Goal: Task Accomplishment & Management: Manage account settings

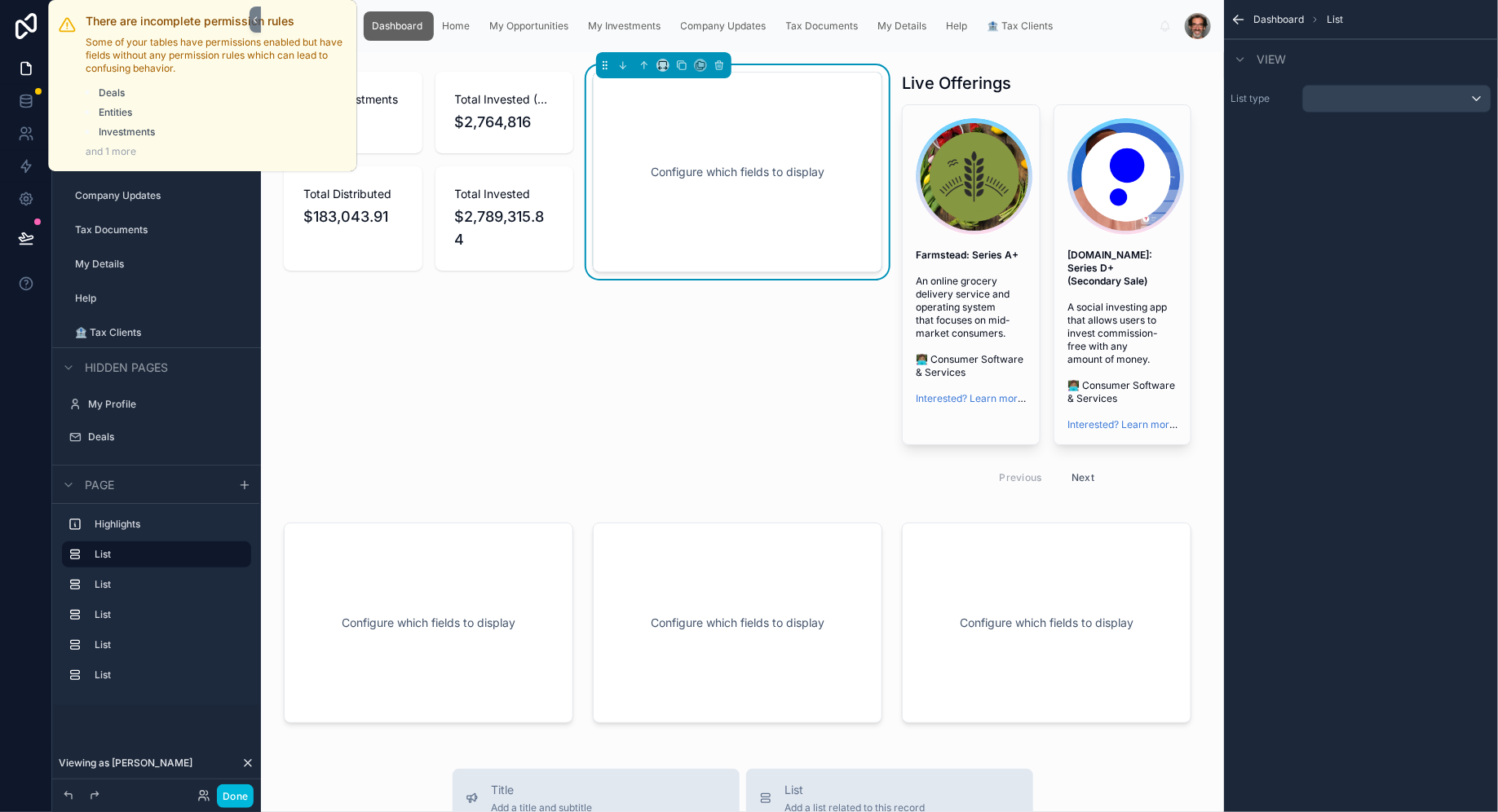
click at [37, 93] on div at bounding box center [38, 91] width 7 height 7
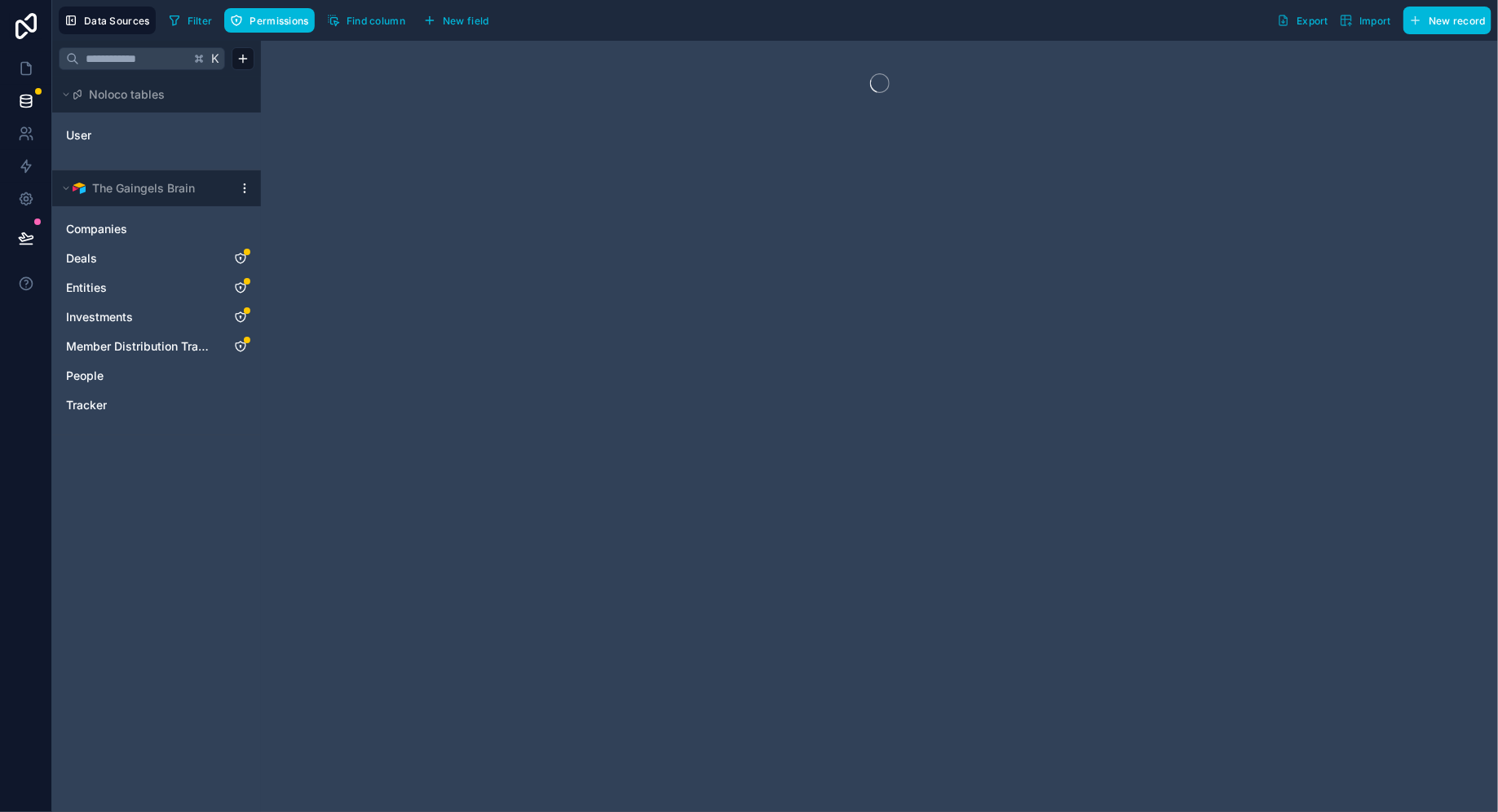
click at [171, 258] on link "Deals" at bounding box center [141, 258] width 148 height 16
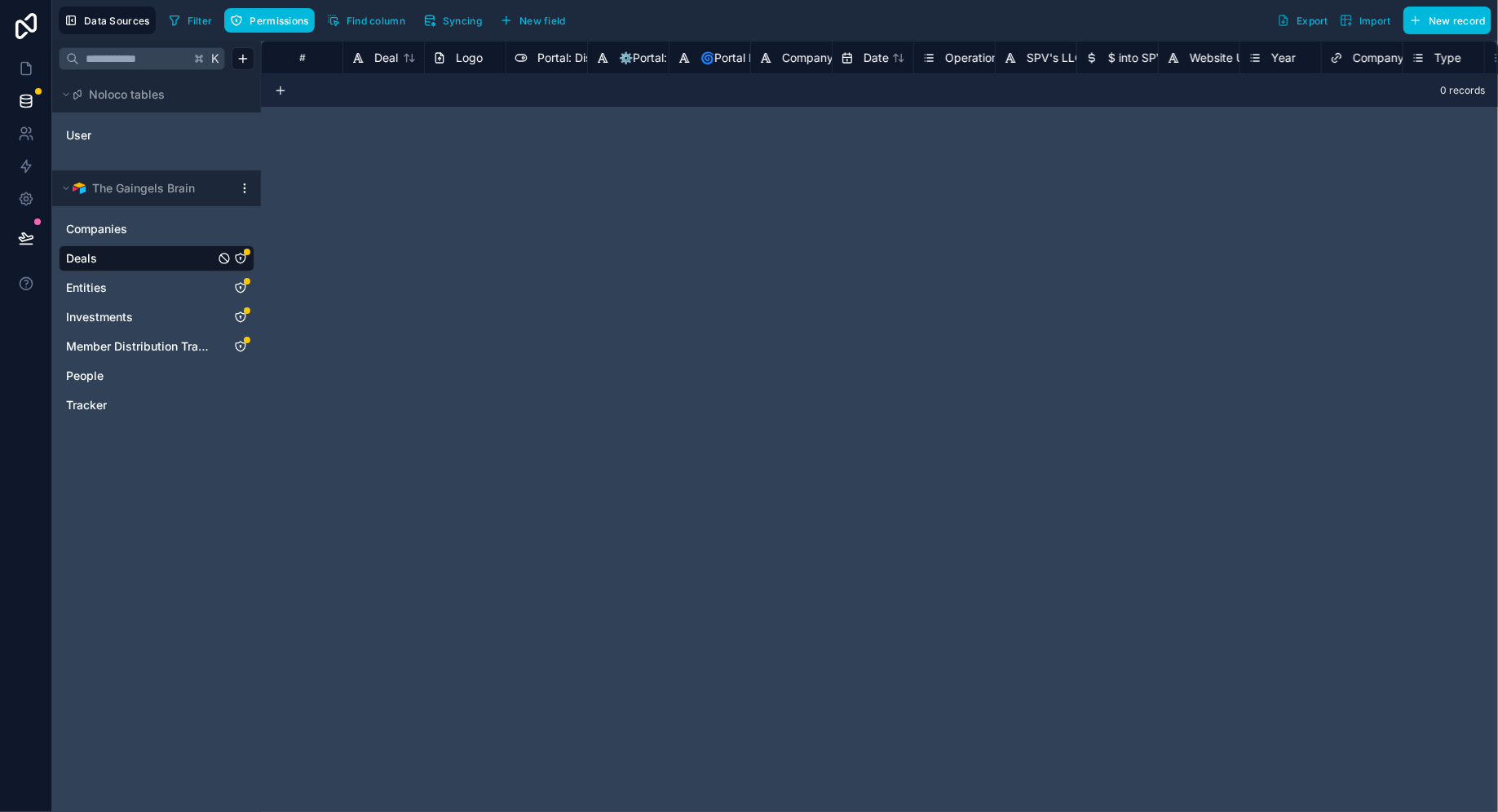
click at [265, 20] on span "Permissions" at bounding box center [278, 20] width 59 height 13
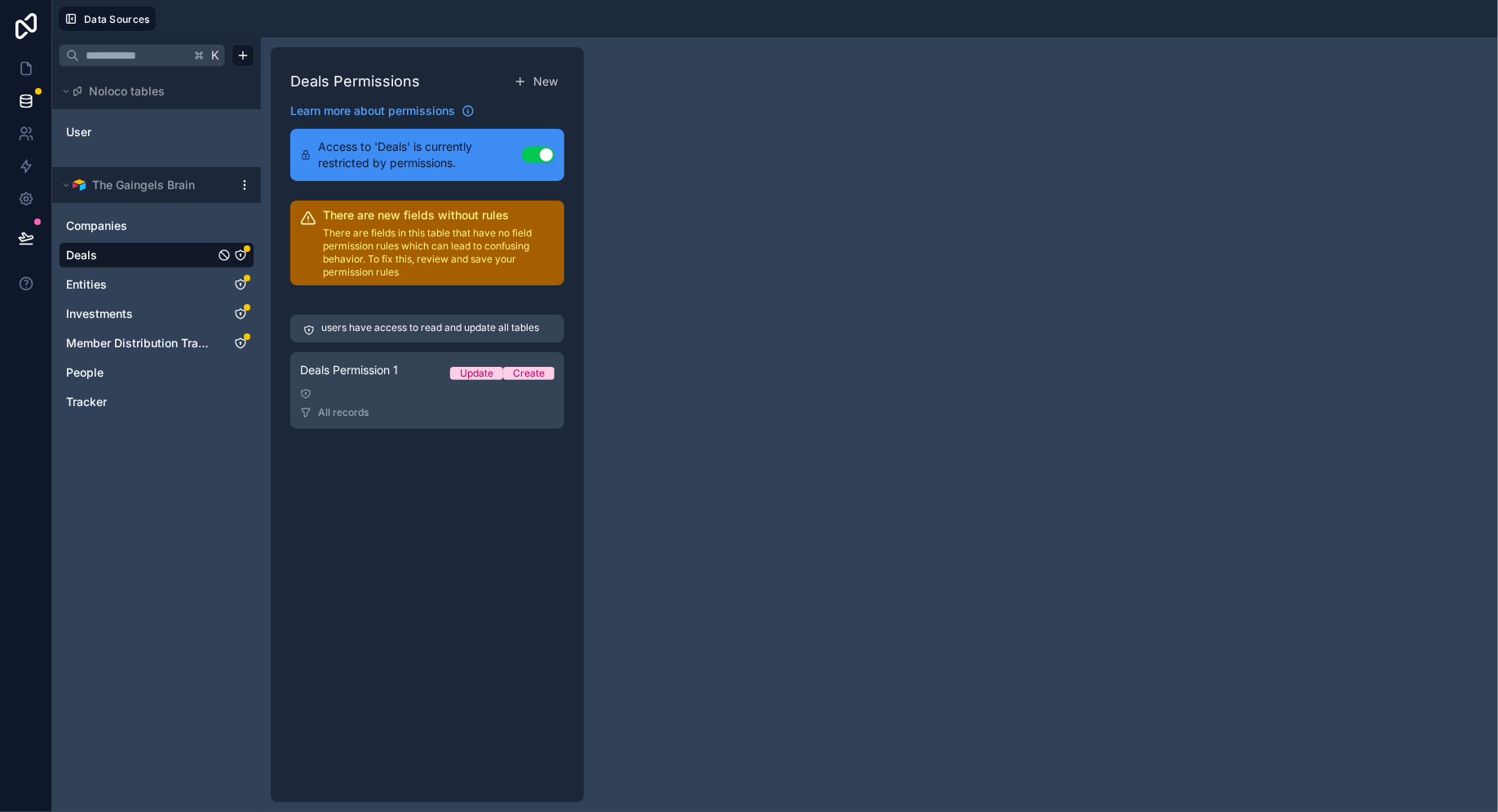
click at [398, 382] on div "Deals Permission 1 Update Create" at bounding box center [427, 374] width 254 height 23
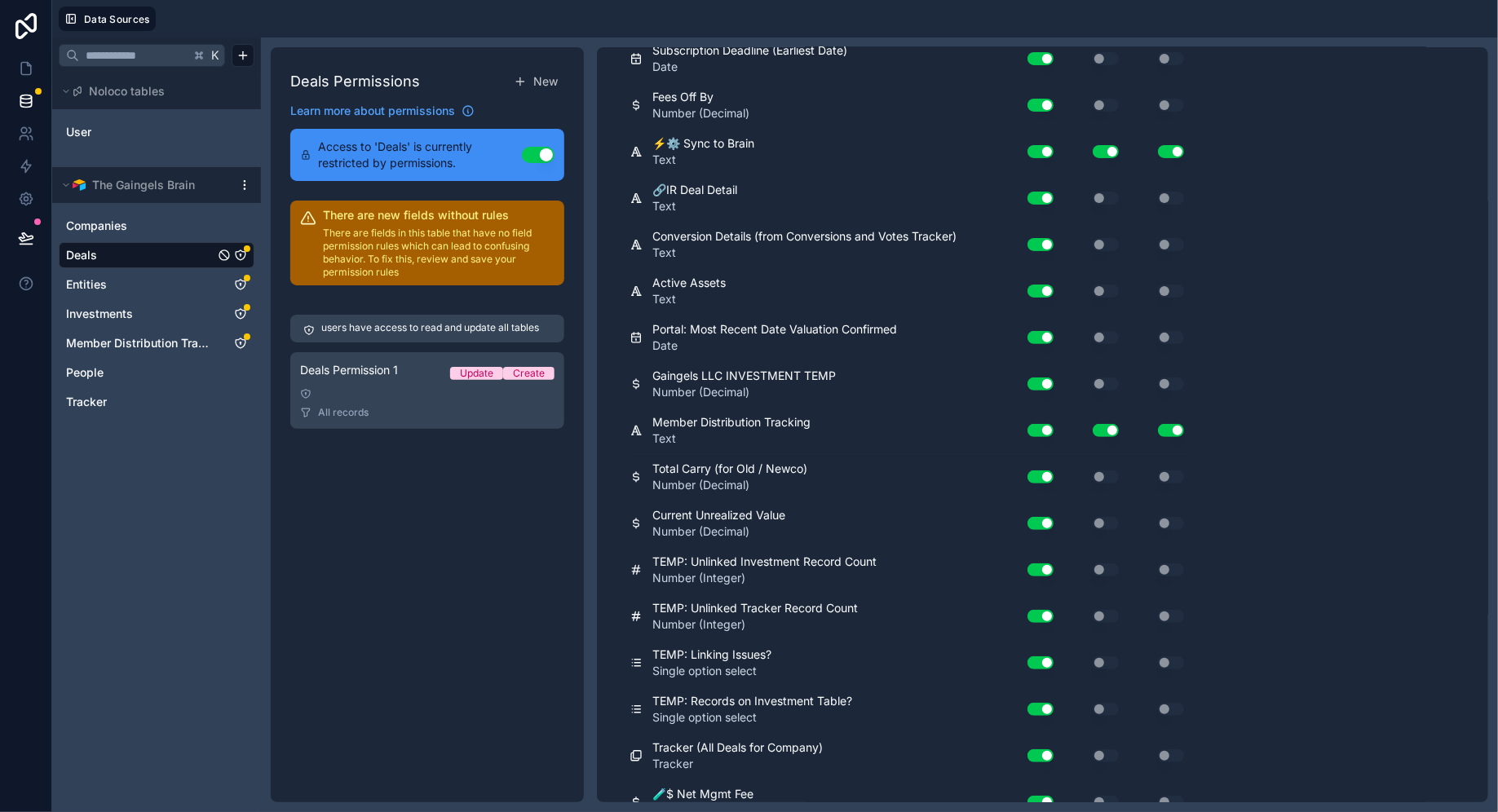
scroll to position [19354, 0]
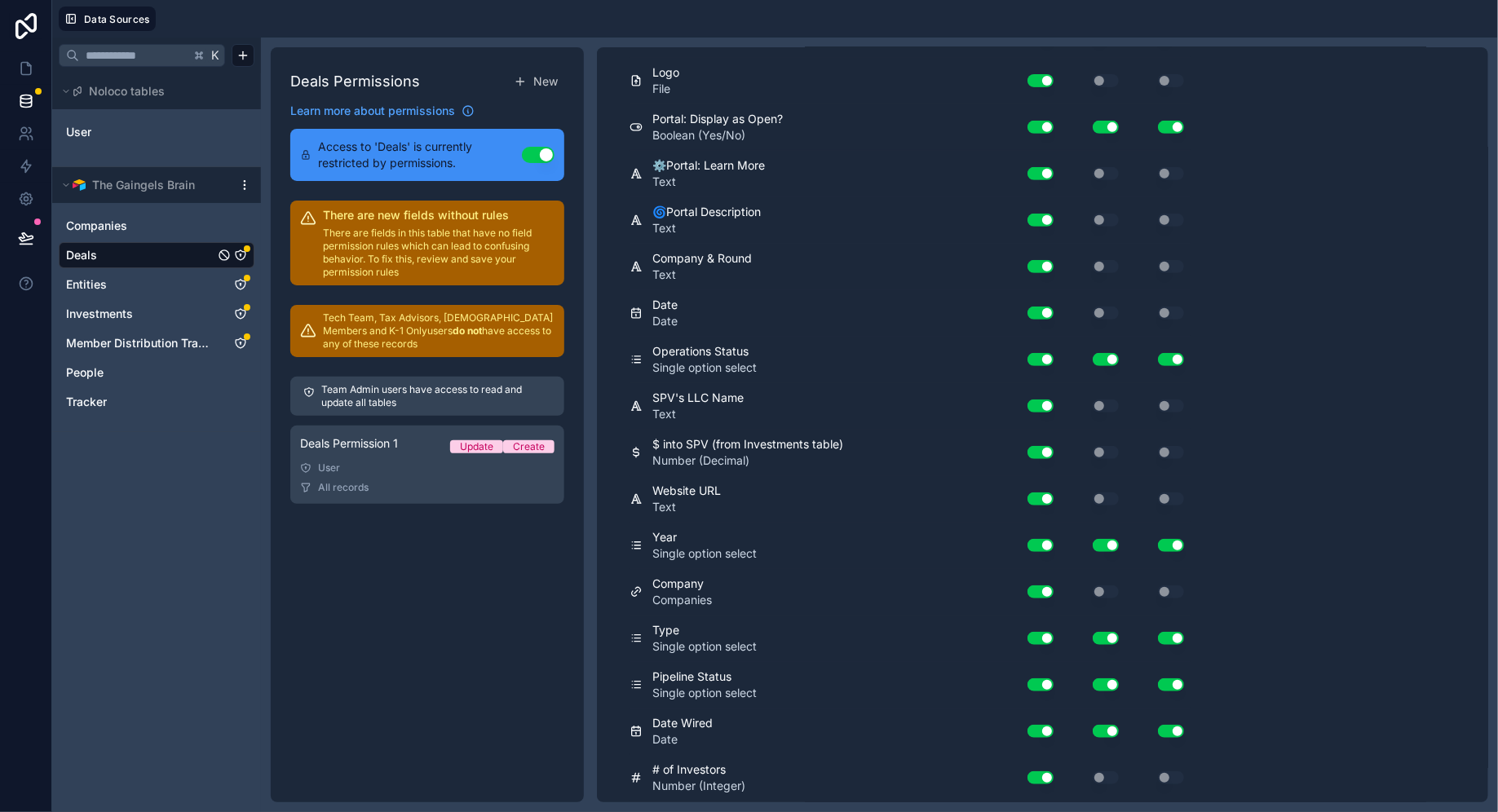
scroll to position [0, 0]
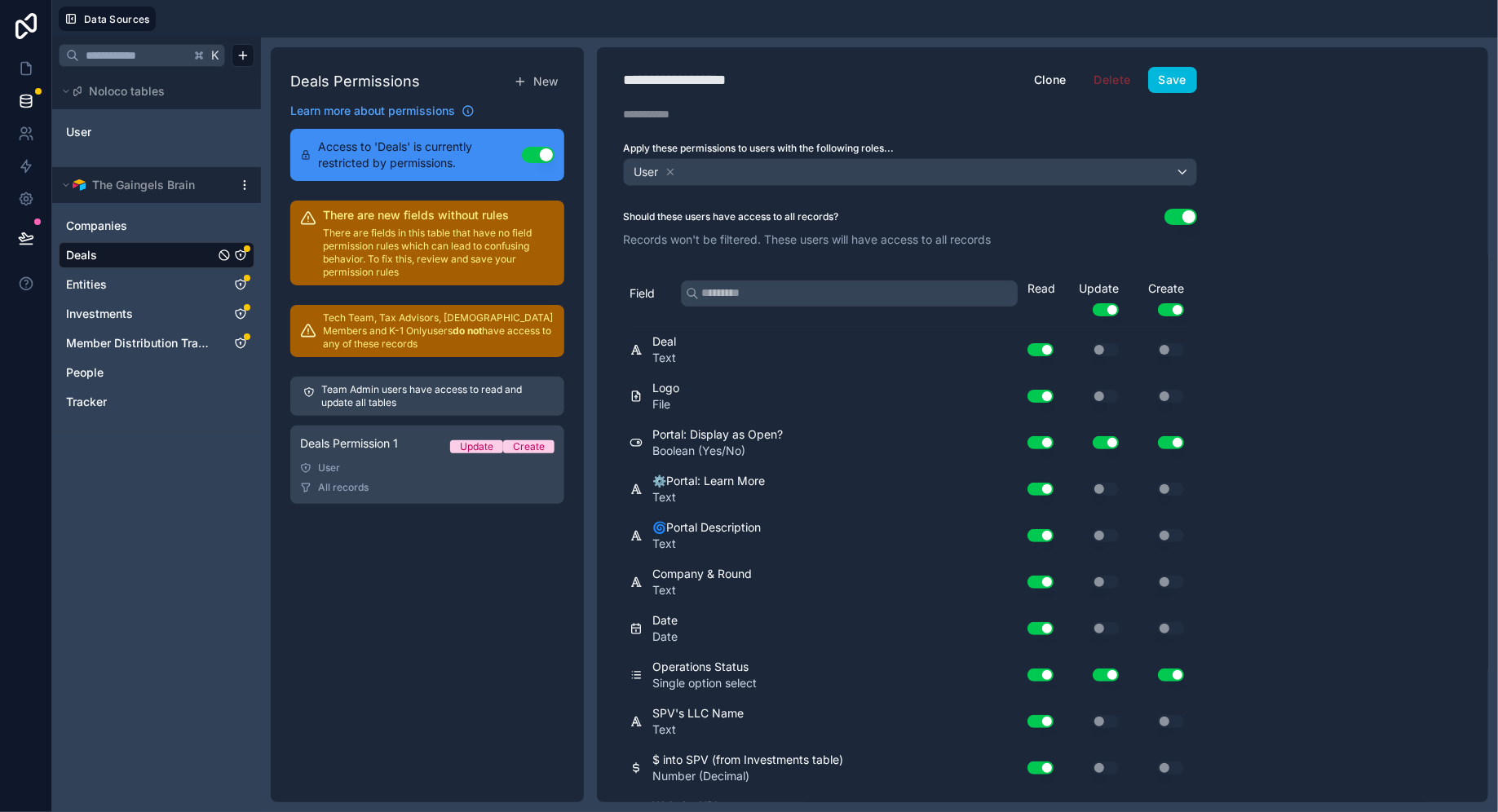
click at [1167, 76] on button "Save" at bounding box center [1172, 79] width 49 height 26
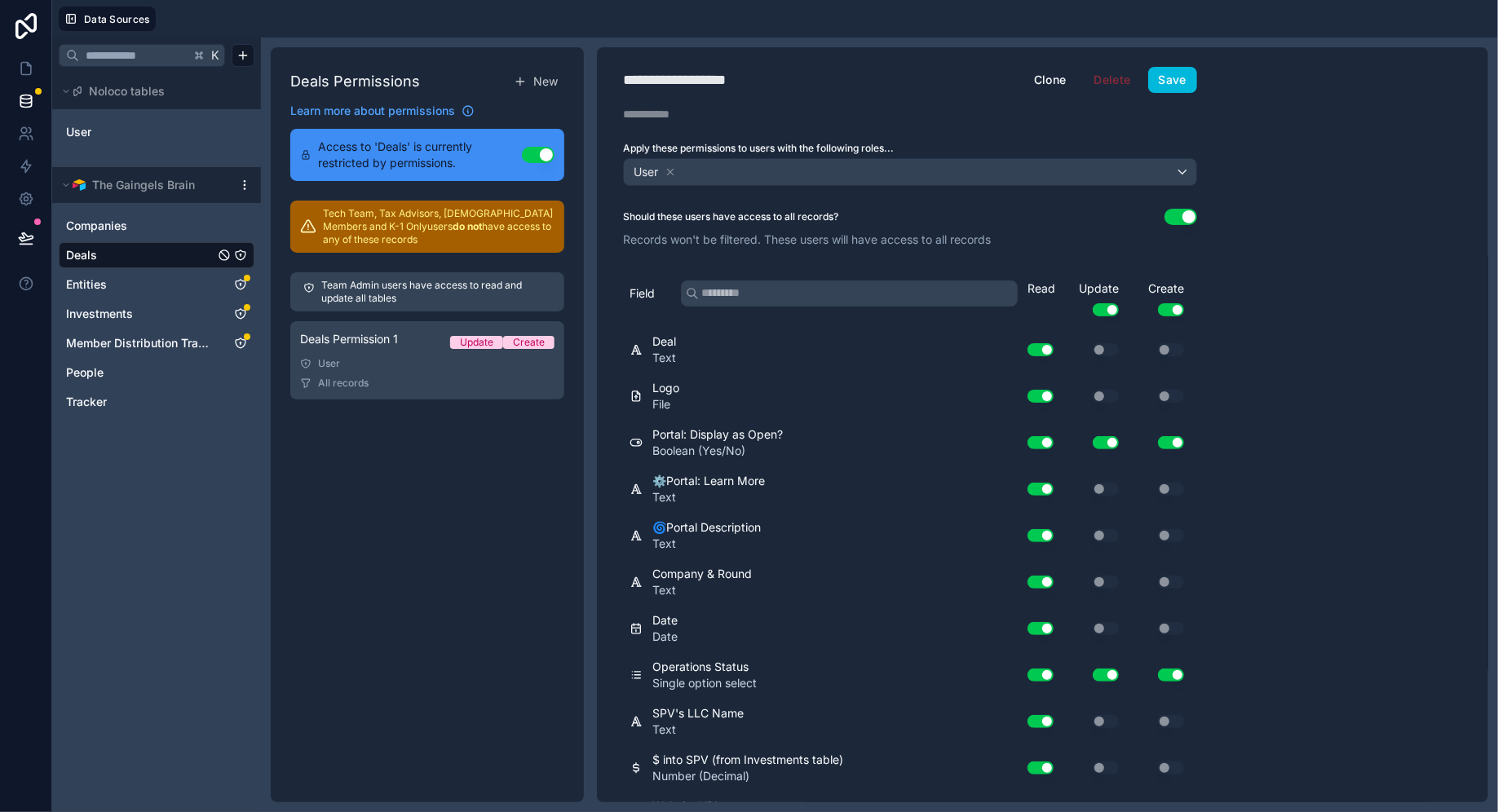
click at [183, 281] on link "Entities" at bounding box center [141, 284] width 148 height 16
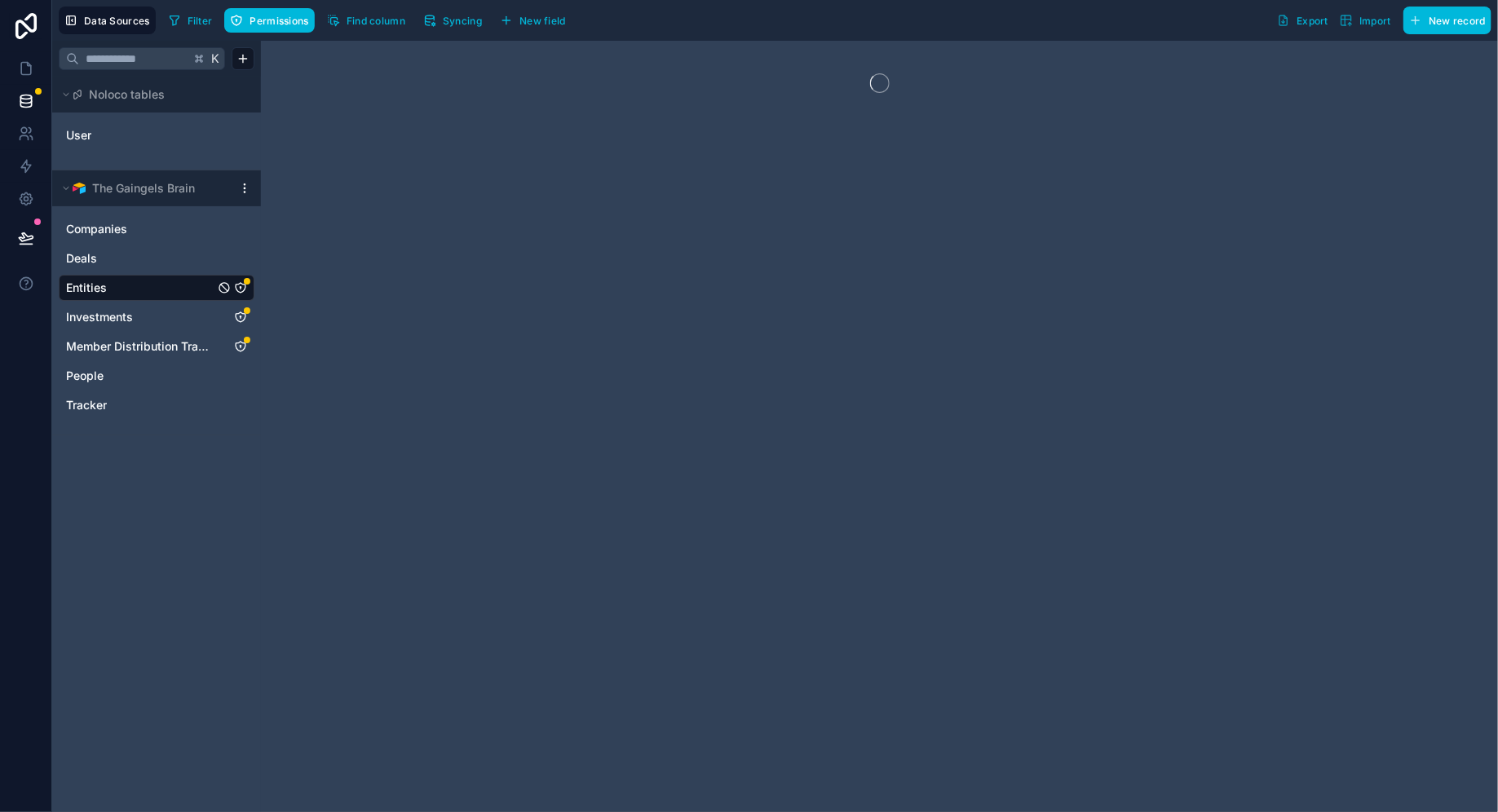
click at [274, 20] on span "Permissions" at bounding box center [278, 20] width 59 height 13
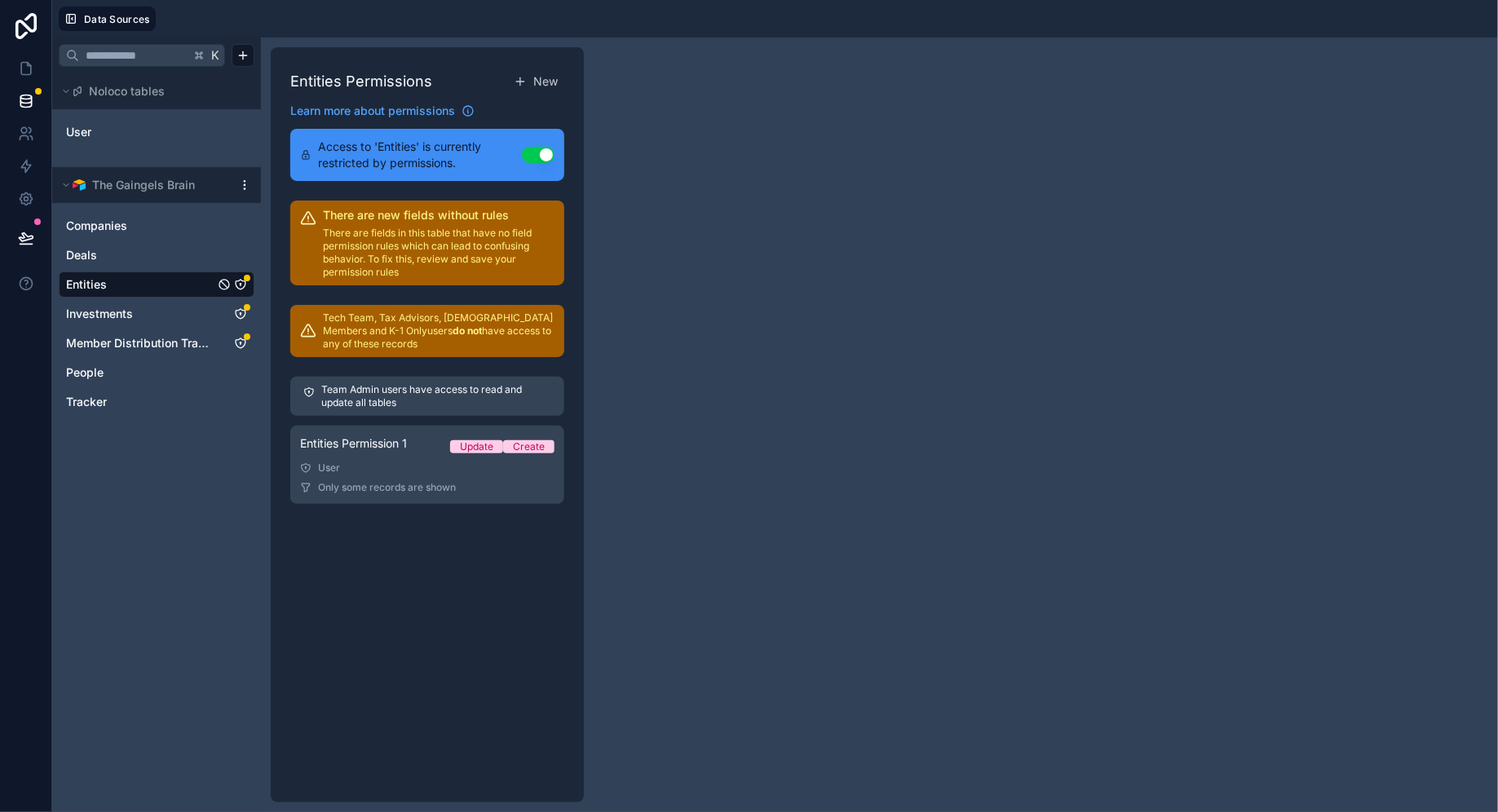
click at [412, 463] on div "User" at bounding box center [427, 468] width 254 height 13
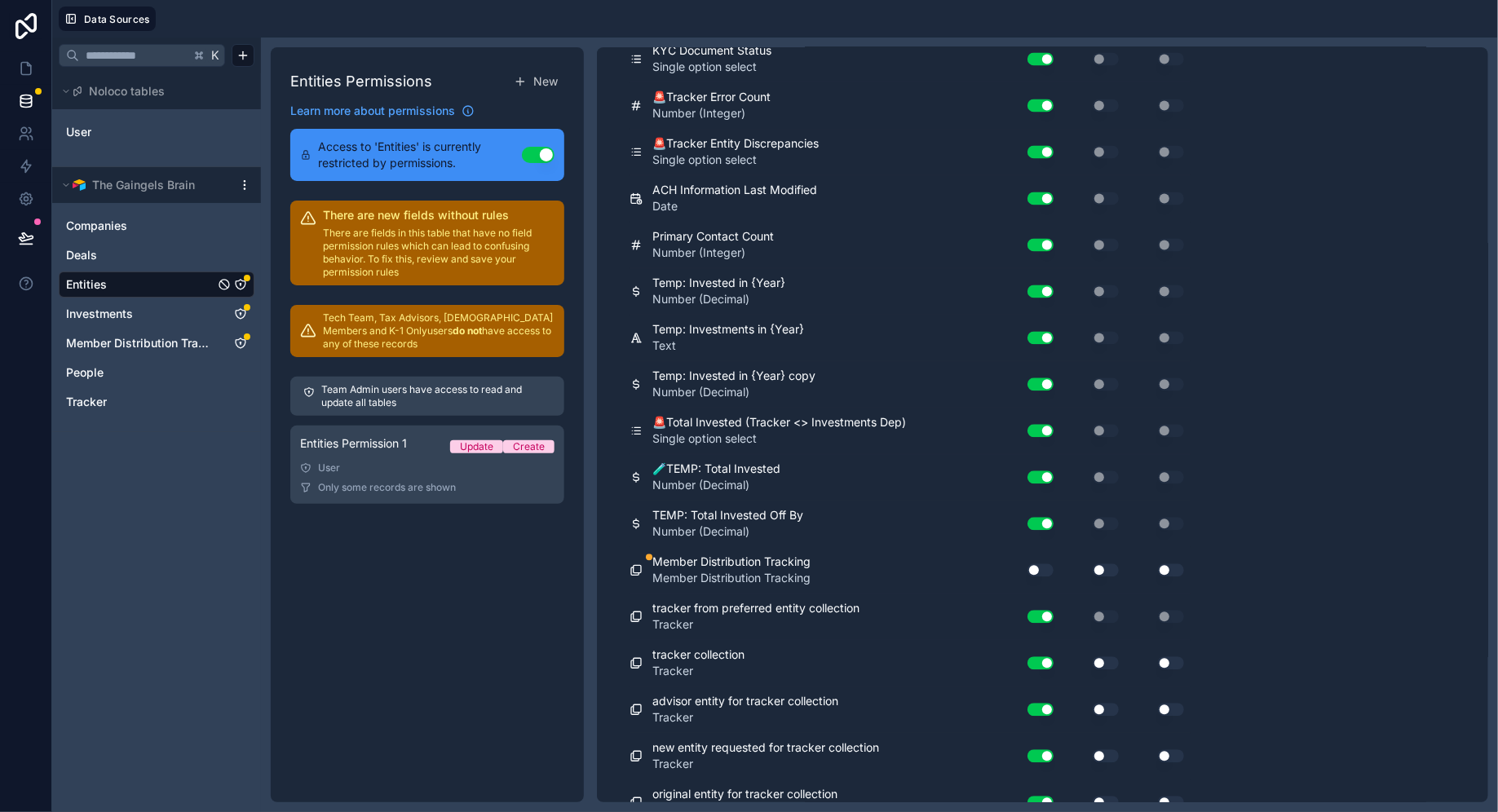
scroll to position [10832, 0]
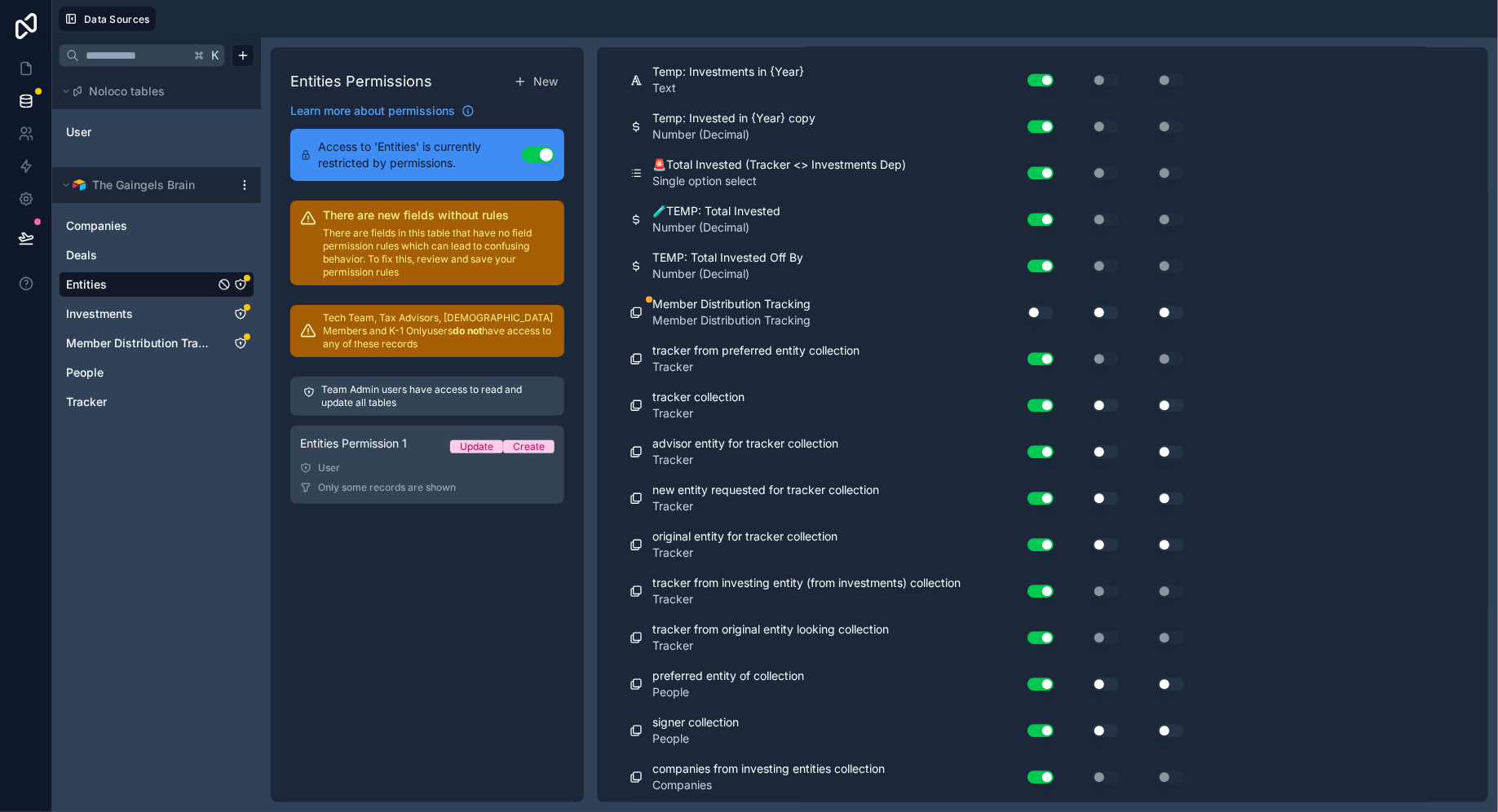
click at [1041, 305] on button "Use setting" at bounding box center [1039, 312] width 26 height 13
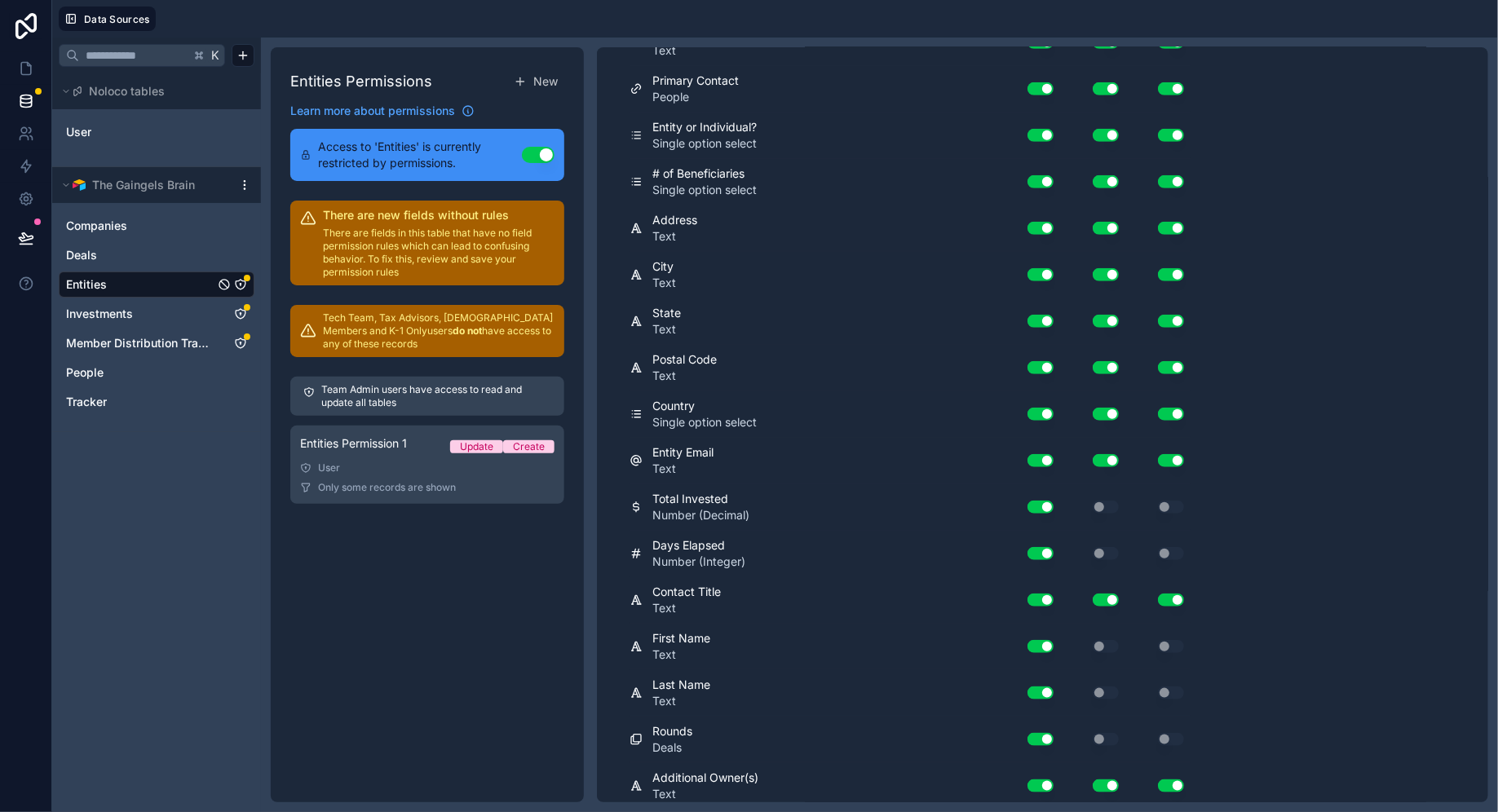
scroll to position [0, 0]
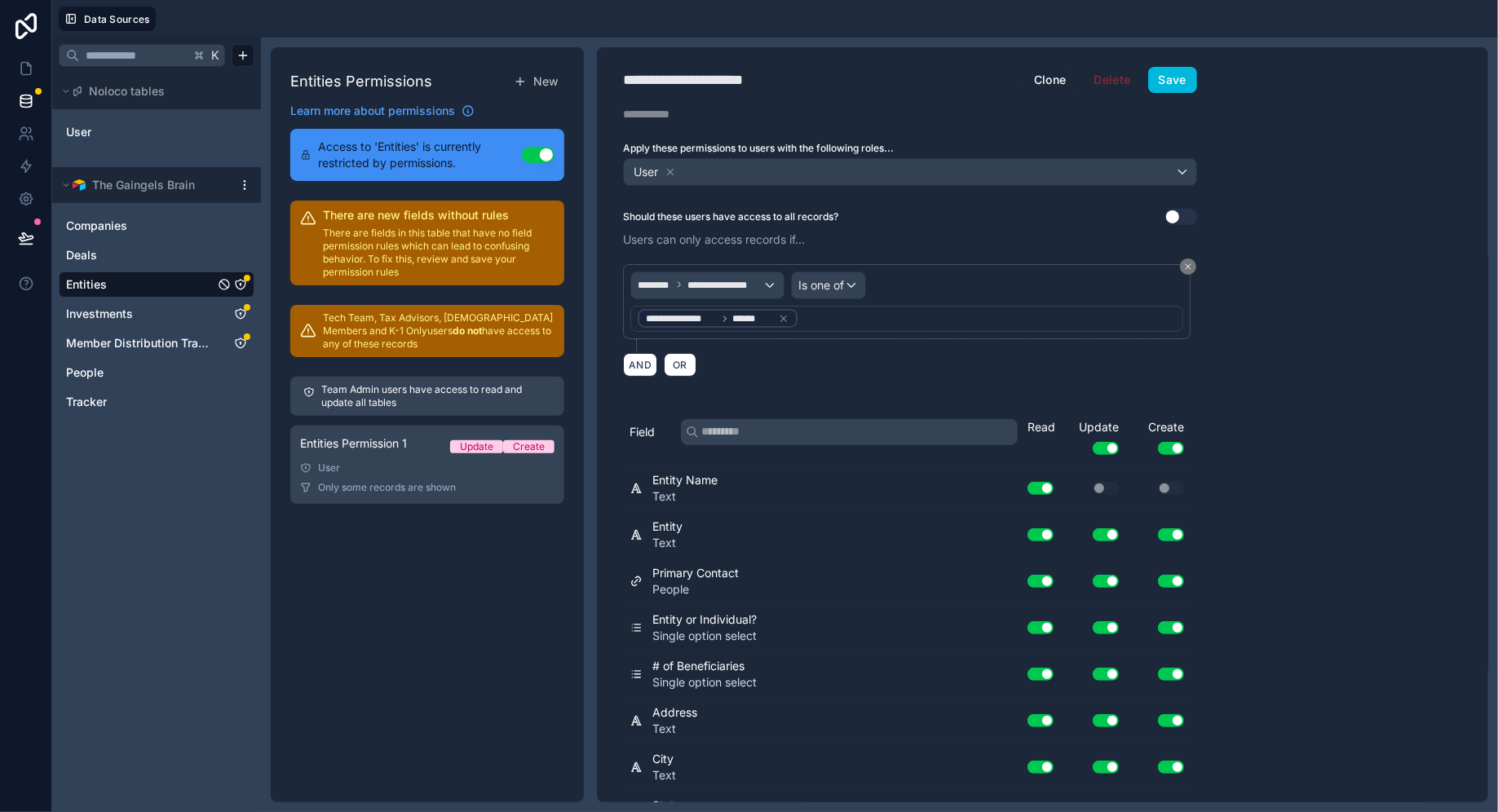
click at [1182, 75] on button "Save" at bounding box center [1172, 79] width 49 height 26
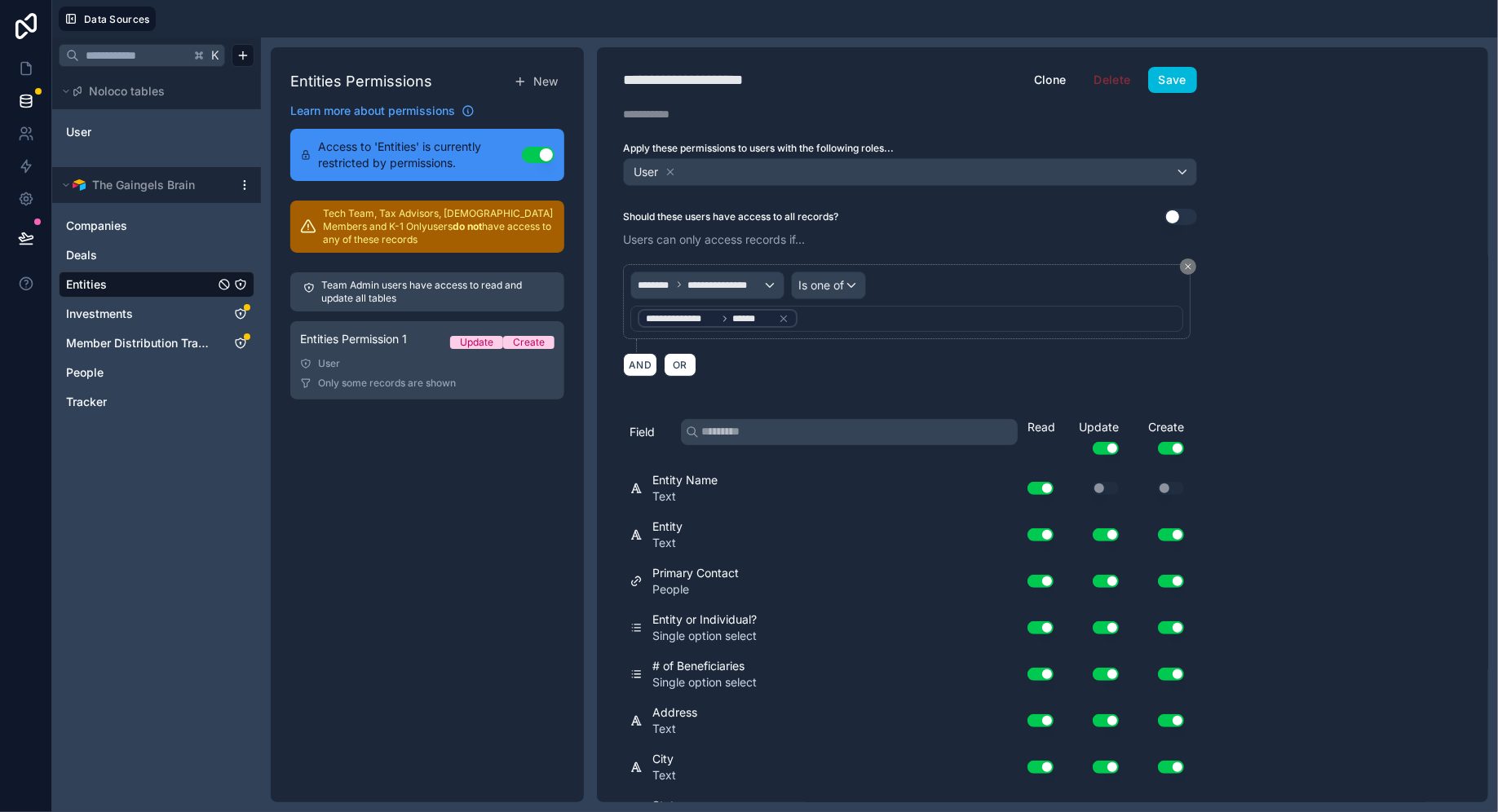
click at [150, 319] on link "Investments" at bounding box center [141, 313] width 148 height 16
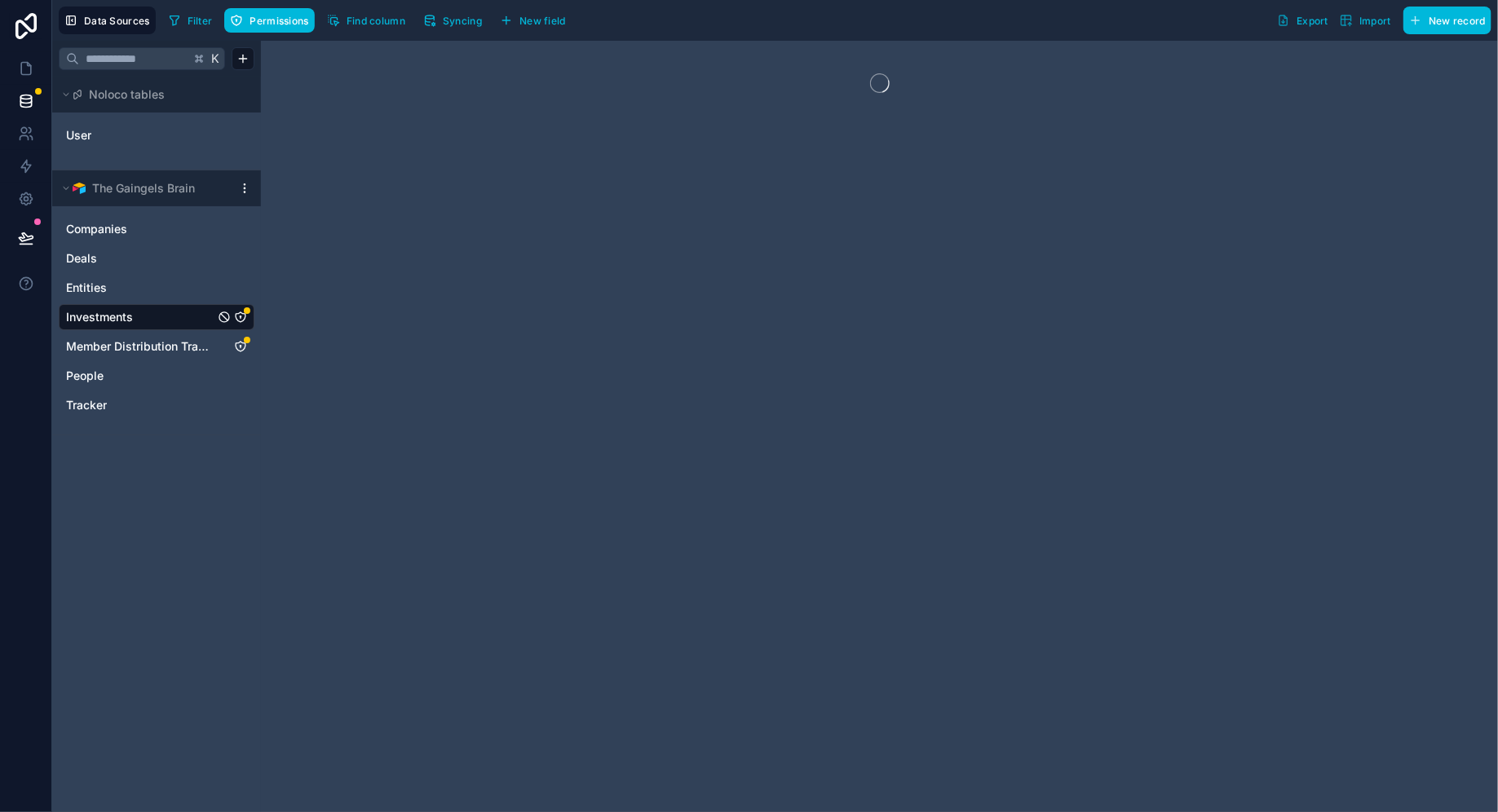
click at [279, 23] on span "Permissions" at bounding box center [278, 20] width 59 height 13
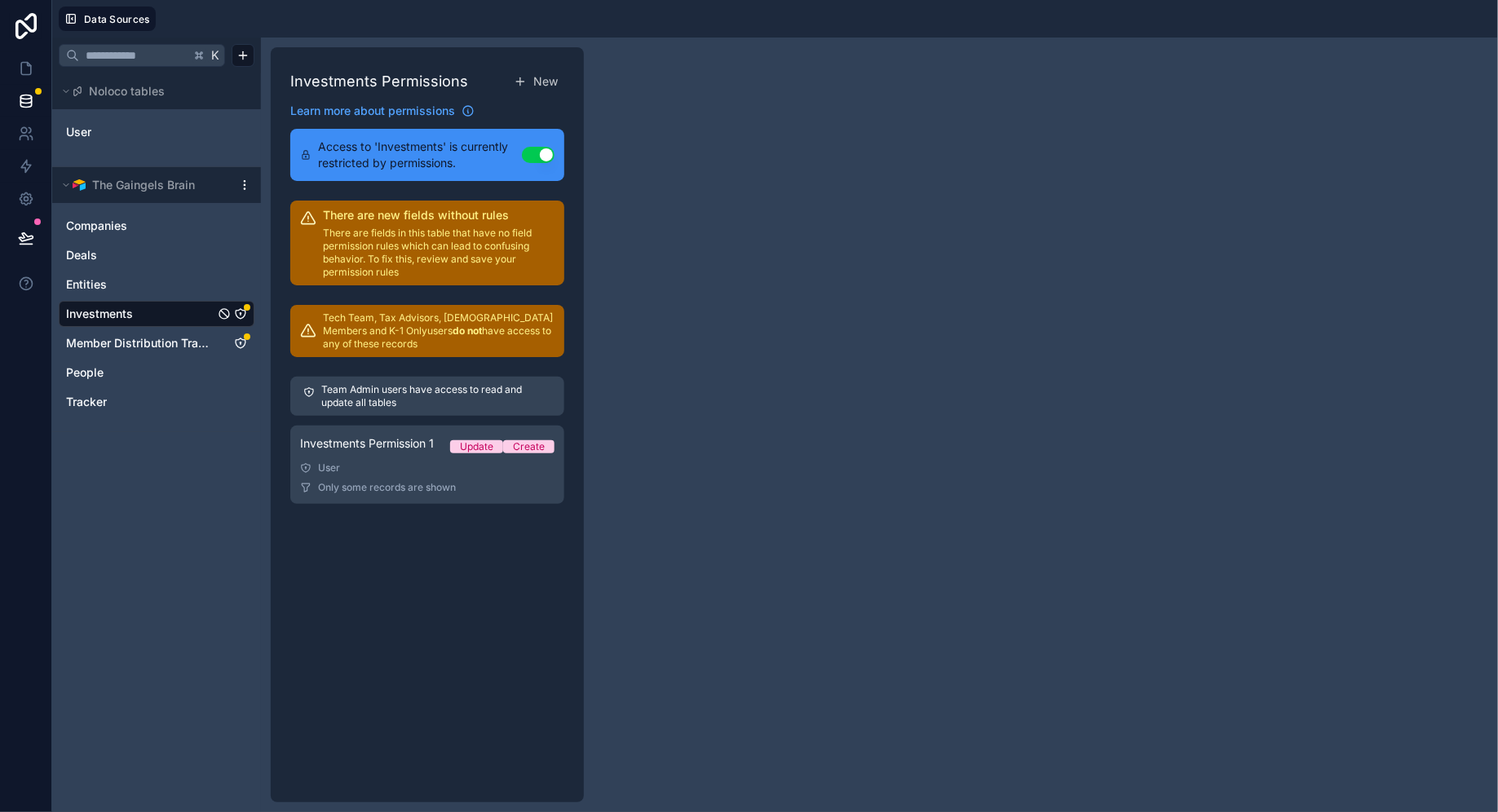
click at [380, 449] on span "Investments Permission 1" at bounding box center [366, 443] width 134 height 16
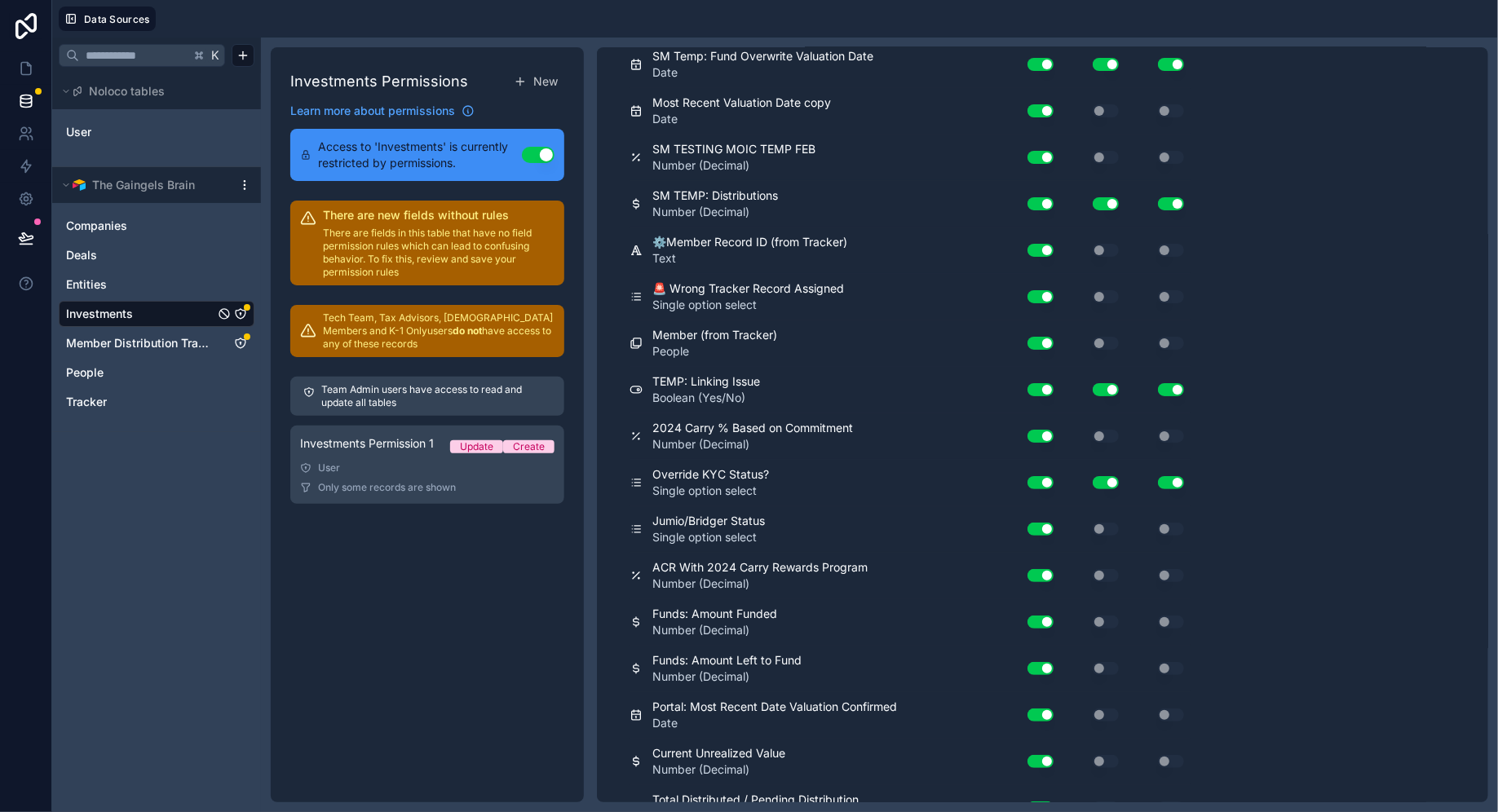
scroll to position [9829, 0]
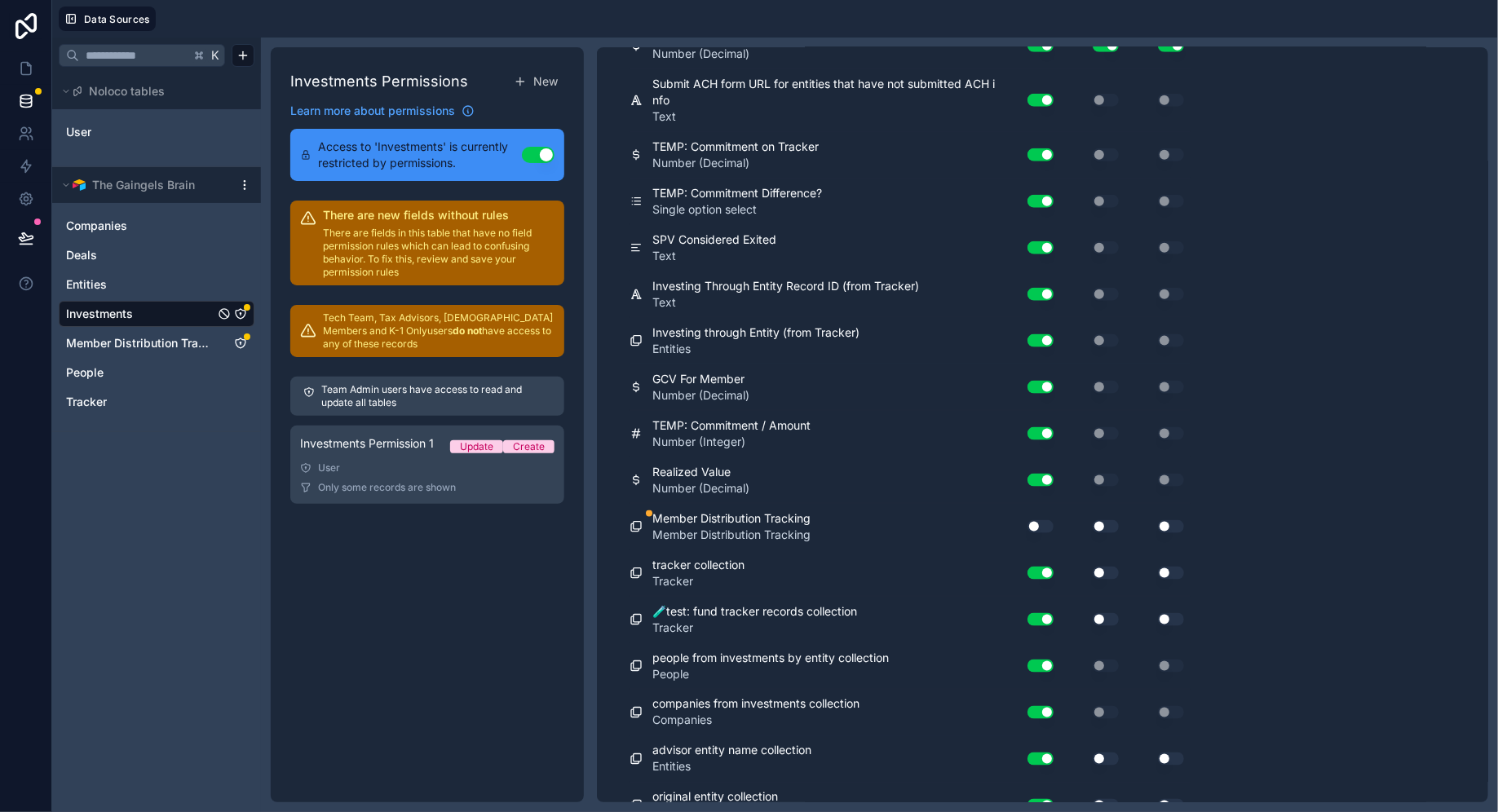
click at [1041, 520] on button "Use setting" at bounding box center [1039, 527] width 26 height 13
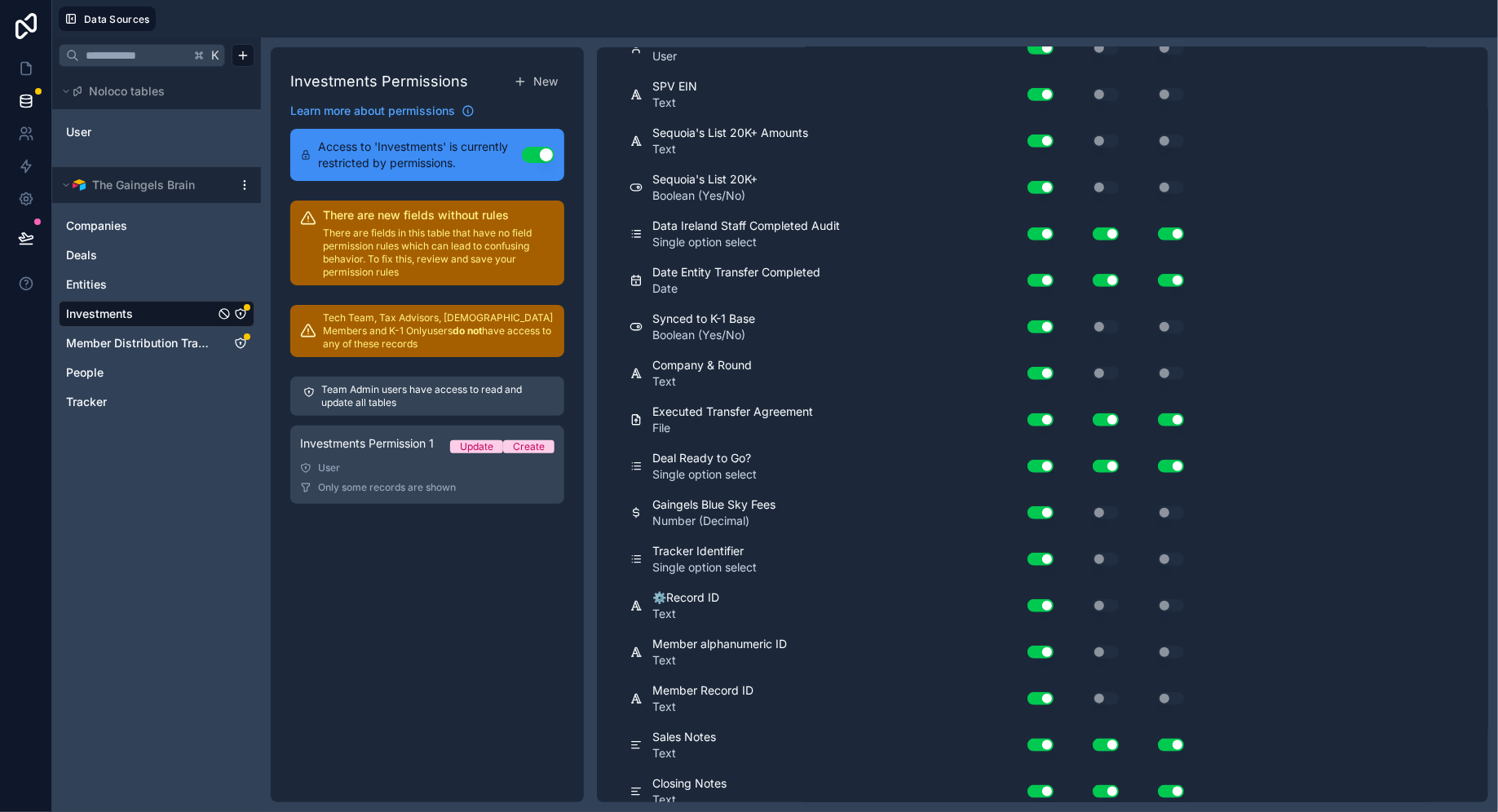
scroll to position [0, 0]
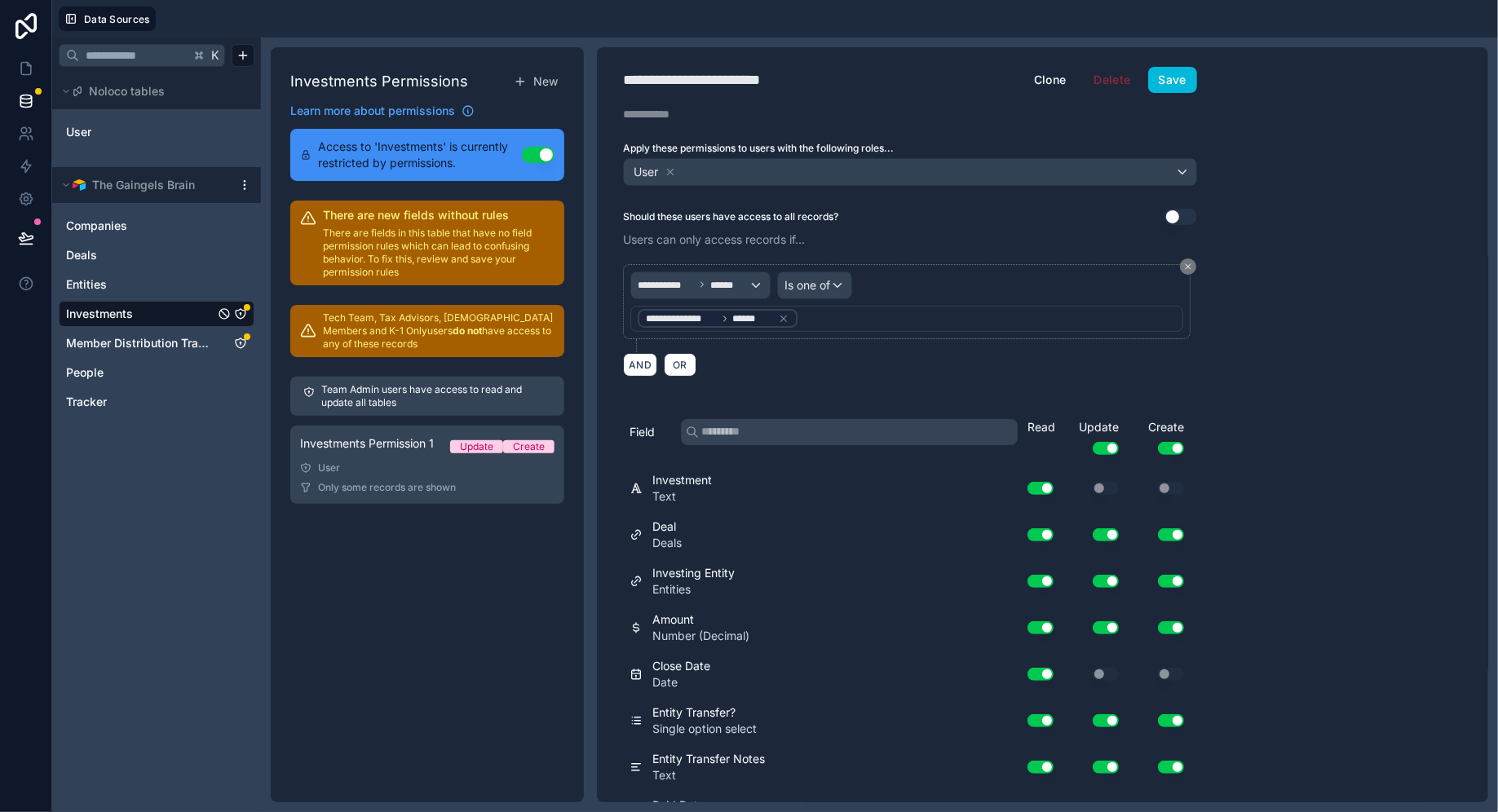
click at [1164, 87] on button "Save" at bounding box center [1172, 79] width 49 height 26
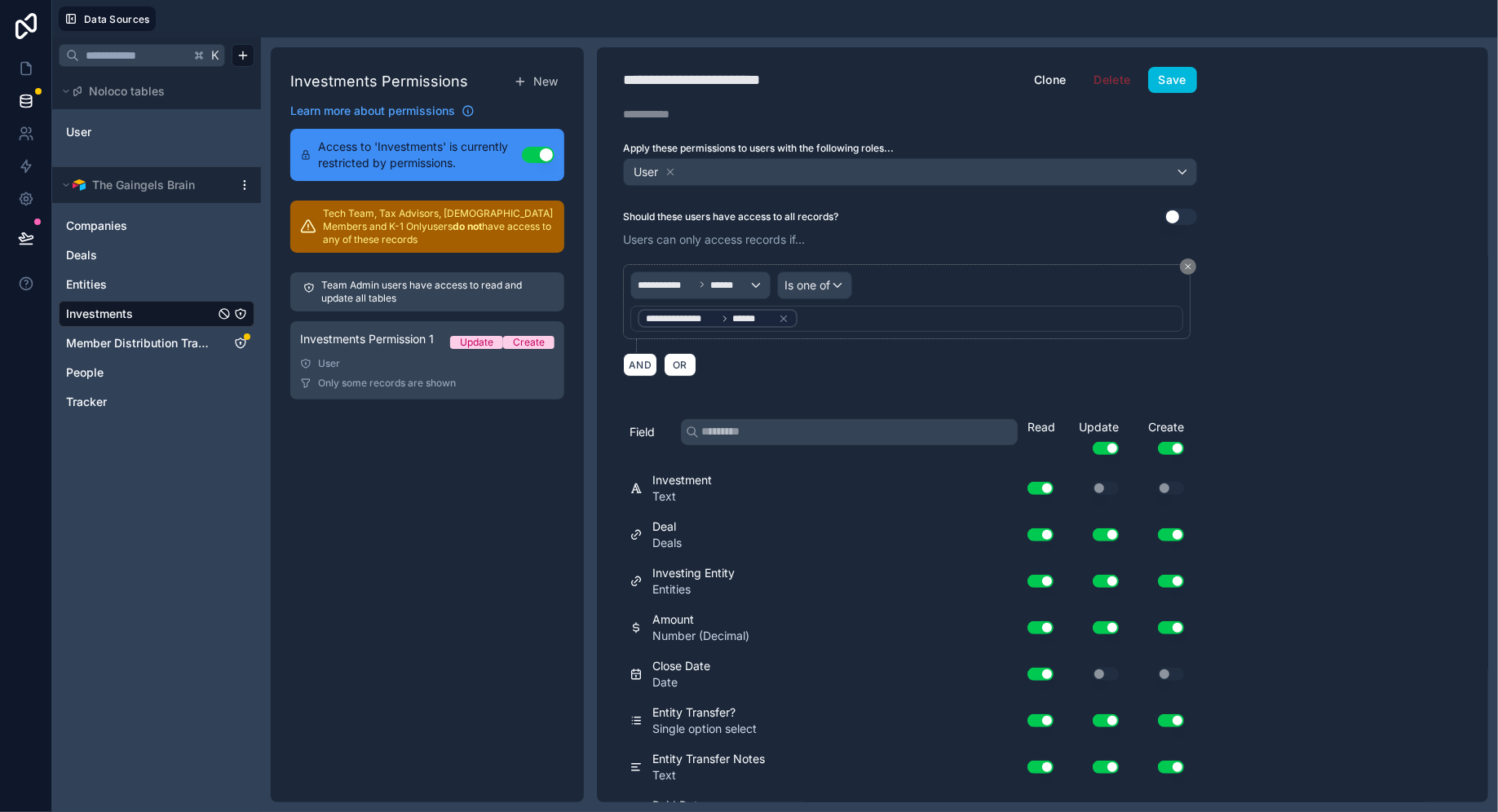
click at [169, 343] on span "Member Distribution Tracking" at bounding box center [141, 343] width 148 height 16
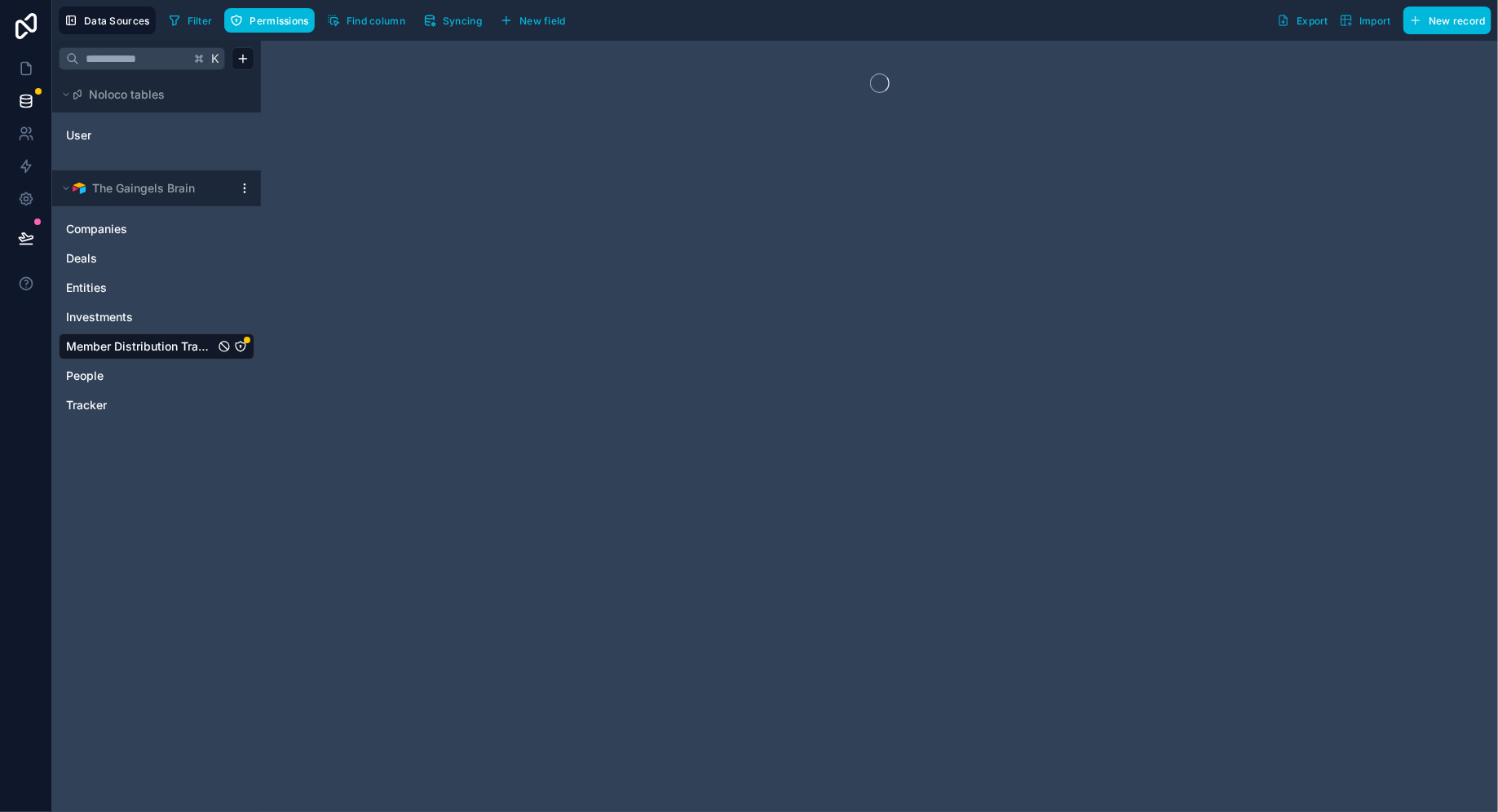
click at [257, 22] on span "Permissions" at bounding box center [278, 20] width 59 height 13
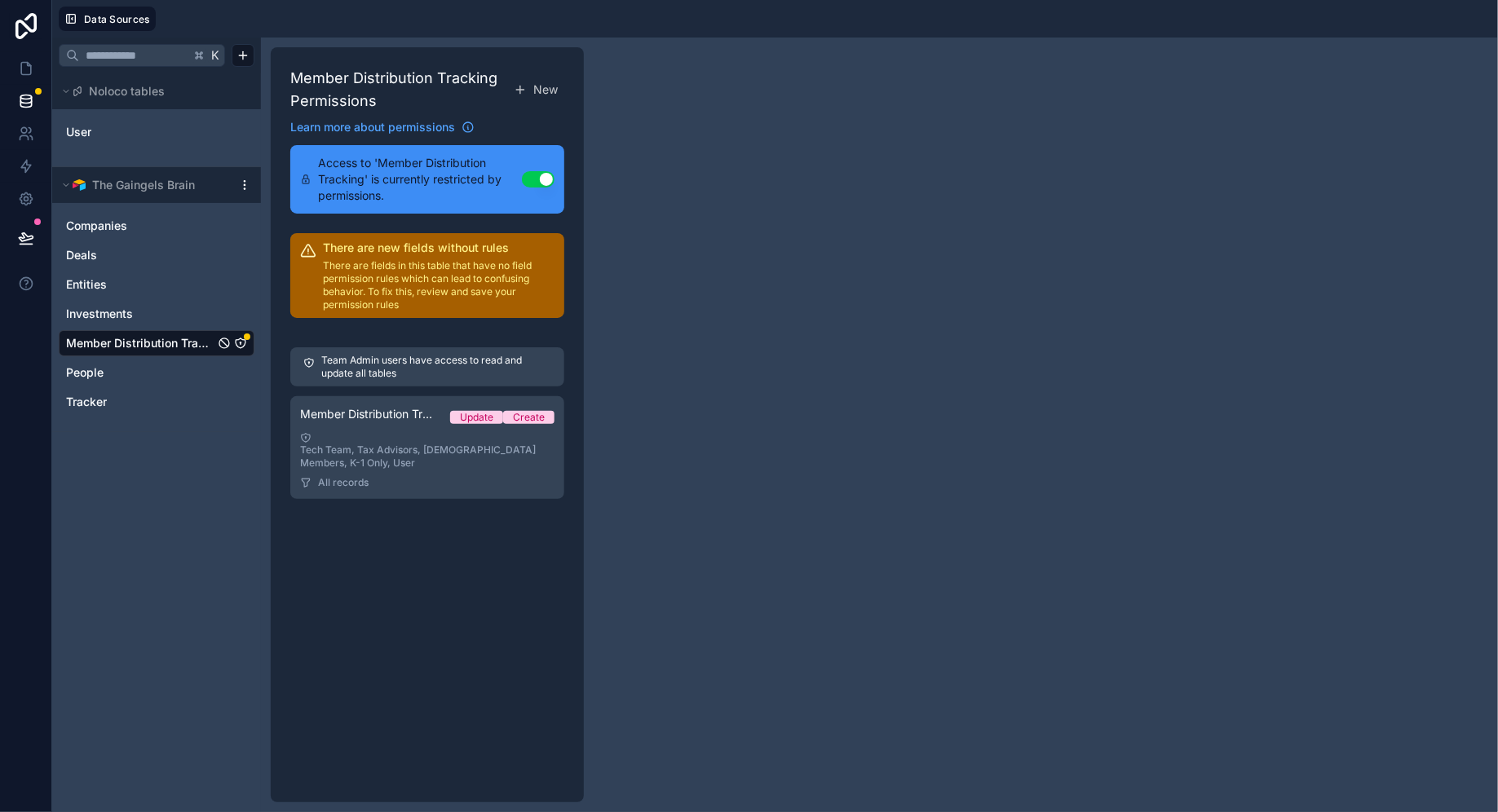
click at [402, 447] on div "Tech Team, Tax Advisors, [DEMOGRAPHIC_DATA] Members, K-1 Only, User" at bounding box center [427, 451] width 254 height 38
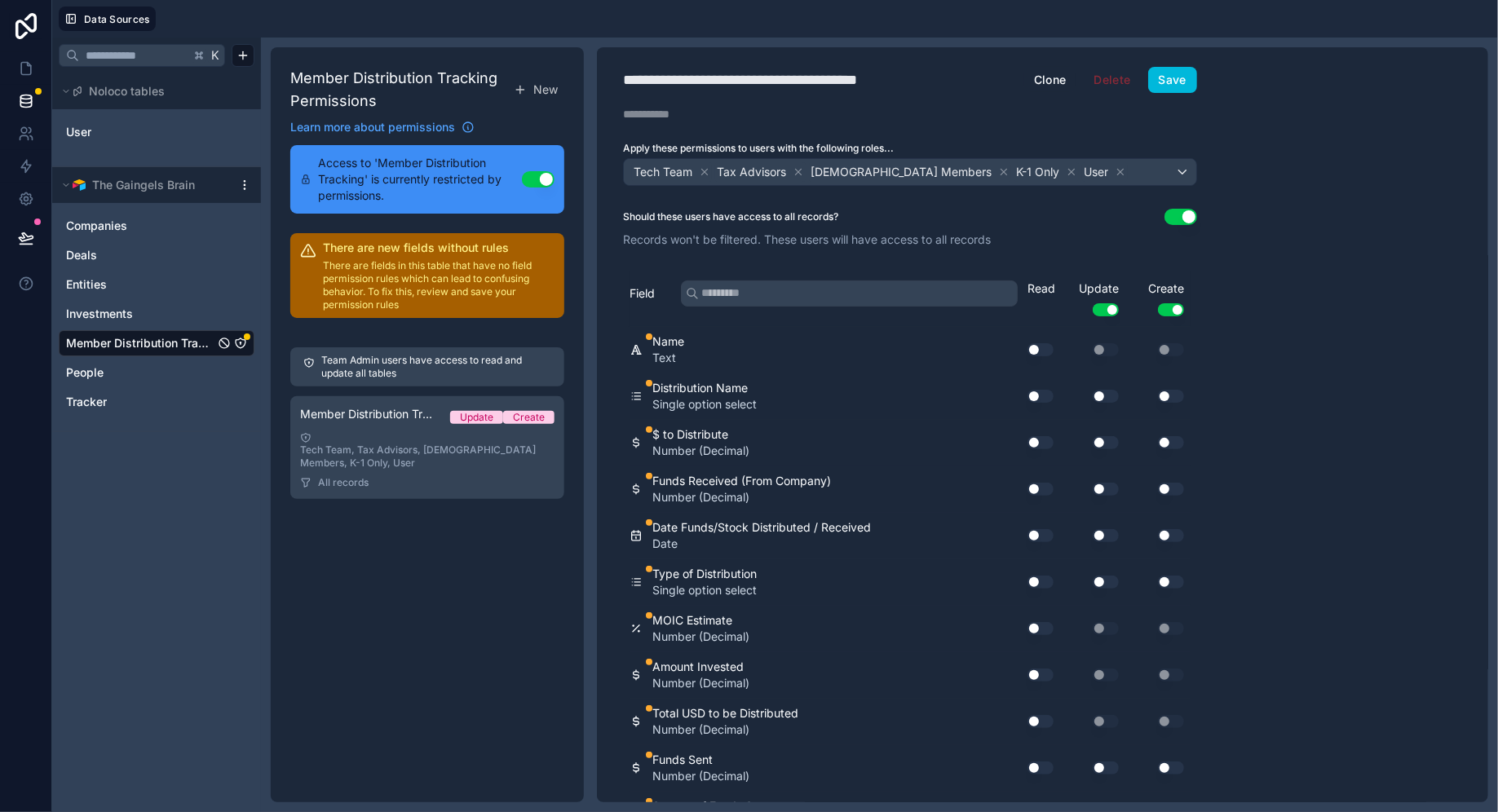
click at [1039, 347] on button "Use setting" at bounding box center [1039, 350] width 26 height 13
click at [1040, 390] on button "Use setting" at bounding box center [1039, 397] width 26 height 13
click at [1037, 440] on button "Use setting" at bounding box center [1039, 443] width 26 height 13
click at [1037, 484] on button "Use setting" at bounding box center [1039, 489] width 26 height 13
click at [1038, 522] on div "Use setting" at bounding box center [1034, 535] width 52 height 26
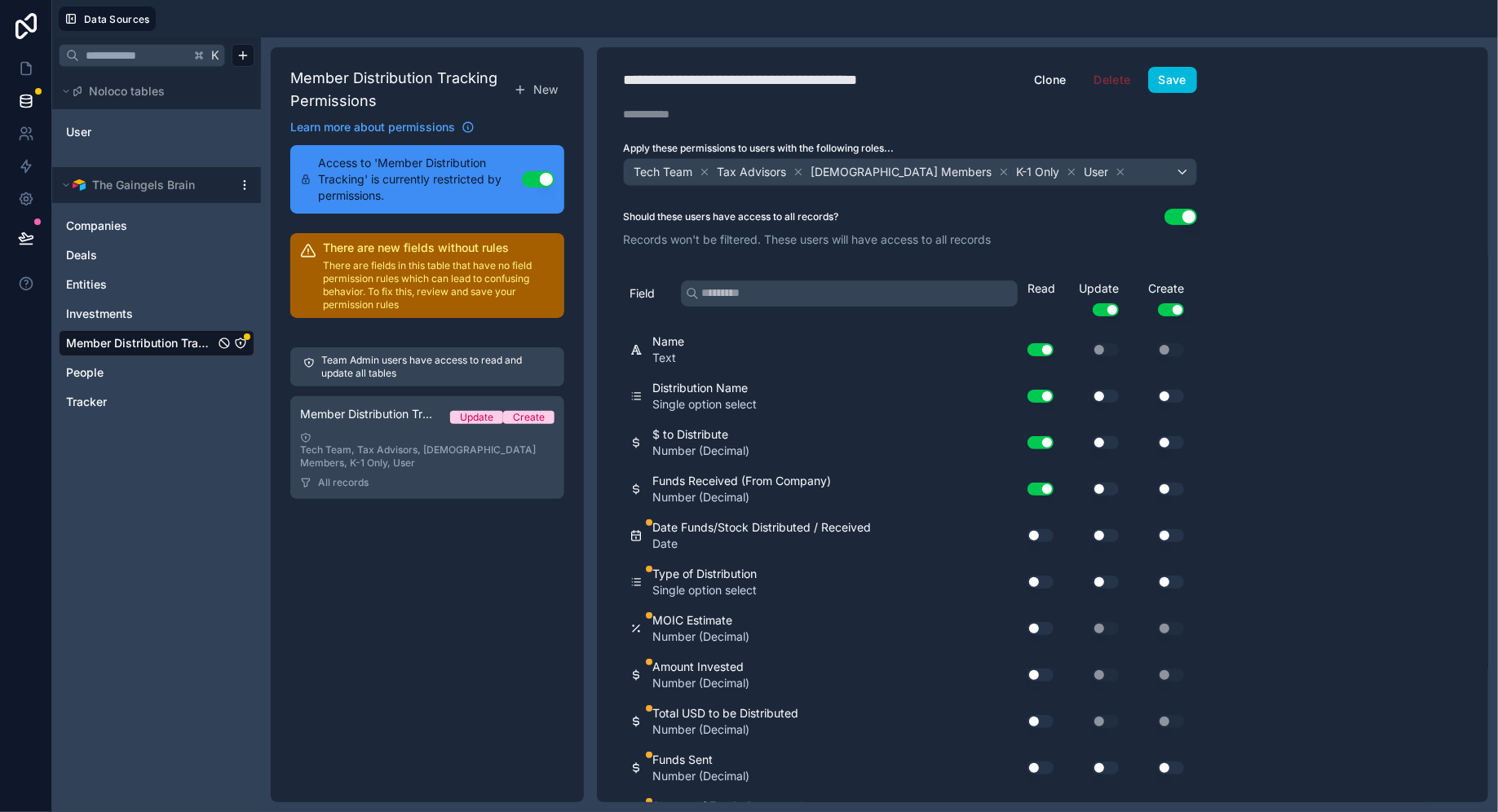
click at [1038, 529] on button "Use setting" at bounding box center [1039, 536] width 26 height 13
click at [1040, 575] on button "Use setting" at bounding box center [1039, 582] width 26 height 13
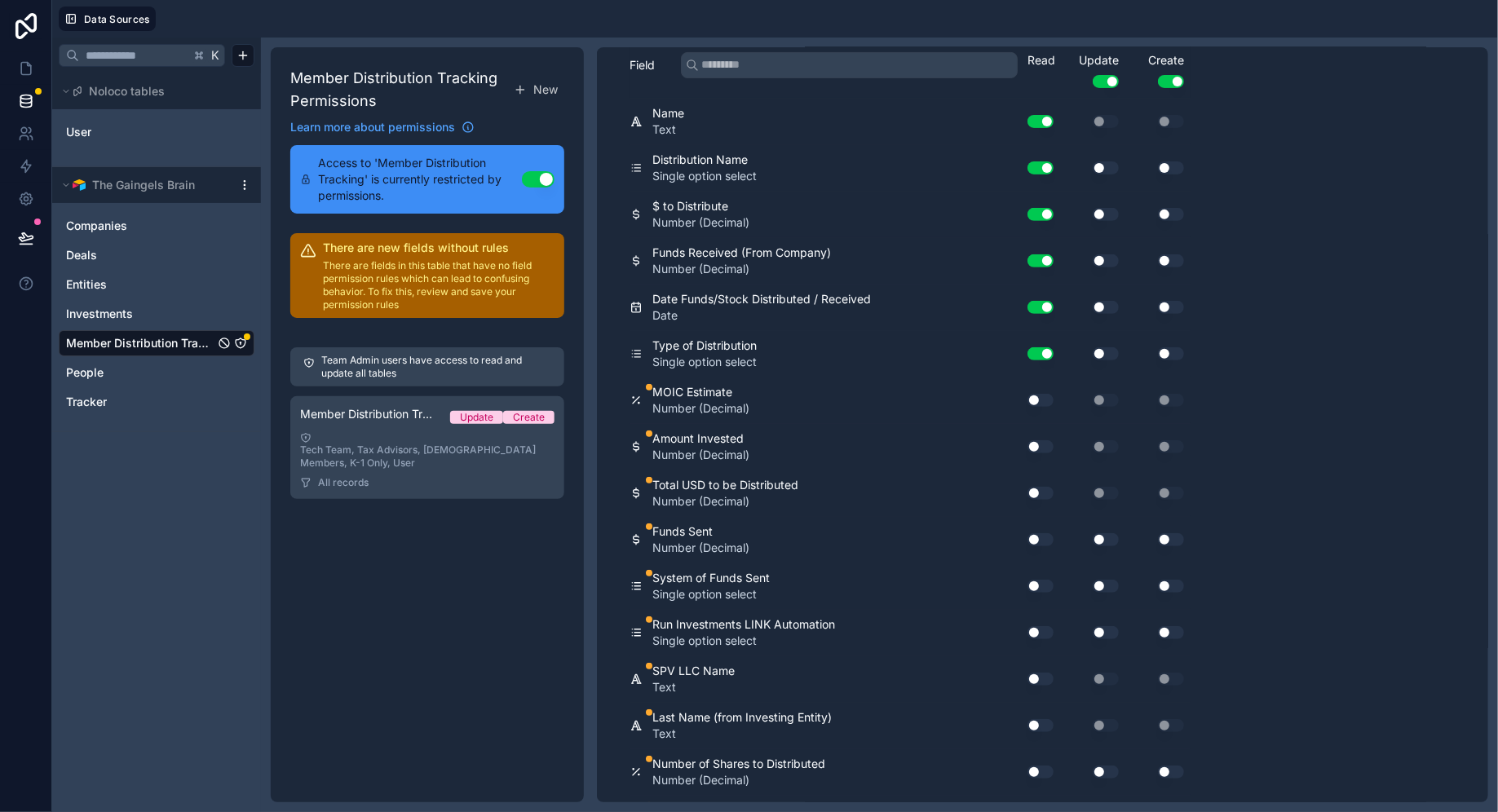
scroll to position [235, 0]
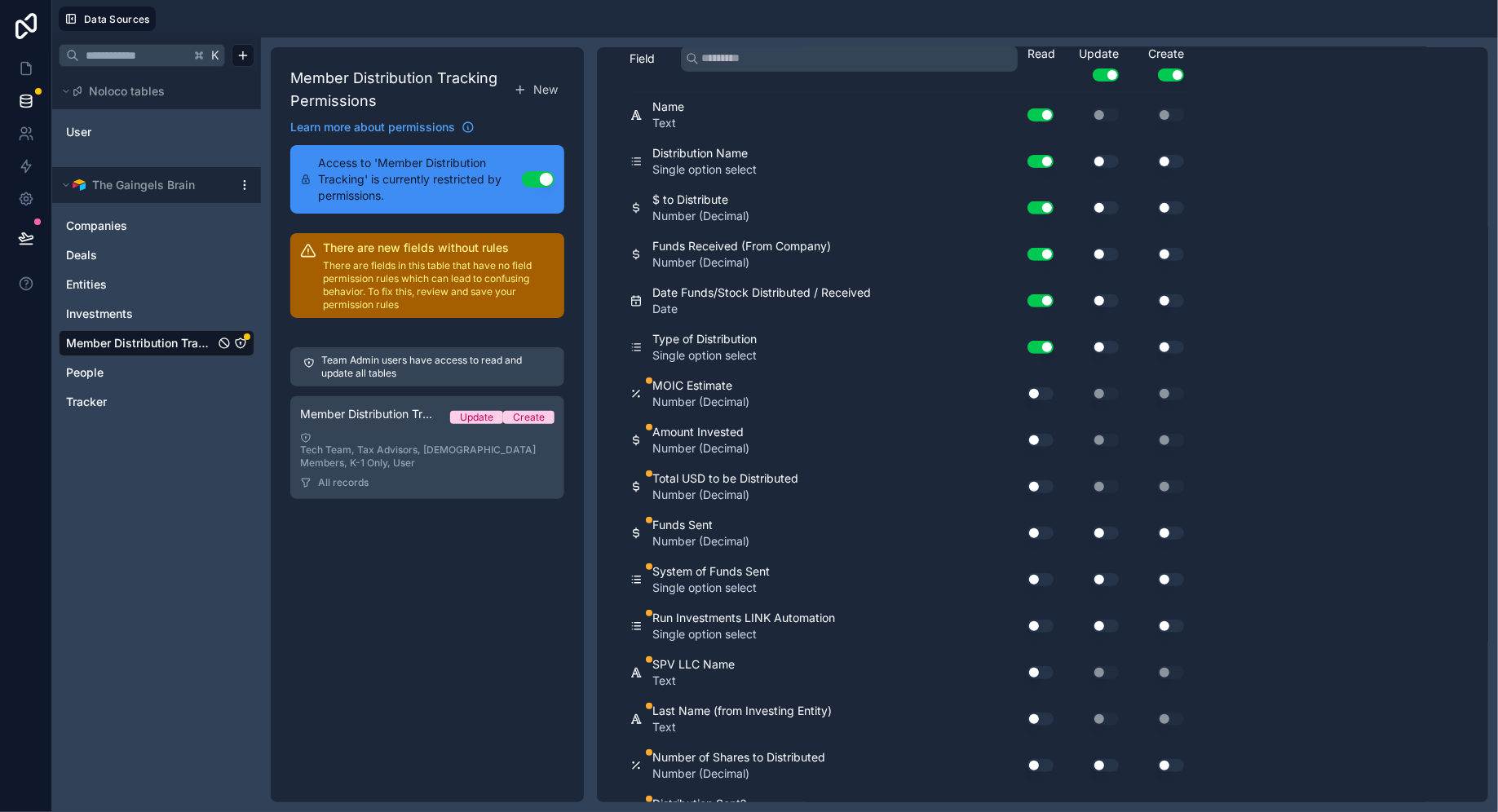
click at [1043, 387] on button "Use setting" at bounding box center [1039, 394] width 26 height 13
click at [1043, 433] on button "Use setting" at bounding box center [1039, 440] width 26 height 13
click at [1037, 480] on button "Use setting" at bounding box center [1039, 486] width 26 height 13
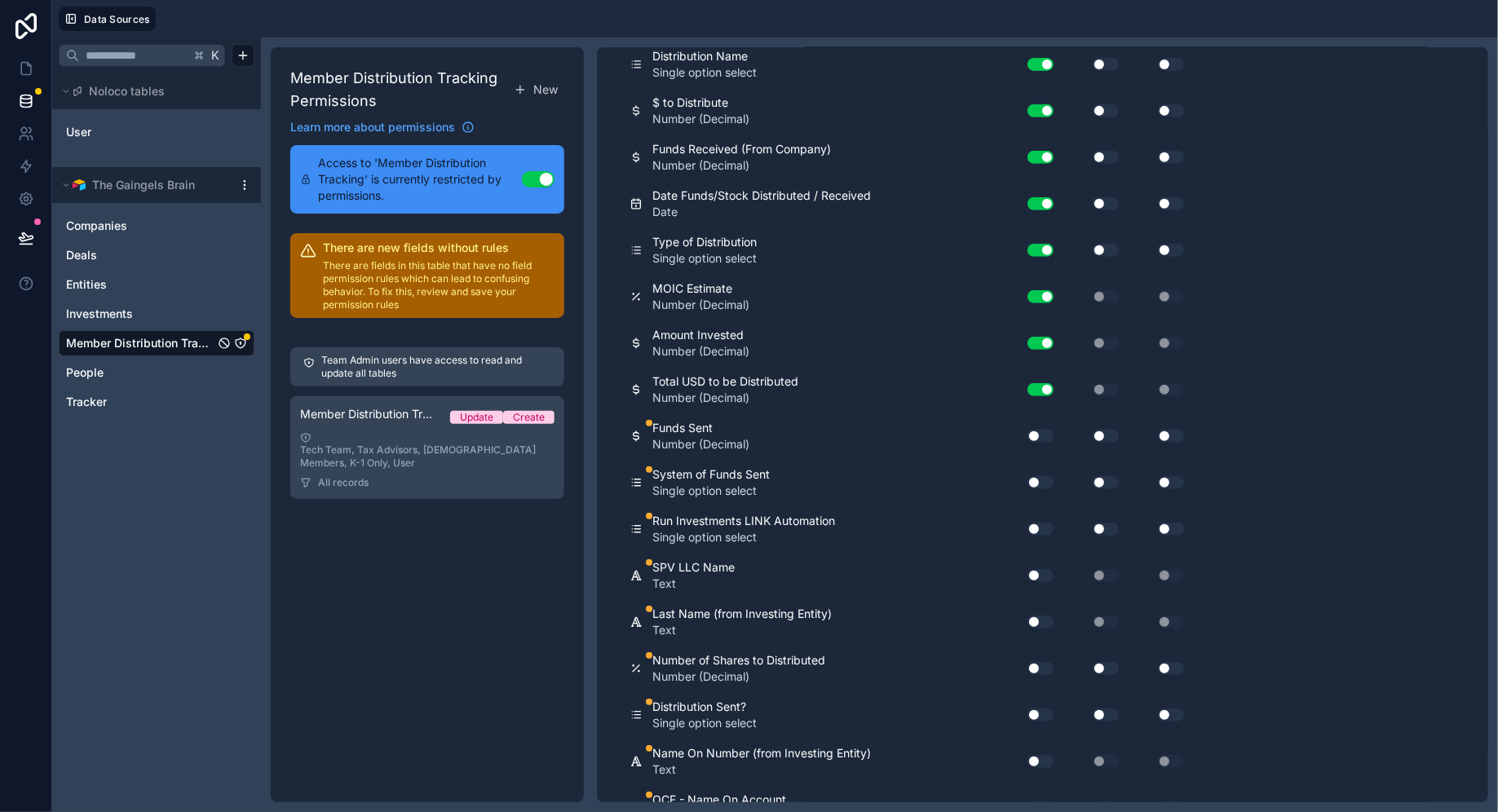
click at [1041, 432] on button "Use setting" at bounding box center [1039, 436] width 26 height 13
click at [1041, 484] on div "Use setting" at bounding box center [1034, 482] width 52 height 26
click at [1041, 477] on button "Use setting" at bounding box center [1039, 483] width 26 height 13
click at [1041, 533] on div "Use setting" at bounding box center [1034, 529] width 52 height 26
click at [1041, 522] on button "Use setting" at bounding box center [1039, 529] width 26 height 13
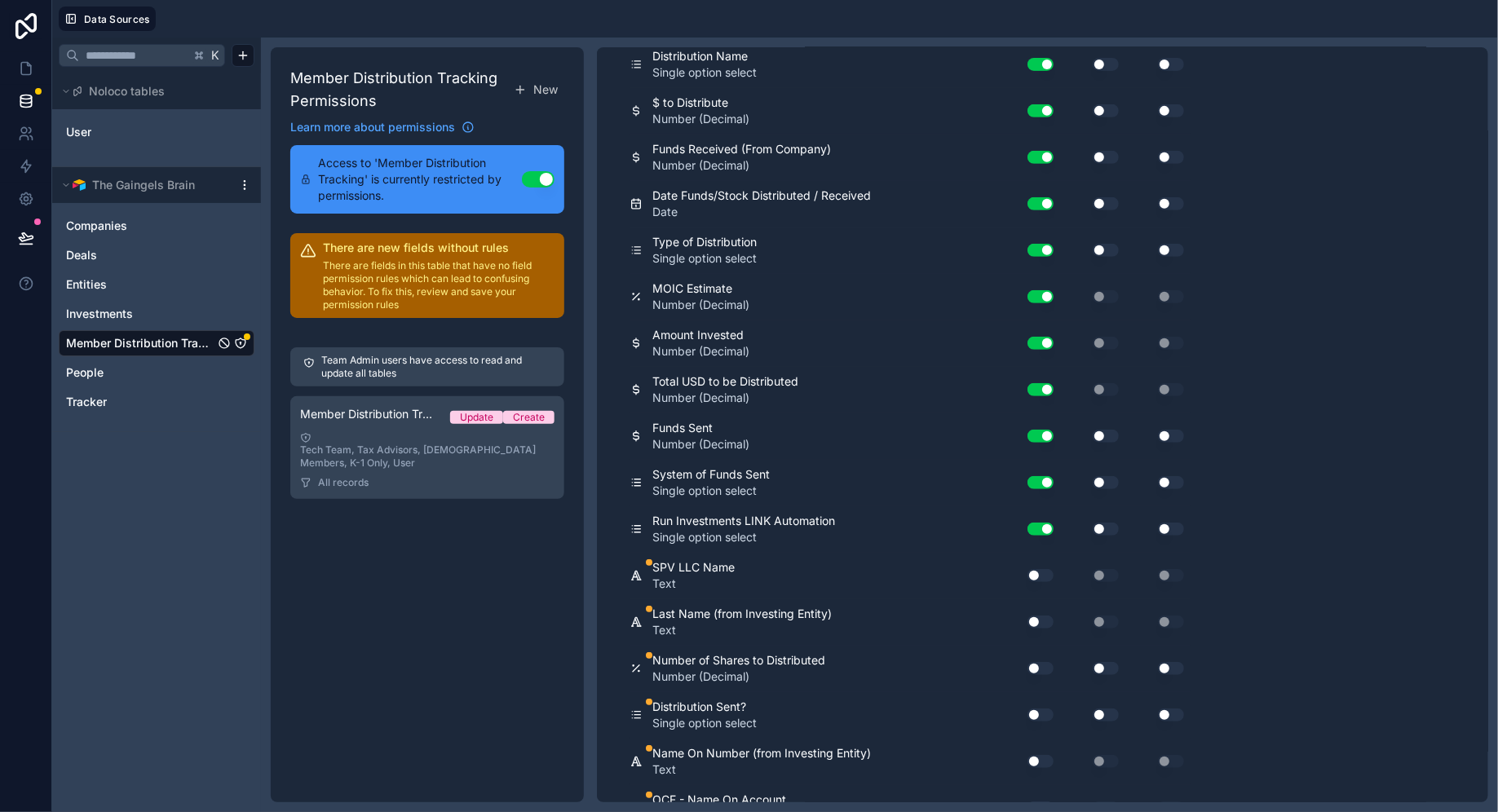
click at [1041, 570] on button "Use setting" at bounding box center [1039, 576] width 26 height 13
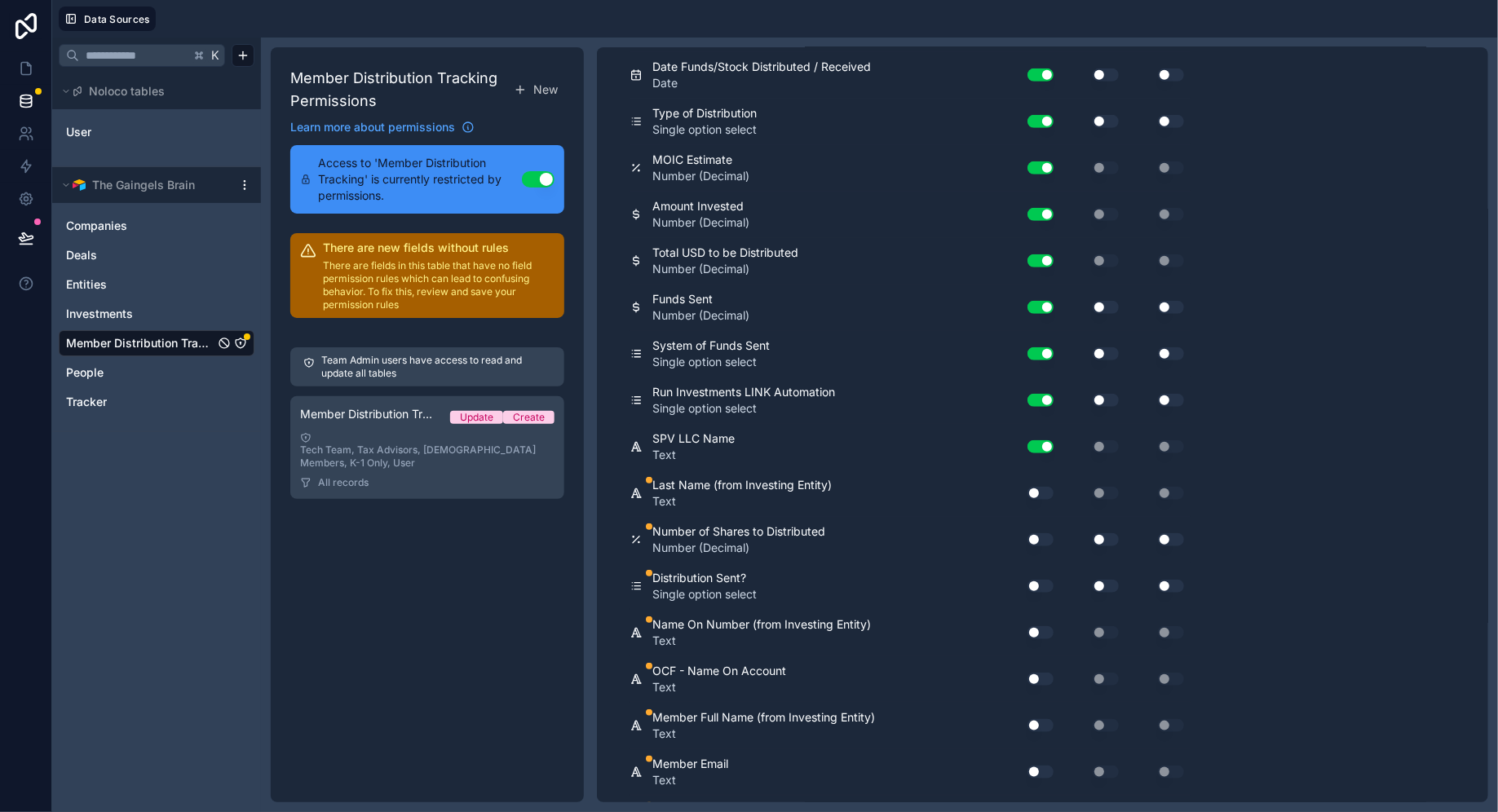
scroll to position [527, 0]
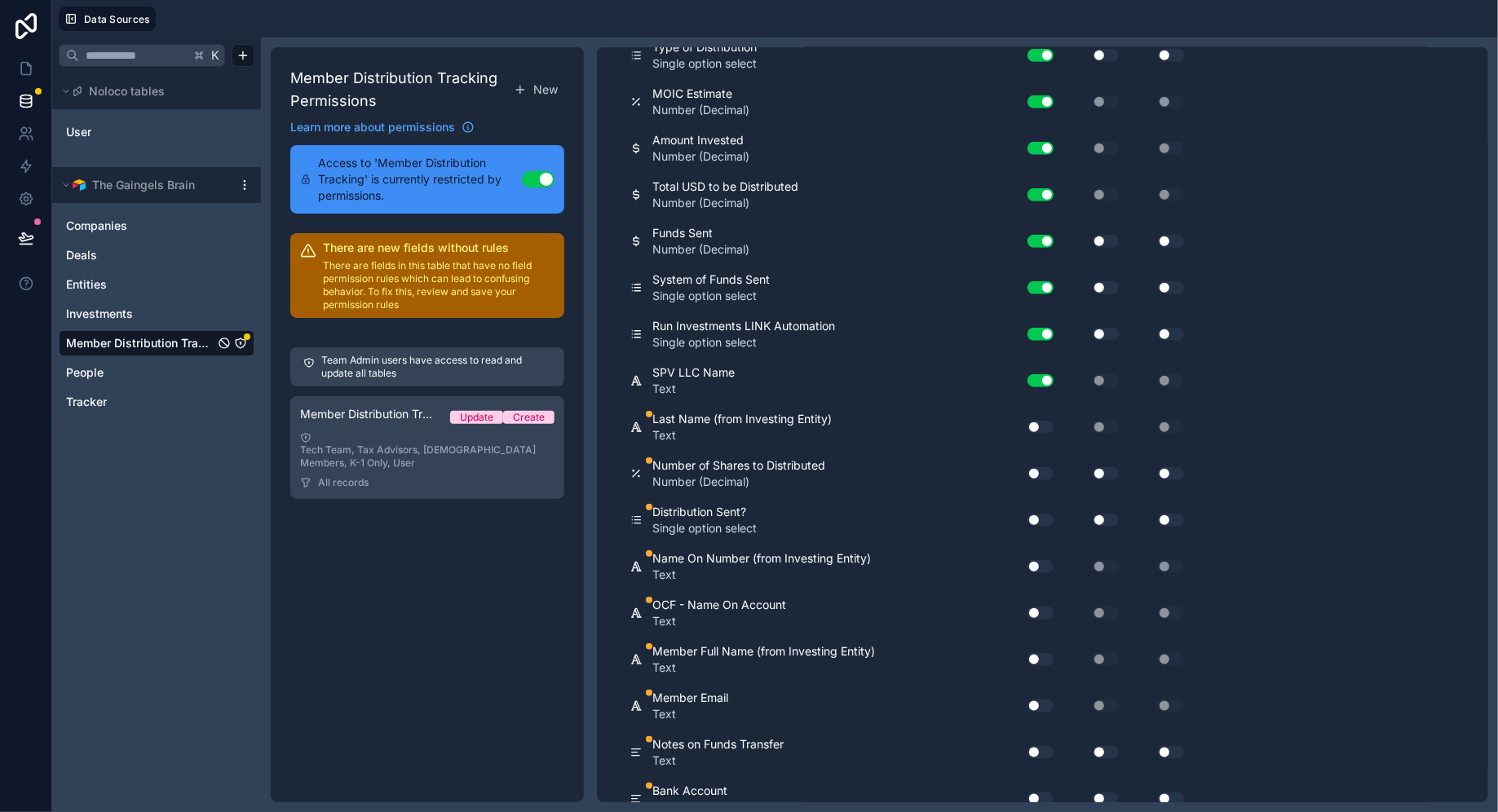
click at [1037, 421] on button "Use setting" at bounding box center [1039, 428] width 26 height 13
click at [1037, 467] on button "Use setting" at bounding box center [1039, 474] width 26 height 13
click at [1039, 514] on button "Use setting" at bounding box center [1039, 520] width 26 height 13
click at [1041, 560] on button "Use setting" at bounding box center [1039, 566] width 26 height 13
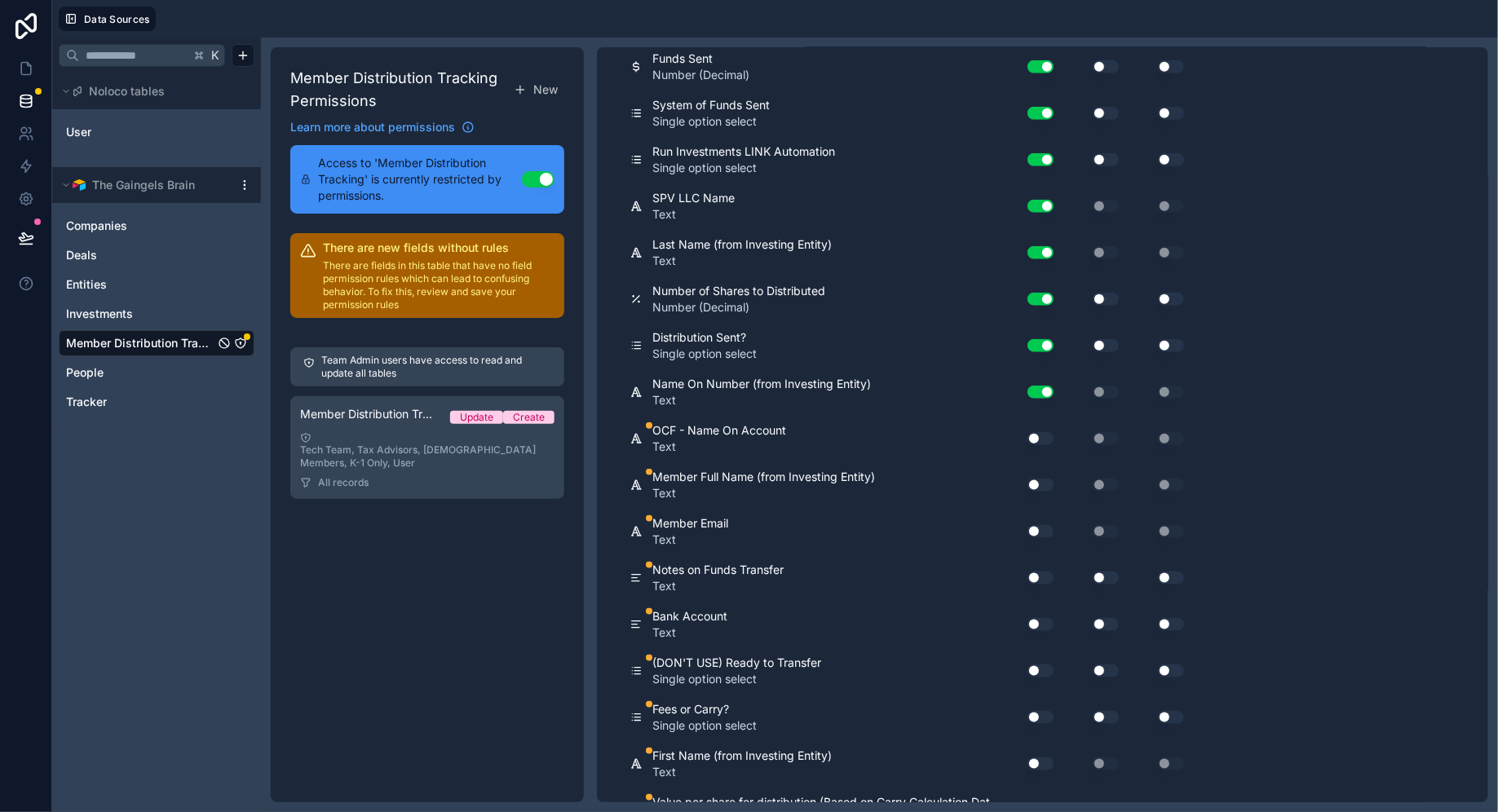
scroll to position [780, 0]
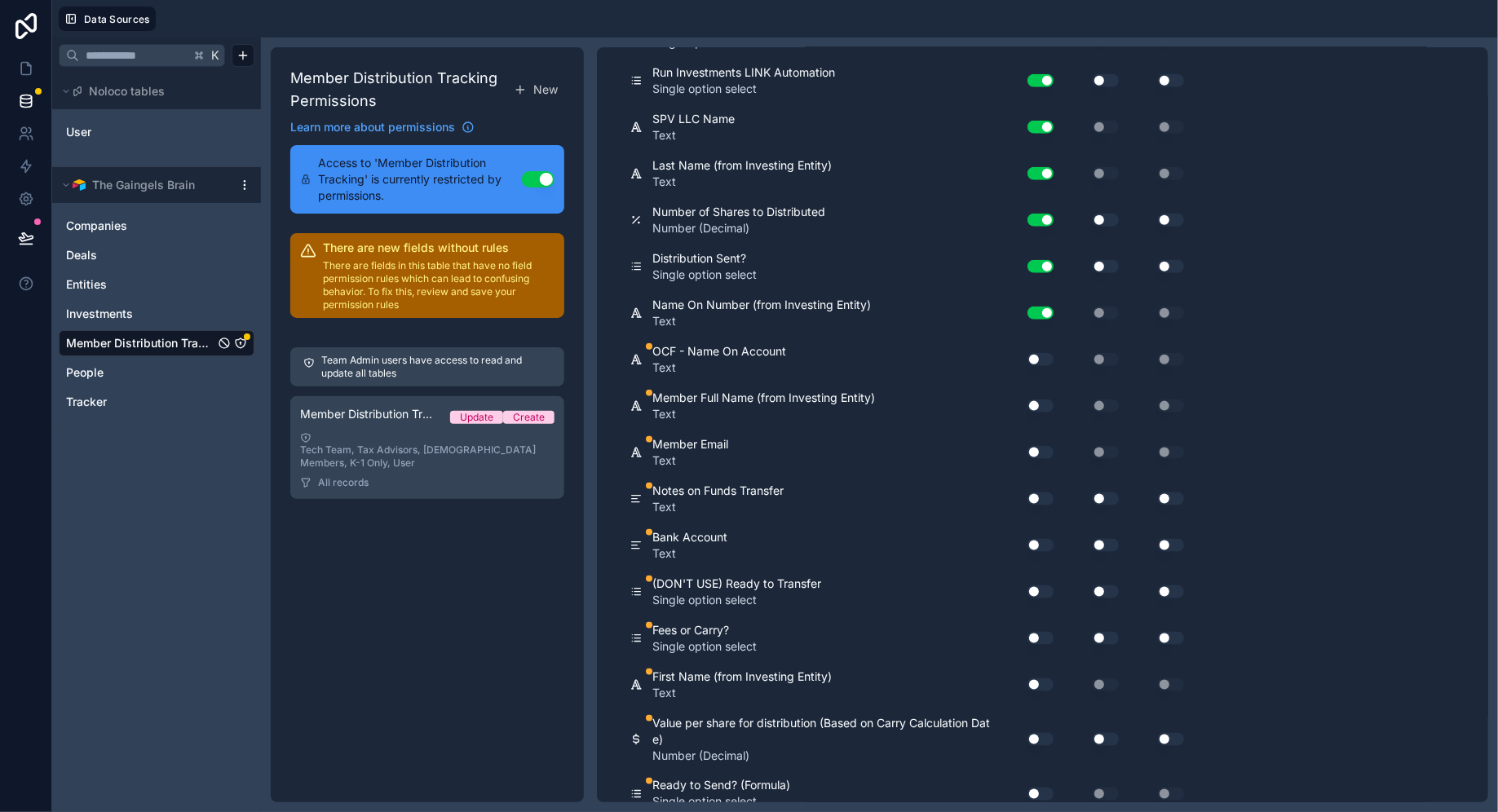
click at [1038, 353] on button "Use setting" at bounding box center [1039, 359] width 26 height 13
click at [1038, 409] on div "Use setting" at bounding box center [1034, 406] width 52 height 26
click at [1038, 400] on button "Use setting" at bounding box center [1039, 406] width 26 height 13
click at [1038, 439] on div "Use setting" at bounding box center [1034, 452] width 52 height 26
click at [1038, 448] on button "Use setting" at bounding box center [1039, 453] width 26 height 13
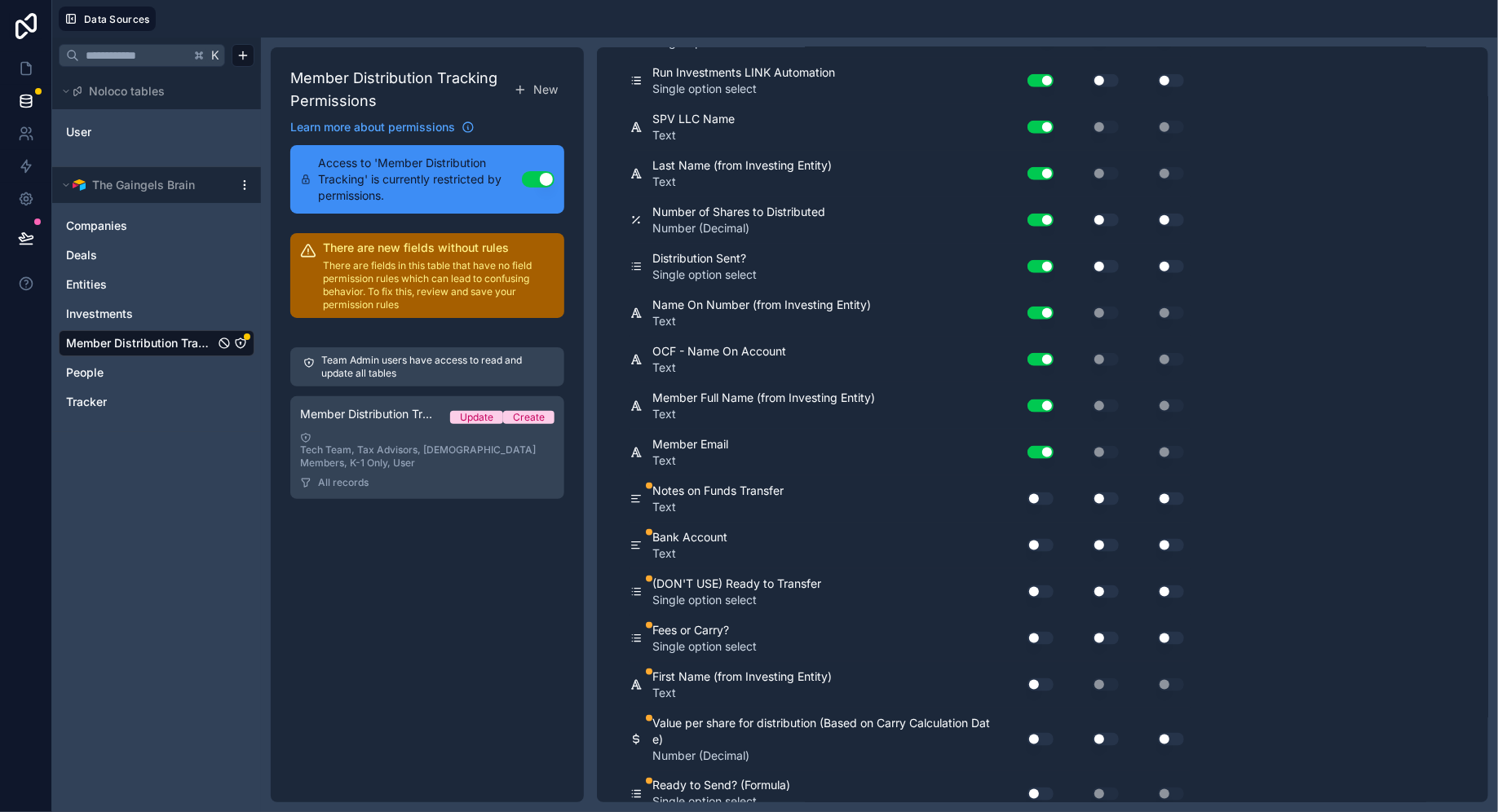
click at [1042, 492] on button "Use setting" at bounding box center [1039, 499] width 26 height 13
click at [1043, 533] on div "Use setting" at bounding box center [1034, 545] width 52 height 26
click at [1043, 538] on button "Use setting" at bounding box center [1039, 545] width 26 height 13
click at [1042, 586] on div "Use setting" at bounding box center [1030, 592] width 45 height 13
click at [1042, 586] on button "Use setting" at bounding box center [1039, 592] width 26 height 13
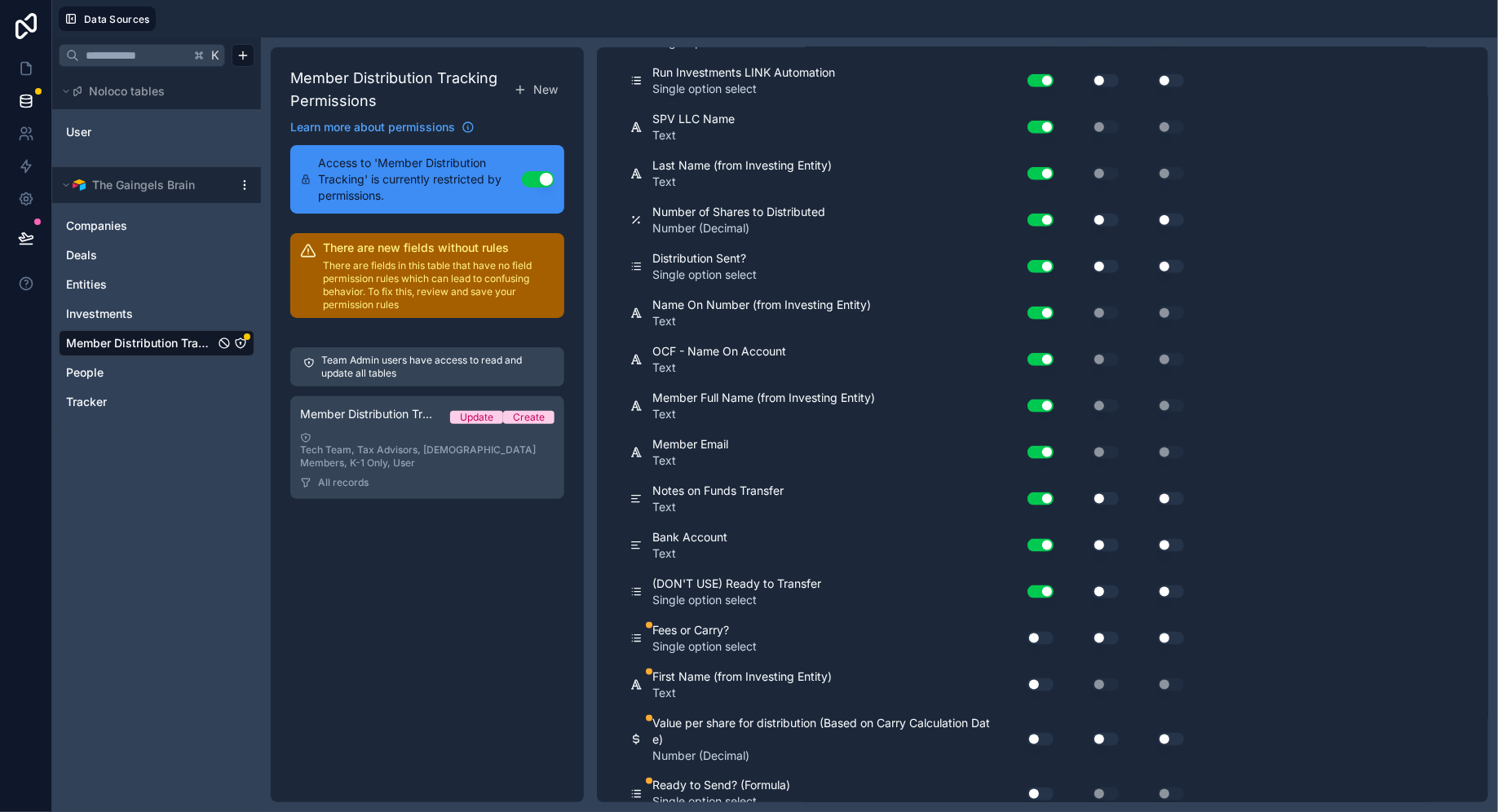
click at [1042, 632] on button "Use setting" at bounding box center [1039, 639] width 26 height 13
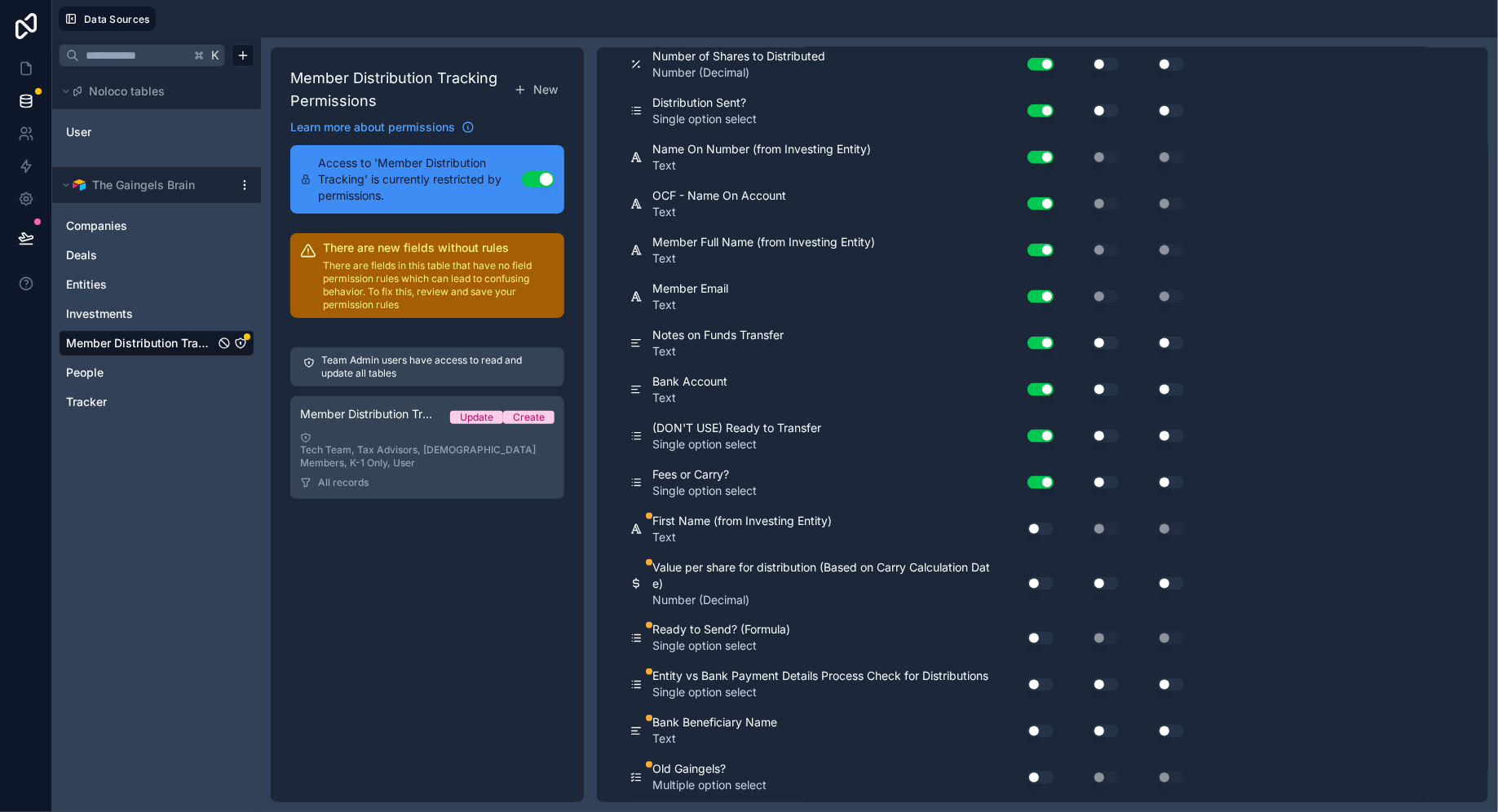
scroll to position [1053, 0]
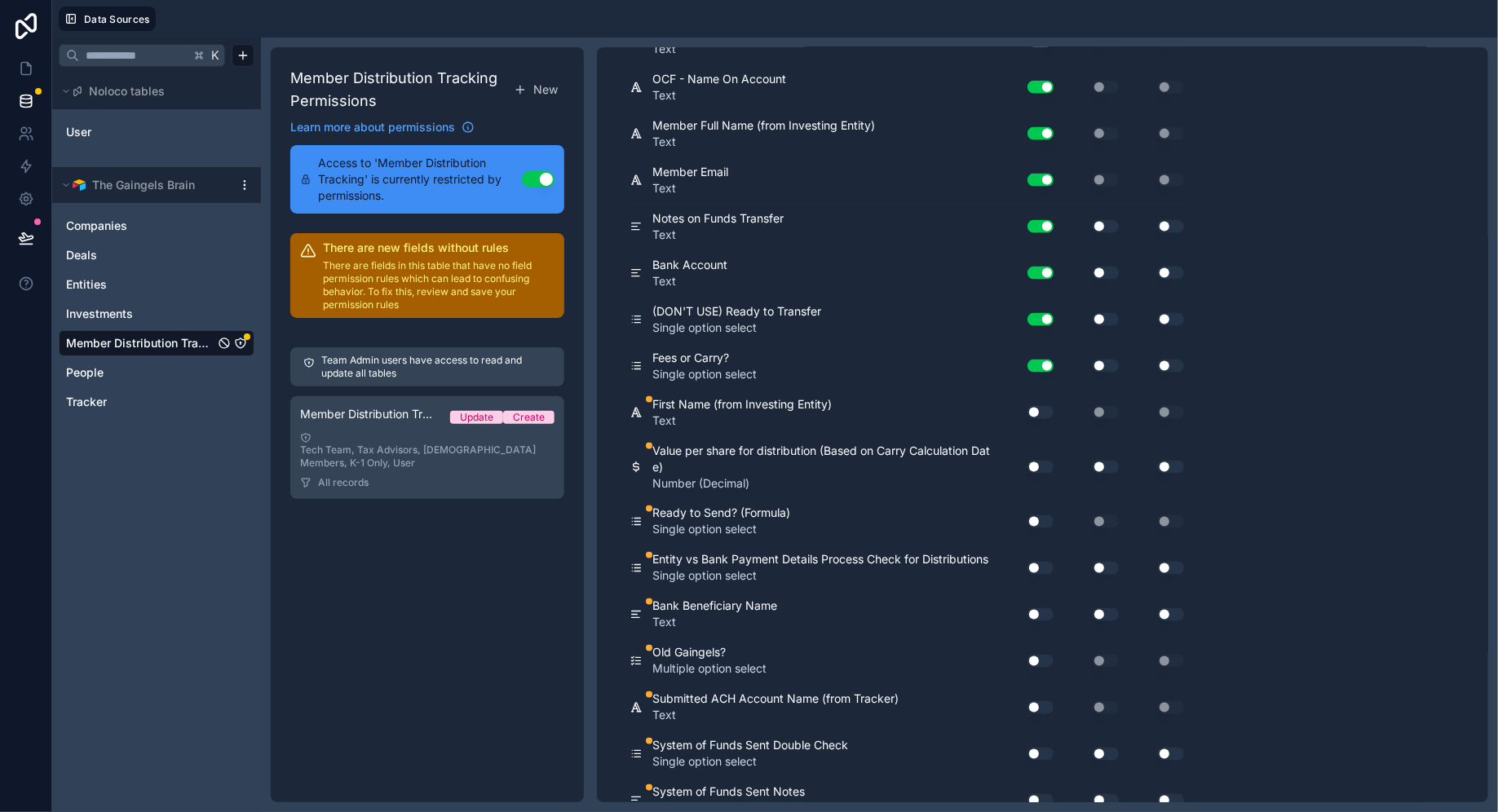
click at [1044, 409] on div "Use setting" at bounding box center [1034, 412] width 52 height 26
click at [1044, 407] on button "Use setting" at bounding box center [1039, 412] width 26 height 13
click at [1043, 454] on div "Use setting" at bounding box center [1034, 466] width 52 height 26
click at [1043, 460] on button "Use setting" at bounding box center [1039, 467] width 26 height 13
click at [1043, 509] on div "Use setting" at bounding box center [1034, 521] width 52 height 26
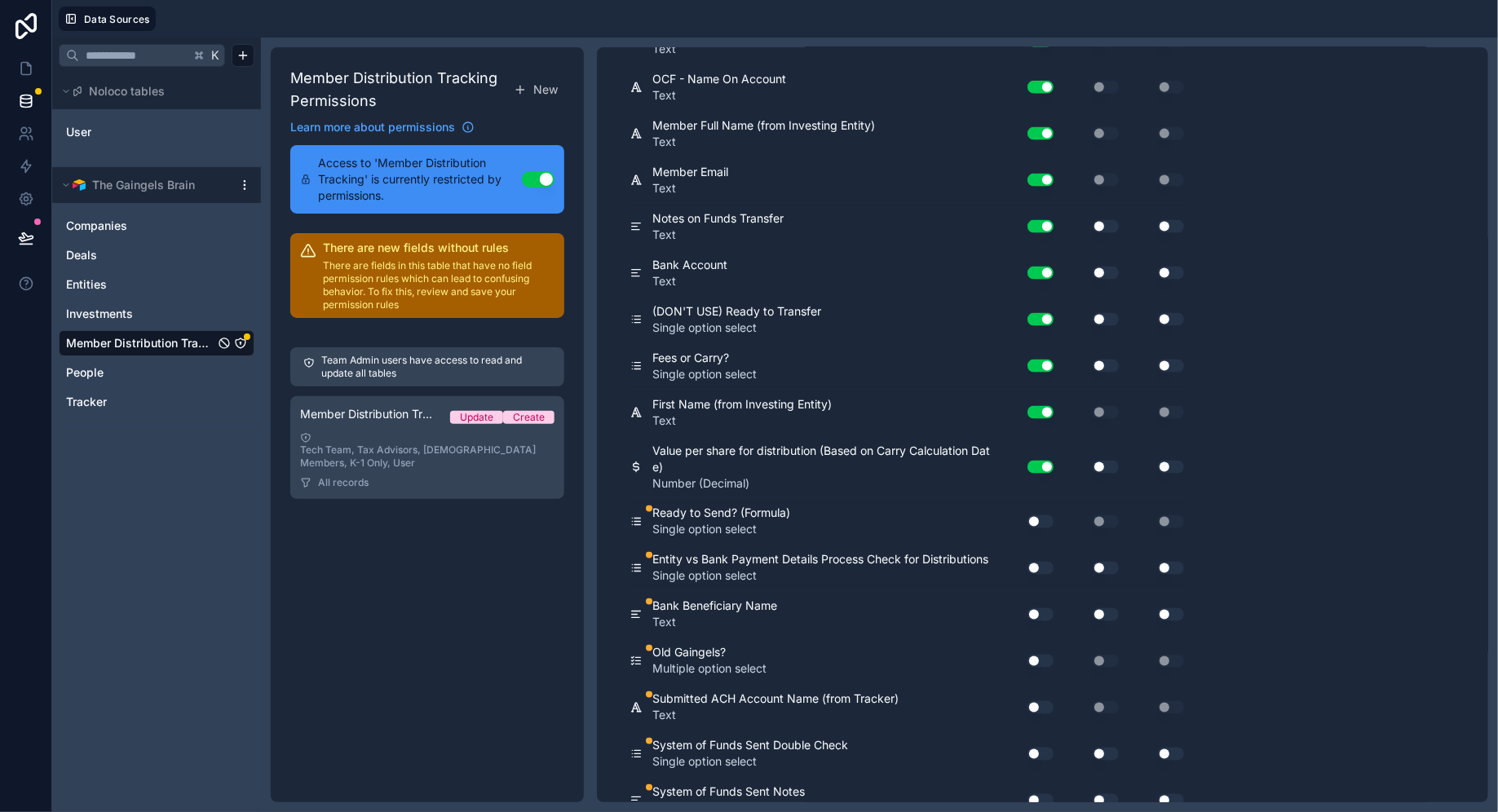
click at [1043, 515] on button "Use setting" at bounding box center [1039, 522] width 26 height 13
click at [1040, 562] on button "Use setting" at bounding box center [1039, 568] width 26 height 13
click at [1040, 608] on button "Use setting" at bounding box center [1039, 615] width 26 height 13
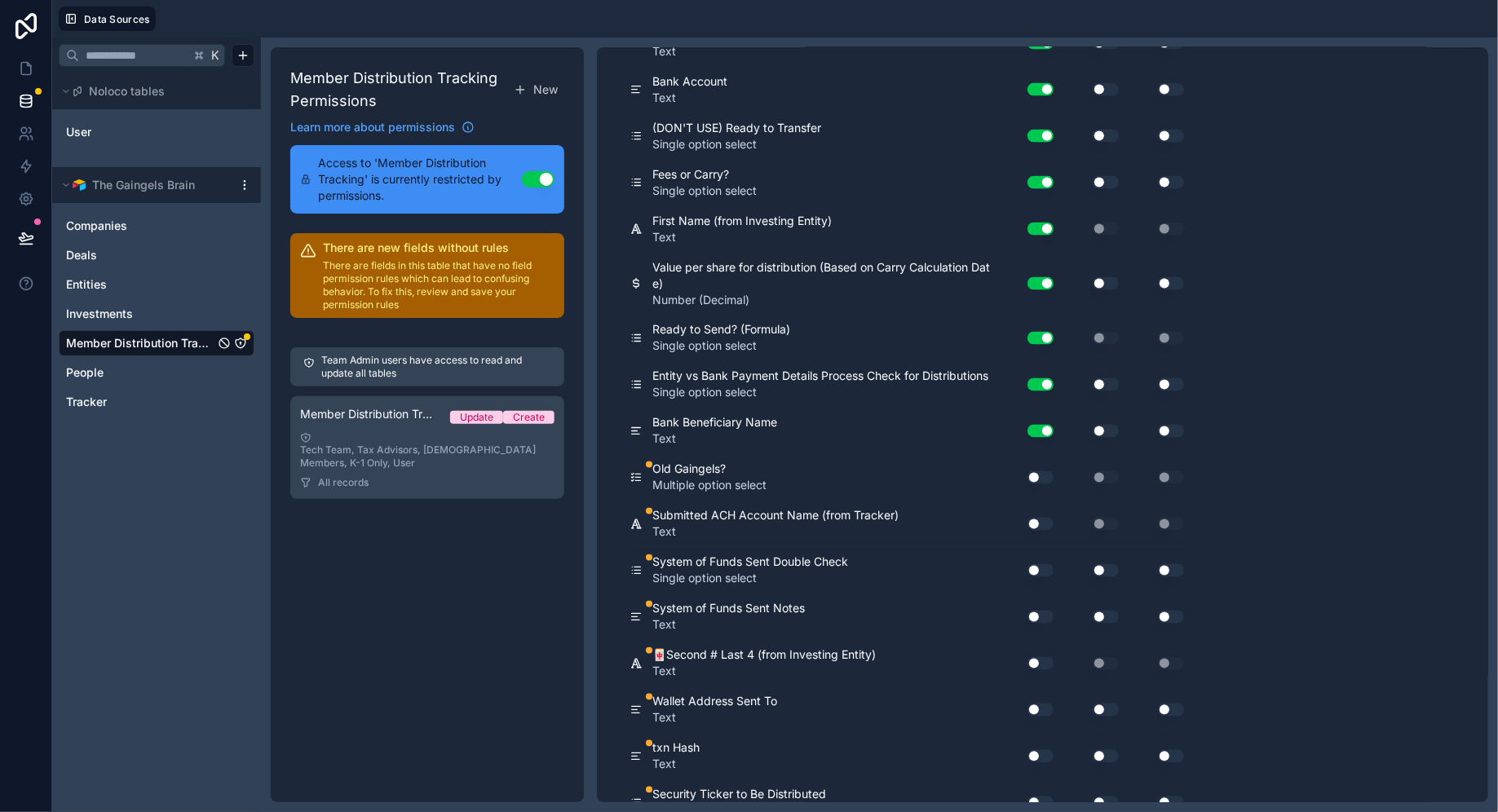
scroll to position [1339, 0]
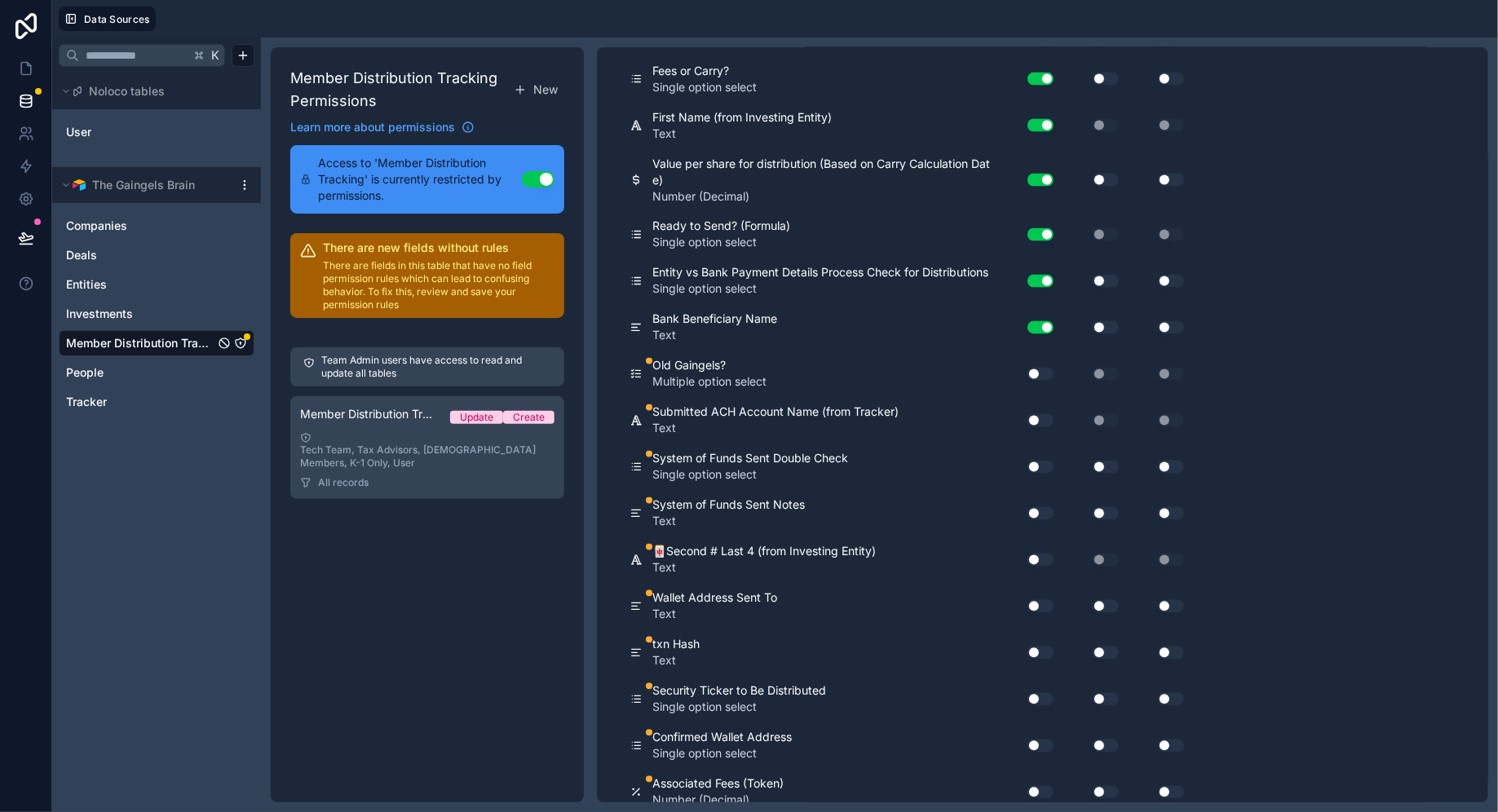
click at [1038, 368] on button "Use setting" at bounding box center [1039, 375] width 26 height 13
click at [1039, 414] on button "Use setting" at bounding box center [1039, 421] width 26 height 13
click at [1043, 460] on button "Use setting" at bounding box center [1039, 467] width 26 height 13
click at [1043, 507] on button "Use setting" at bounding box center [1039, 513] width 26 height 13
click at [1042, 554] on button "Use setting" at bounding box center [1039, 561] width 26 height 13
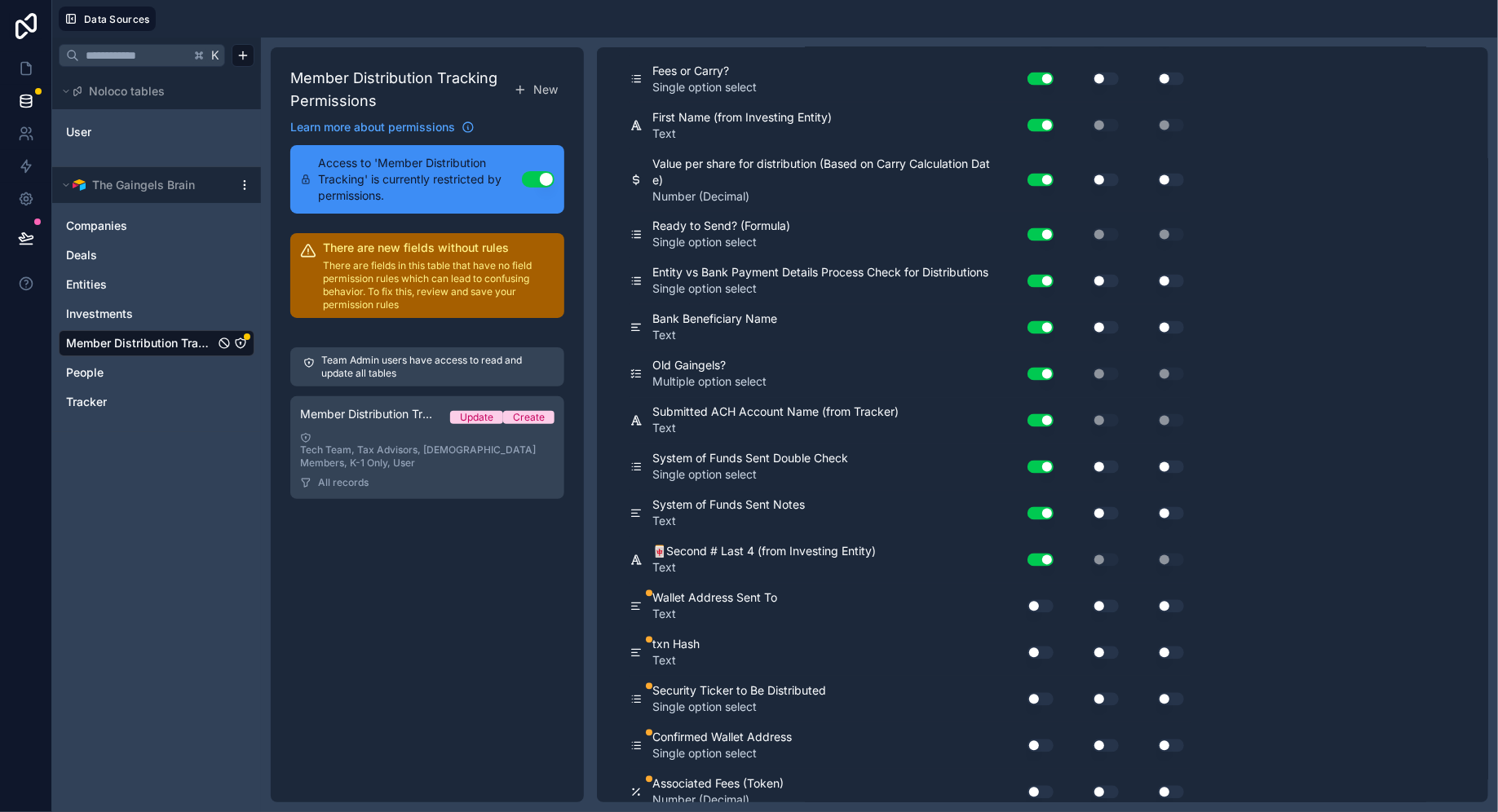
click at [1042, 600] on button "Use setting" at bounding box center [1039, 607] width 26 height 13
click at [1042, 646] on button "Use setting" at bounding box center [1039, 653] width 26 height 13
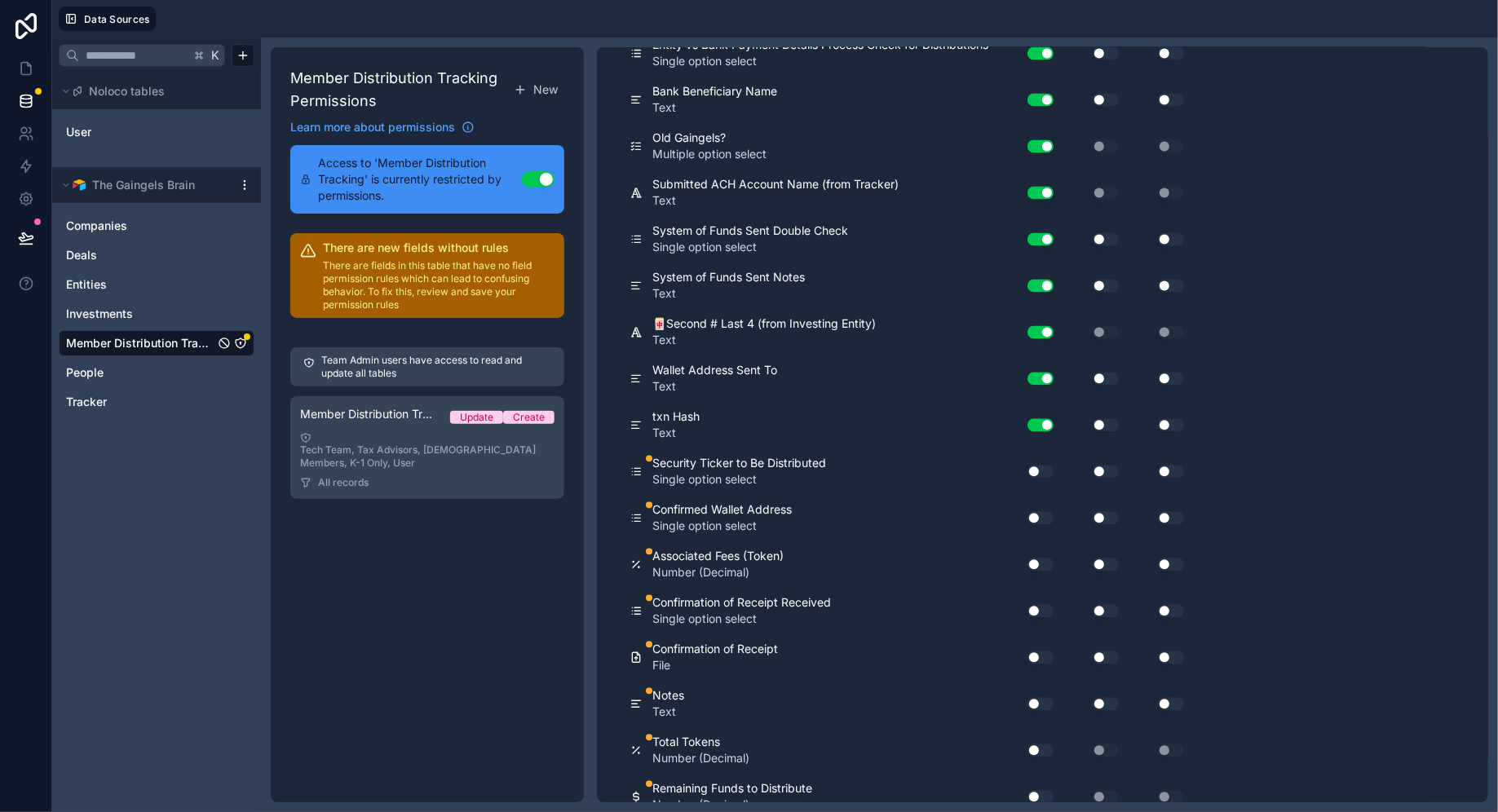
scroll to position [1702, 0]
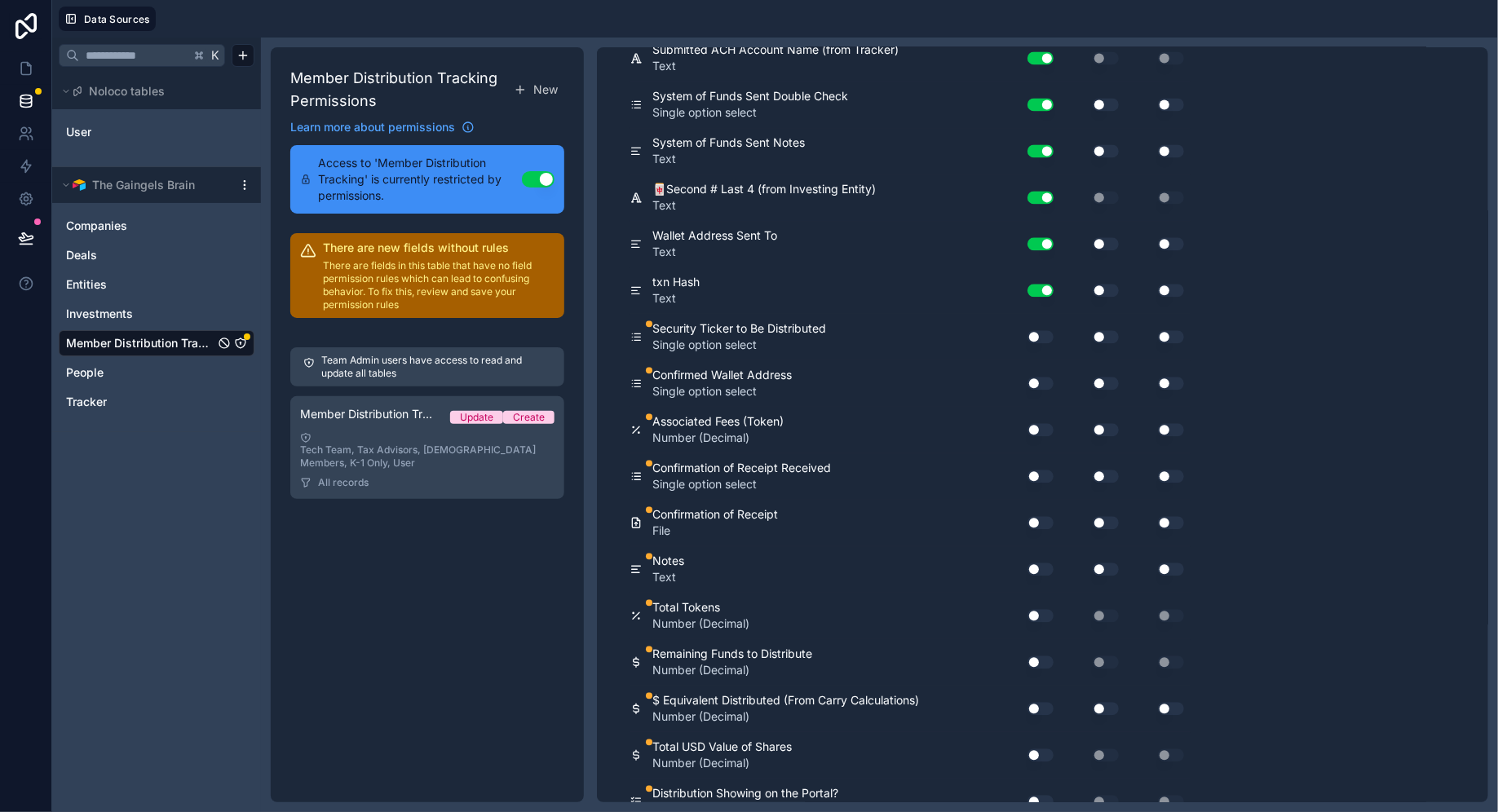
click at [1037, 330] on button "Use setting" at bounding box center [1039, 337] width 26 height 13
click at [1037, 377] on button "Use setting" at bounding box center [1039, 383] width 26 height 13
click at [1040, 423] on button "Use setting" at bounding box center [1039, 430] width 26 height 13
click at [1040, 469] on button "Use setting" at bounding box center [1039, 476] width 26 height 13
click at [1042, 514] on div "Use setting" at bounding box center [1034, 522] width 52 height 26
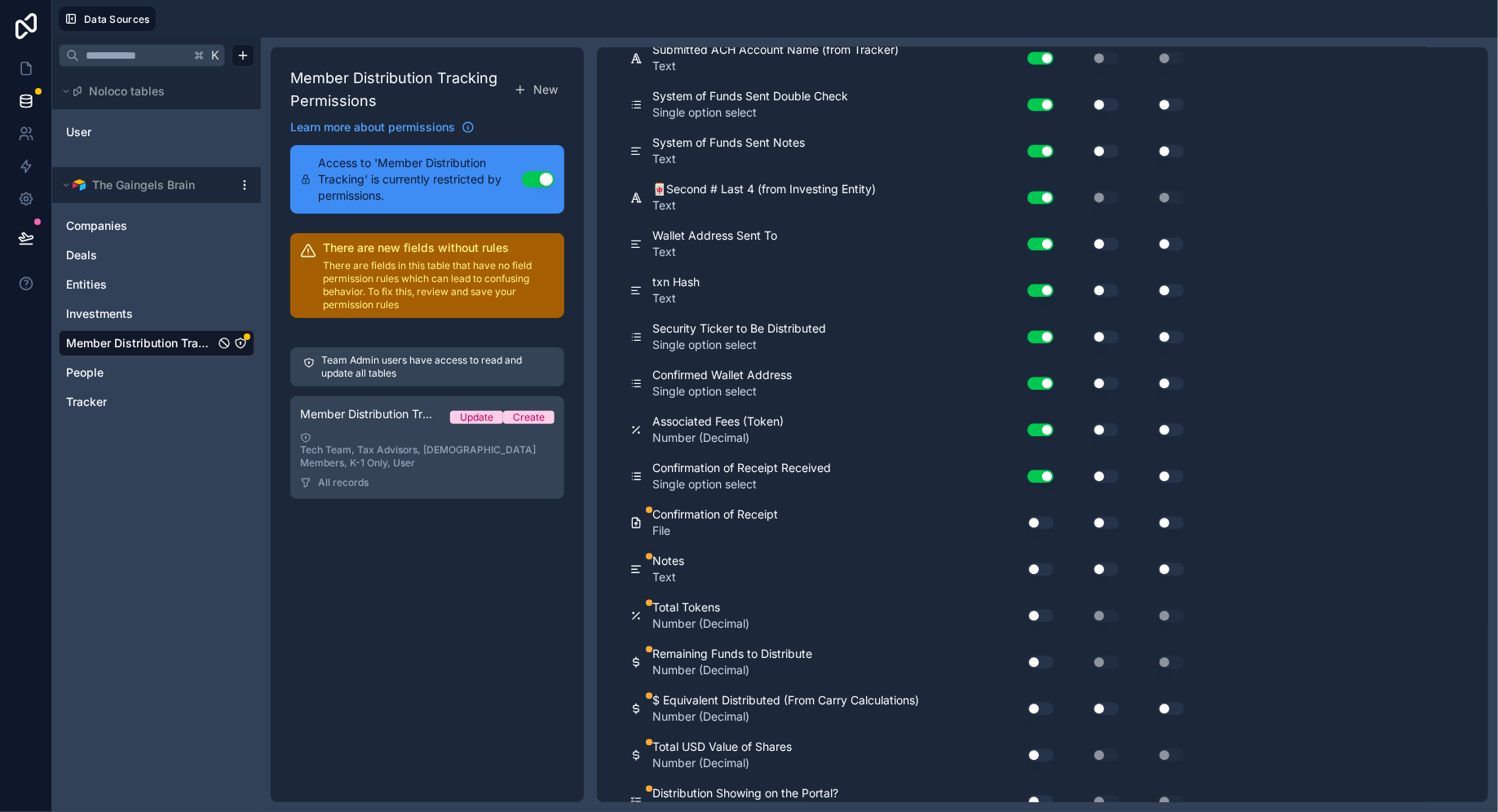
click at [1042, 516] on button "Use setting" at bounding box center [1039, 523] width 26 height 13
click at [1042, 563] on button "Use setting" at bounding box center [1039, 569] width 26 height 13
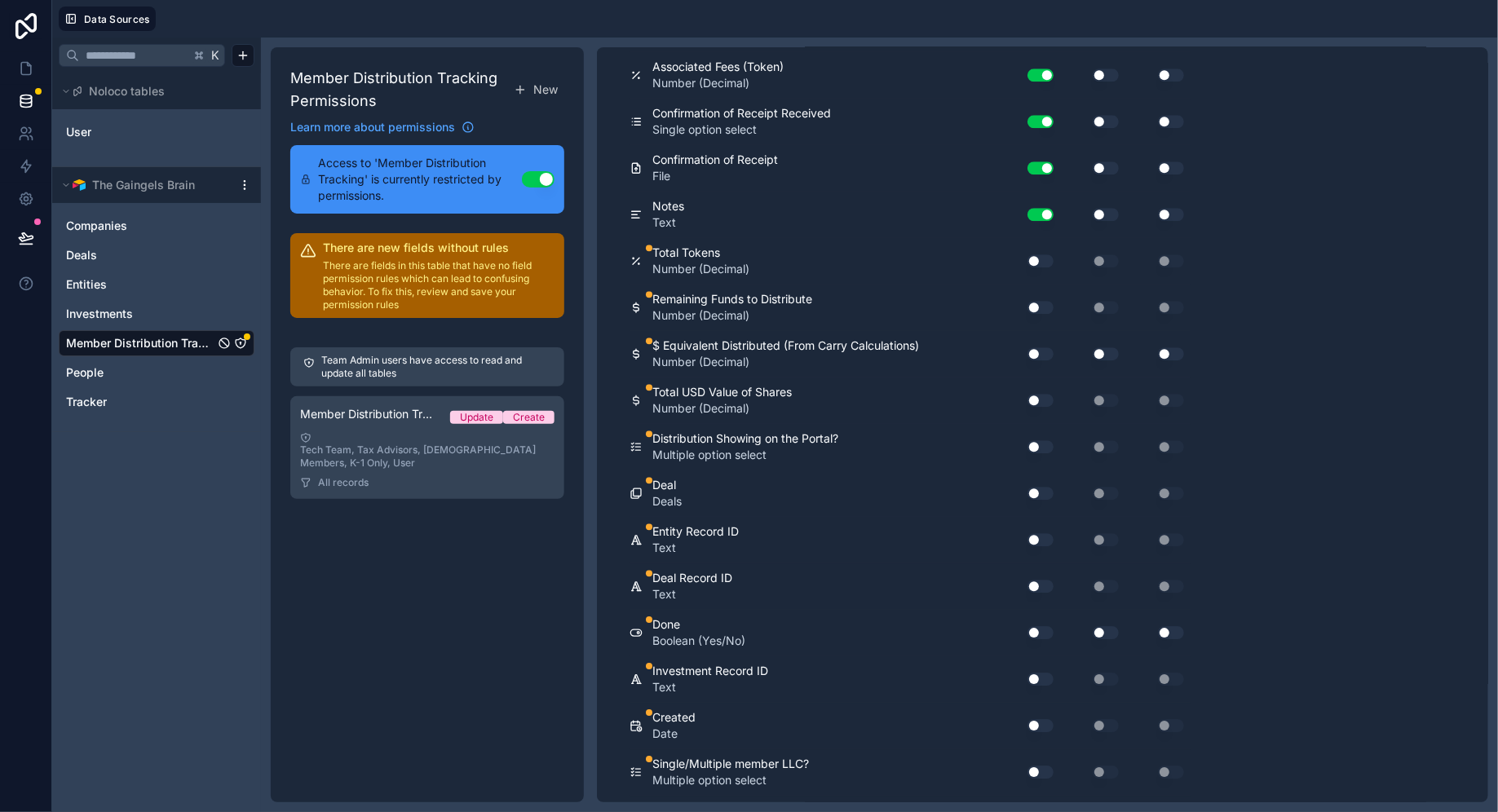
scroll to position [2069, 0]
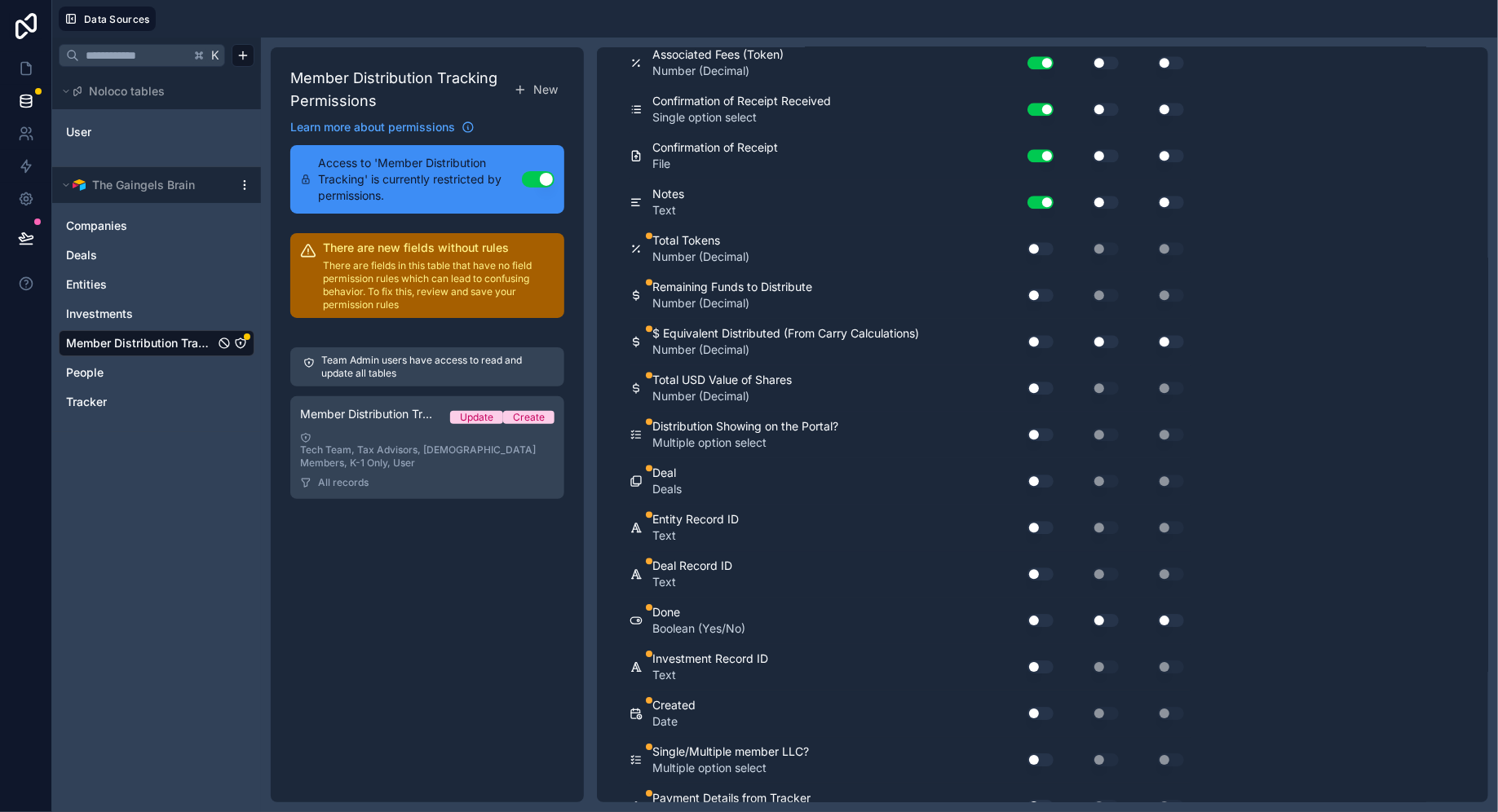
click at [1044, 240] on div "Use setting" at bounding box center [1034, 249] width 52 height 26
click at [1040, 242] on button "Use setting" at bounding box center [1039, 249] width 26 height 13
click at [1040, 282] on div "Use setting" at bounding box center [1034, 295] width 52 height 26
click at [1040, 289] on button "Use setting" at bounding box center [1039, 296] width 26 height 13
click at [1045, 335] on button "Use setting" at bounding box center [1039, 342] width 26 height 13
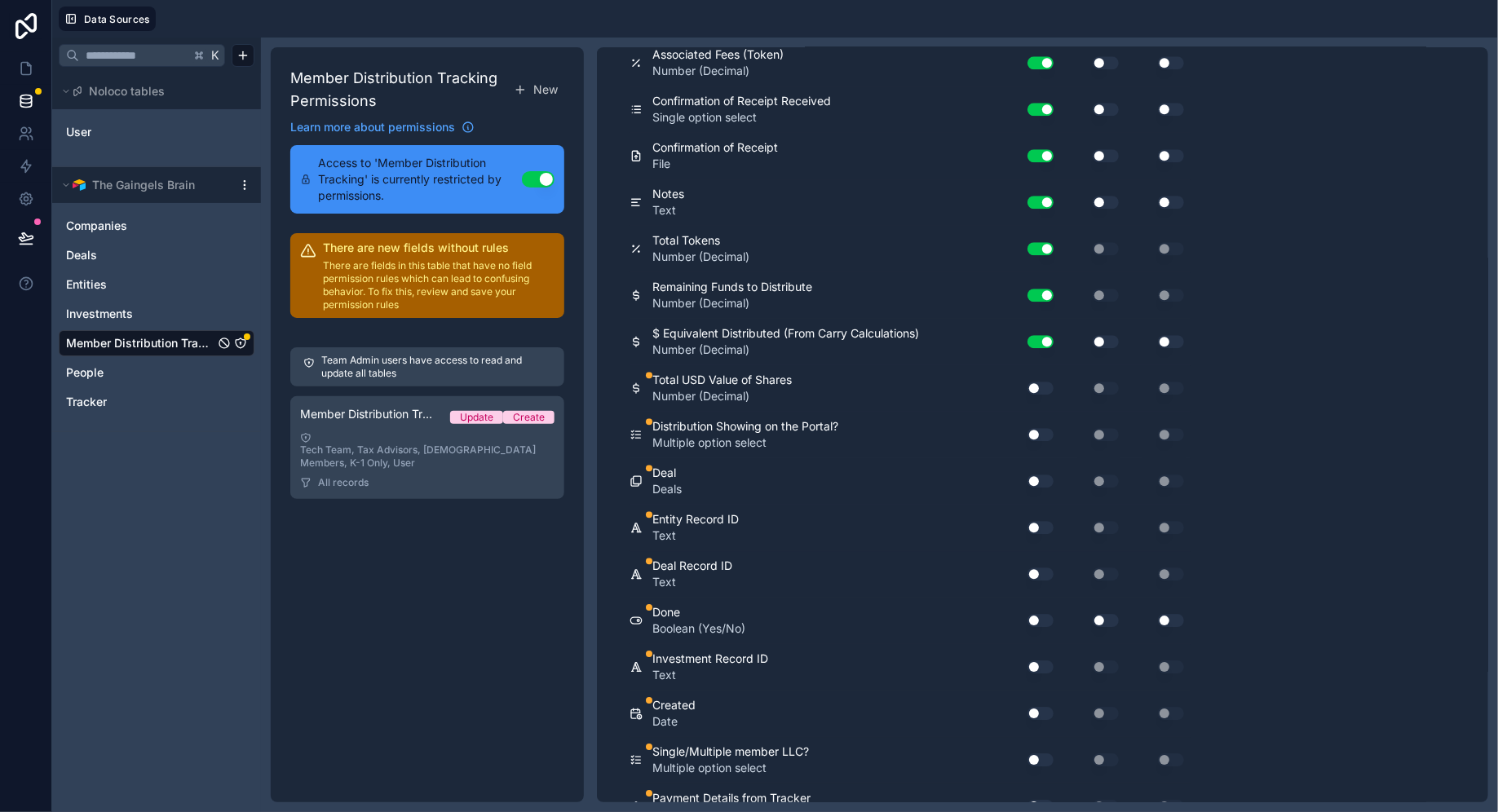
click at [1044, 381] on button "Use setting" at bounding box center [1039, 388] width 26 height 13
click at [1041, 411] on div "Distribution Showing on the Portal? Multiple option select Use setting Use sett…" at bounding box center [909, 434] width 561 height 46
click at [1041, 428] on button "Use setting" at bounding box center [1039, 434] width 26 height 13
click at [1040, 468] on div "Use setting" at bounding box center [1034, 481] width 52 height 26
click at [1040, 475] on button "Use setting" at bounding box center [1039, 482] width 26 height 13
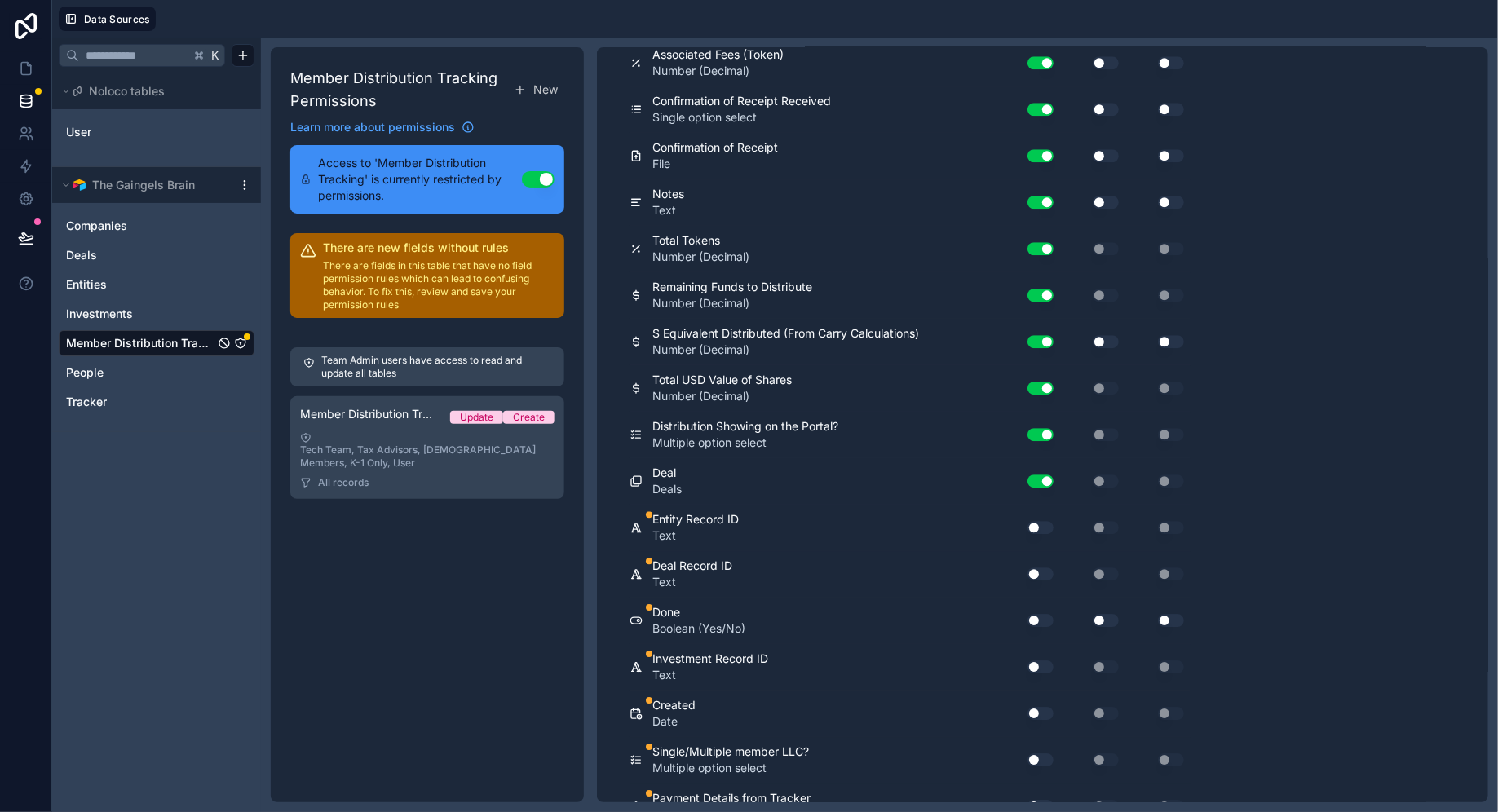
click at [1041, 521] on button "Use setting" at bounding box center [1039, 528] width 26 height 13
click at [1042, 567] on button "Use setting" at bounding box center [1039, 574] width 26 height 13
click at [1042, 609] on div "Use setting" at bounding box center [1034, 619] width 52 height 26
click at [1037, 614] on button "Use setting" at bounding box center [1039, 620] width 26 height 13
click at [1037, 660] on button "Use setting" at bounding box center [1039, 667] width 26 height 13
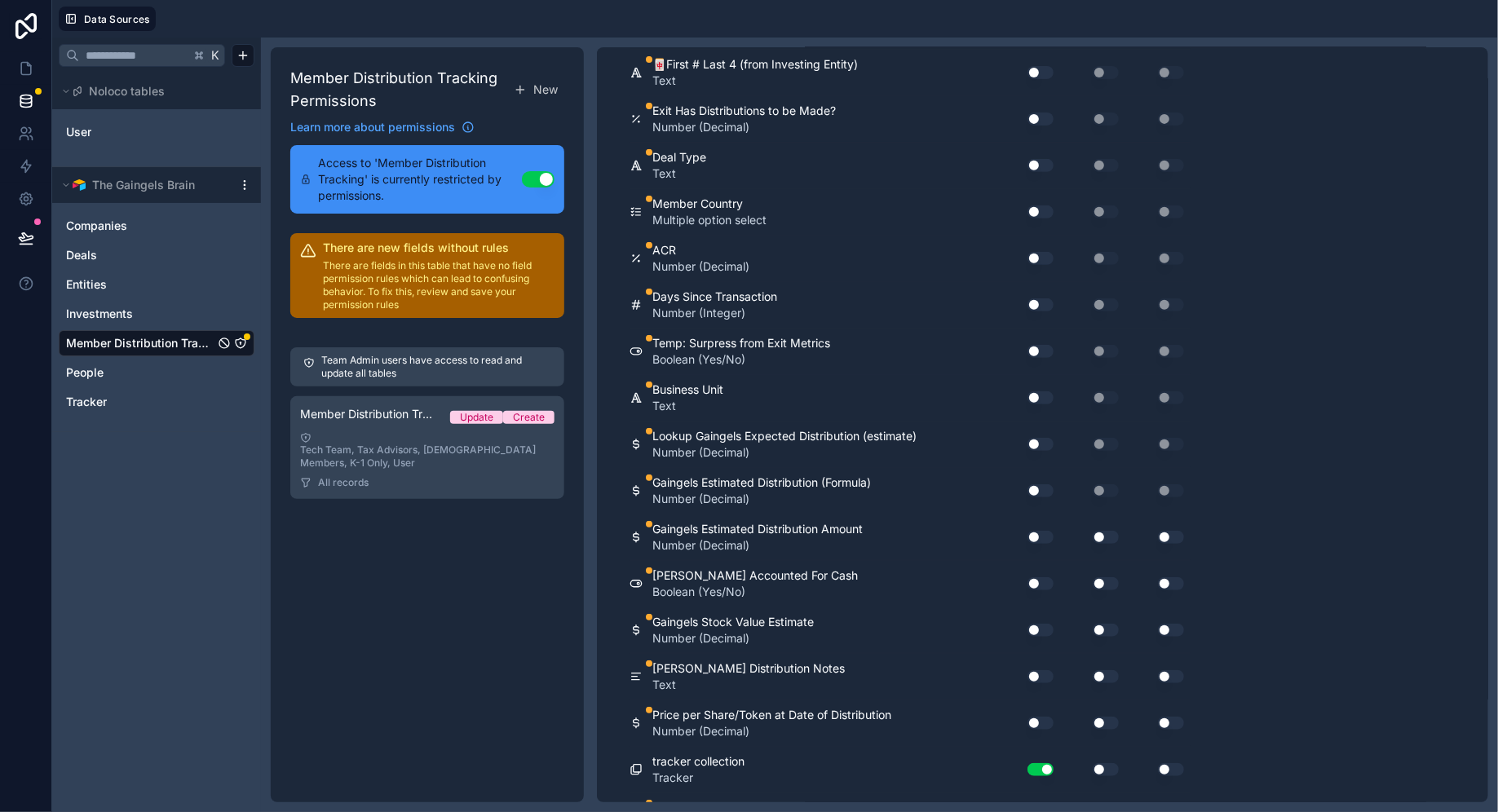
scroll to position [3339, 0]
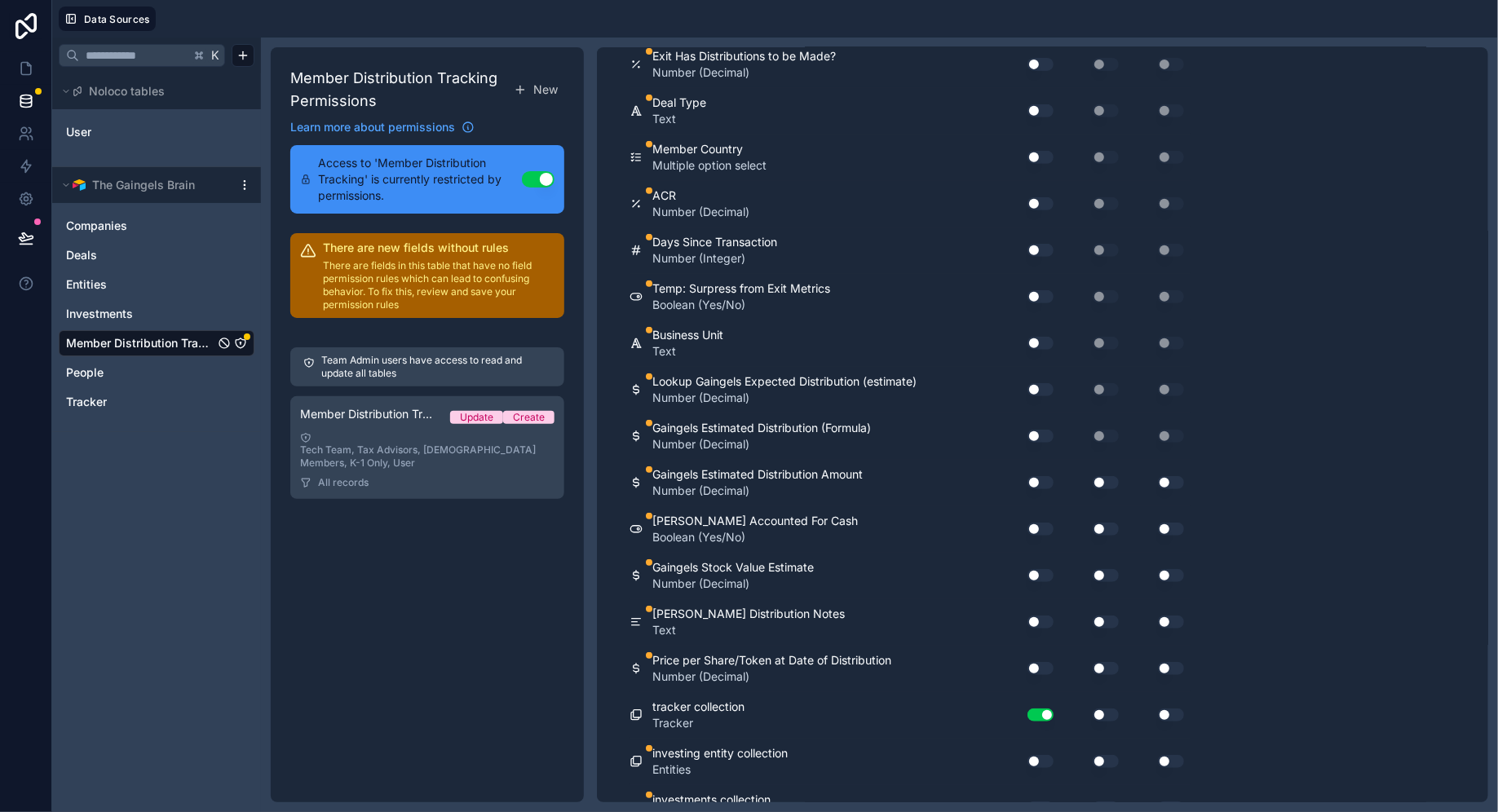
click at [1040, 801] on button "Use setting" at bounding box center [1039, 808] width 26 height 13
click at [1040, 739] on div "investing entity collection Entities Use setting Use setting Use setting" at bounding box center [909, 762] width 561 height 46
click at [1040, 755] on button "Use setting" at bounding box center [1039, 762] width 26 height 13
click at [1037, 645] on div "Price per Share/Token at Date of Distribution Number (Decimal) Use setting Use …" at bounding box center [909, 668] width 561 height 46
click at [1037, 662] on button "Use setting" at bounding box center [1039, 668] width 26 height 13
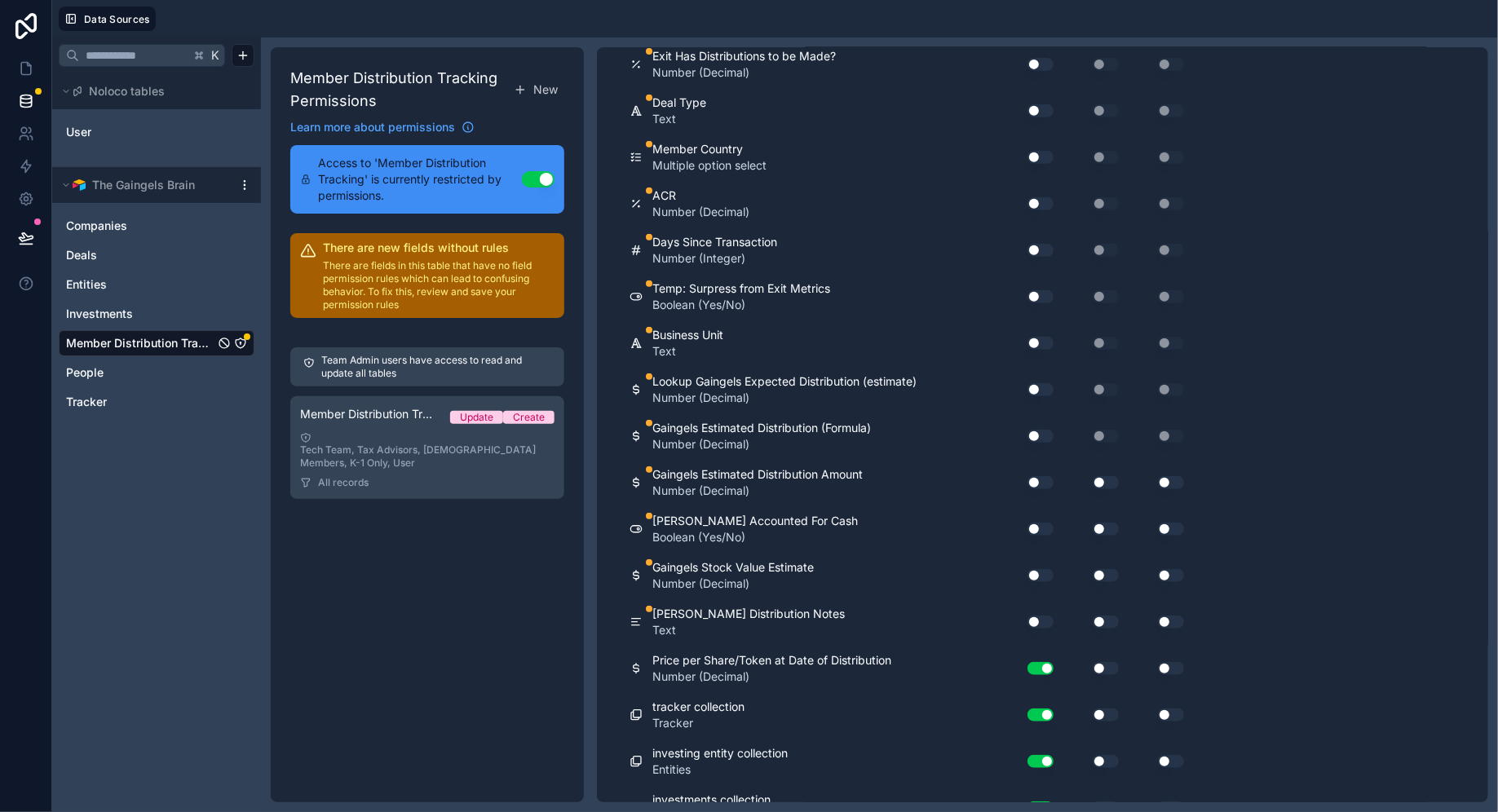
click at [1037, 616] on button "Use setting" at bounding box center [1039, 622] width 26 height 13
click at [1040, 569] on button "Use setting" at bounding box center [1039, 576] width 26 height 13
click at [1040, 522] on button "Use setting" at bounding box center [1039, 529] width 26 height 13
click at [1040, 476] on button "Use setting" at bounding box center [1039, 483] width 26 height 13
click at [1040, 430] on button "Use setting" at bounding box center [1039, 436] width 26 height 13
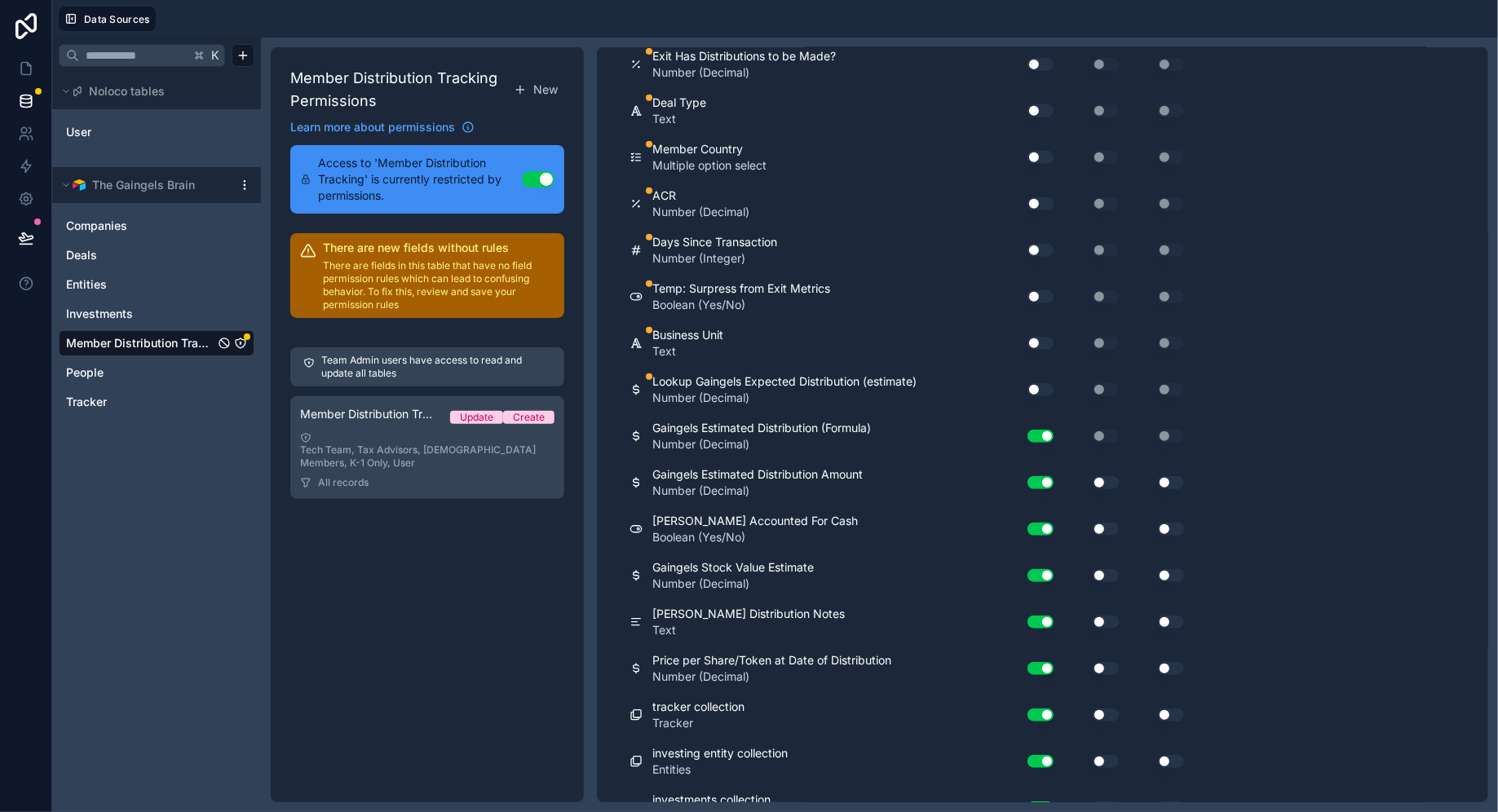
click at [1040, 383] on button "Use setting" at bounding box center [1039, 390] width 26 height 13
click at [1040, 330] on div "Use setting" at bounding box center [1034, 343] width 52 height 26
click at [1040, 290] on button "Use setting" at bounding box center [1039, 297] width 26 height 13
click at [1040, 337] on button "Use setting" at bounding box center [1039, 344] width 26 height 13
click at [1041, 237] on div "Use setting" at bounding box center [1034, 249] width 52 height 26
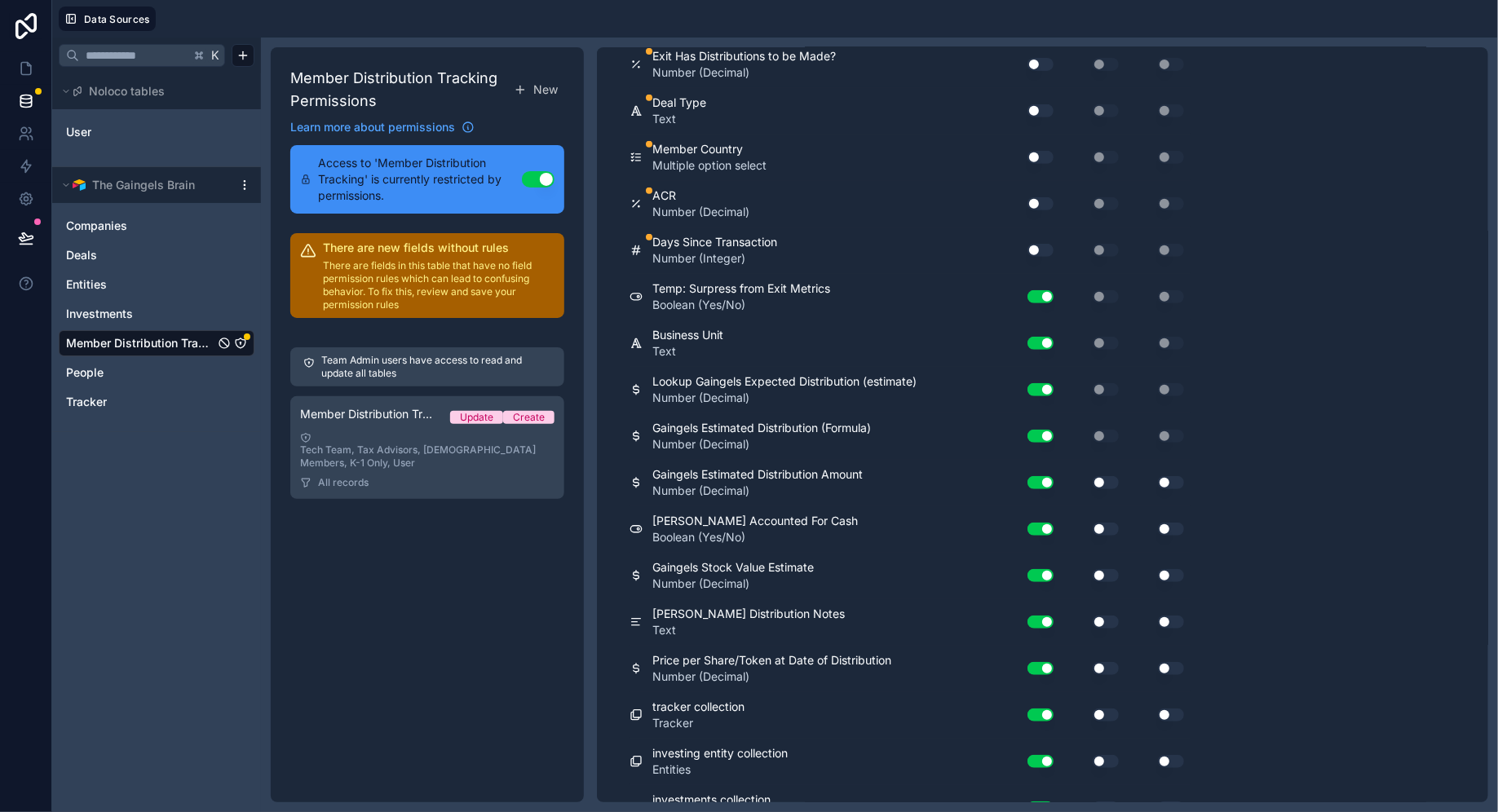
click at [1041, 244] on button "Use setting" at bounding box center [1039, 250] width 26 height 13
click at [1041, 191] on div "Use setting" at bounding box center [1034, 203] width 52 height 26
click at [1041, 197] on button "Use setting" at bounding box center [1039, 204] width 26 height 13
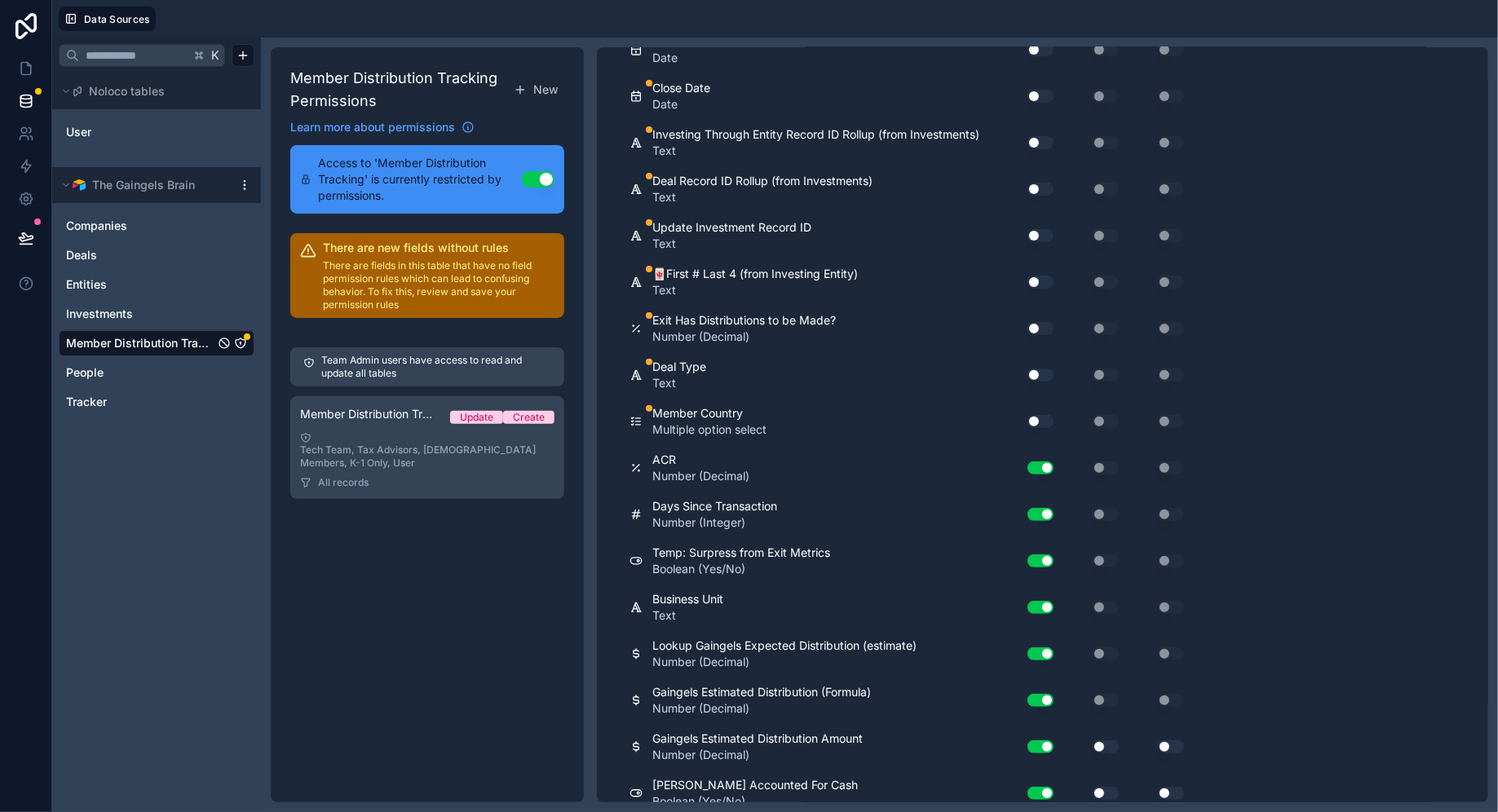
scroll to position [3043, 0]
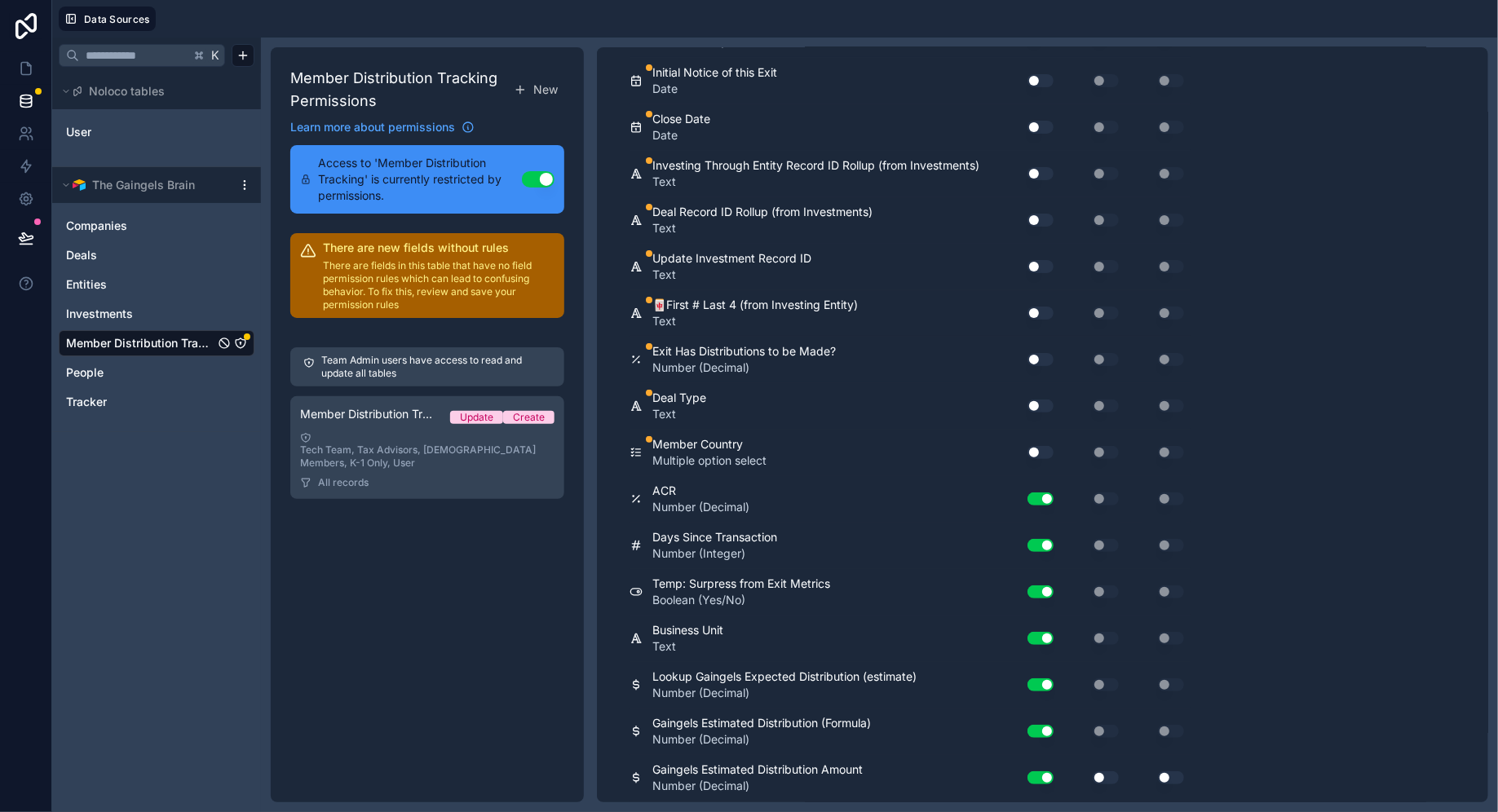
click at [1050, 439] on div "Use setting" at bounding box center [1034, 452] width 52 height 26
click at [1048, 446] on button "Use setting" at bounding box center [1039, 453] width 26 height 13
click at [1048, 393] on div "Use setting" at bounding box center [1034, 406] width 52 height 26
click at [1047, 400] on button "Use setting" at bounding box center [1039, 406] width 26 height 13
click at [1047, 353] on button "Use setting" at bounding box center [1039, 359] width 26 height 13
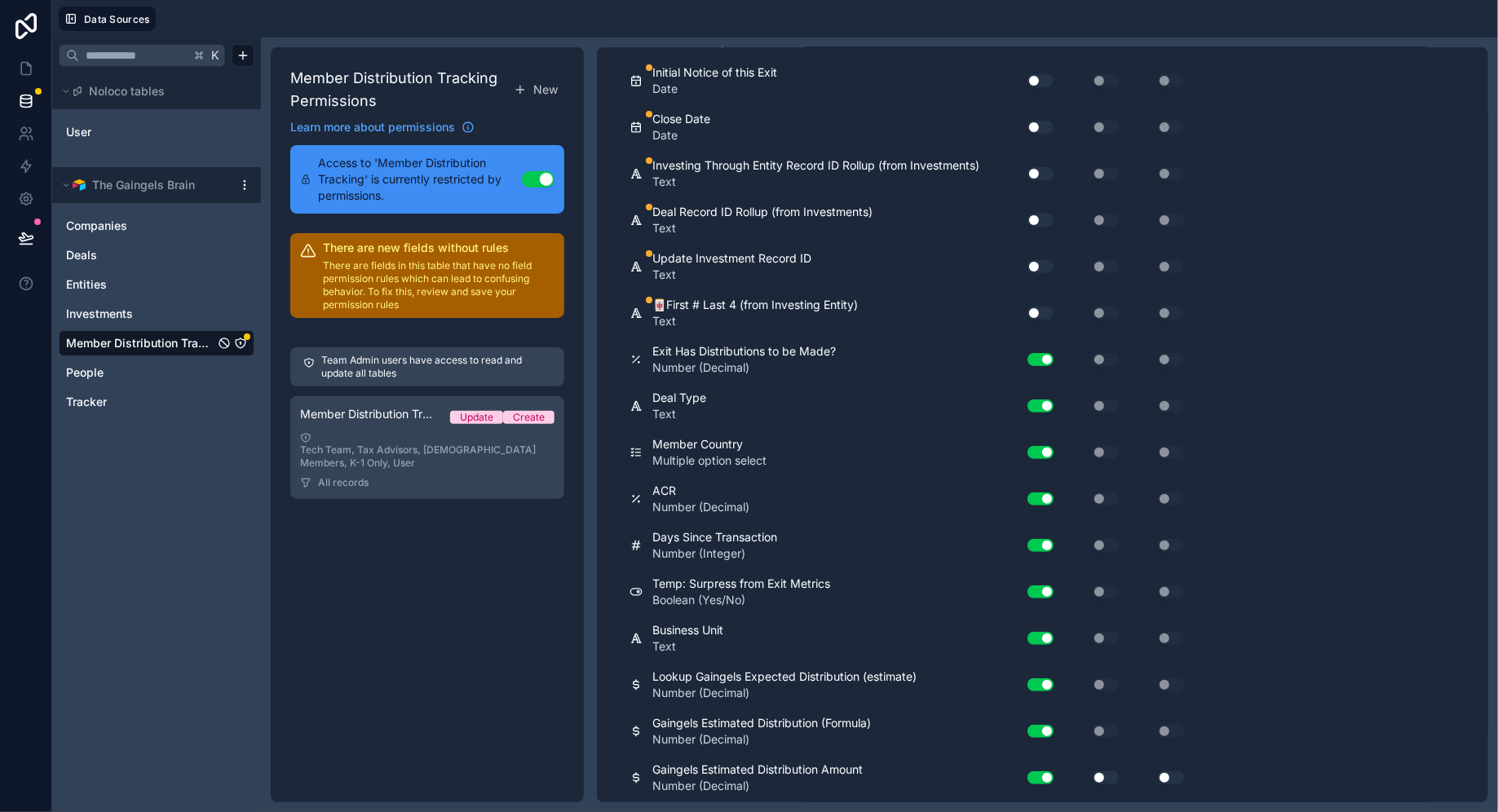
click at [1037, 300] on div "Use setting" at bounding box center [1034, 312] width 52 height 26
click at [1037, 306] on button "Use setting" at bounding box center [1039, 313] width 26 height 13
click at [1037, 253] on div "Use setting" at bounding box center [1034, 266] width 52 height 26
click at [1037, 214] on button "Use setting" at bounding box center [1039, 221] width 26 height 13
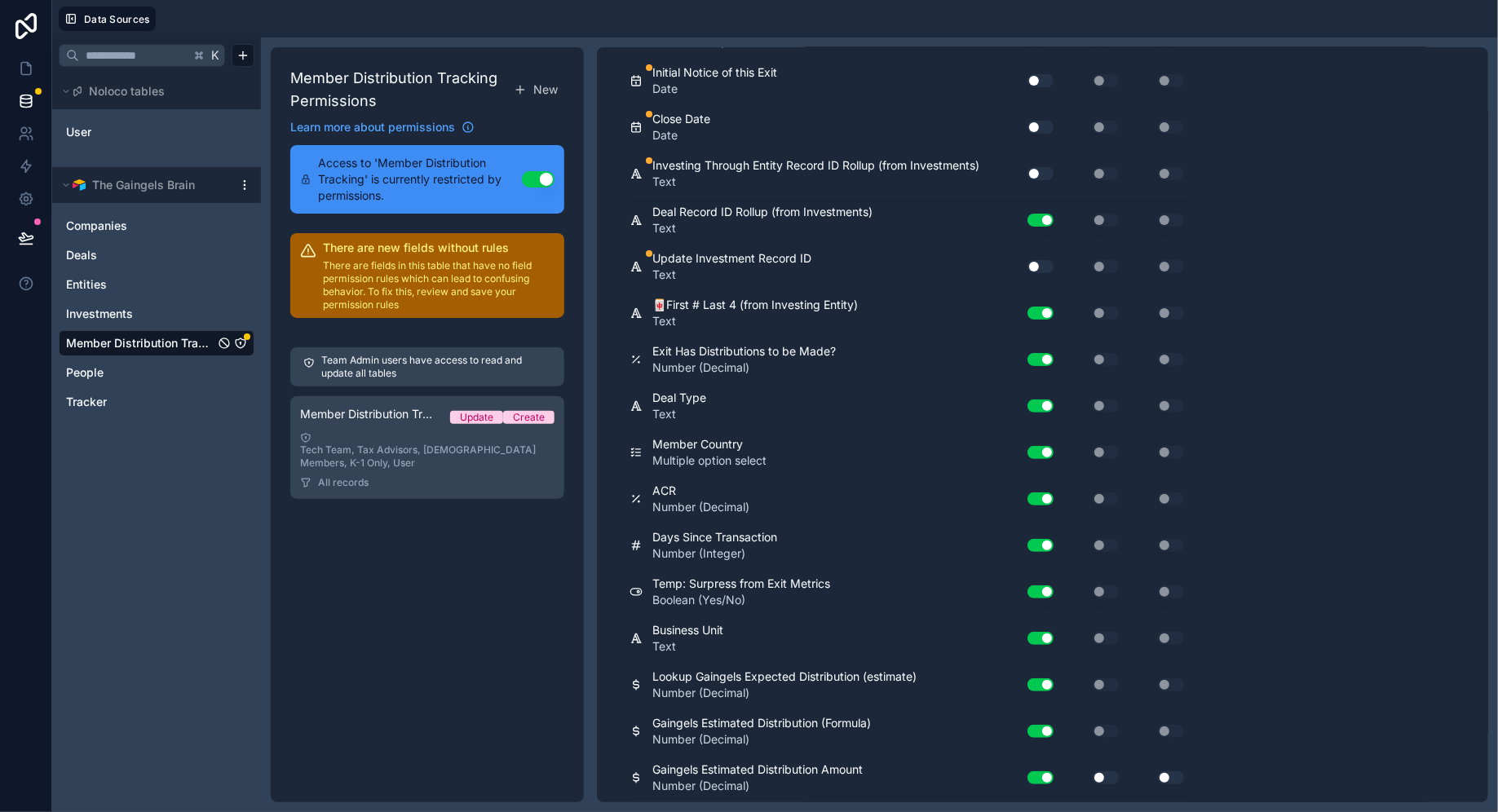
click at [1037, 260] on button "Use setting" at bounding box center [1039, 267] width 26 height 13
click at [1039, 161] on div "Use setting" at bounding box center [1034, 173] width 52 height 26
click at [1039, 167] on button "Use setting" at bounding box center [1039, 173] width 26 height 13
click at [1039, 116] on div "Use setting" at bounding box center [1034, 126] width 52 height 26
click at [1039, 120] on button "Use setting" at bounding box center [1039, 127] width 26 height 13
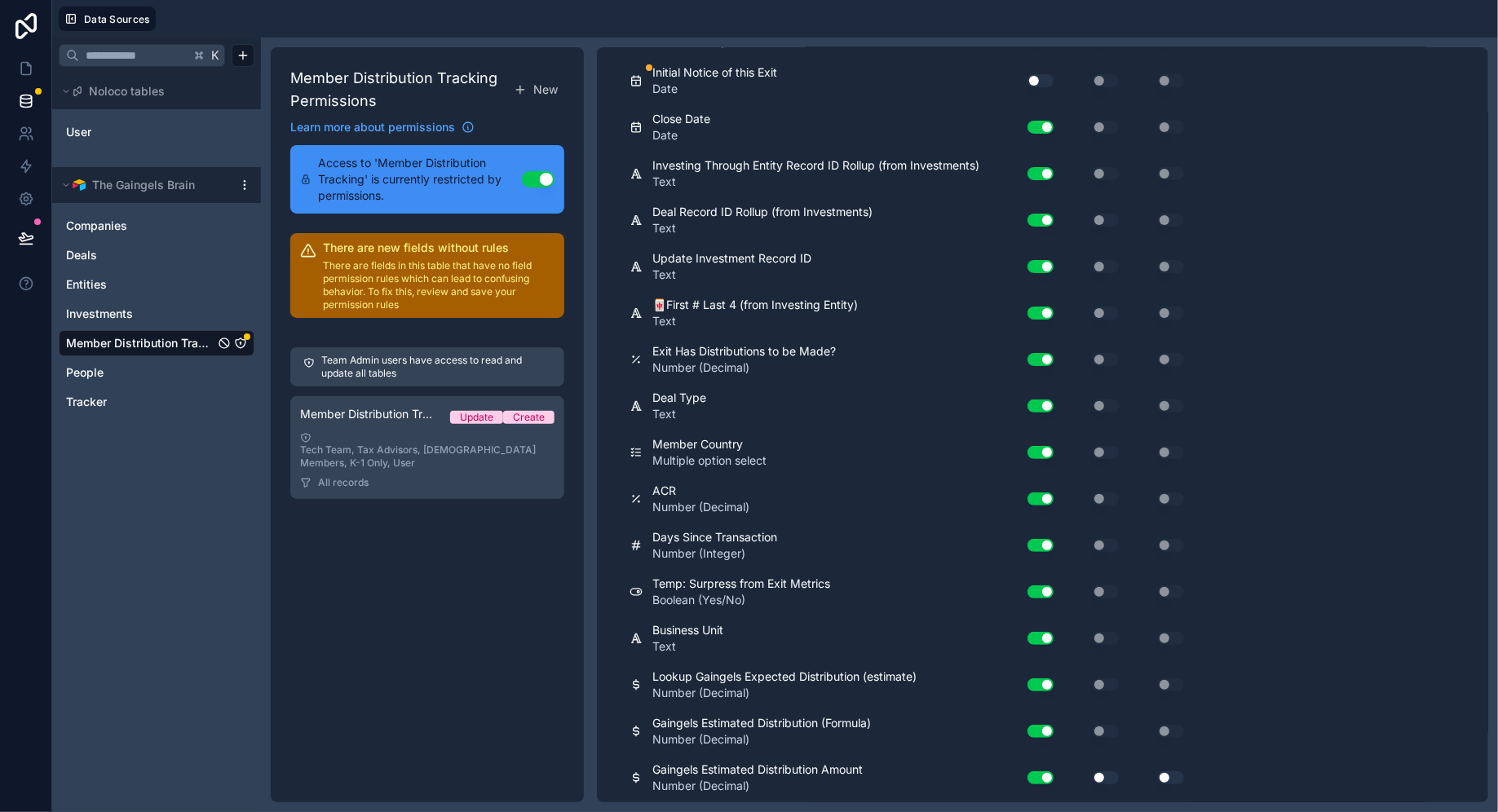
click at [1039, 74] on button "Use setting" at bounding box center [1039, 81] width 26 height 13
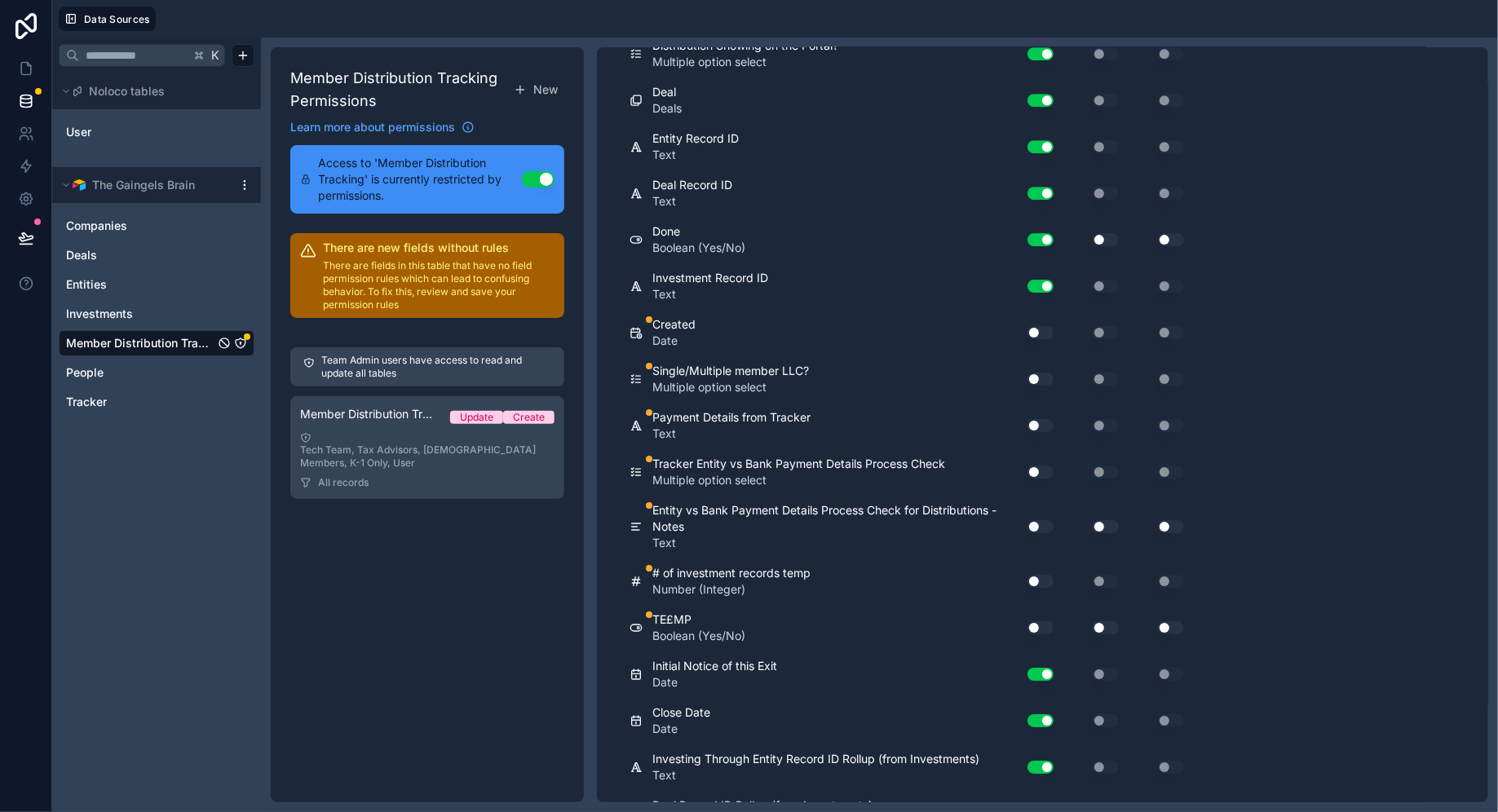
scroll to position [2480, 0]
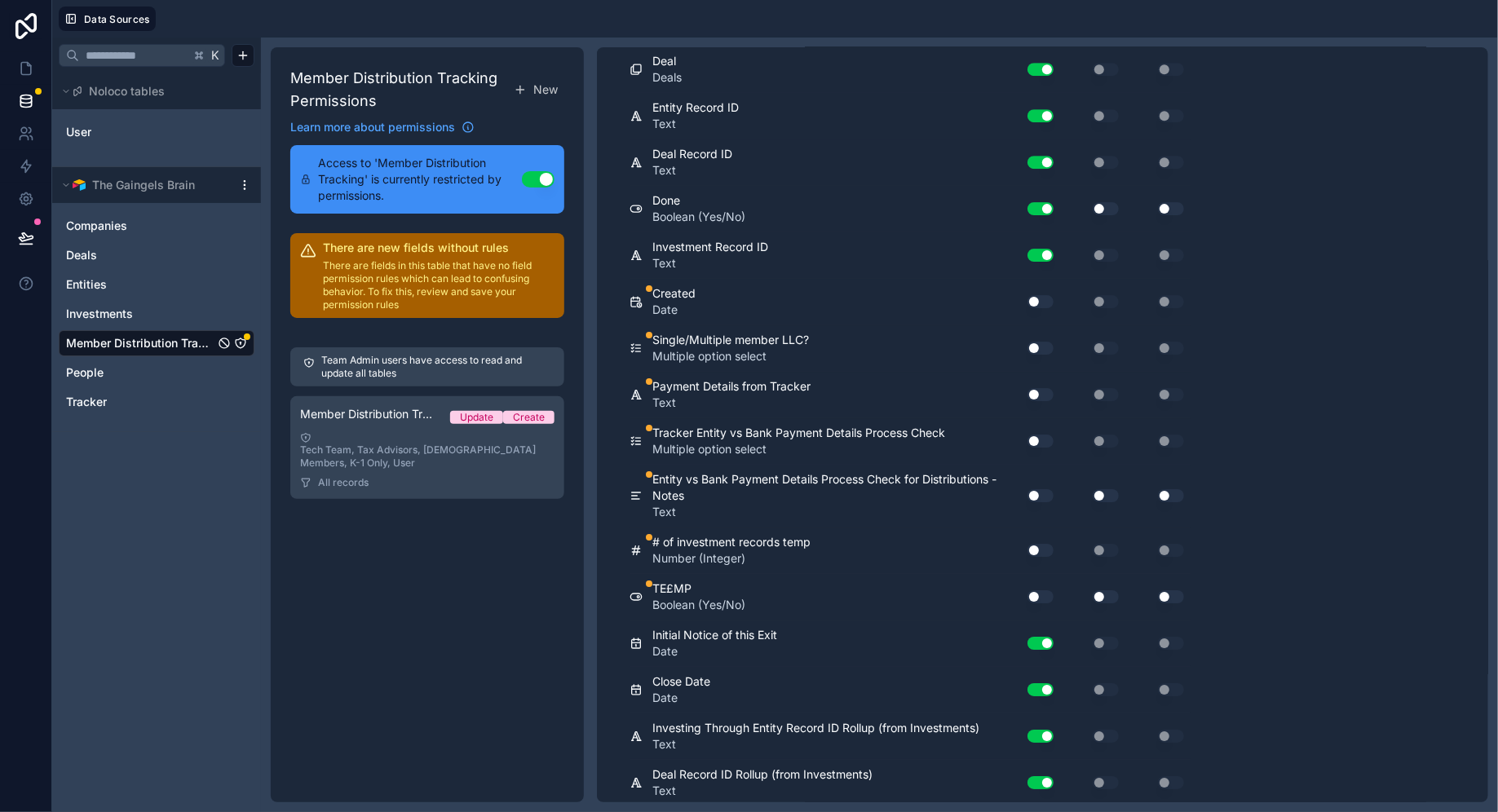
click at [1042, 295] on button "Use setting" at bounding box center [1039, 301] width 26 height 13
click at [1041, 342] on button "Use setting" at bounding box center [1039, 349] width 26 height 13
click at [1040, 388] on button "Use setting" at bounding box center [1039, 395] width 26 height 13
click at [1040, 434] on button "Use setting" at bounding box center [1039, 441] width 26 height 13
click at [1040, 489] on button "Use setting" at bounding box center [1039, 496] width 26 height 13
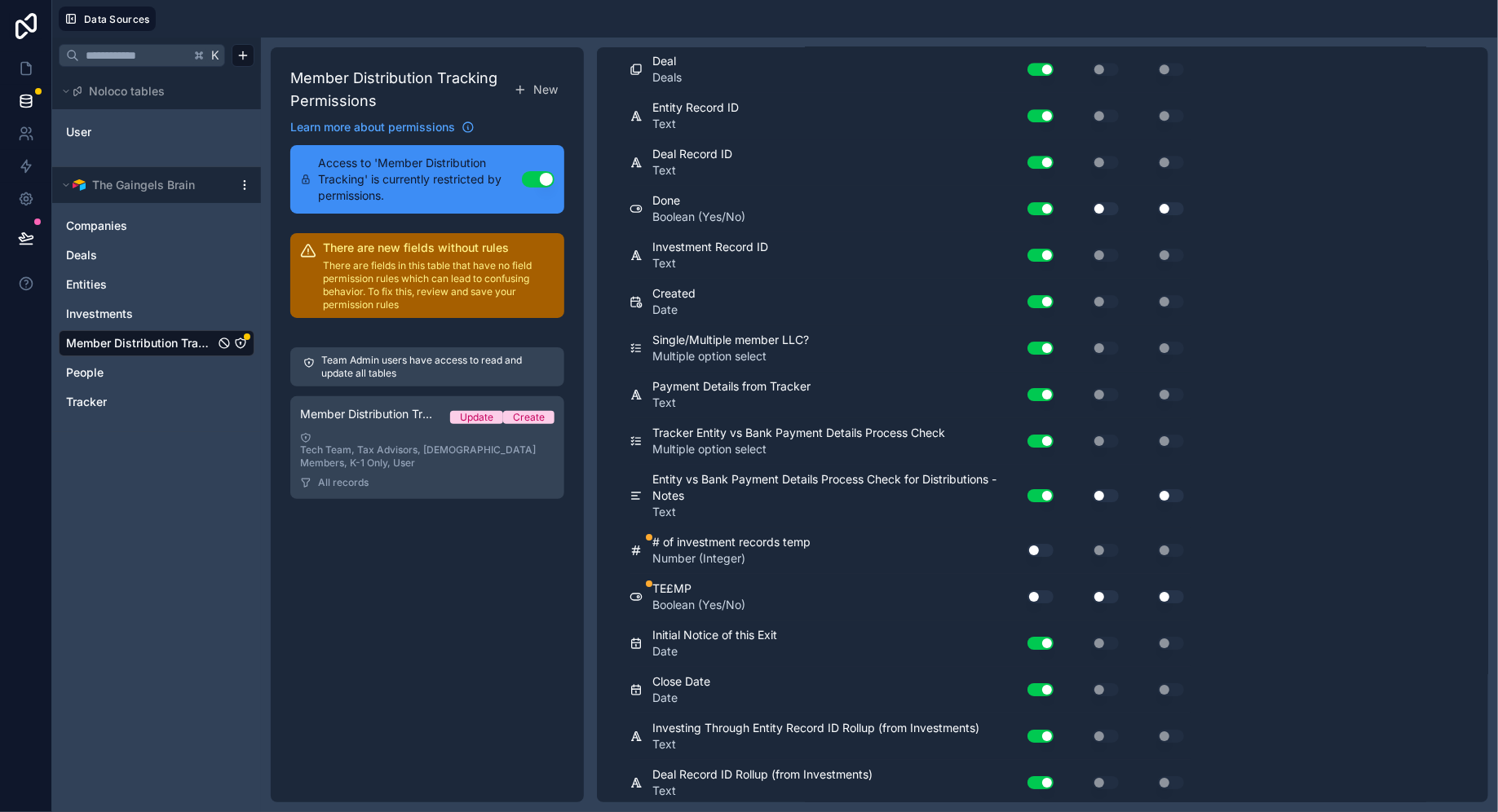
click at [1039, 543] on button "Use setting" at bounding box center [1039, 550] width 26 height 13
click at [1040, 590] on button "Use setting" at bounding box center [1039, 597] width 26 height 13
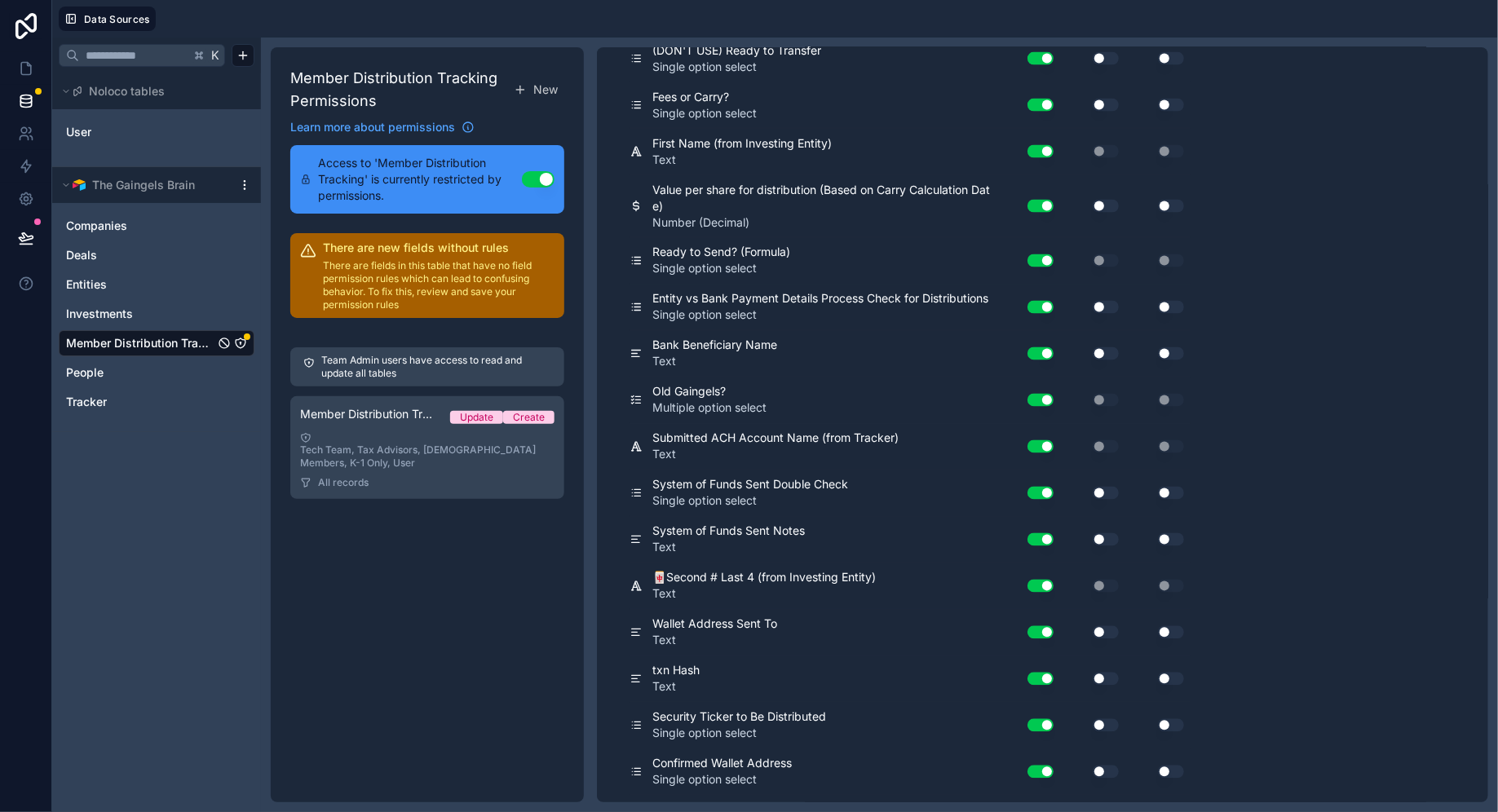
scroll to position [0, 0]
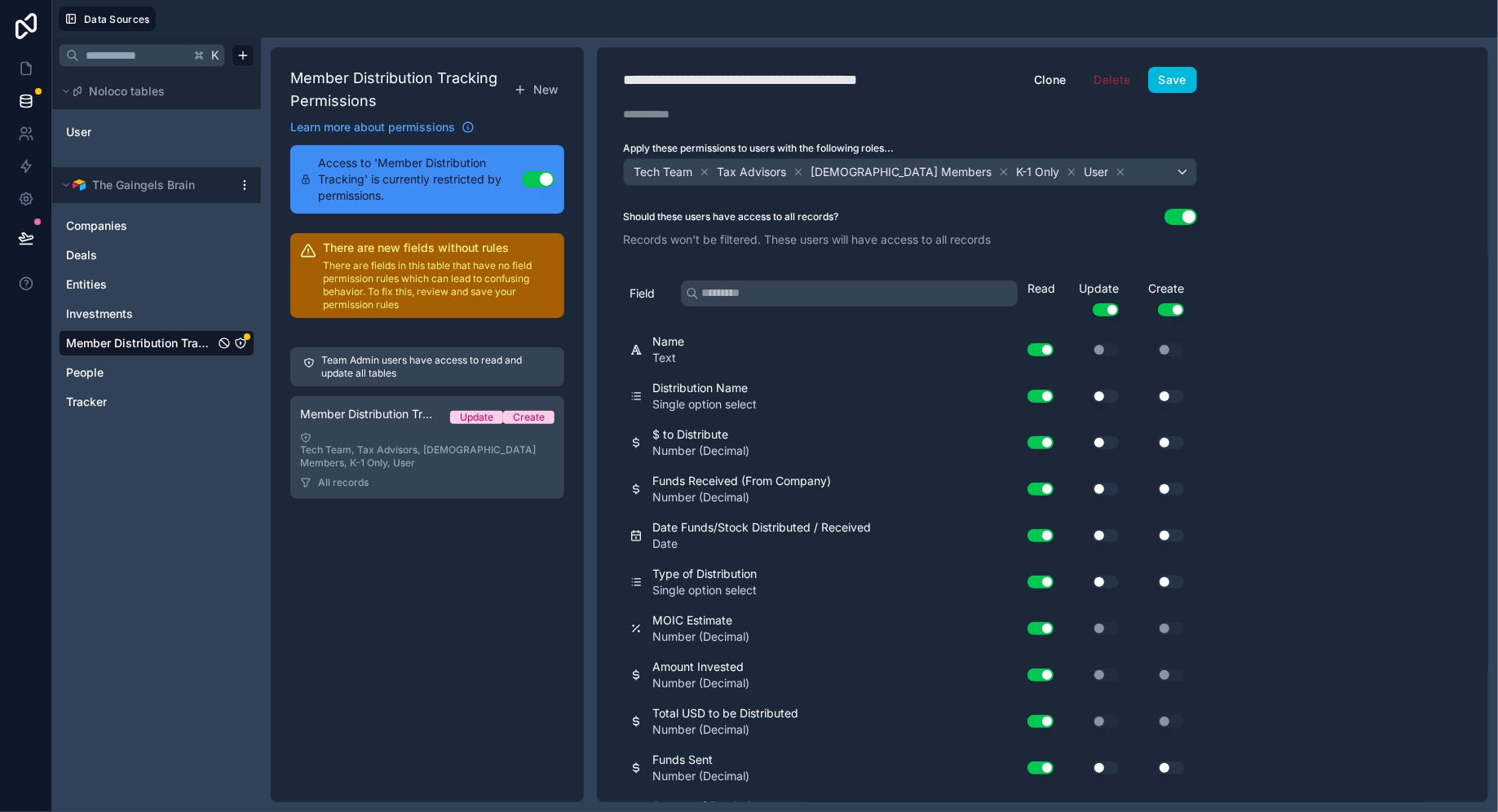
click at [1169, 73] on button "Save" at bounding box center [1172, 79] width 49 height 26
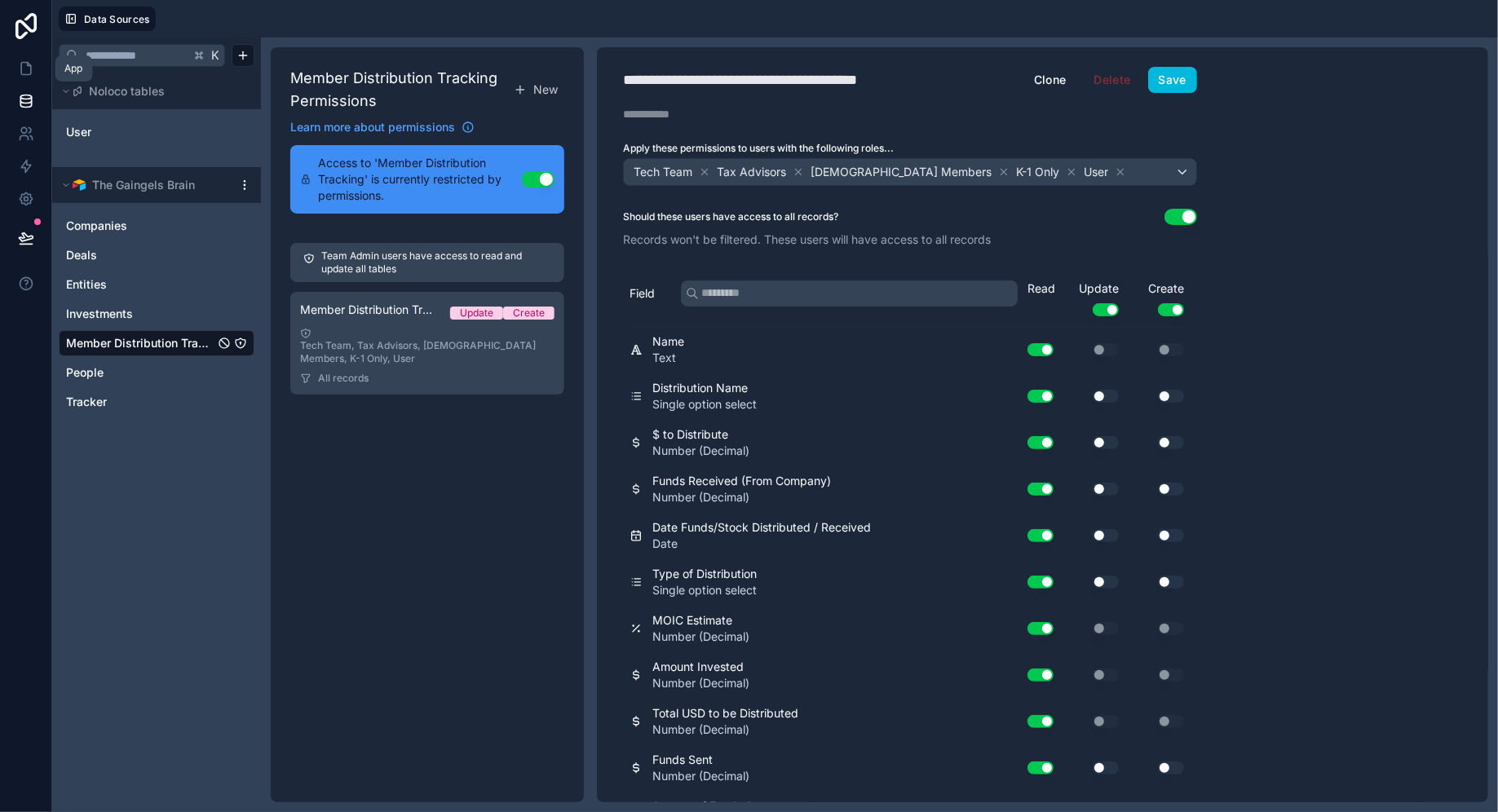
click at [25, 69] on icon at bounding box center [26, 68] width 16 height 16
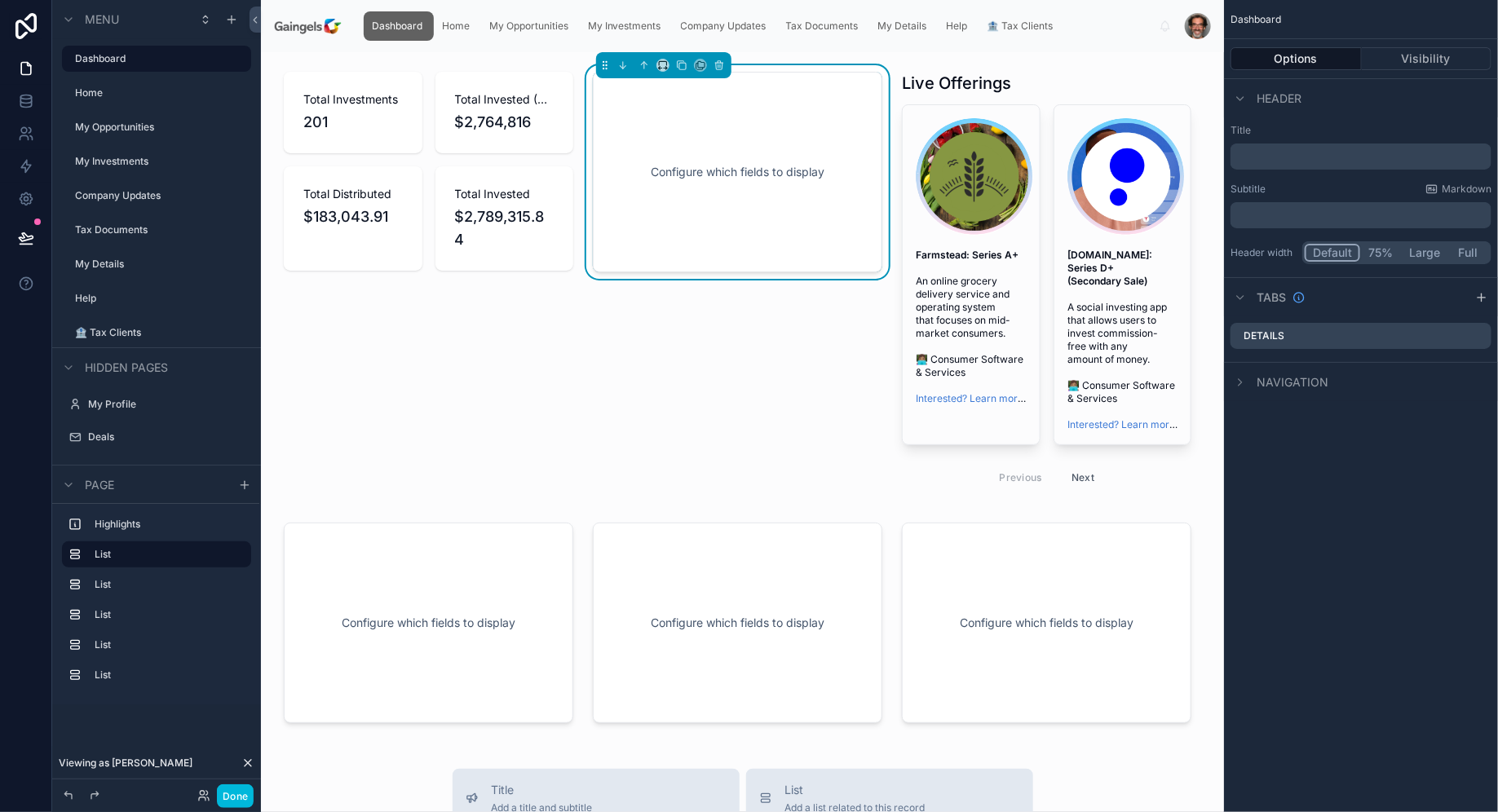
click at [710, 170] on div "Configure which fields to display" at bounding box center [737, 171] width 236 height 146
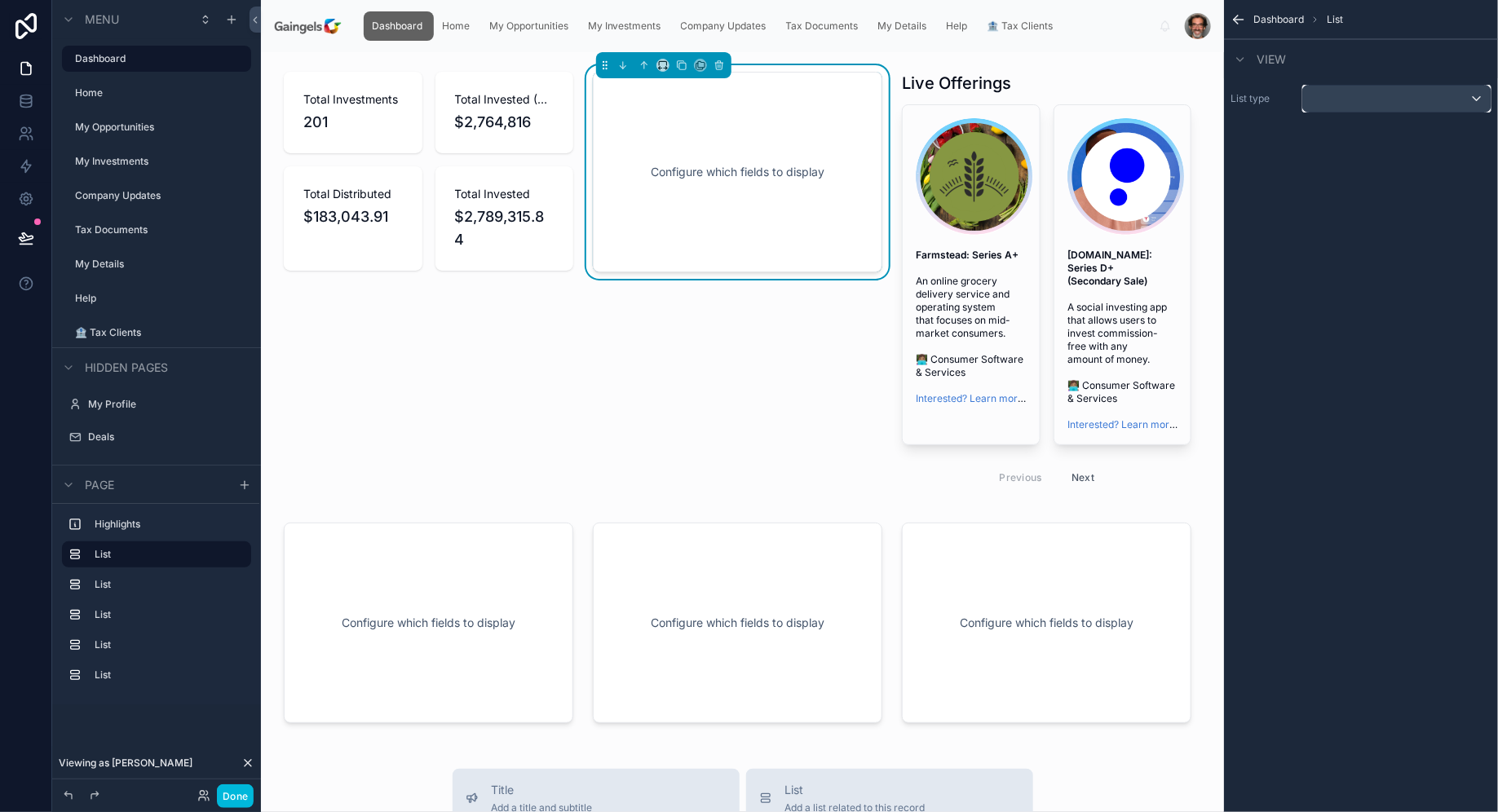
click at [1478, 101] on div "scrollable content" at bounding box center [1396, 98] width 188 height 26
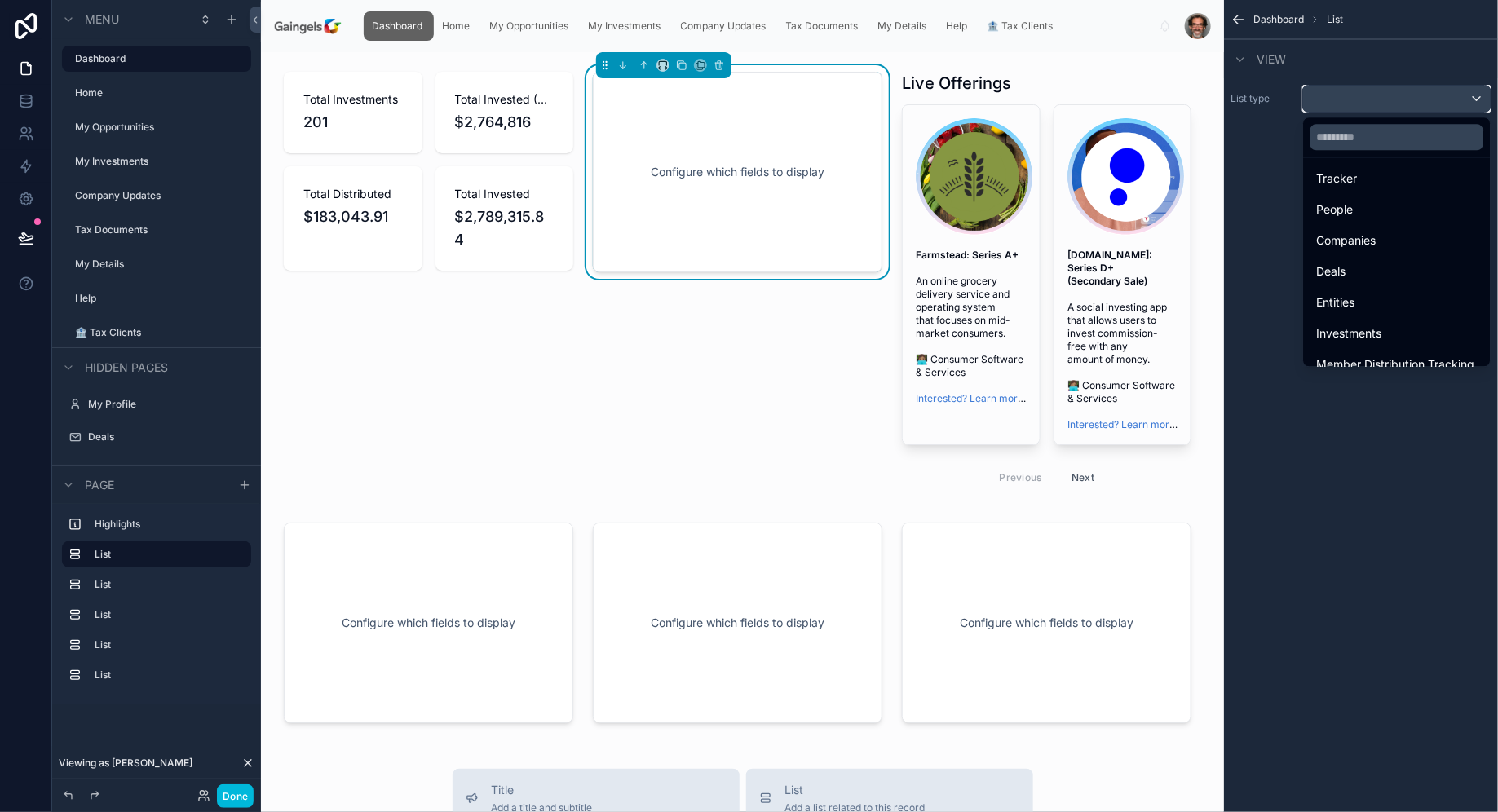
scroll to position [102, 0]
click at [1401, 341] on span "Member Distribution Tracking" at bounding box center [1396, 349] width 158 height 19
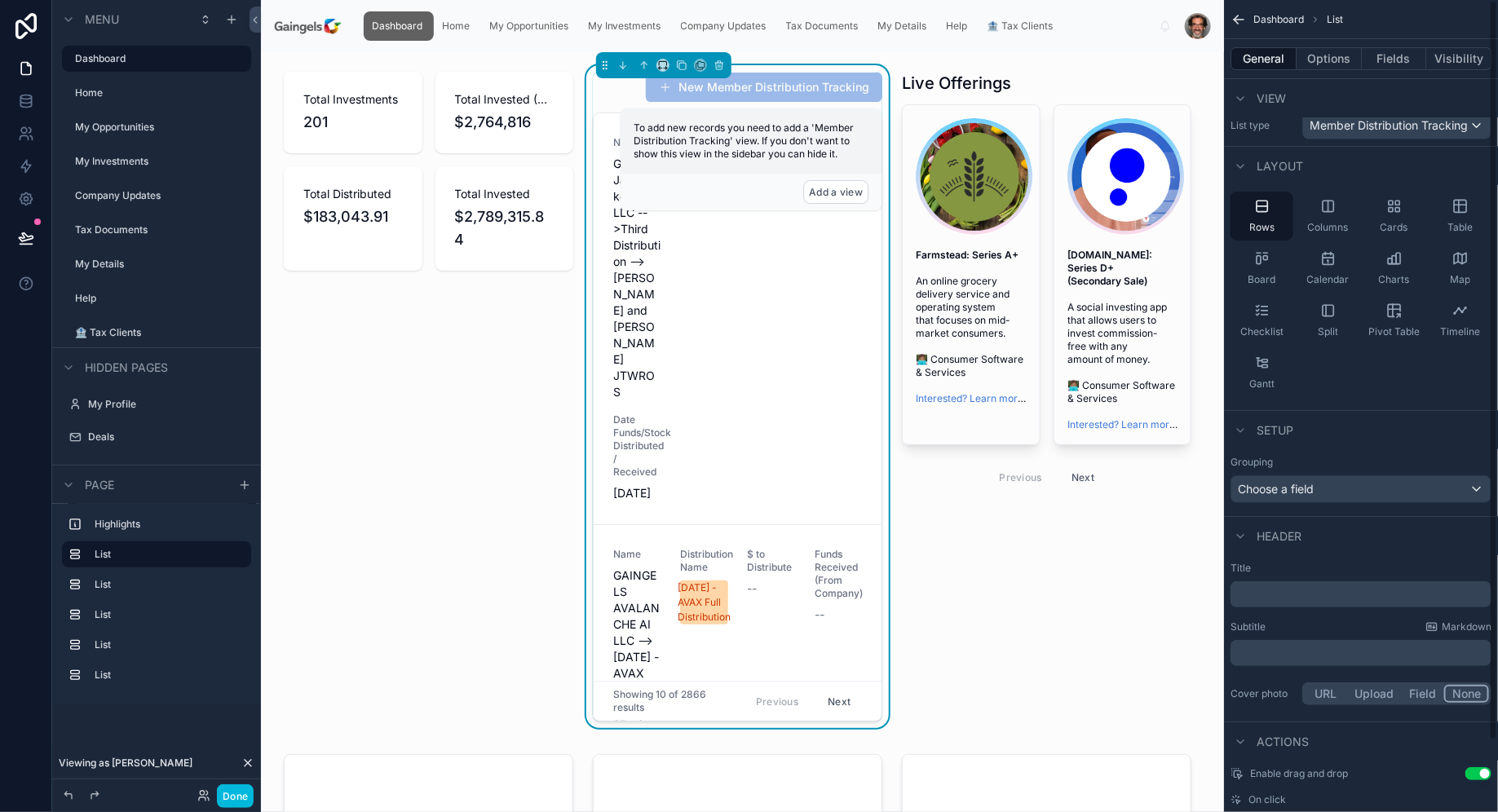
scroll to position [0, 0]
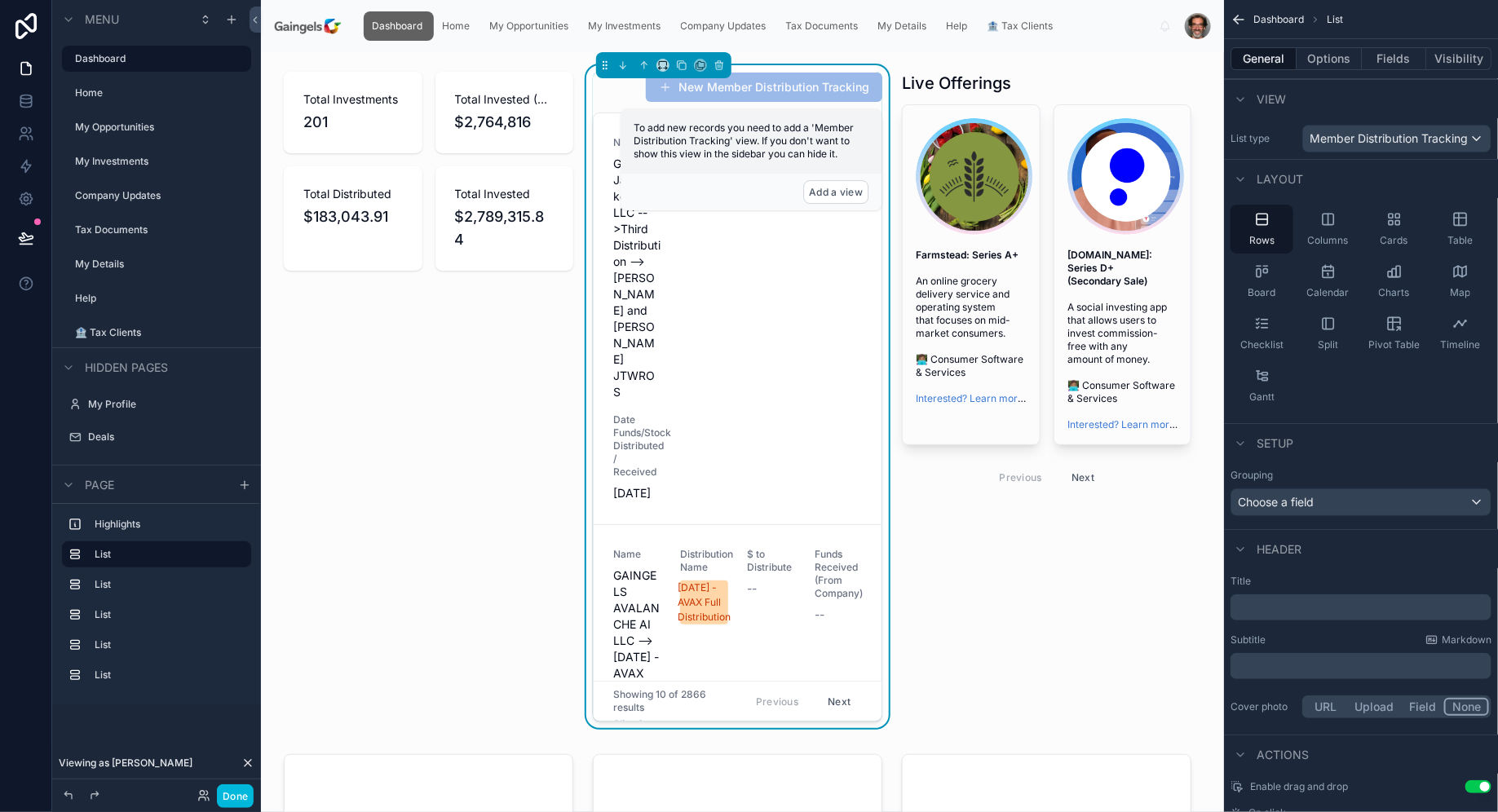
click at [1391, 217] on icon "scrollable content" at bounding box center [1390, 216] width 4 height 4
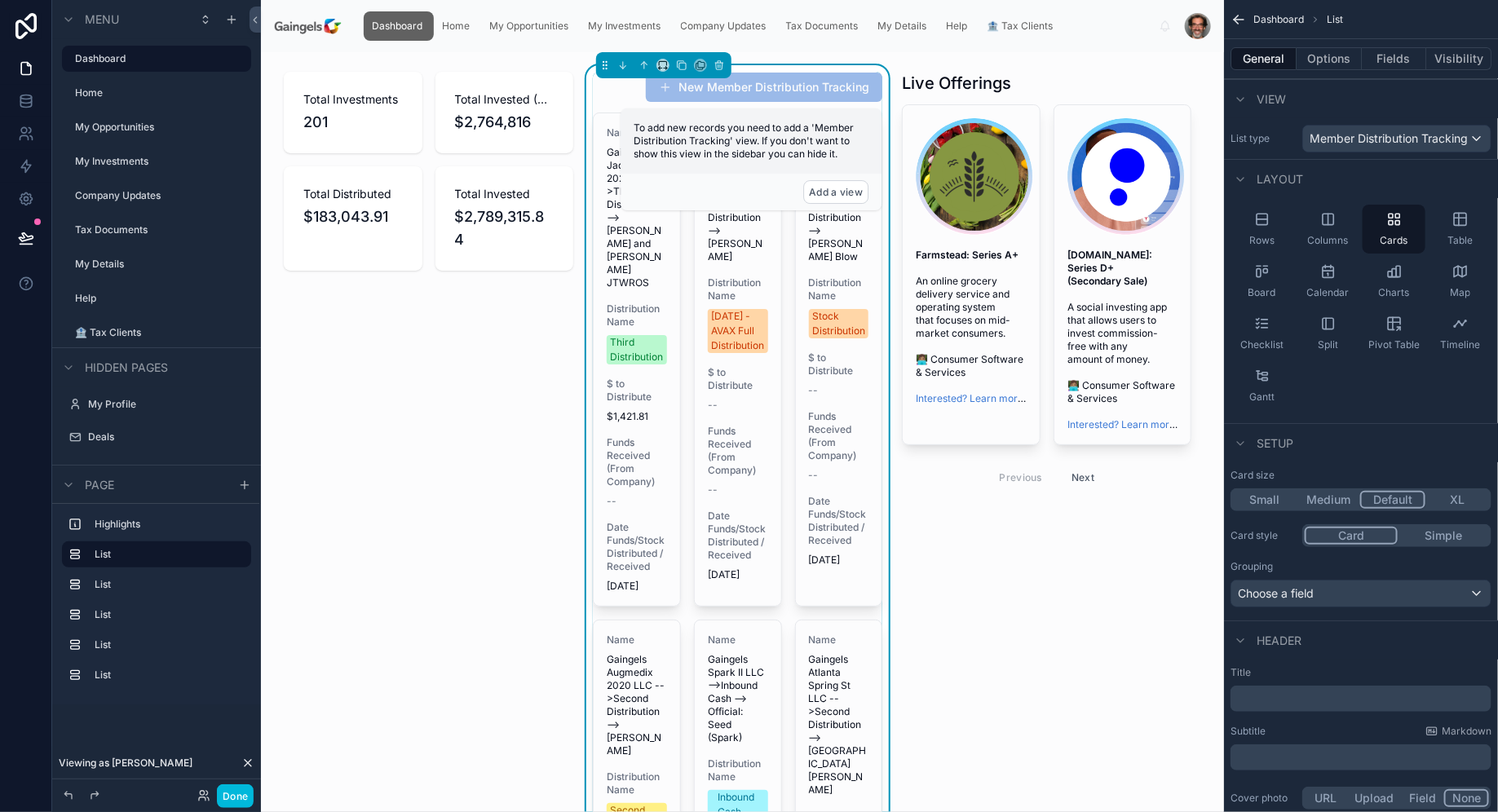
click at [1456, 321] on icon "scrollable content" at bounding box center [1459, 324] width 16 height 16
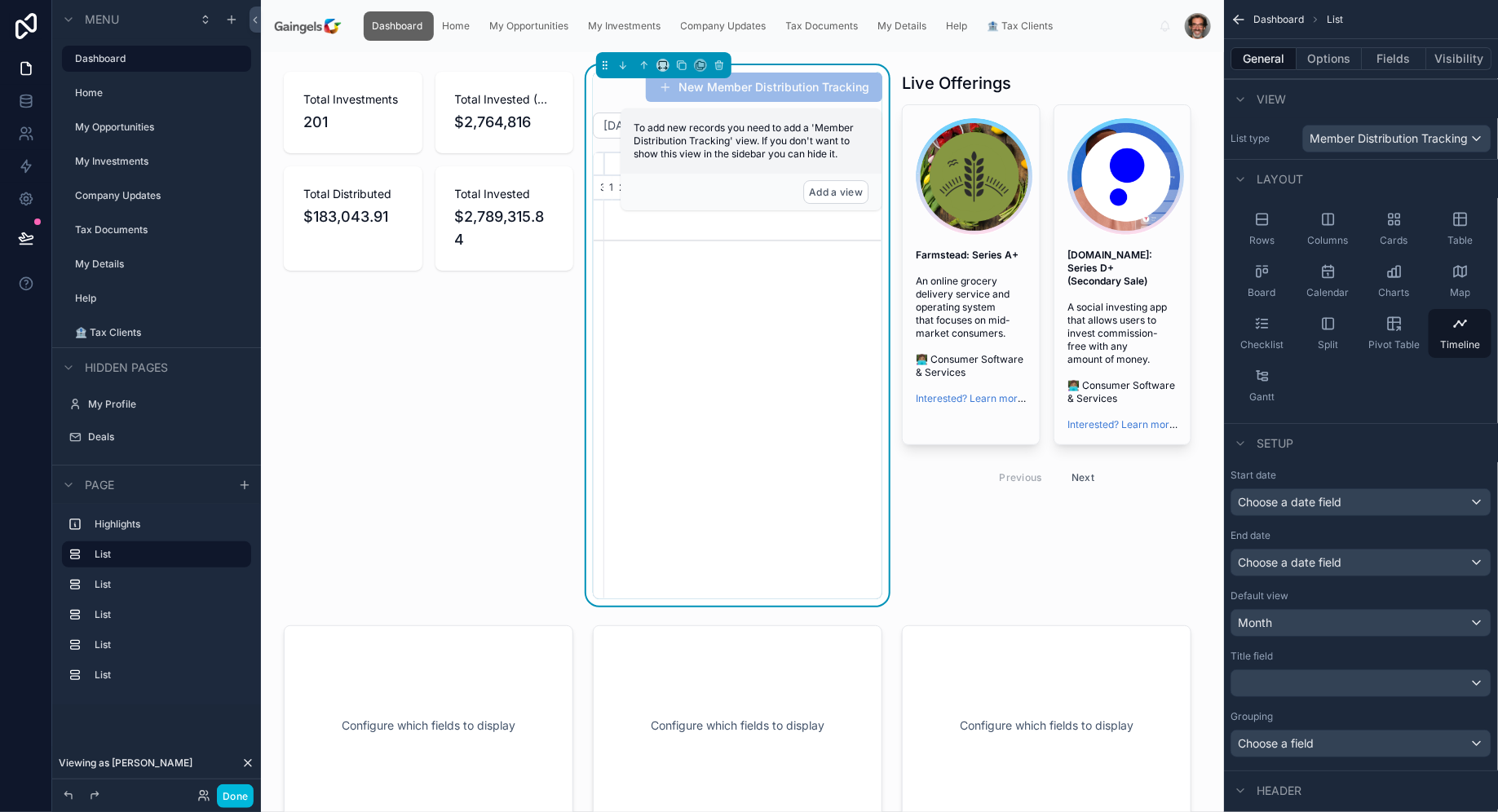
scroll to position [0, 288]
click at [1406, 236] on span "Cards" at bounding box center [1394, 241] width 28 height 13
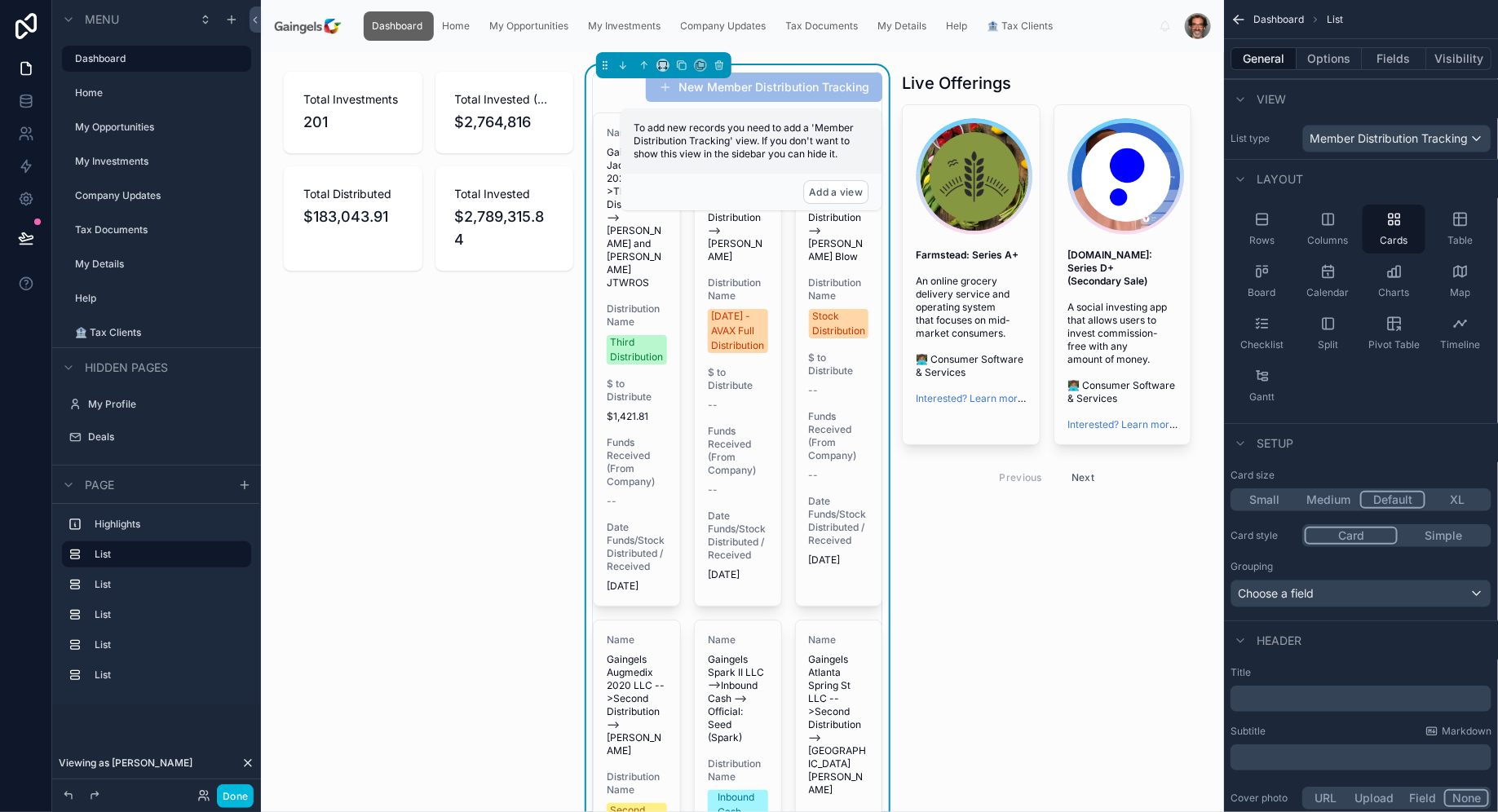
click at [1447, 223] on div "Table" at bounding box center [1459, 228] width 63 height 49
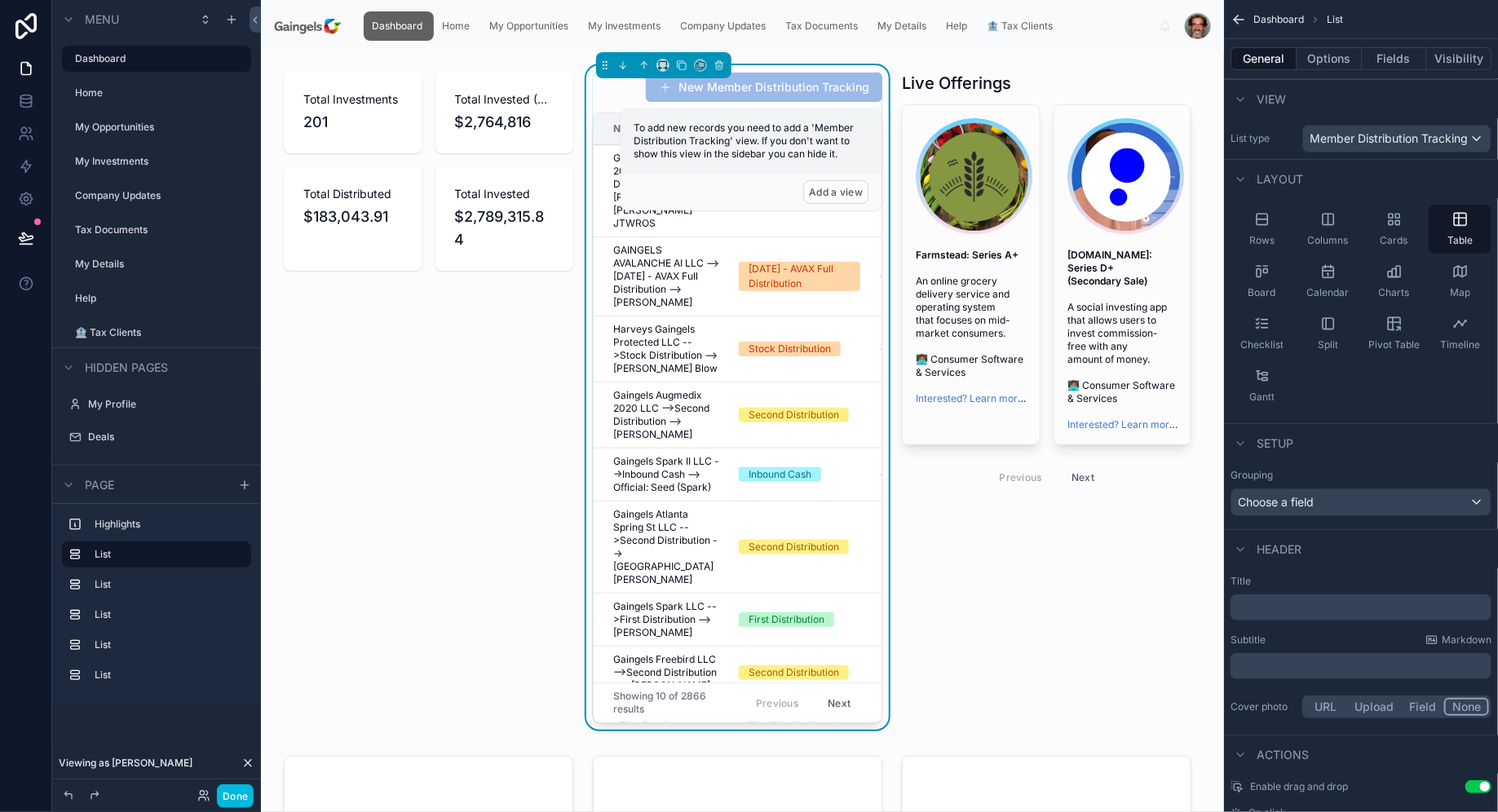
click at [1390, 284] on div "Charts" at bounding box center [1393, 281] width 63 height 49
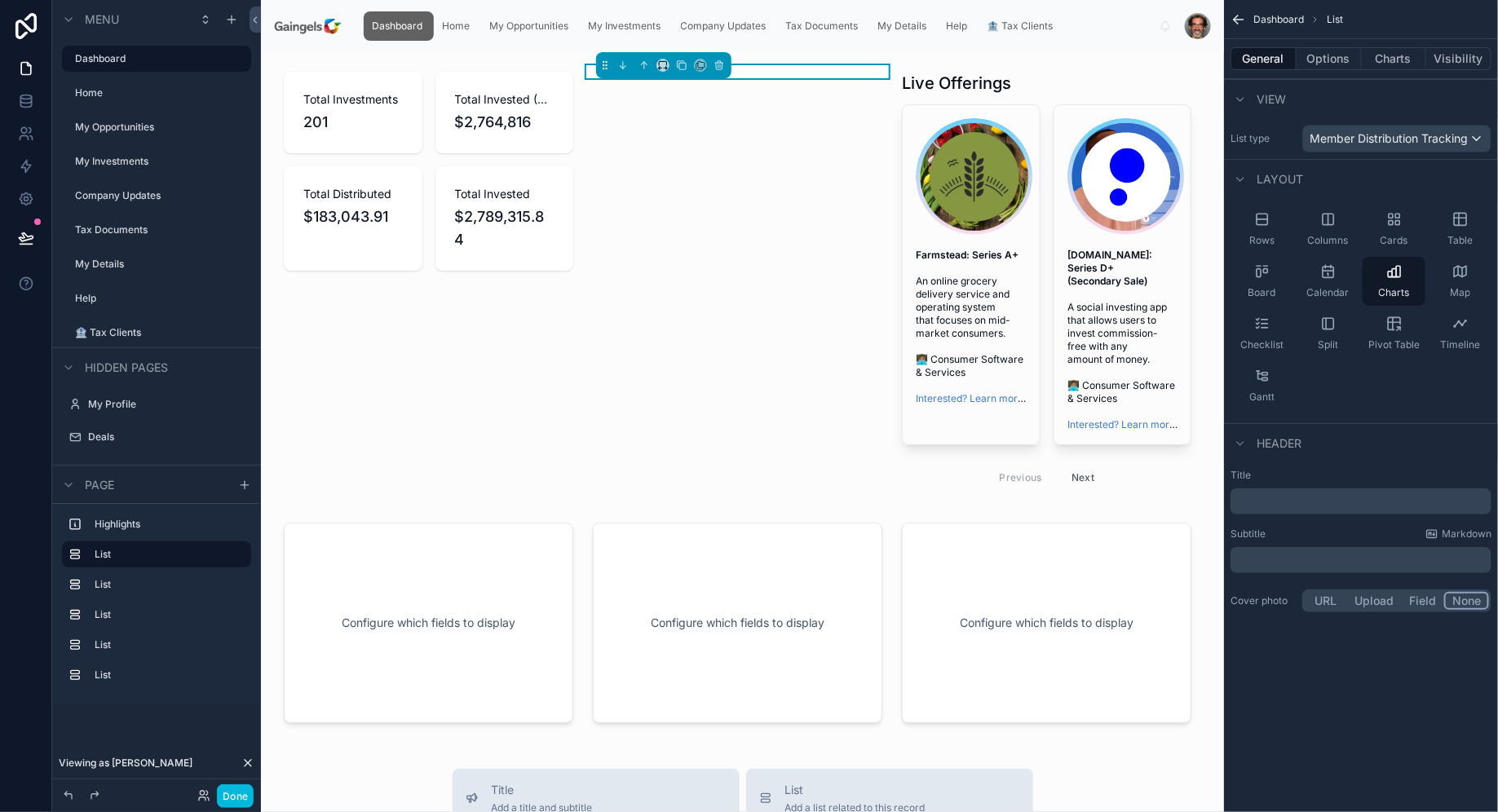
click at [1265, 229] on div "Rows" at bounding box center [1261, 228] width 63 height 49
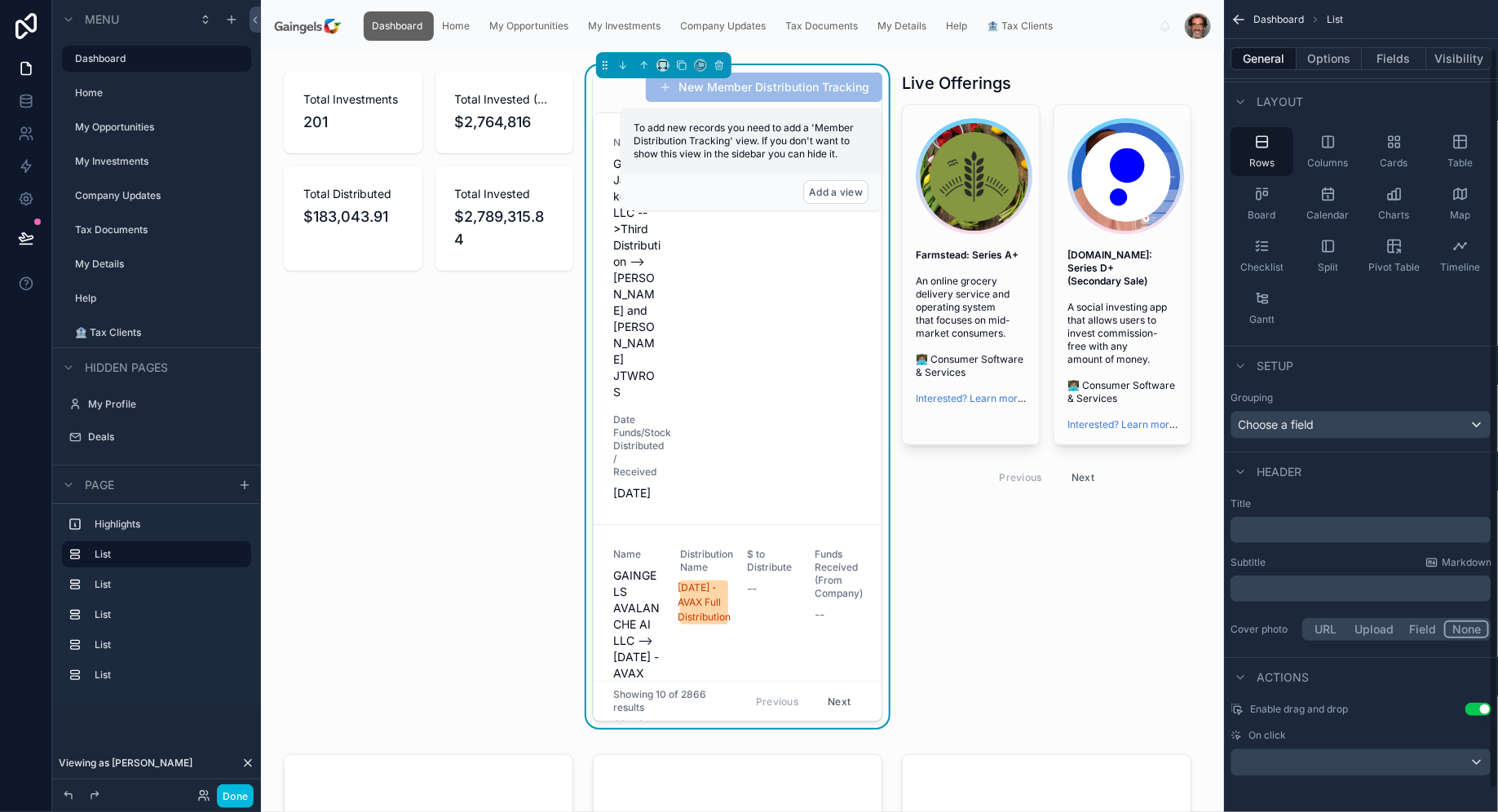
scroll to position [0, 0]
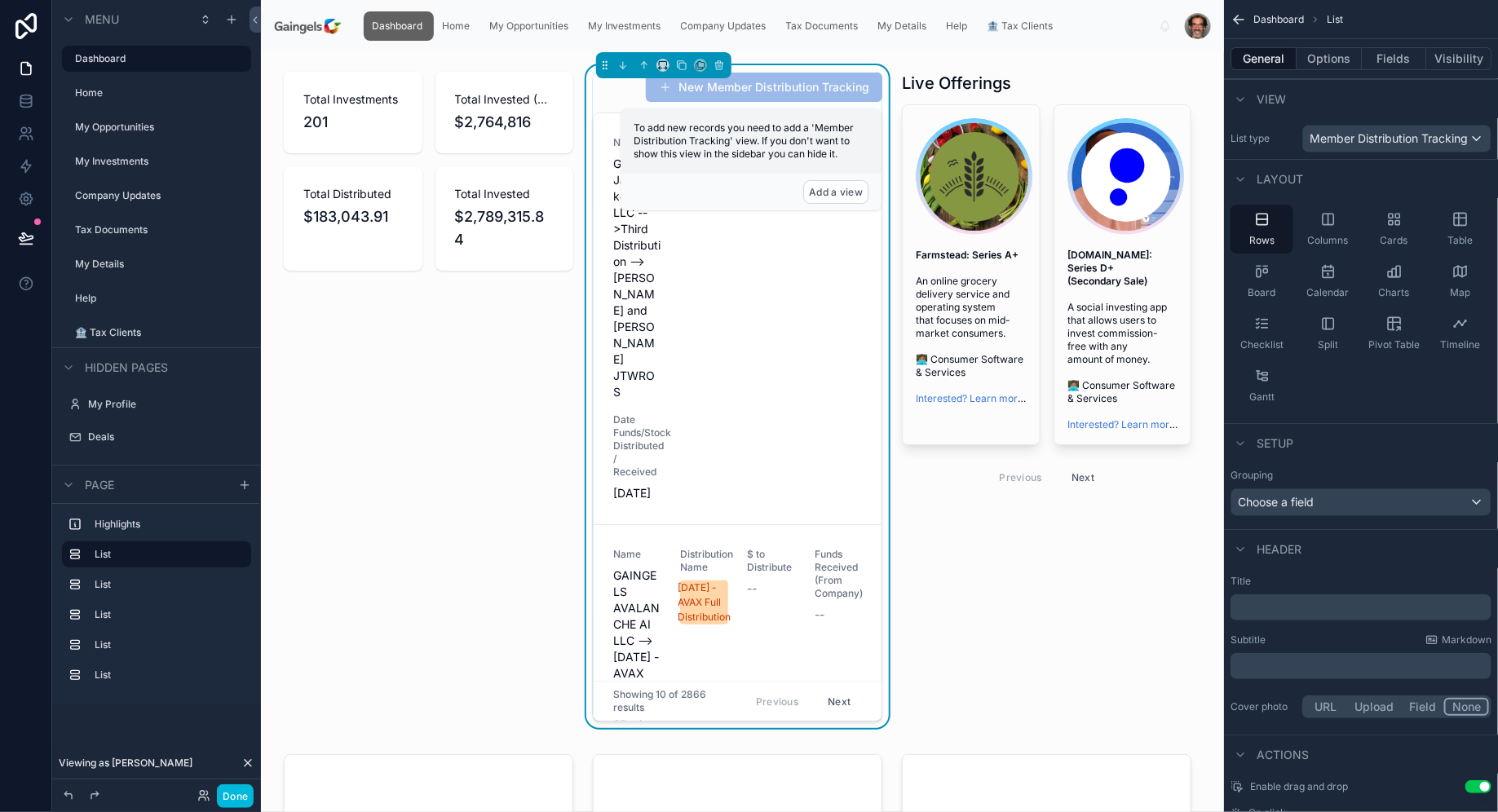
click at [1402, 225] on icon "scrollable content" at bounding box center [1394, 219] width 16 height 16
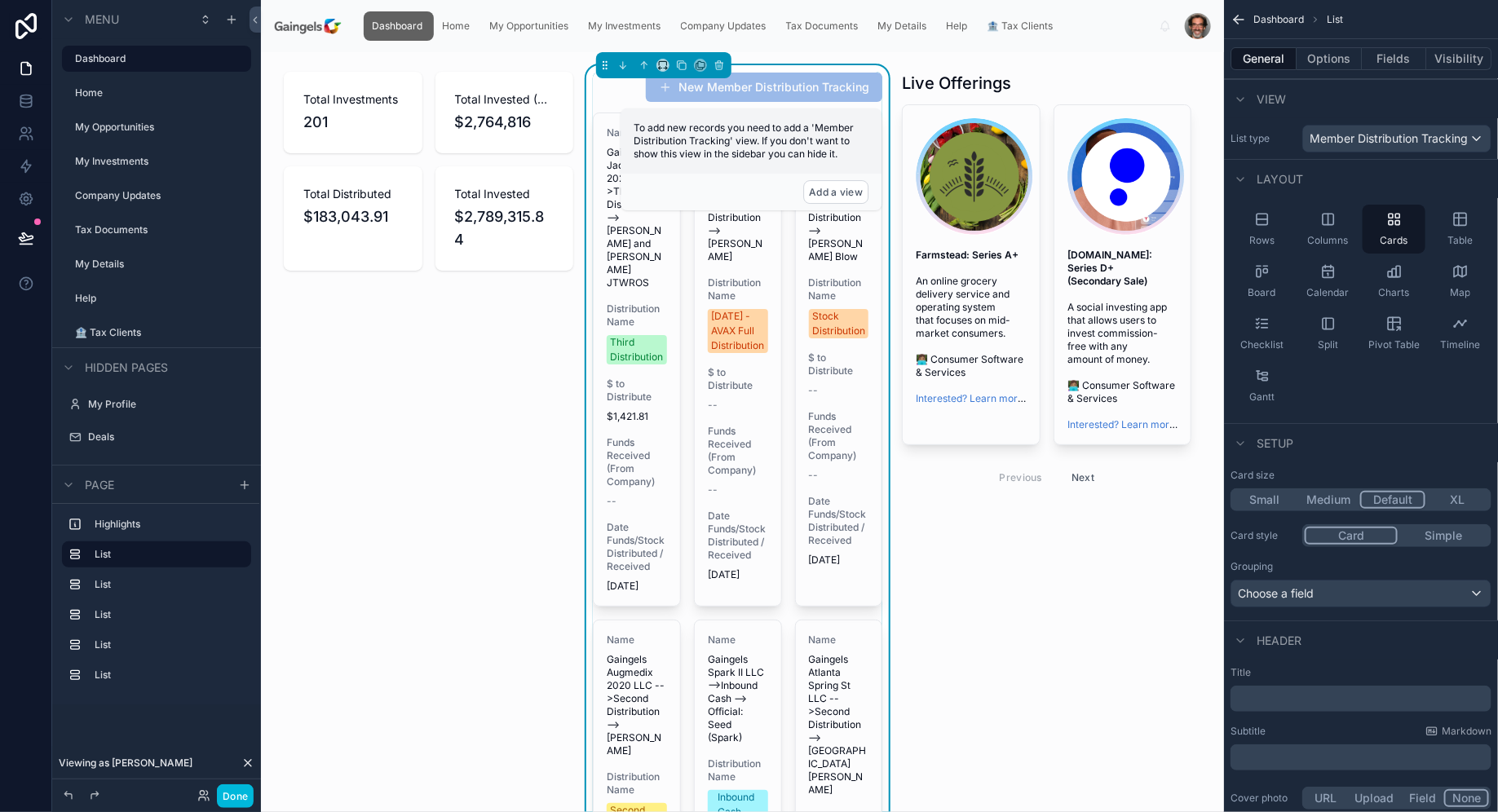
click at [1339, 231] on div "Columns" at bounding box center [1327, 228] width 63 height 49
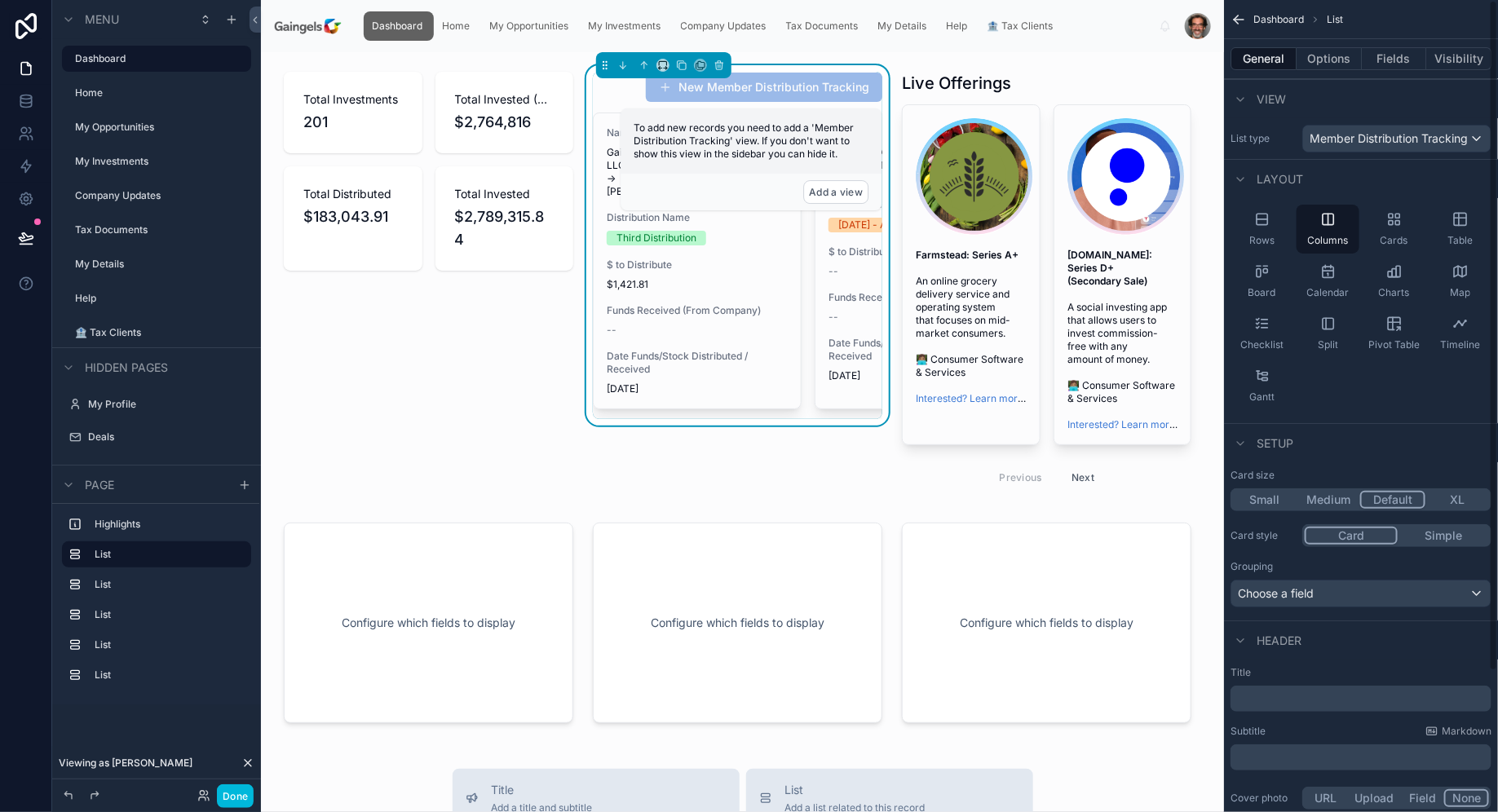
click at [1264, 287] on span "Board" at bounding box center [1262, 293] width 28 height 13
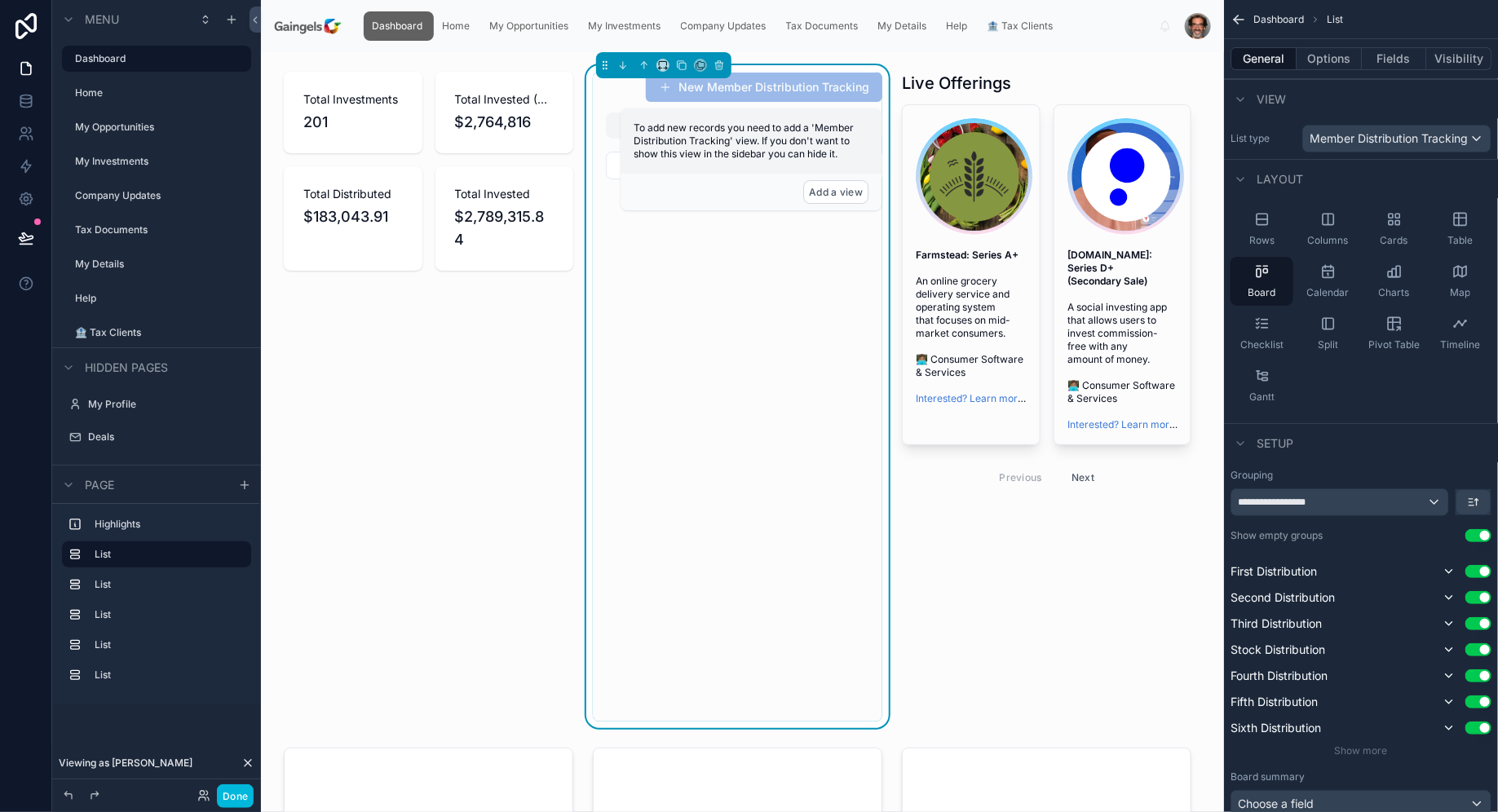
click at [1466, 275] on icon "scrollable content" at bounding box center [1459, 271] width 16 height 16
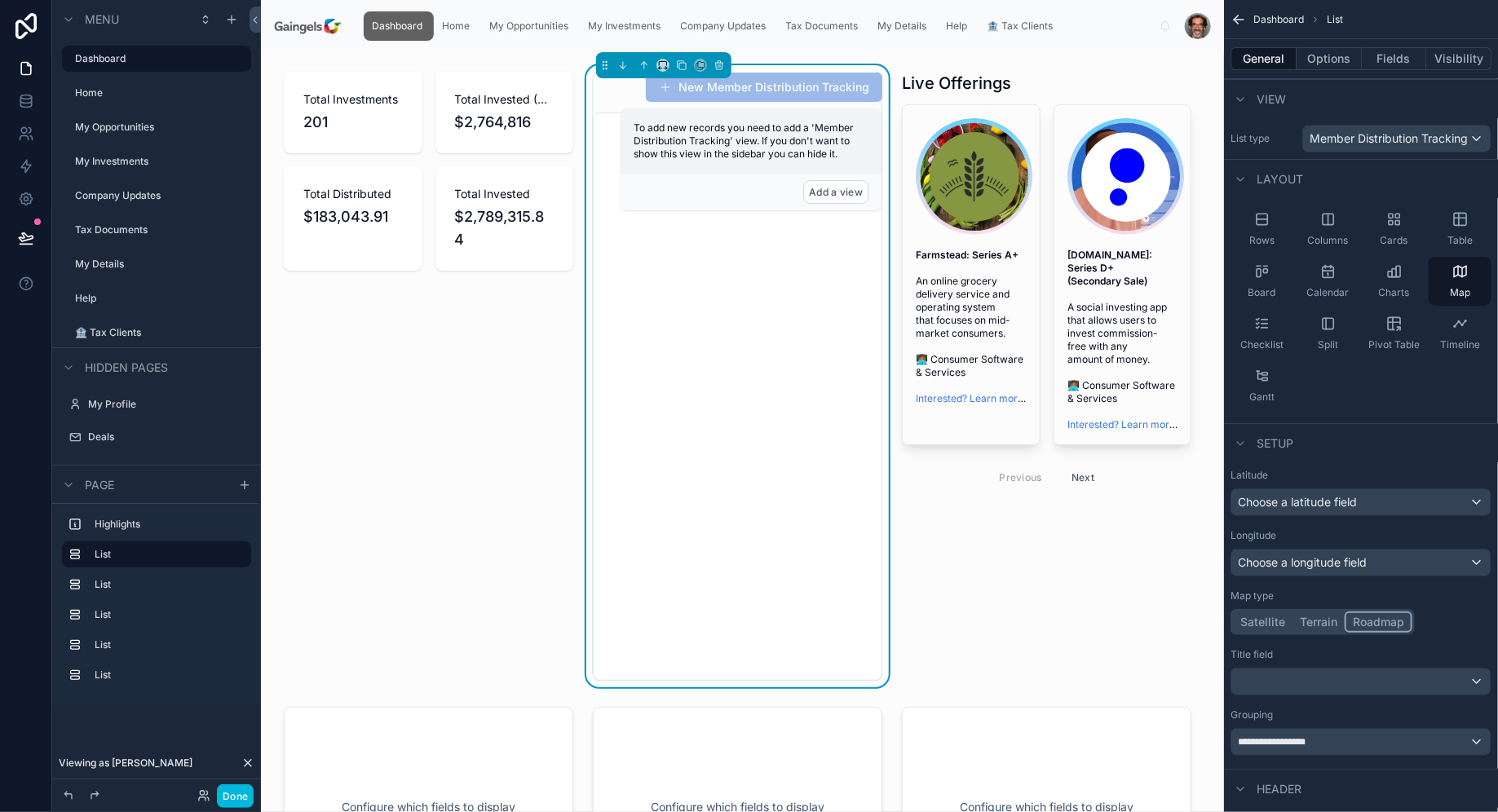
click at [1263, 331] on div "Checklist" at bounding box center [1261, 333] width 63 height 49
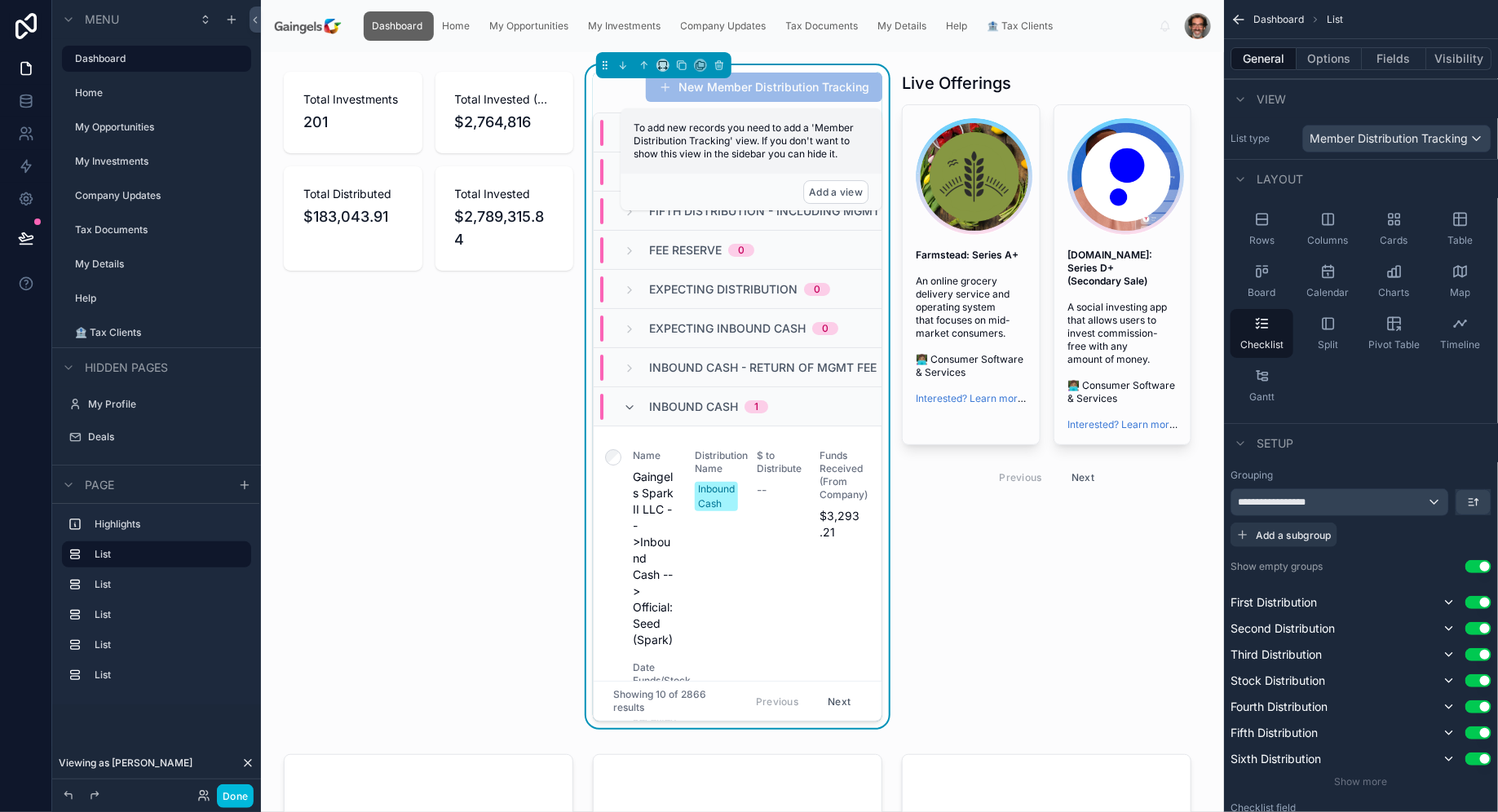
click at [1350, 344] on div "Split" at bounding box center [1327, 333] width 63 height 49
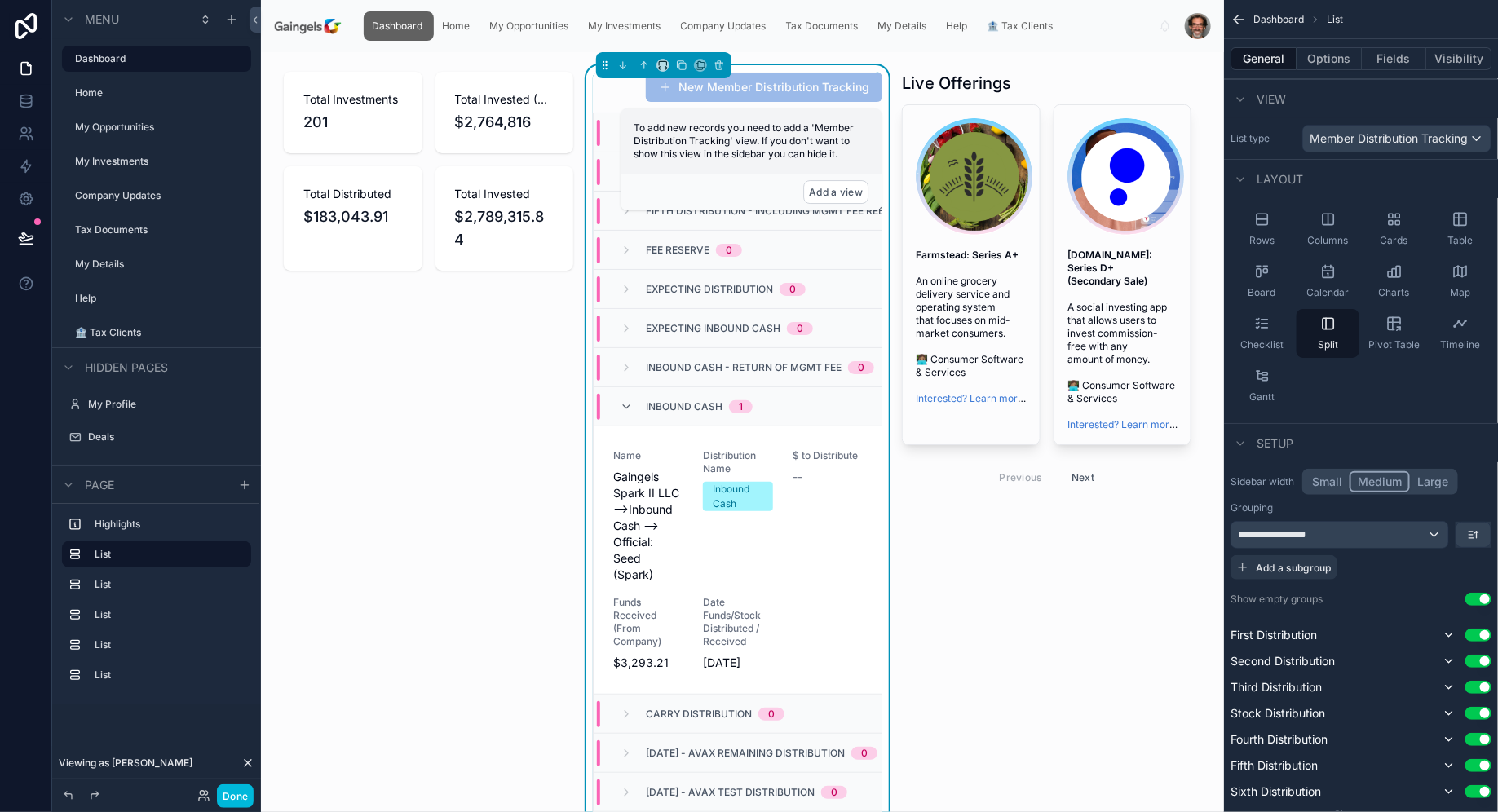
click at [1393, 338] on span "Pivot Table" at bounding box center [1393, 345] width 51 height 13
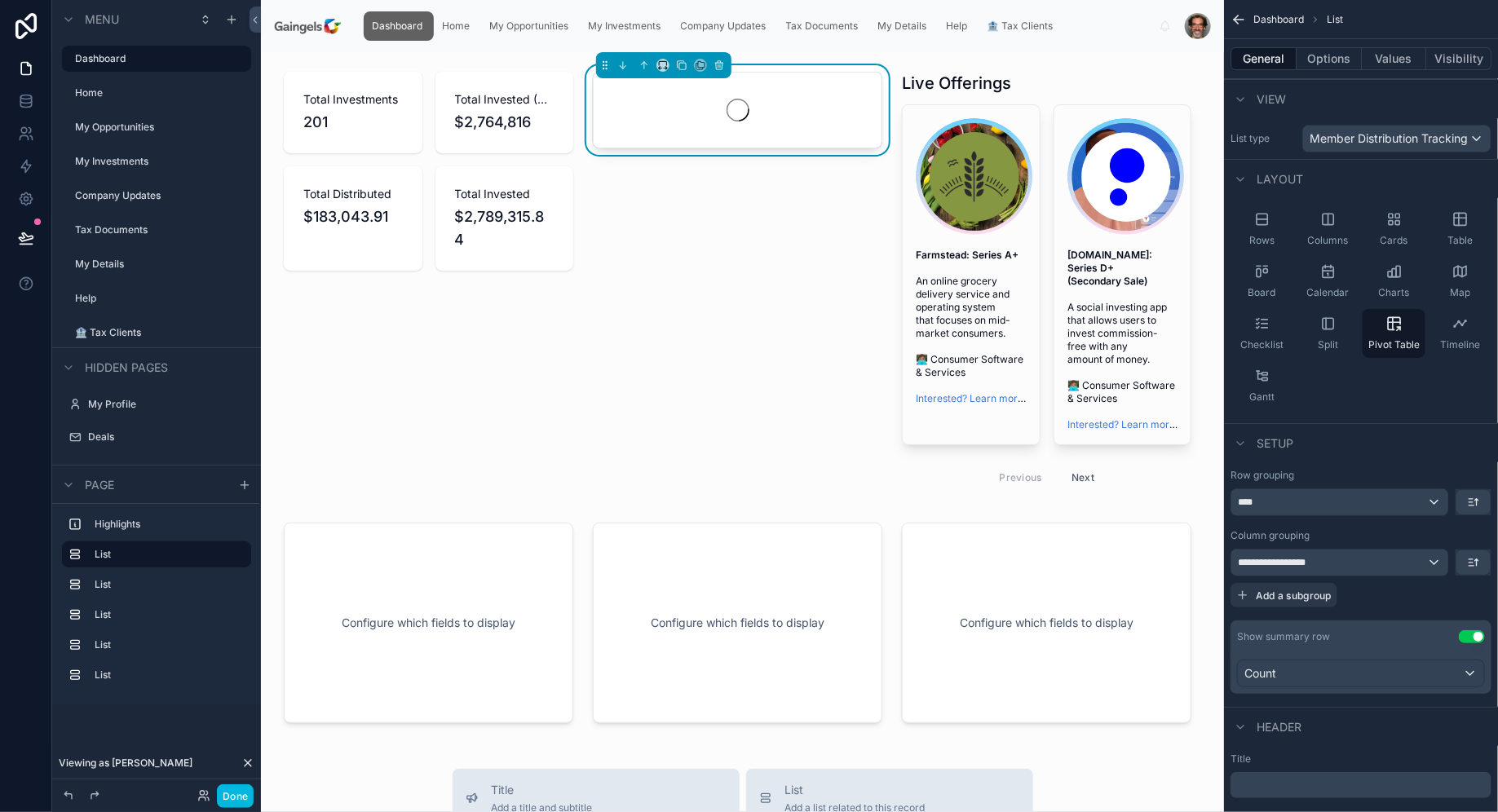
click at [1251, 396] on span "Gantt" at bounding box center [1262, 397] width 25 height 13
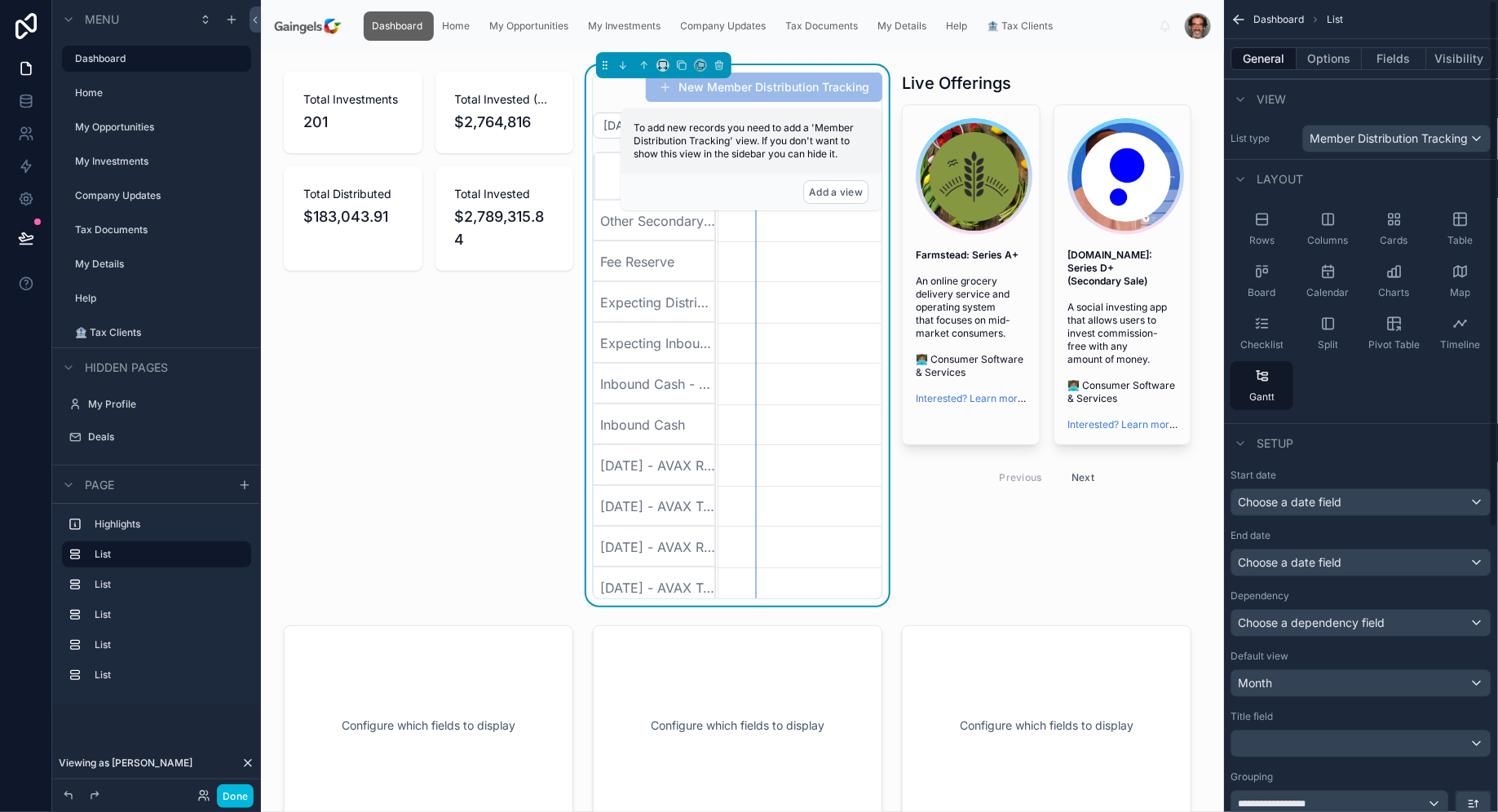
click at [1457, 333] on div "Timeline" at bounding box center [1459, 333] width 63 height 49
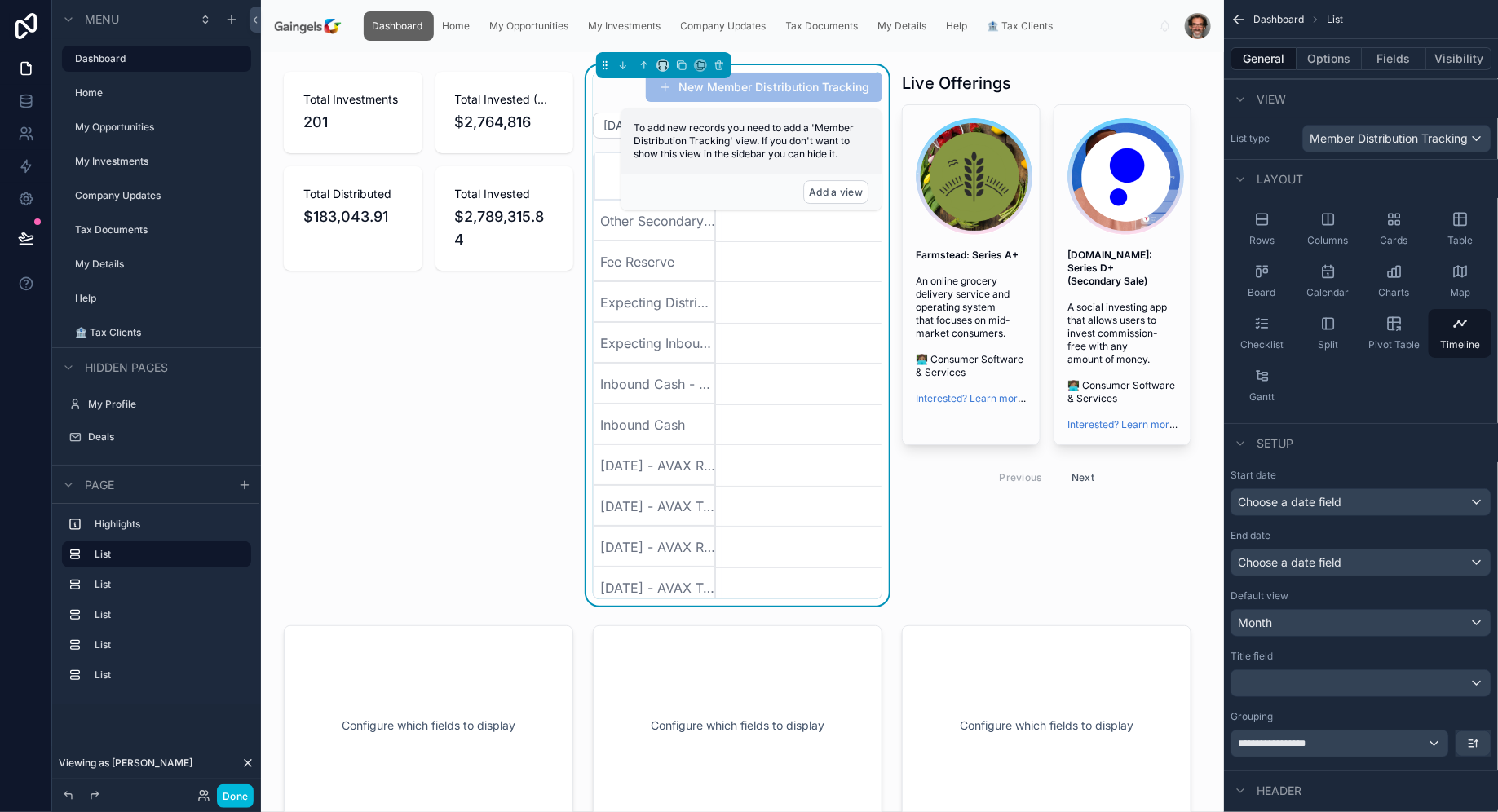
scroll to position [0, 166]
click at [1264, 281] on div "Board" at bounding box center [1261, 281] width 63 height 49
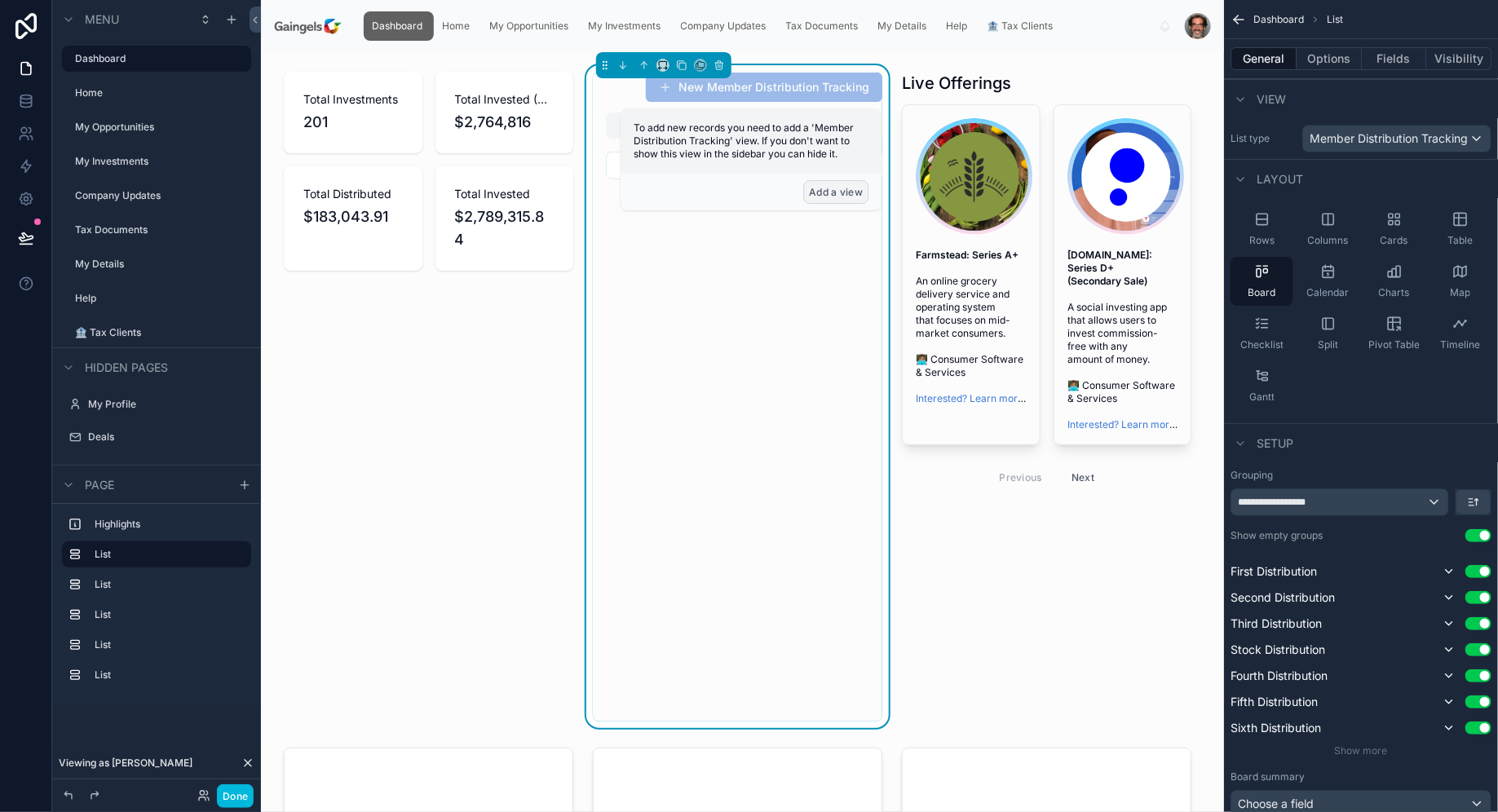
click at [820, 186] on button "Add a view" at bounding box center [836, 192] width 66 height 24
click at [854, 202] on button "Add a view" at bounding box center [836, 192] width 66 height 24
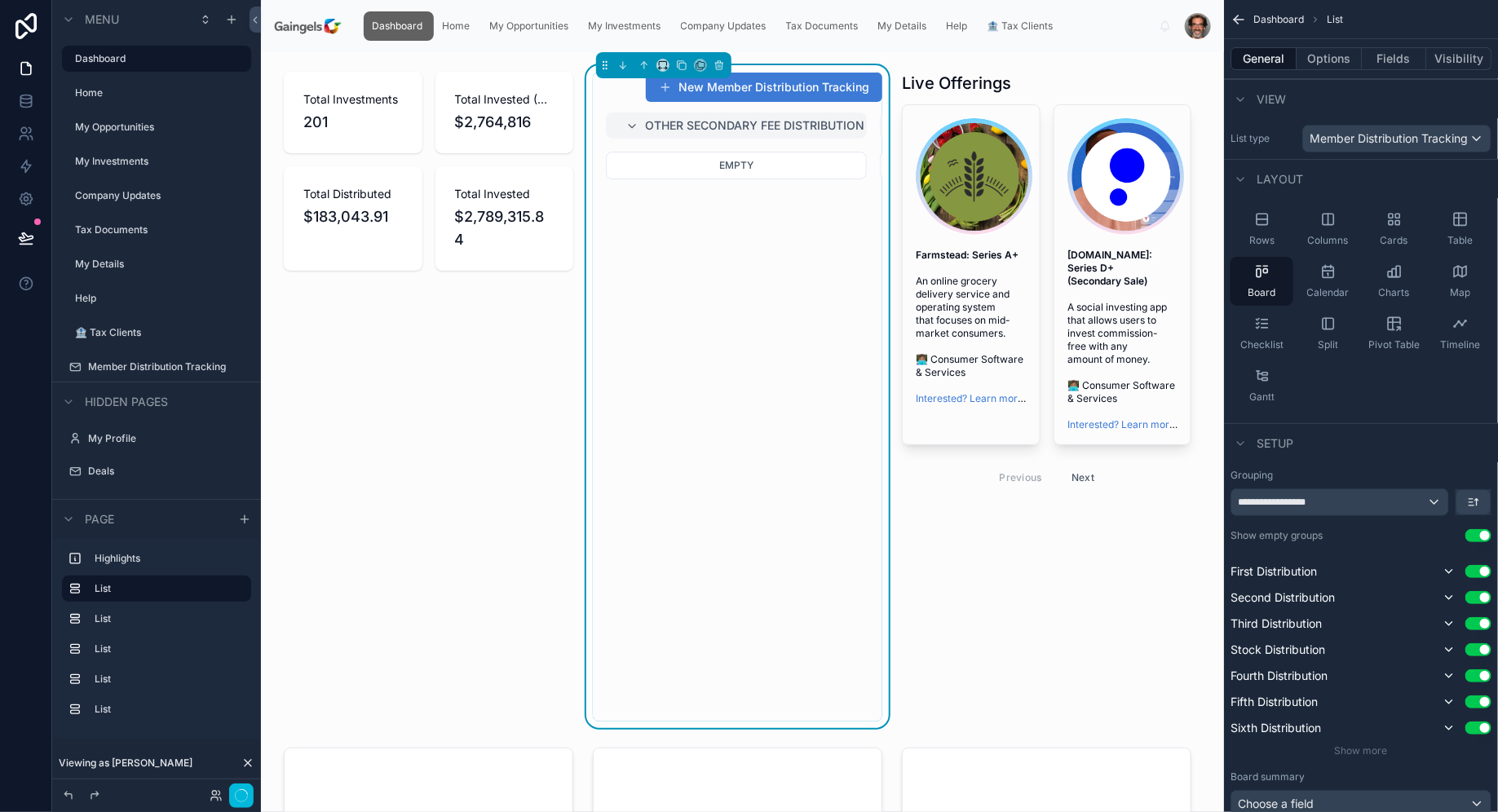
click at [847, 197] on div "Empty" at bounding box center [736, 307] width 261 height 313
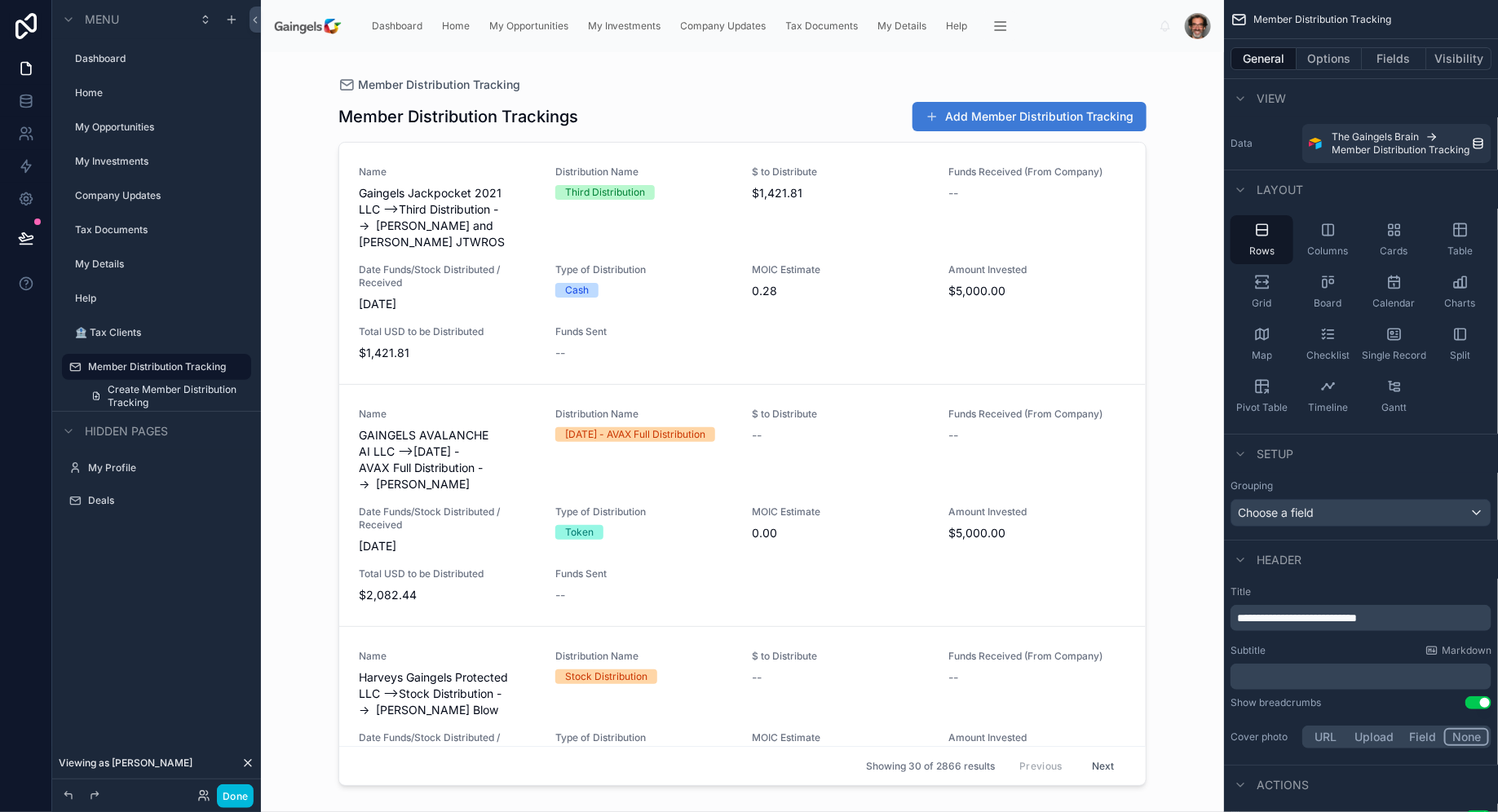
click at [403, 28] on span "Dashboard" at bounding box center [397, 26] width 50 height 13
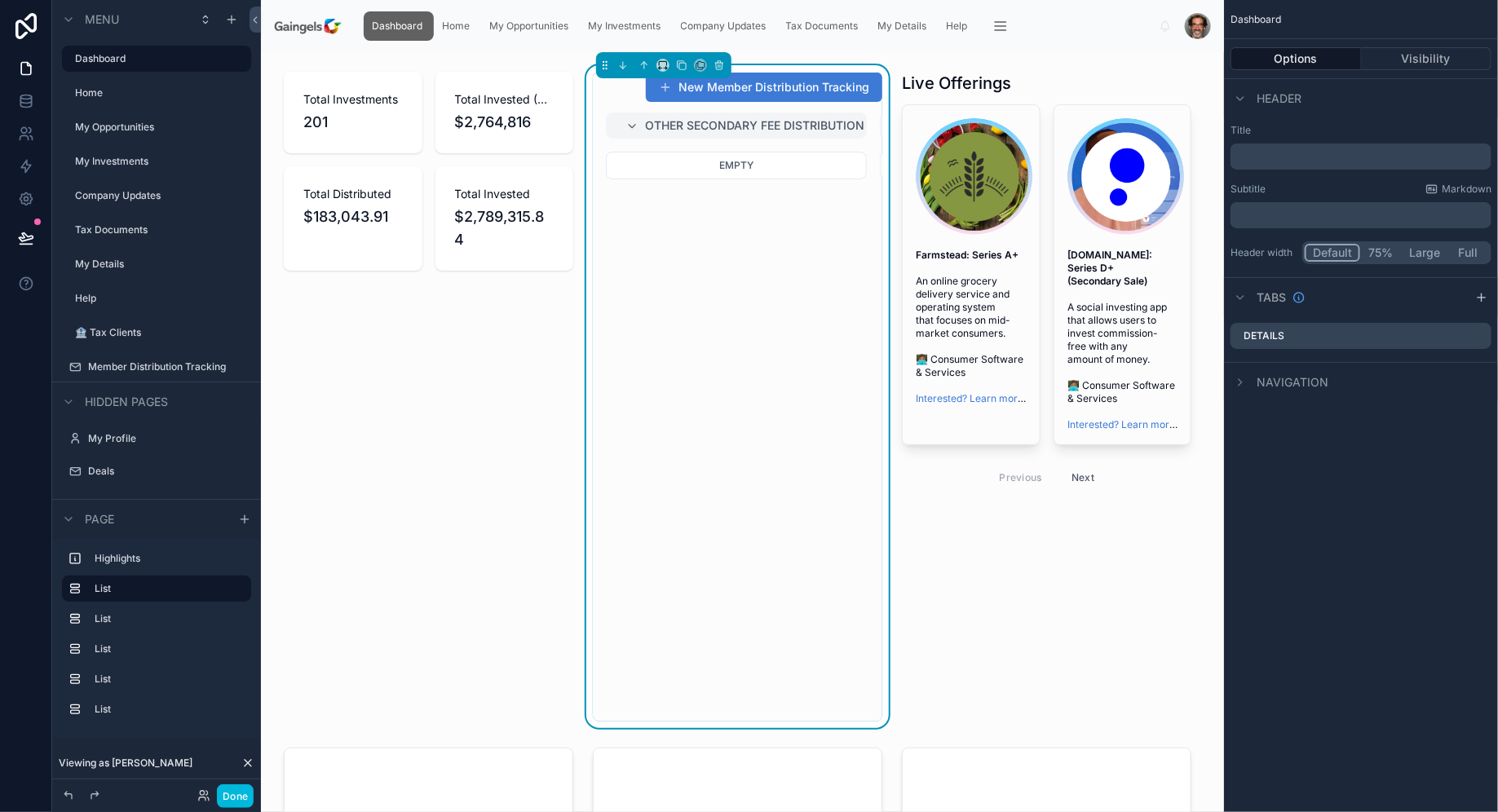
click at [632, 121] on icon at bounding box center [632, 126] width 13 height 13
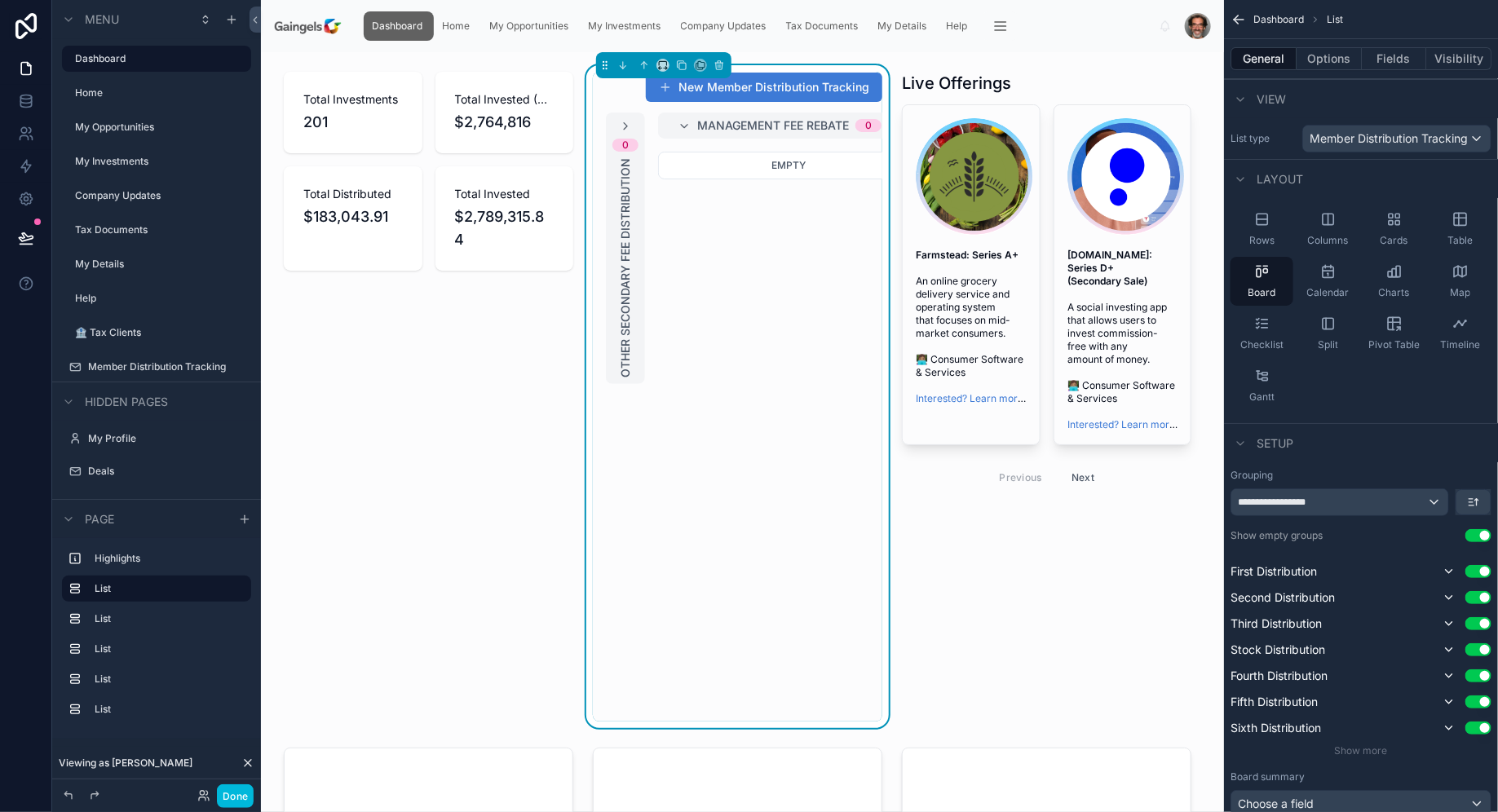
click at [692, 121] on div "Management Fee Rebate 0" at bounding box center [788, 126] width 222 height 13
click at [732, 119] on icon at bounding box center [736, 126] width 13 height 13
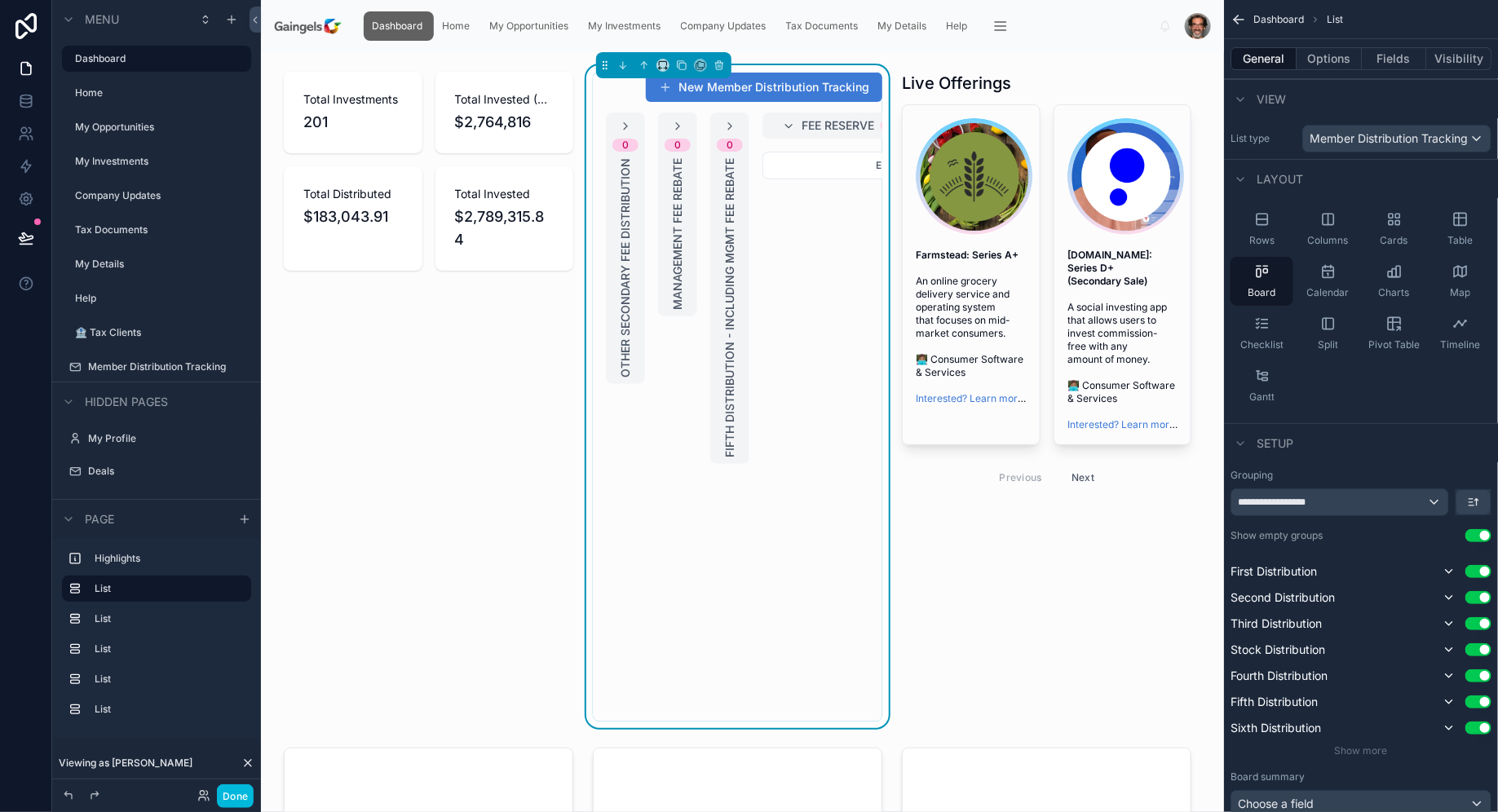
click at [787, 129] on icon at bounding box center [789, 126] width 13 height 13
click at [830, 124] on div "Expecting Distribution 0" at bounding box center [944, 125] width 261 height 26
click at [1407, 274] on div "Charts" at bounding box center [1393, 281] width 63 height 49
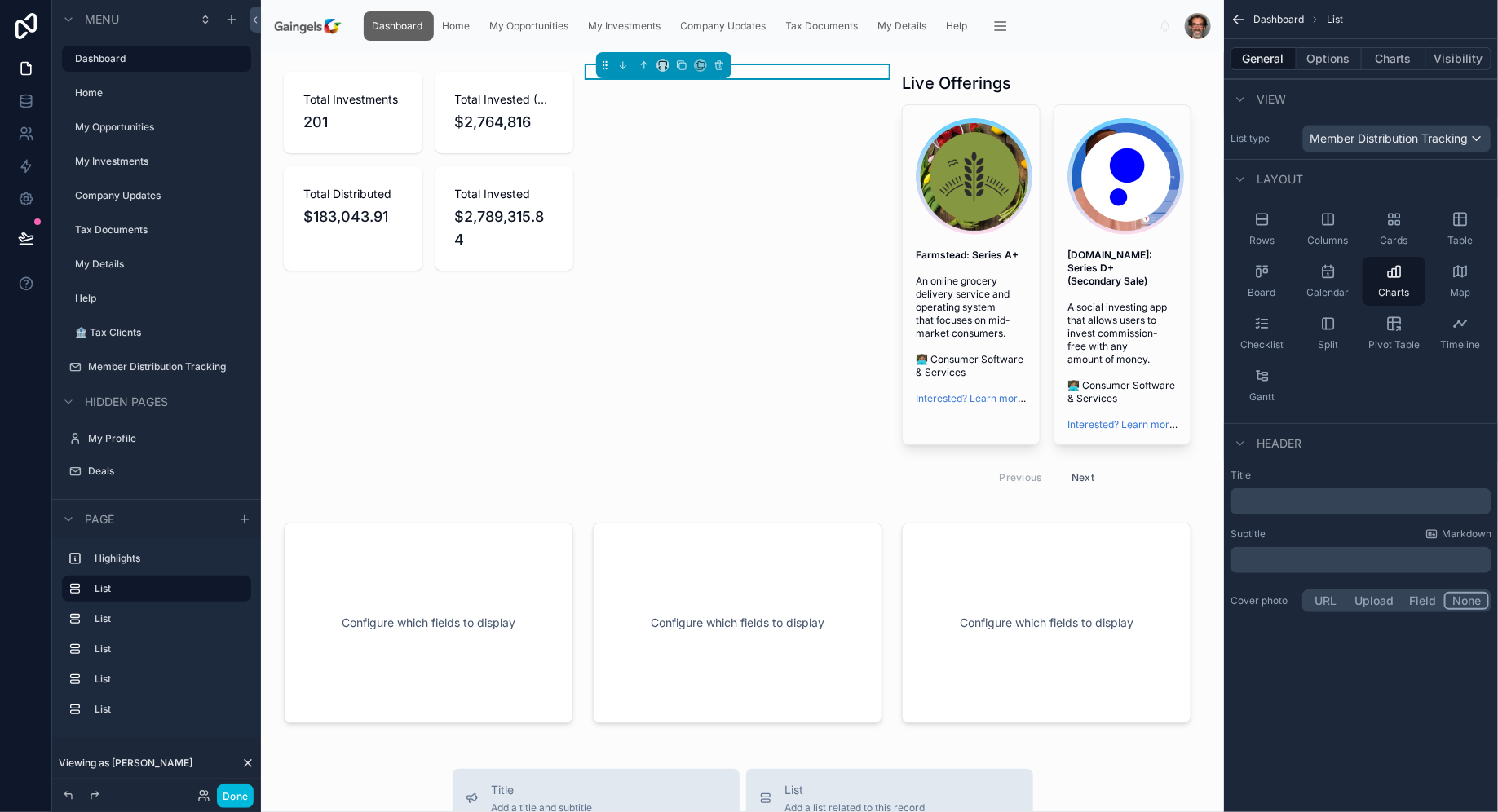
click at [1322, 63] on button "Options" at bounding box center [1329, 59] width 66 height 23
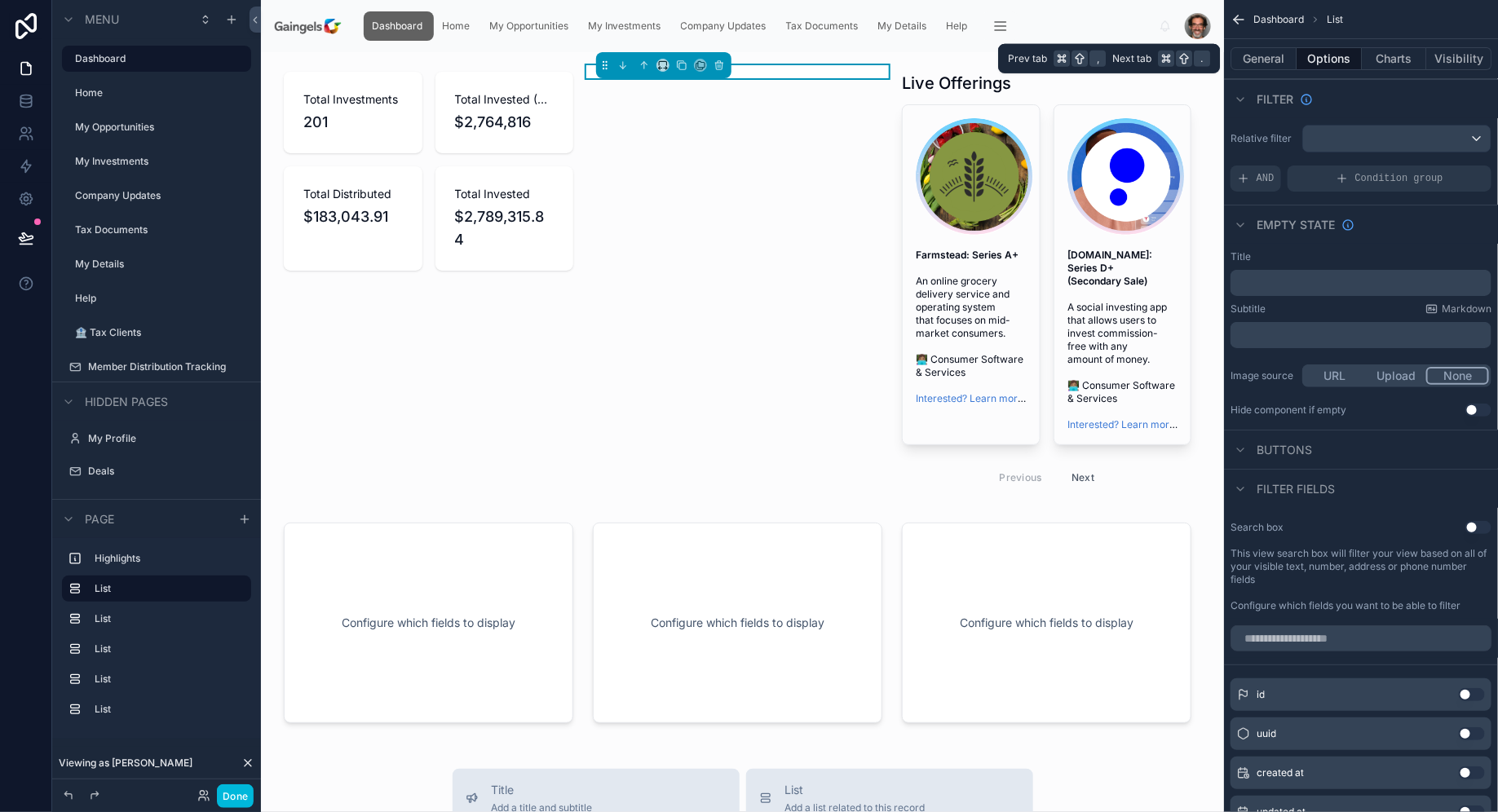
click at [1285, 65] on button "General" at bounding box center [1263, 59] width 66 height 23
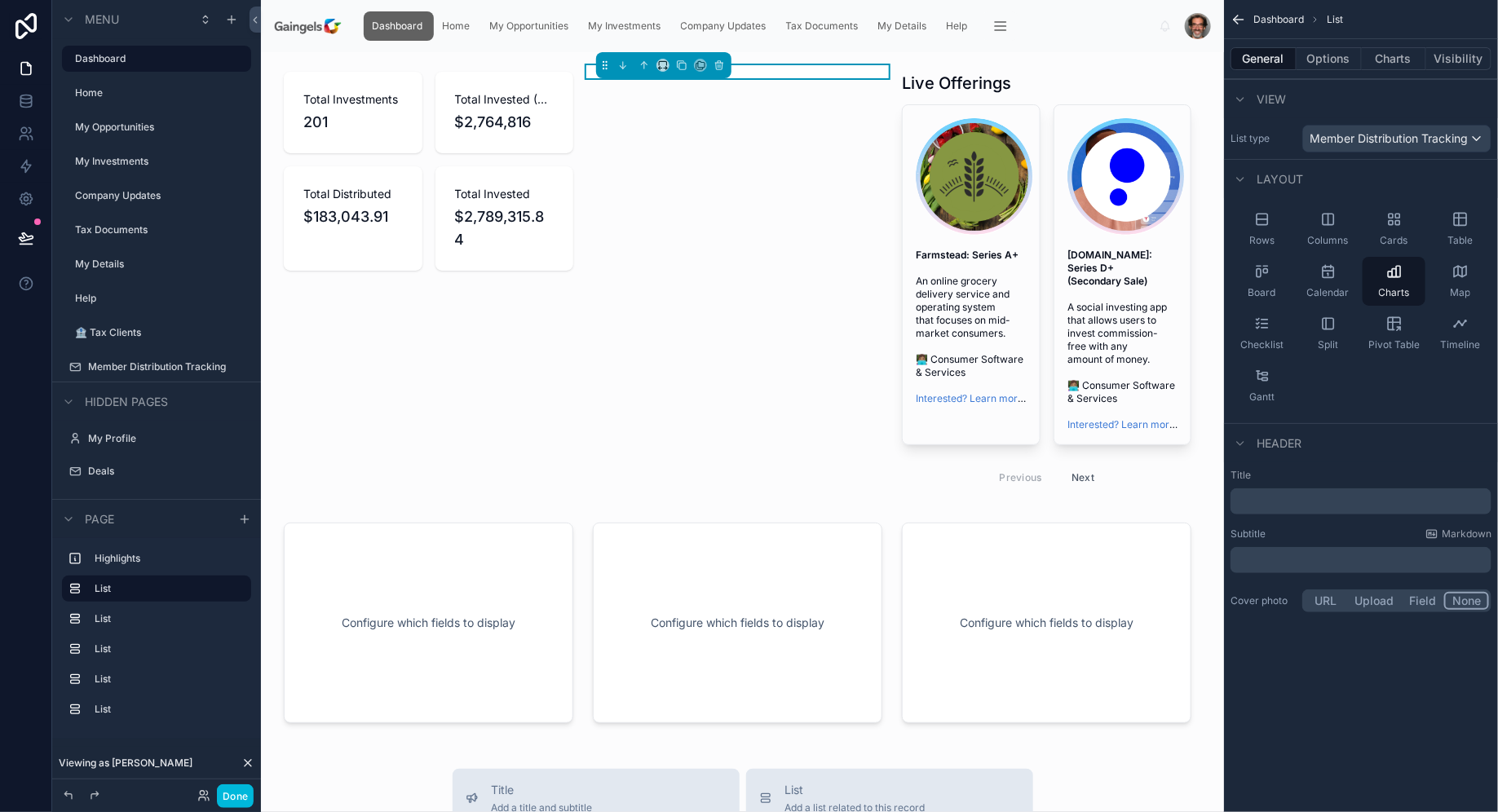
click at [1272, 234] on span "Rows" at bounding box center [1262, 241] width 25 height 13
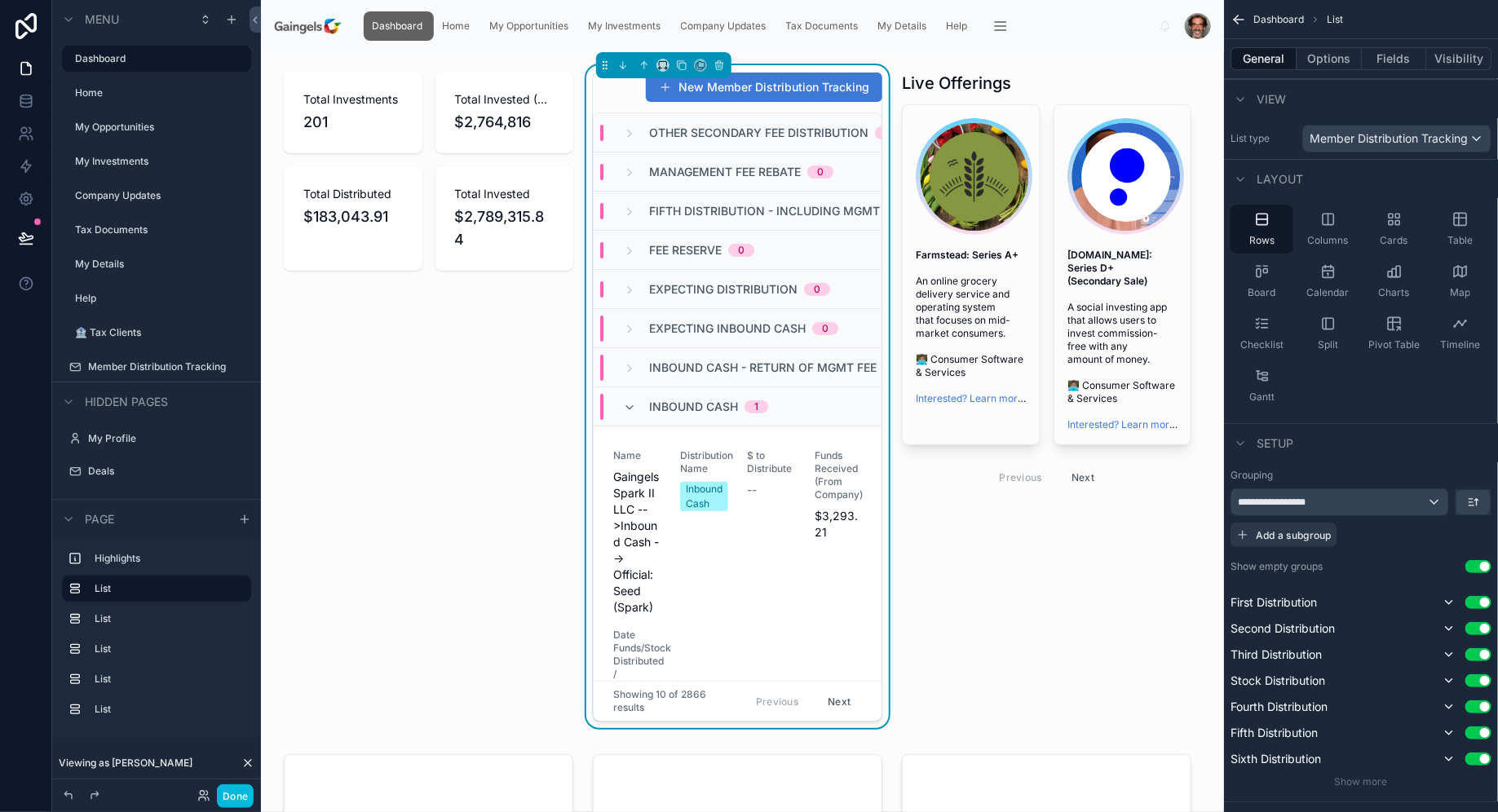
click at [1374, 237] on div "Cards" at bounding box center [1393, 228] width 63 height 49
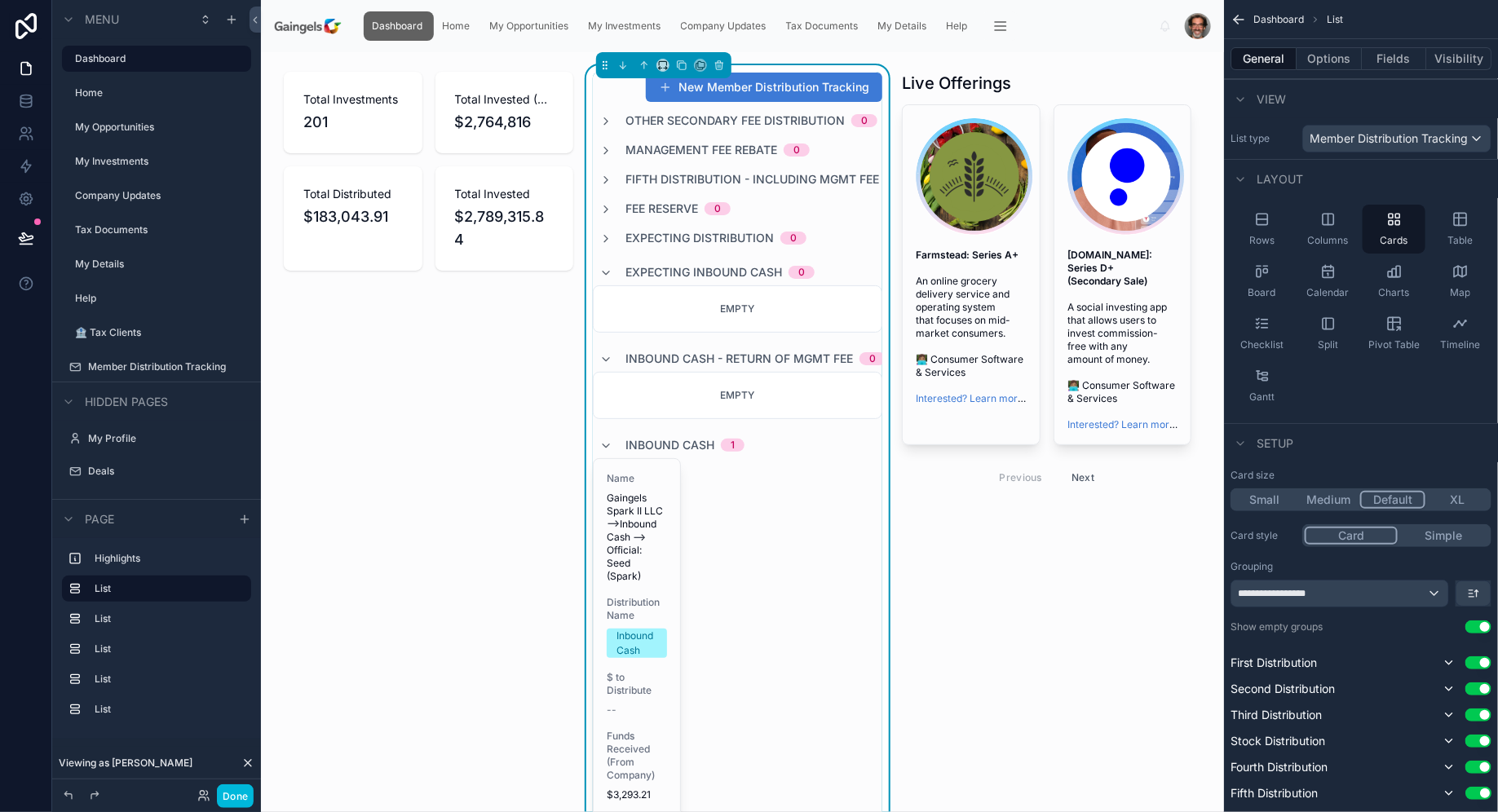
click at [1334, 240] on span "Columns" at bounding box center [1327, 241] width 40 height 13
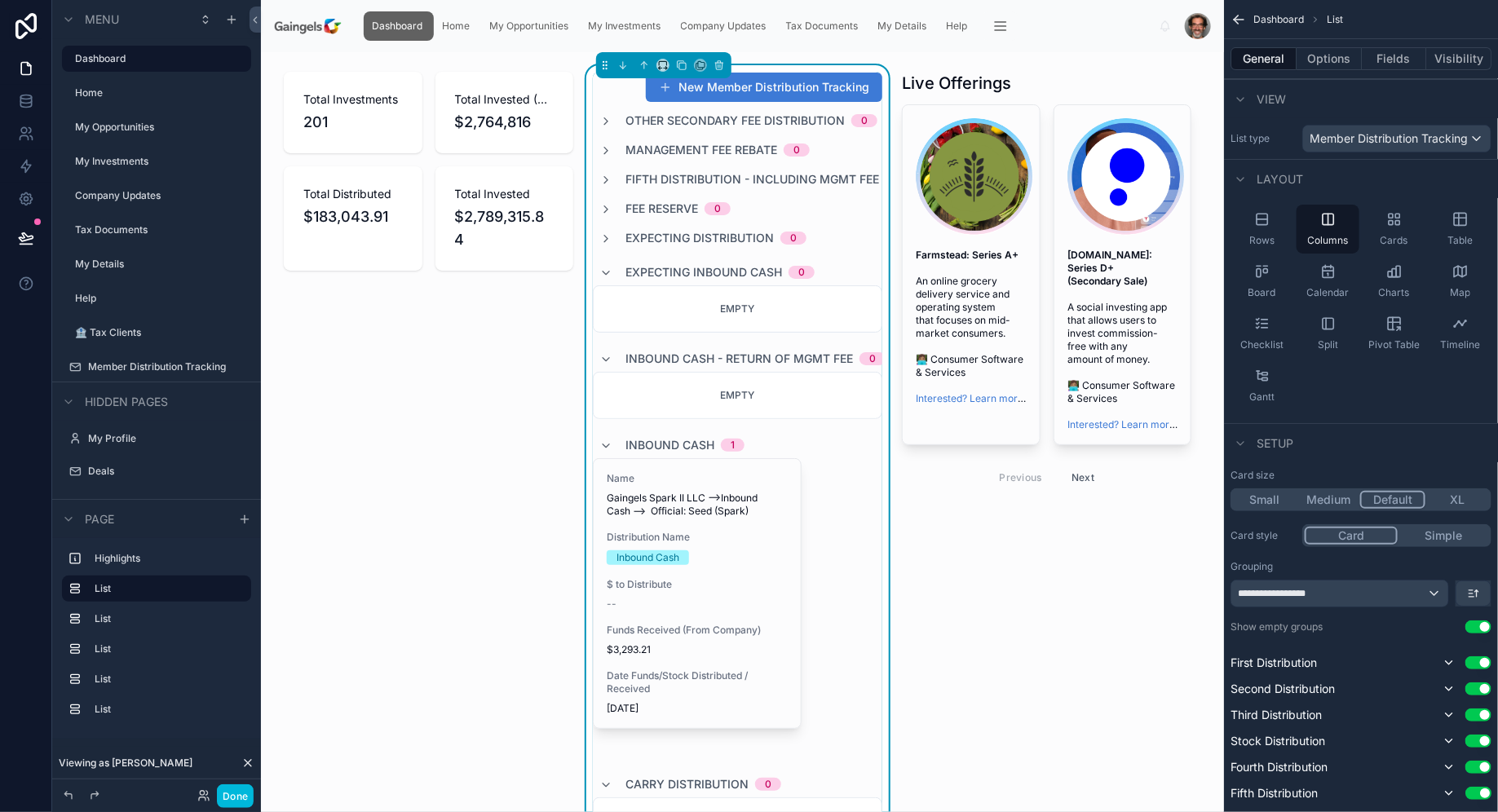
click at [1272, 236] on span "Rows" at bounding box center [1262, 241] width 25 height 13
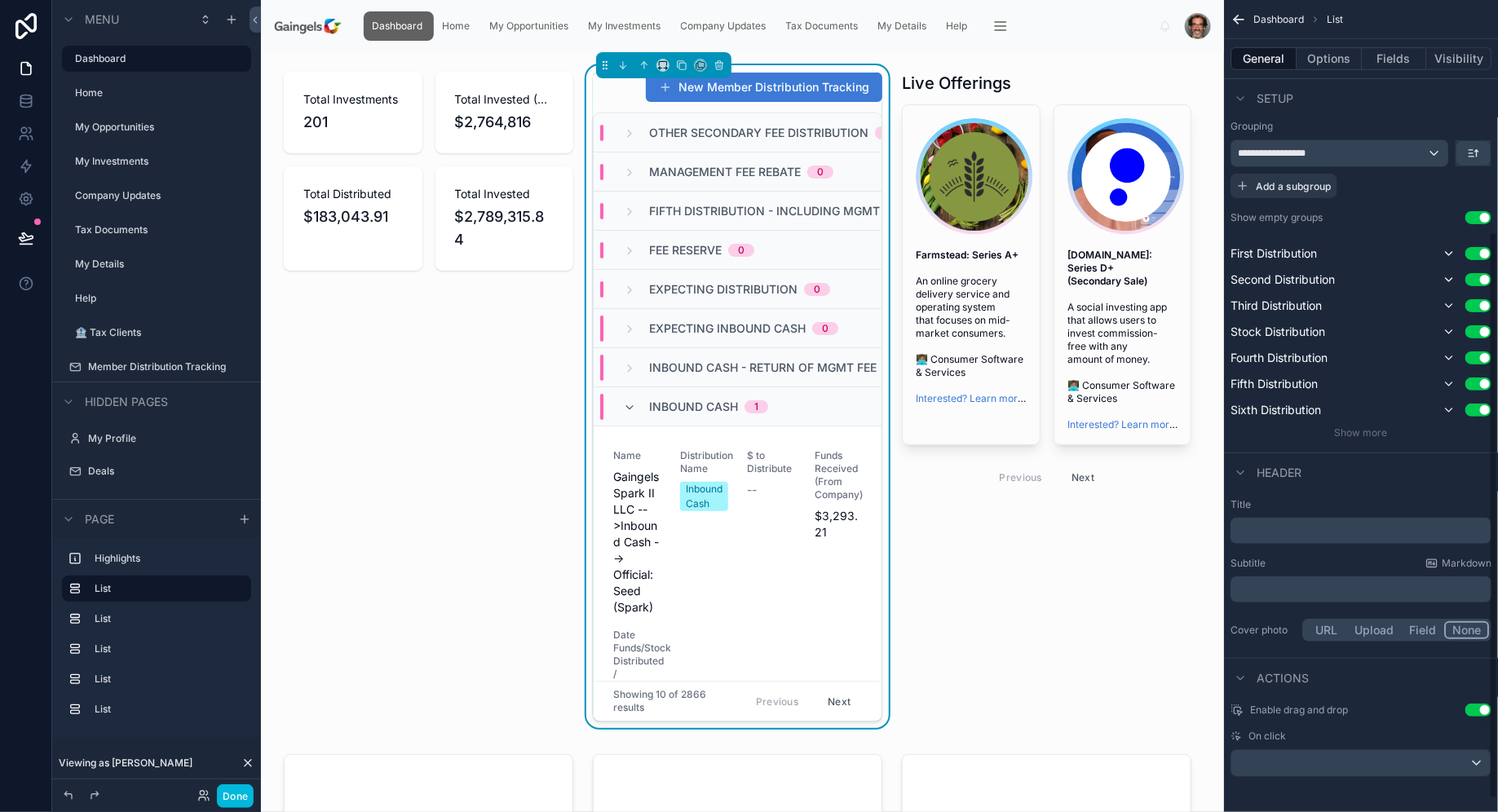
scroll to position [262, 0]
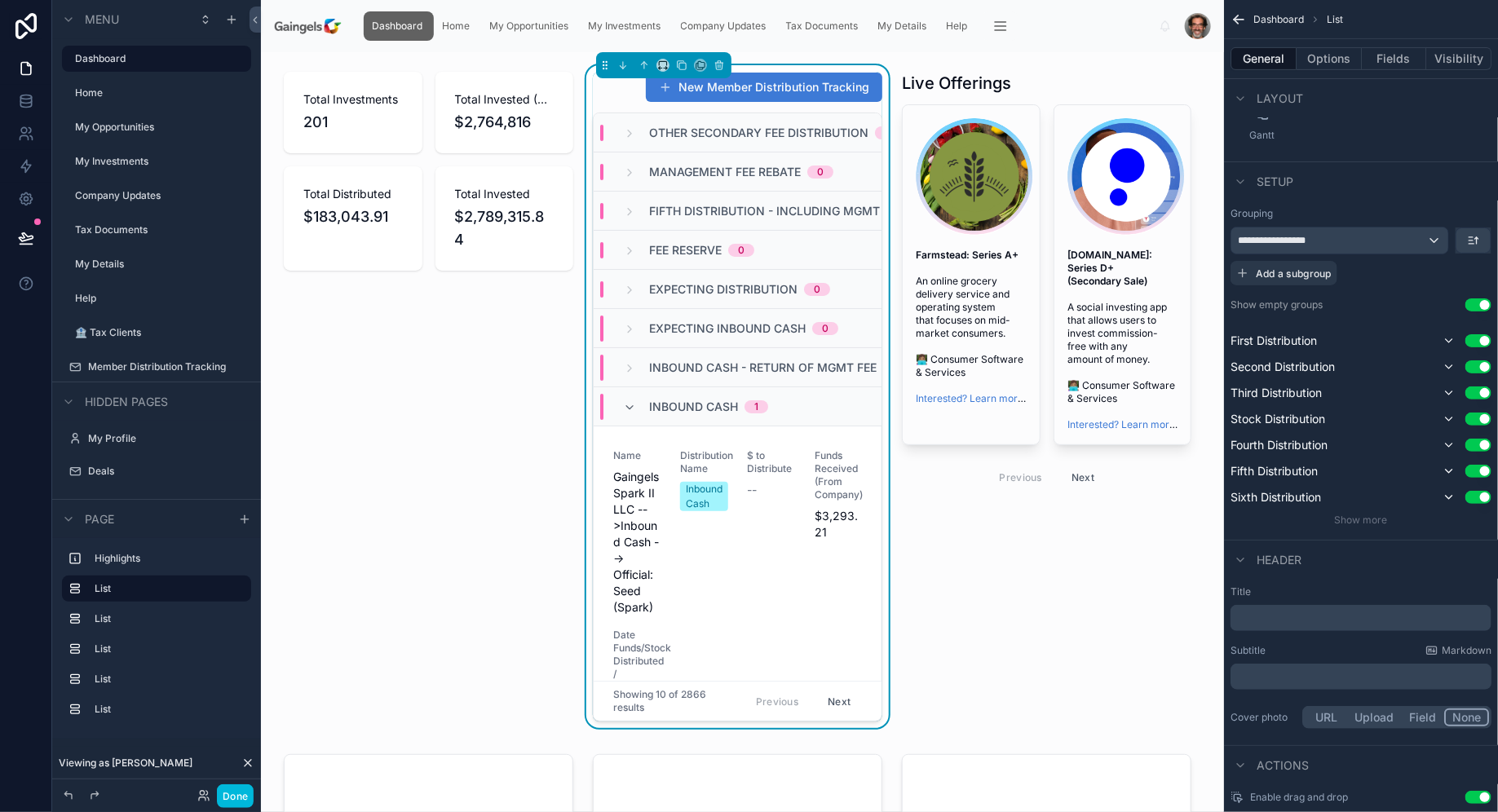
click at [1477, 308] on div "Show empty groups Use setting" at bounding box center [1360, 305] width 261 height 13
click at [1483, 301] on button "Use setting" at bounding box center [1478, 305] width 26 height 13
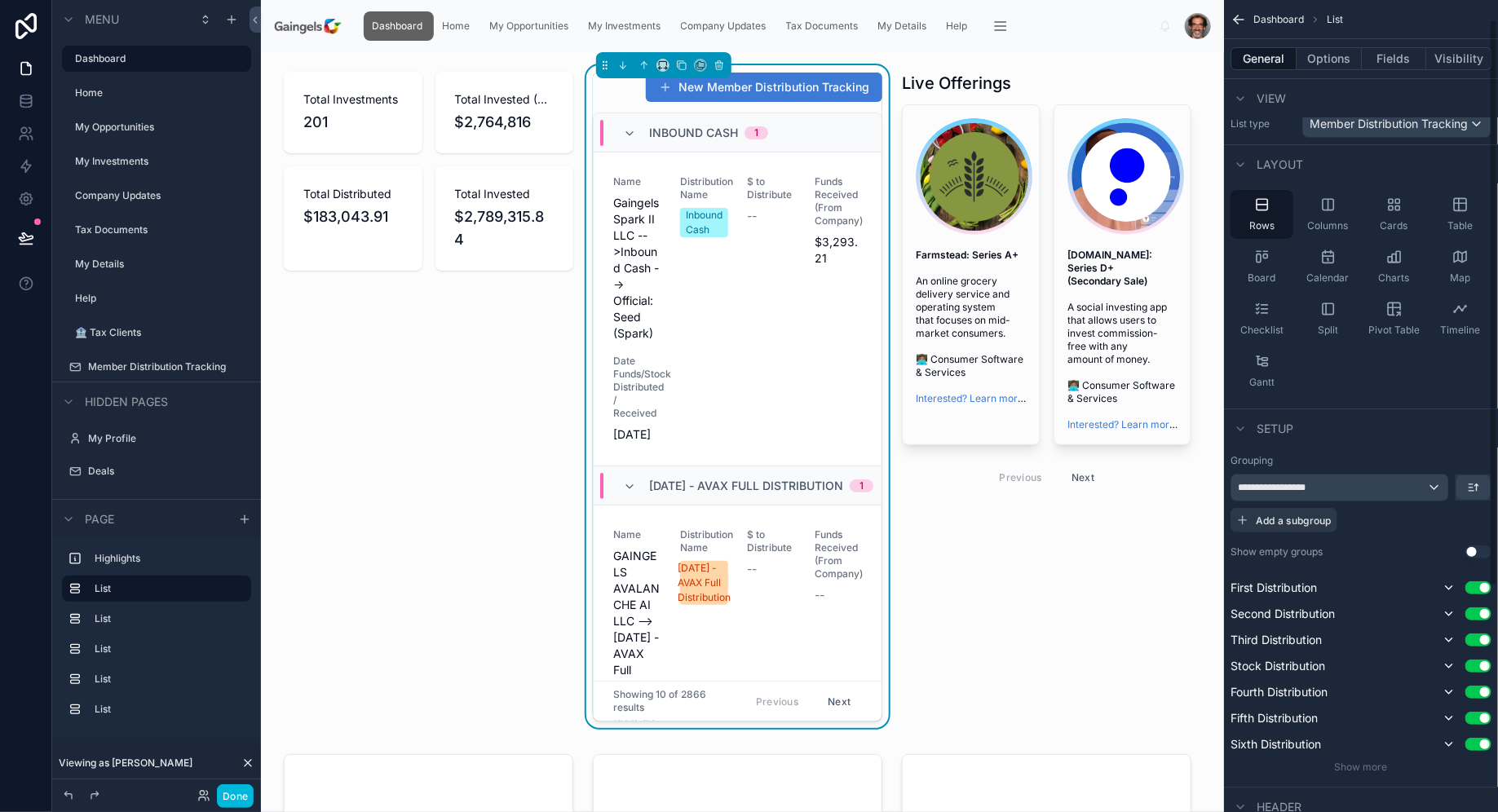
scroll to position [0, 0]
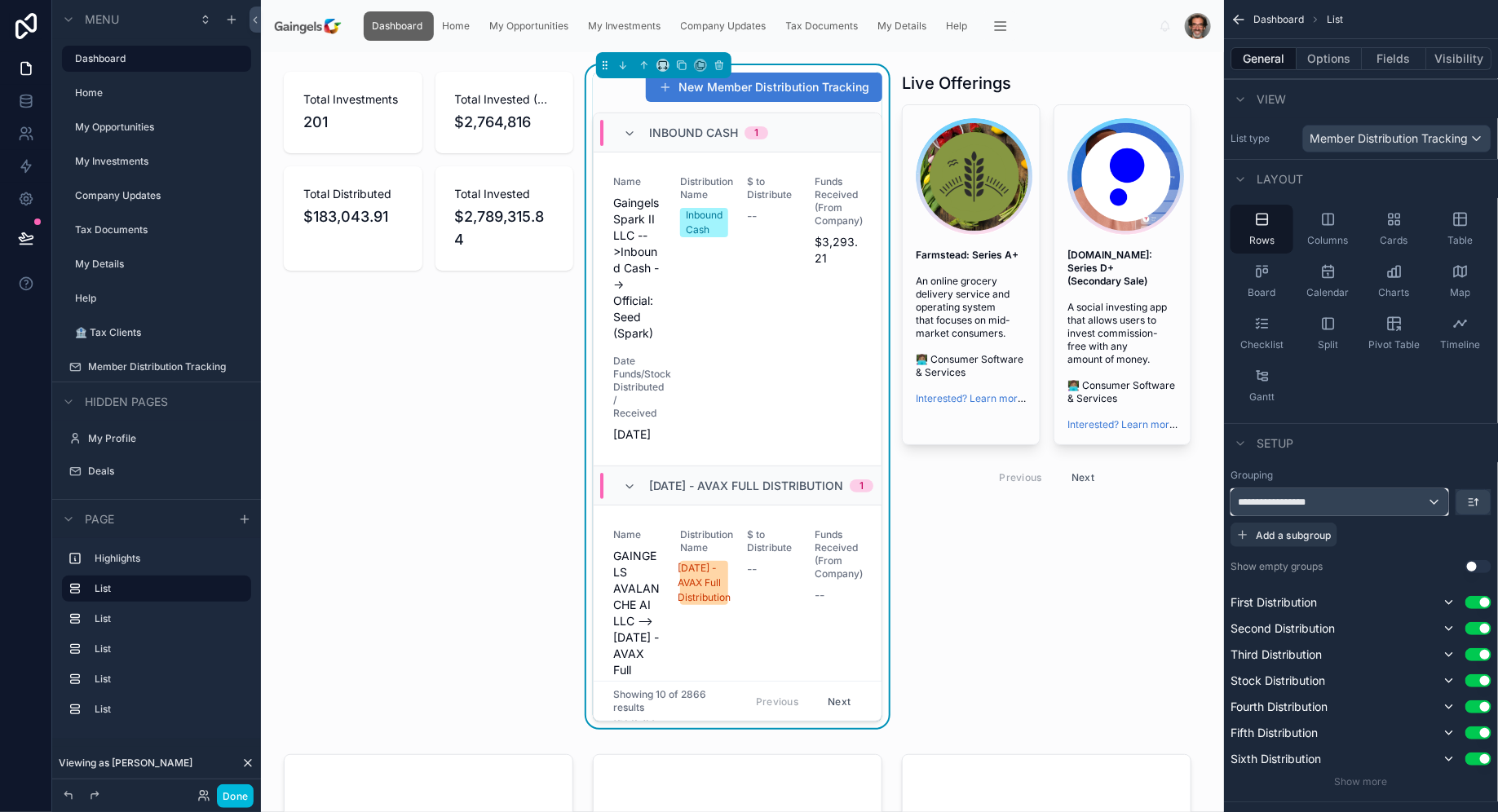
click at [1429, 496] on div "**********" at bounding box center [1339, 502] width 217 height 26
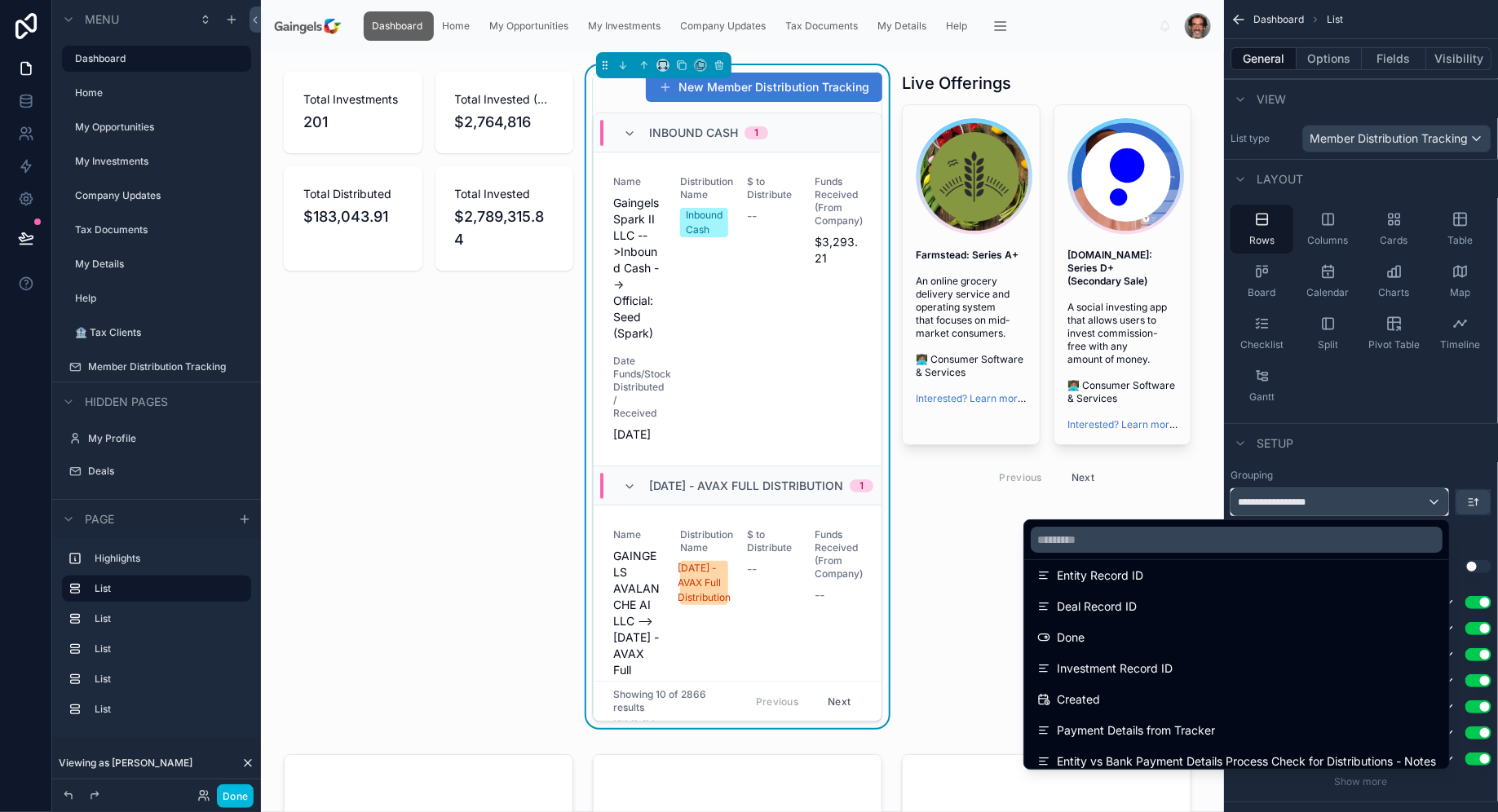
scroll to position [1277, 0]
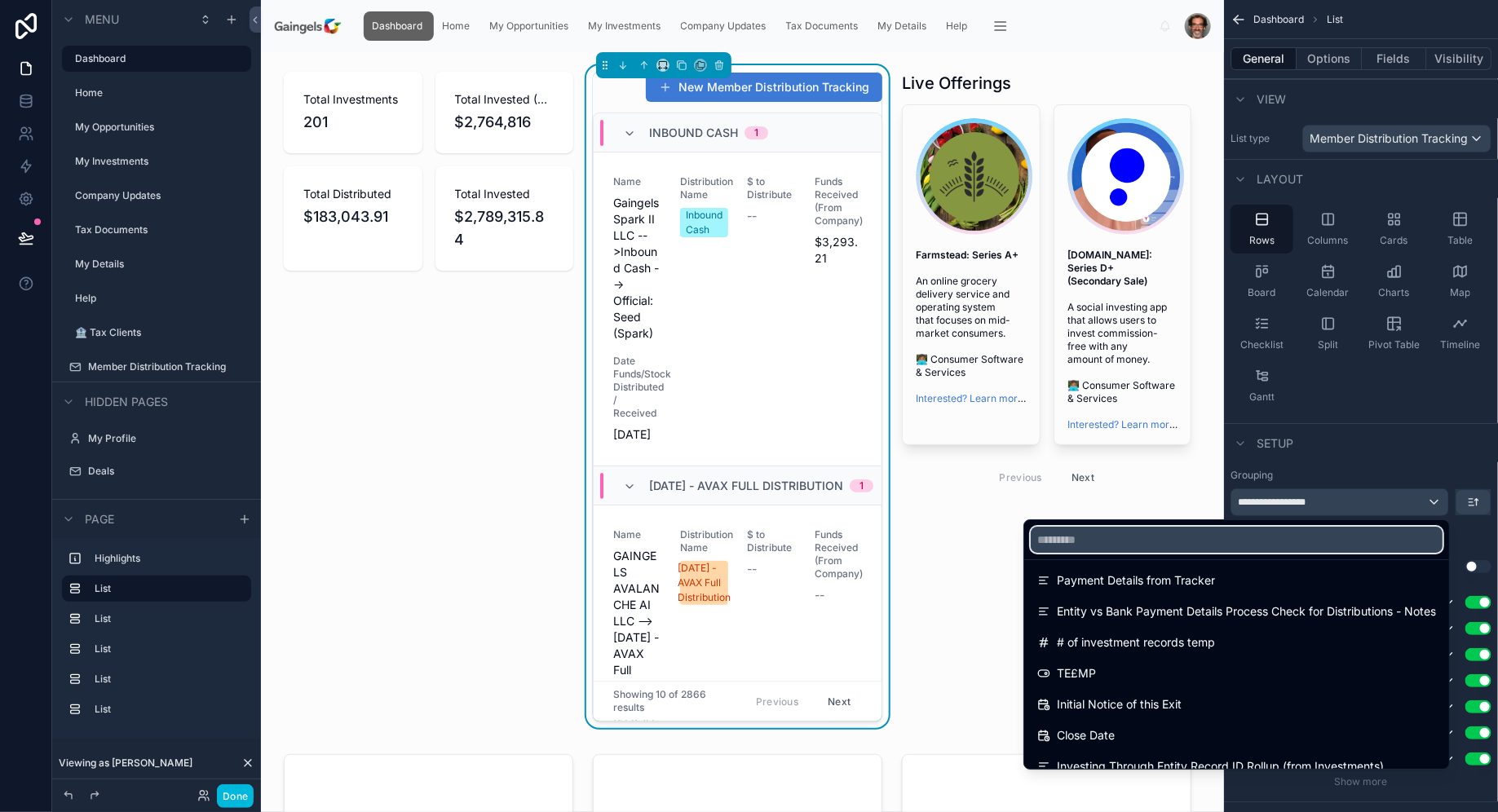
click at [1271, 542] on input "text" at bounding box center [1236, 539] width 411 height 26
type input "*"
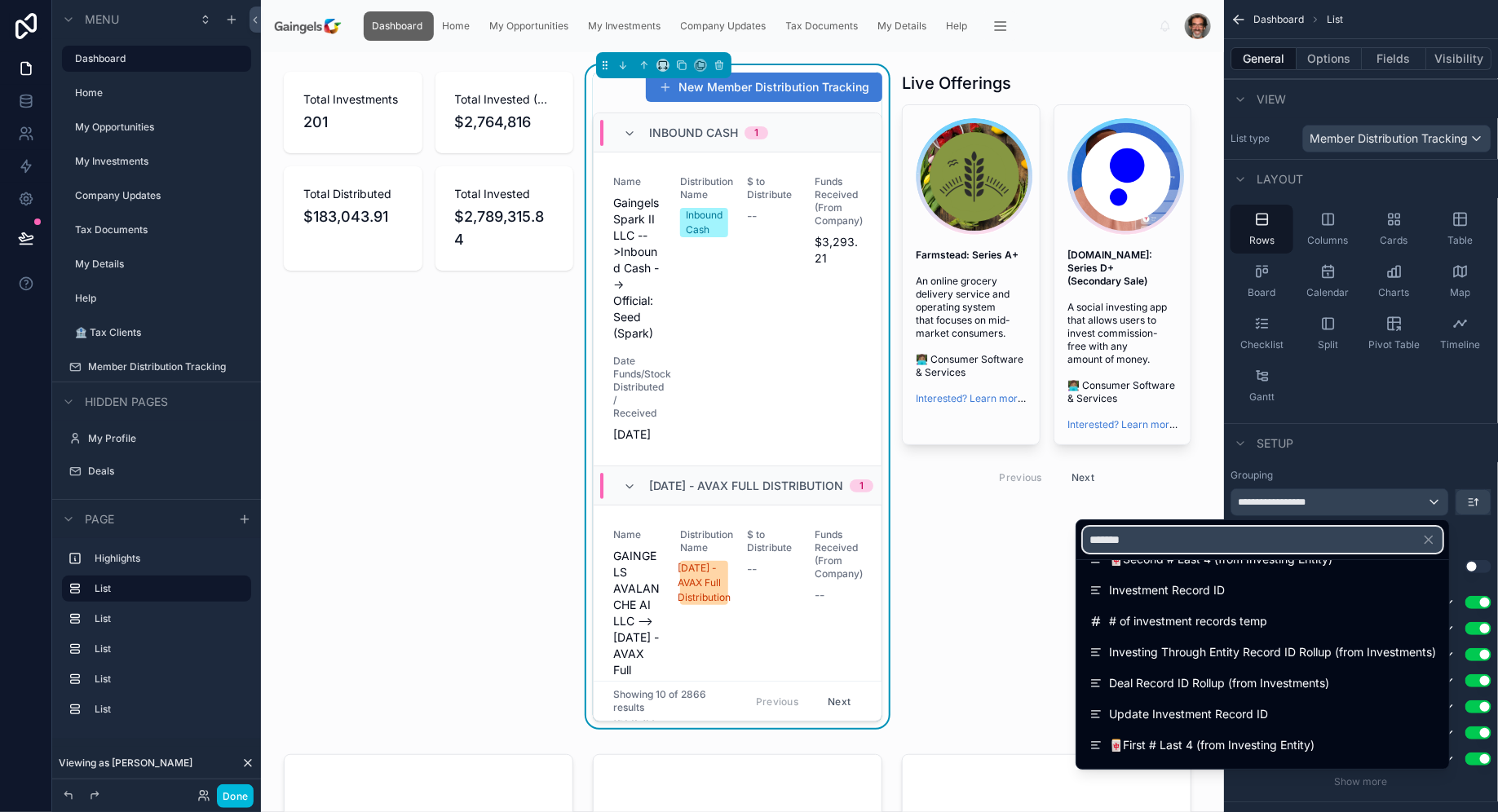
scroll to position [0, 0]
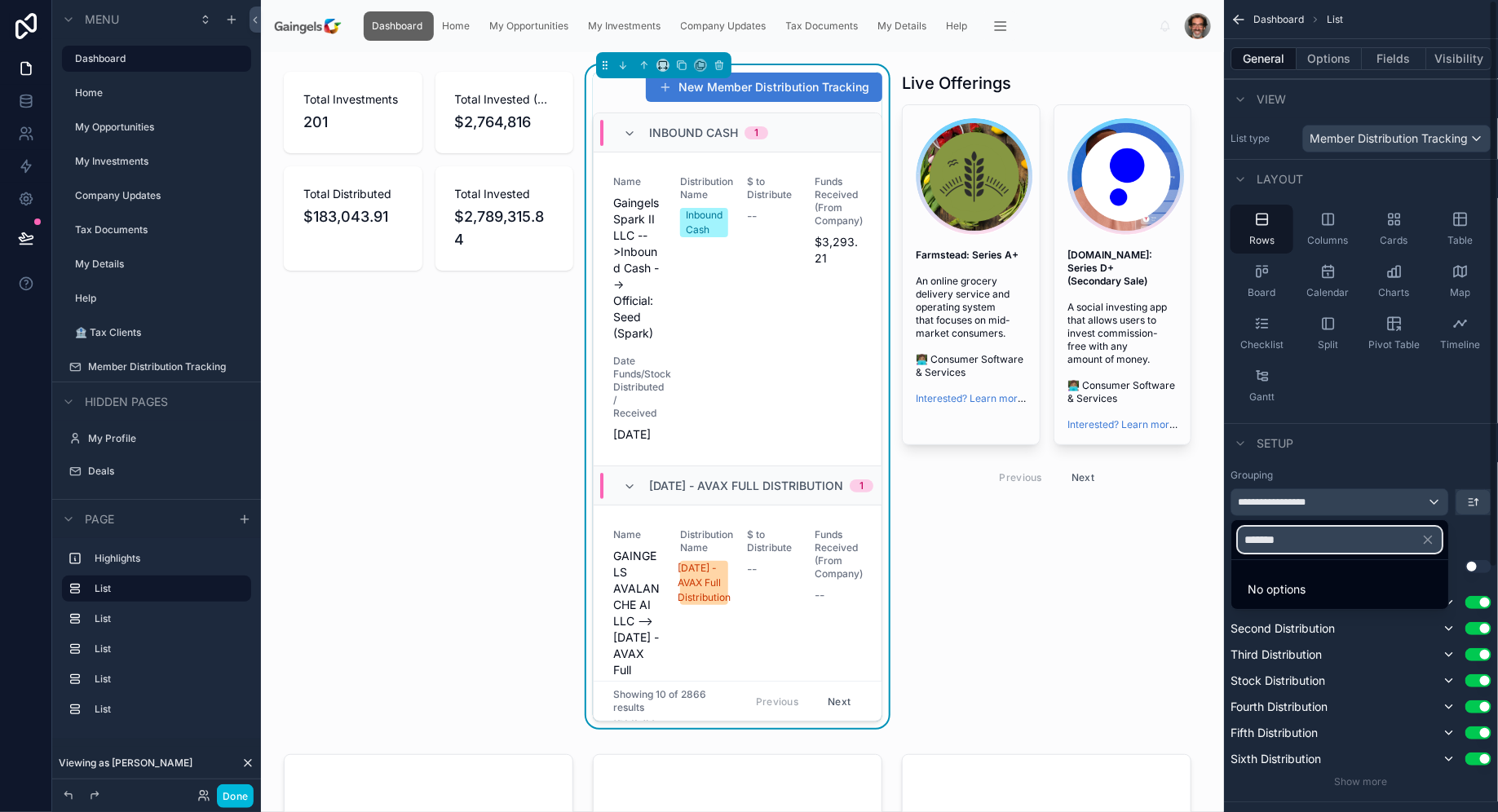
type input "********"
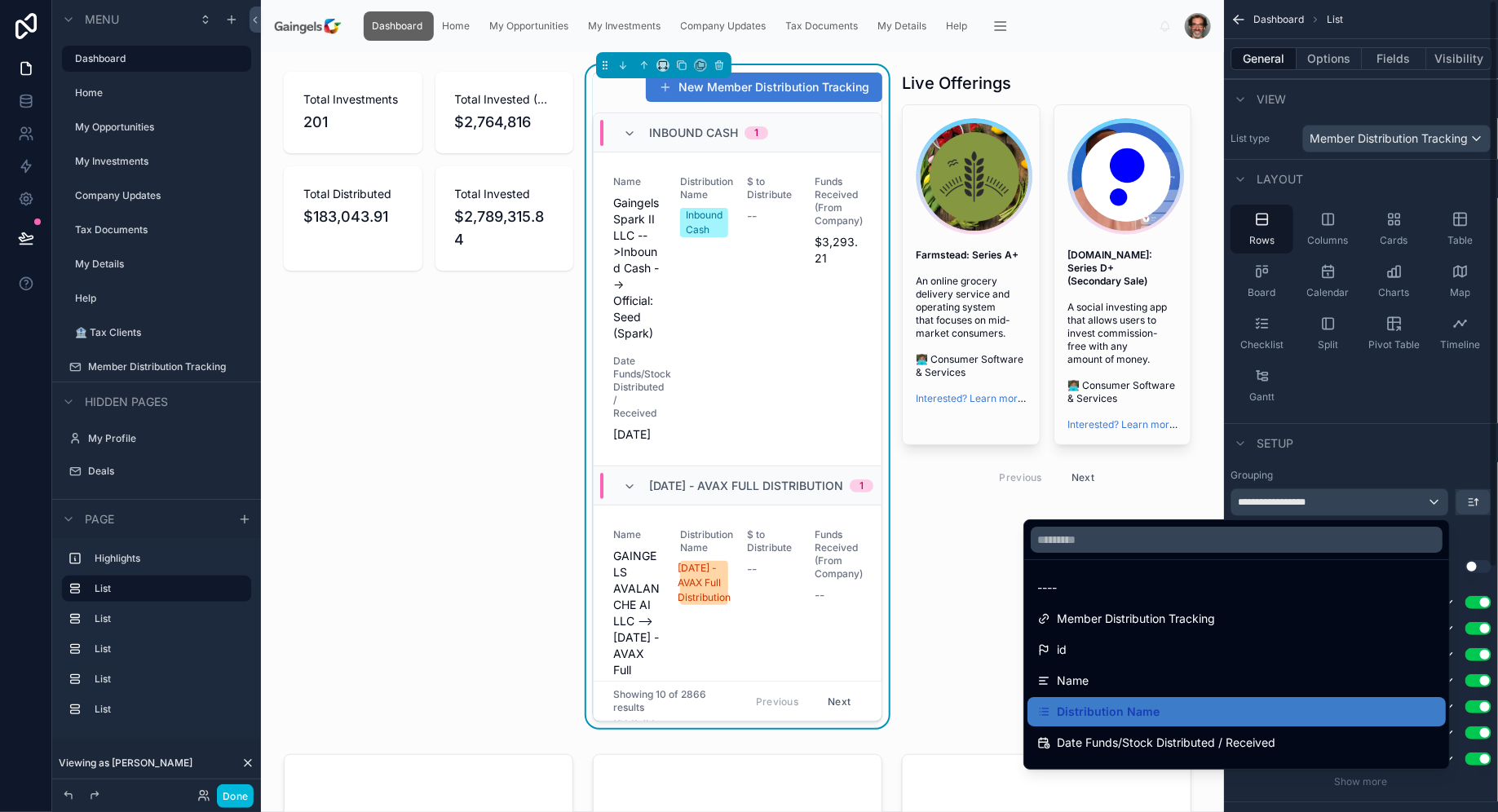
click at [1402, 459] on div "scrollable content" at bounding box center [749, 406] width 1498 height 812
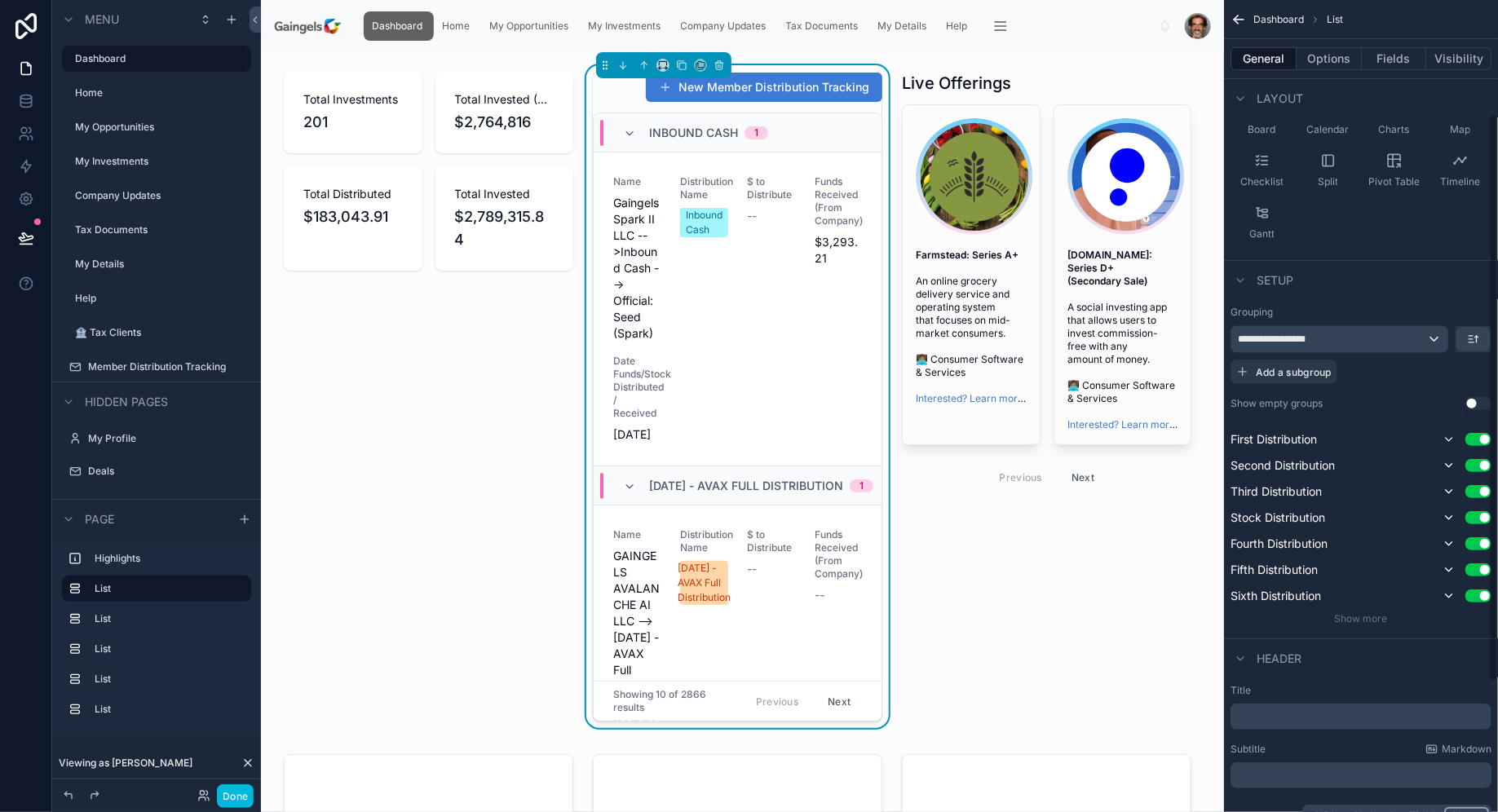
scroll to position [164, 0]
click at [1377, 617] on span "Show more" at bounding box center [1360, 617] width 53 height 13
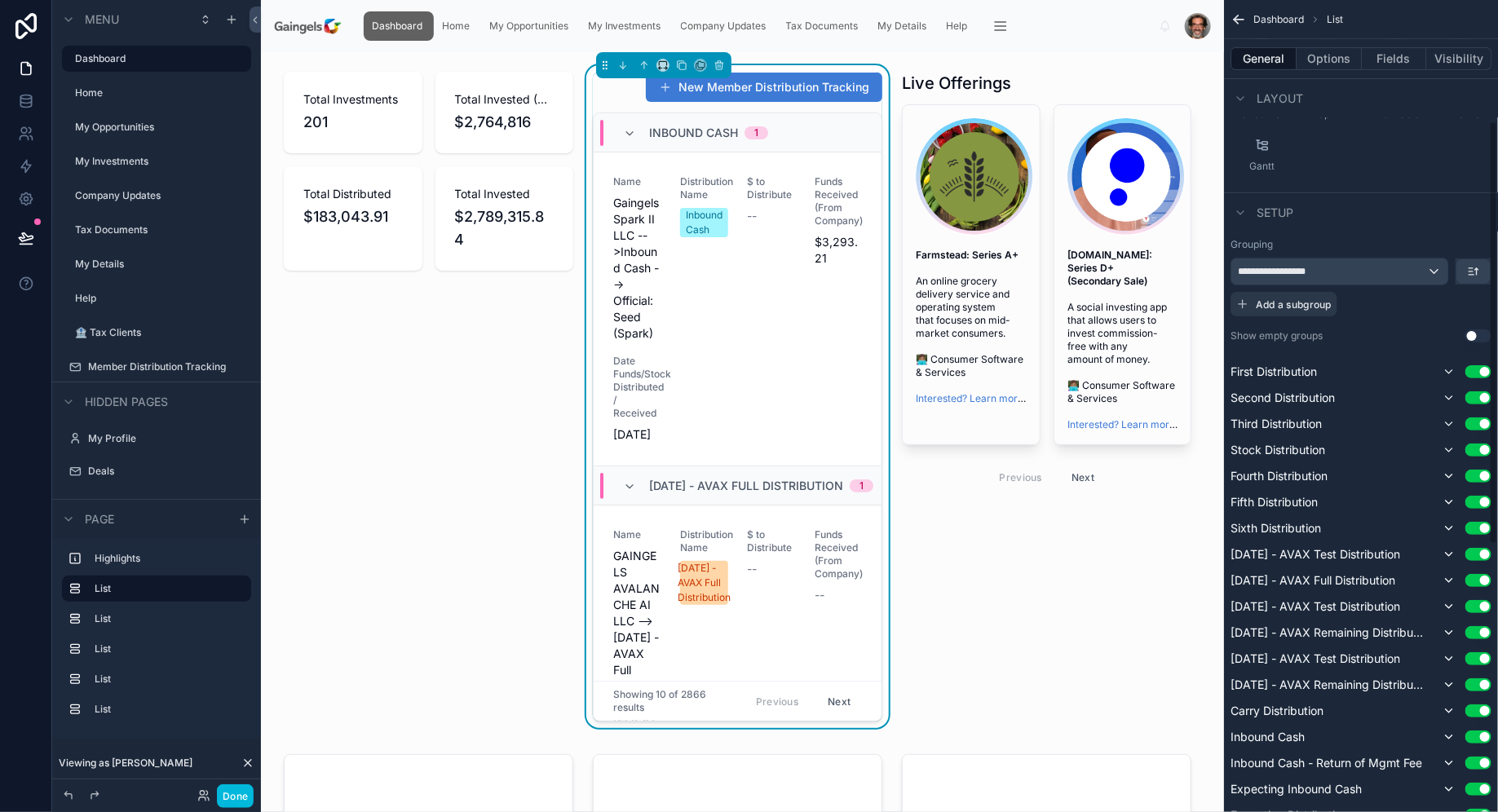
scroll to position [117, 0]
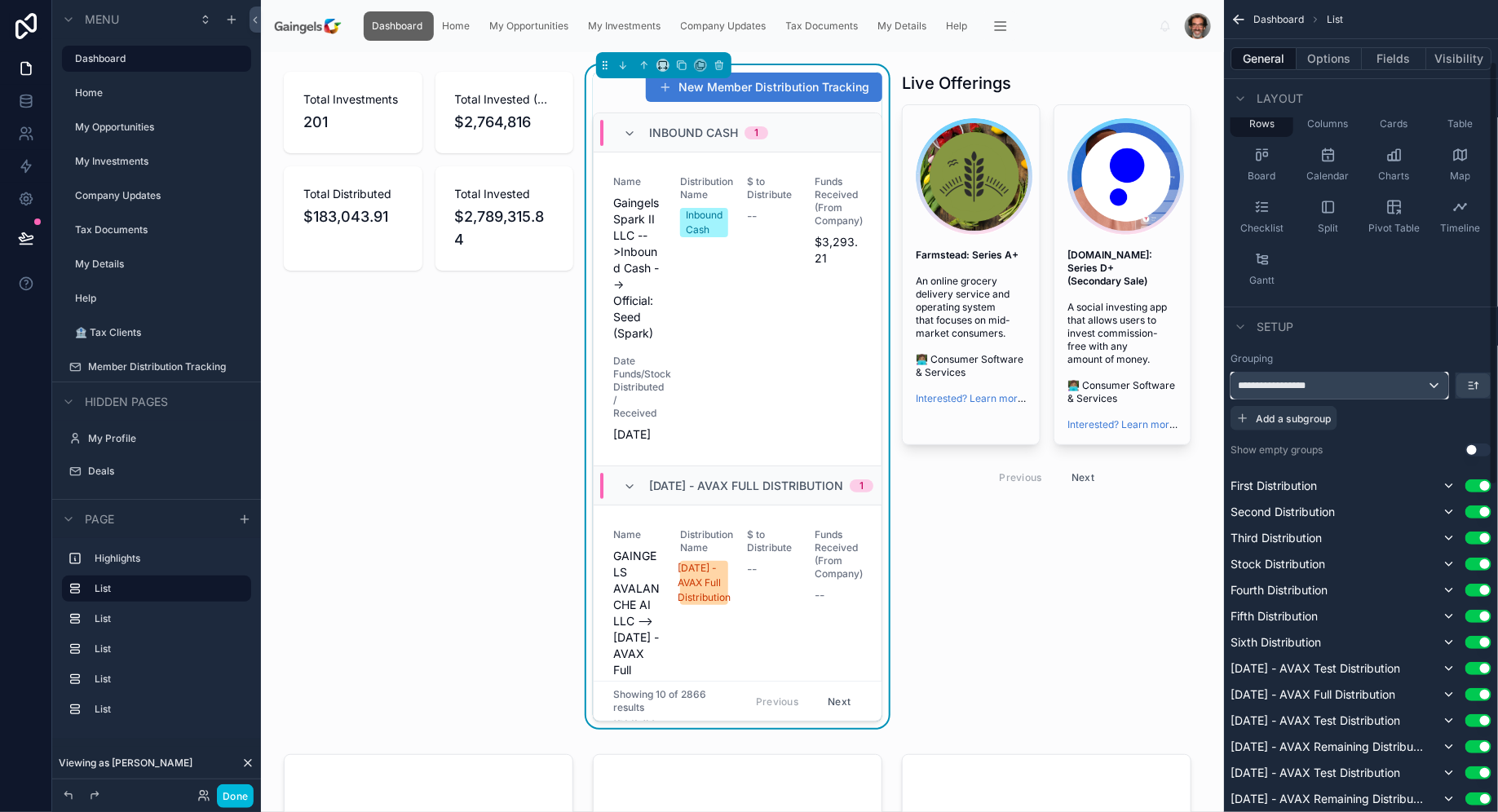
click at [1420, 387] on div "**********" at bounding box center [1339, 385] width 217 height 26
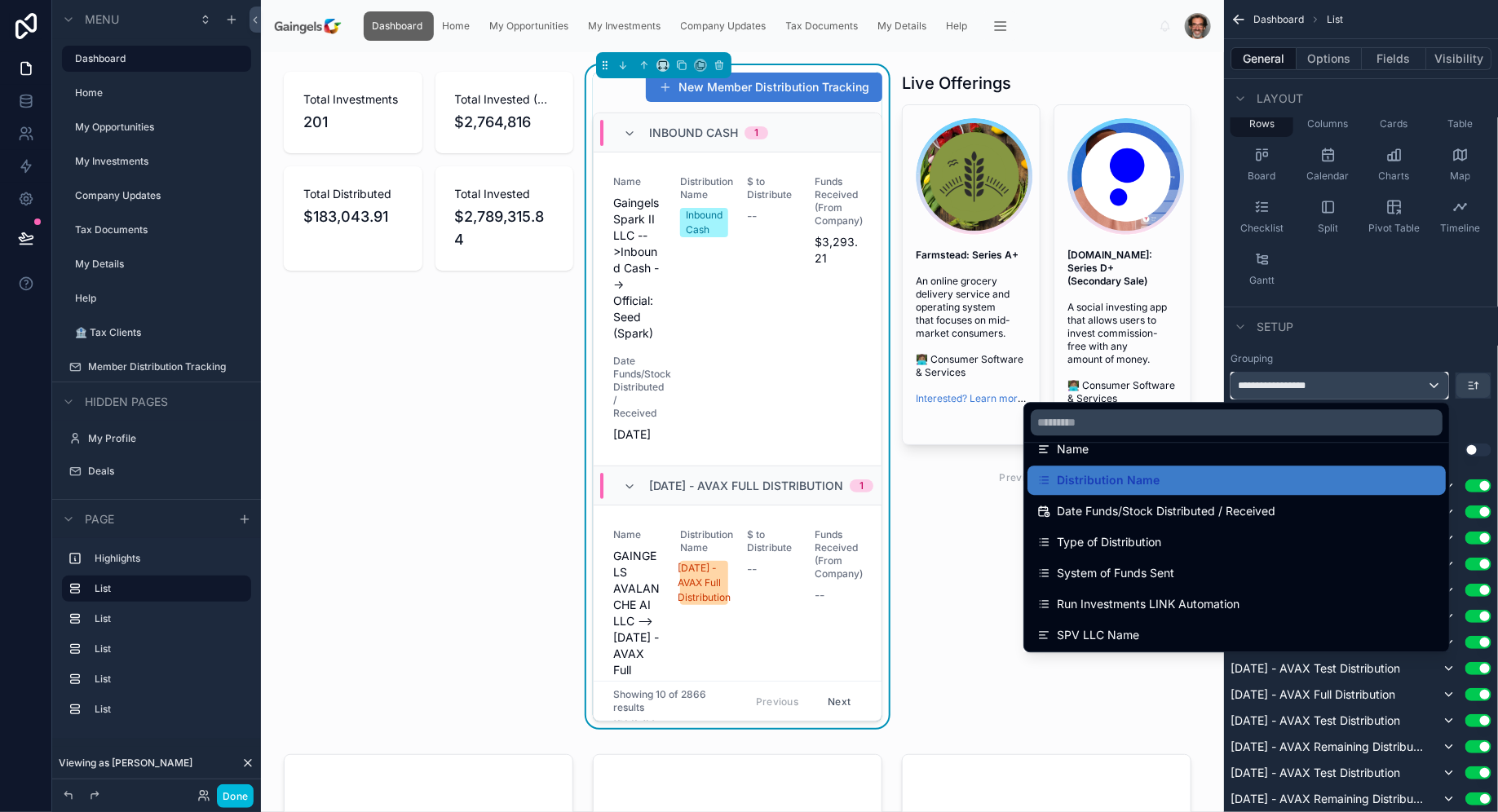
scroll to position [122, 0]
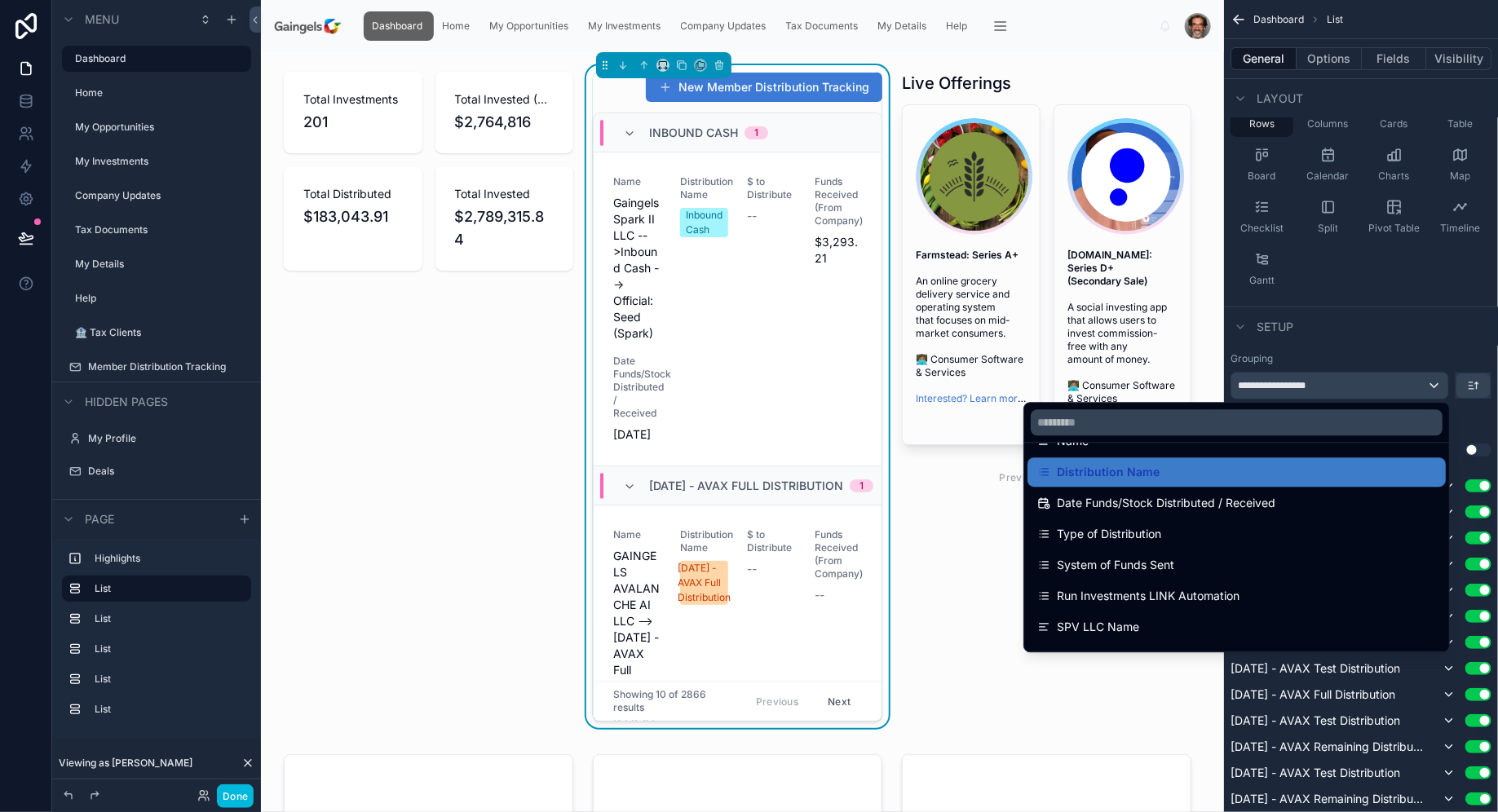
click at [1210, 524] on div "Type of Distribution" at bounding box center [1236, 534] width 399 height 19
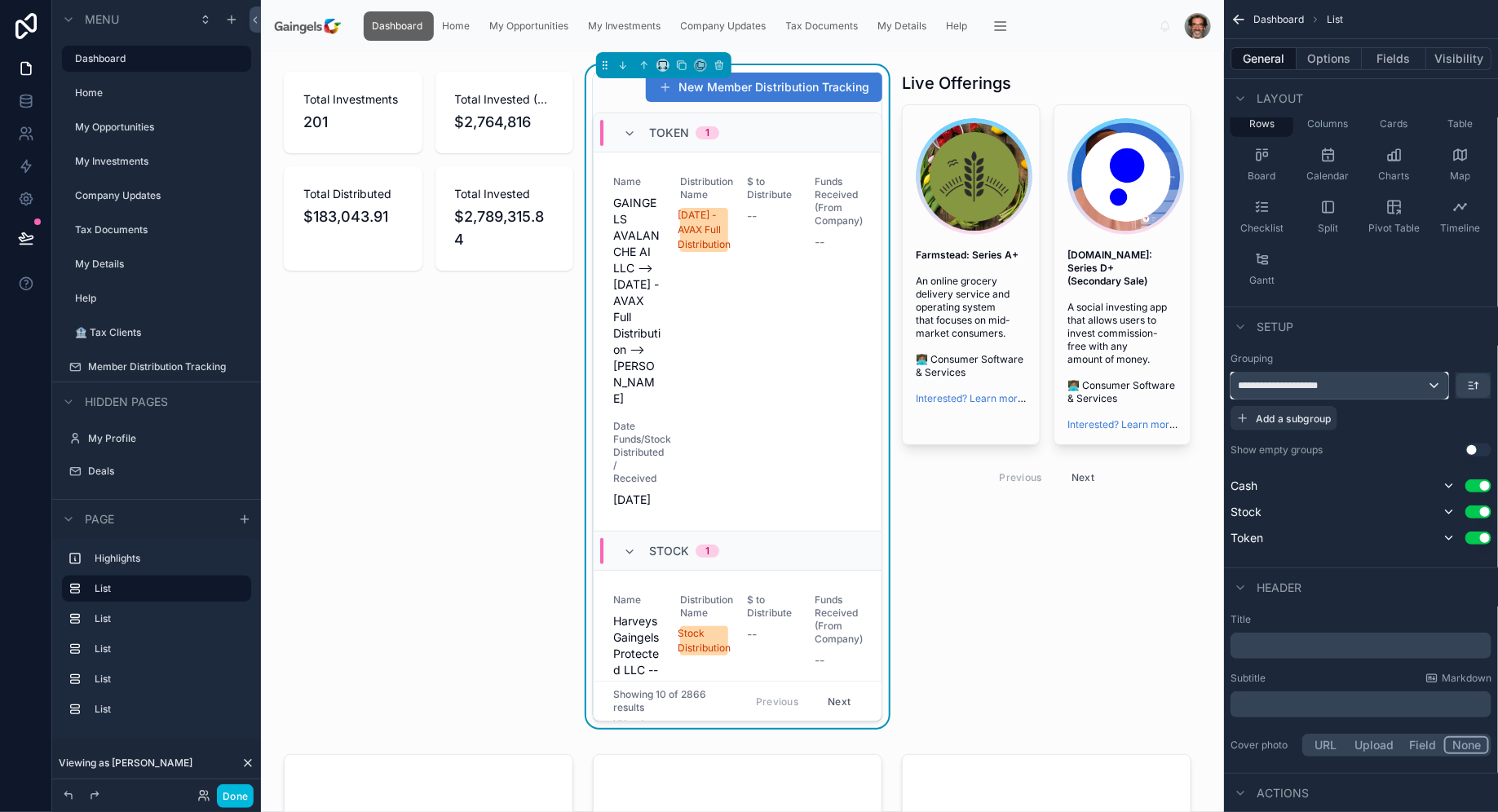
click at [1435, 387] on div "**********" at bounding box center [1339, 385] width 217 height 26
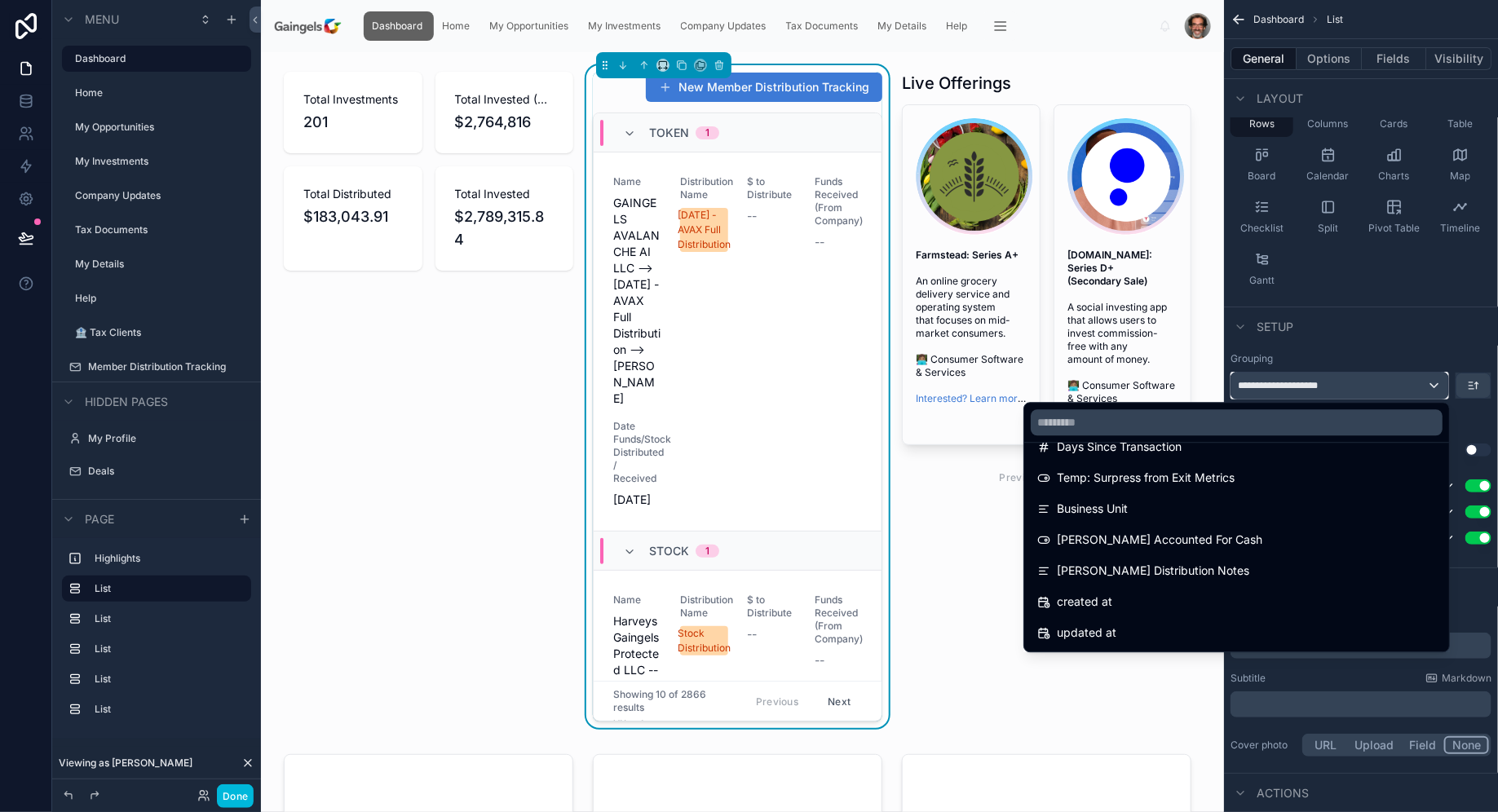
scroll to position [1647, 0]
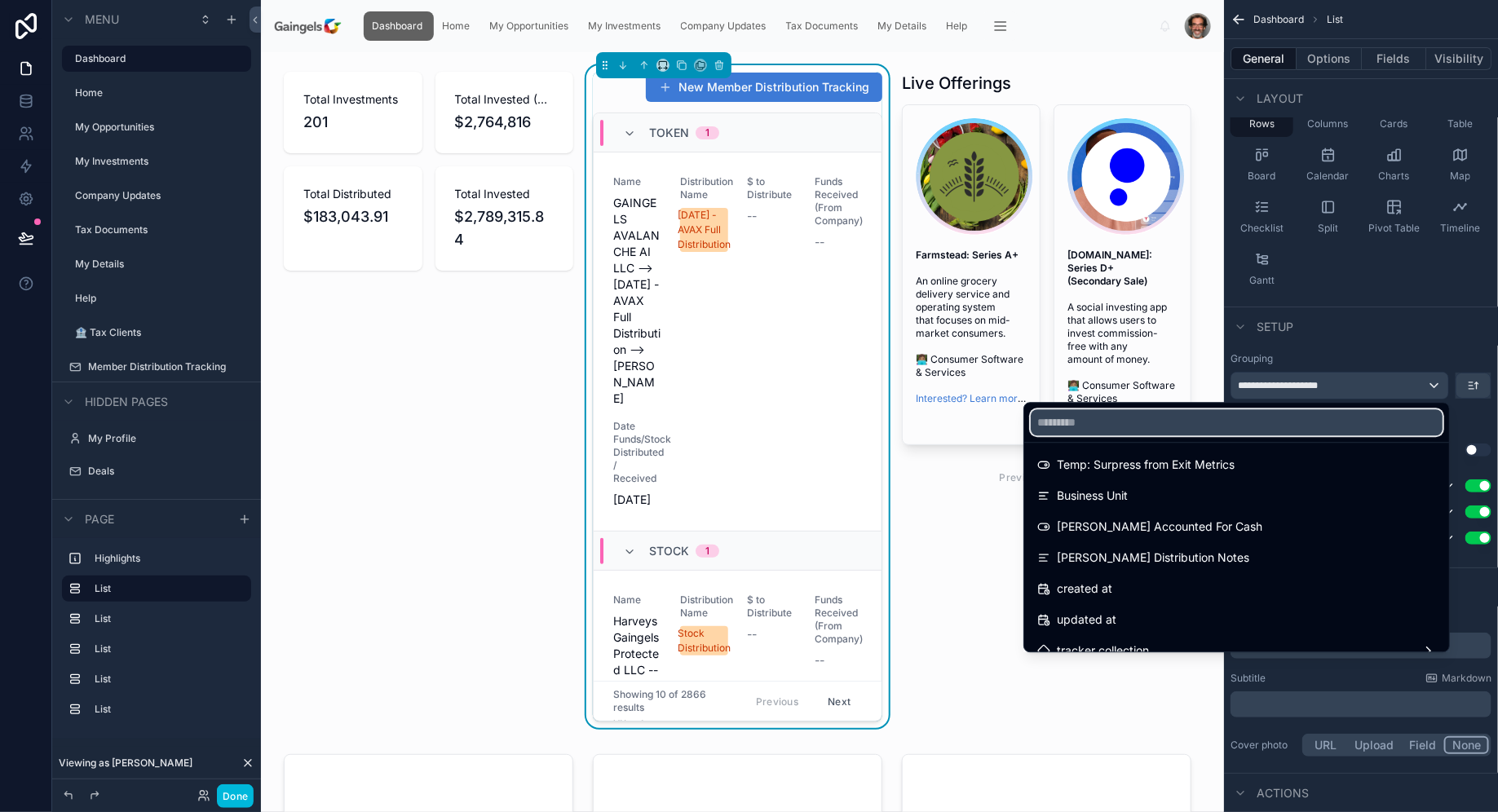
click at [1171, 423] on input "text" at bounding box center [1236, 422] width 411 height 26
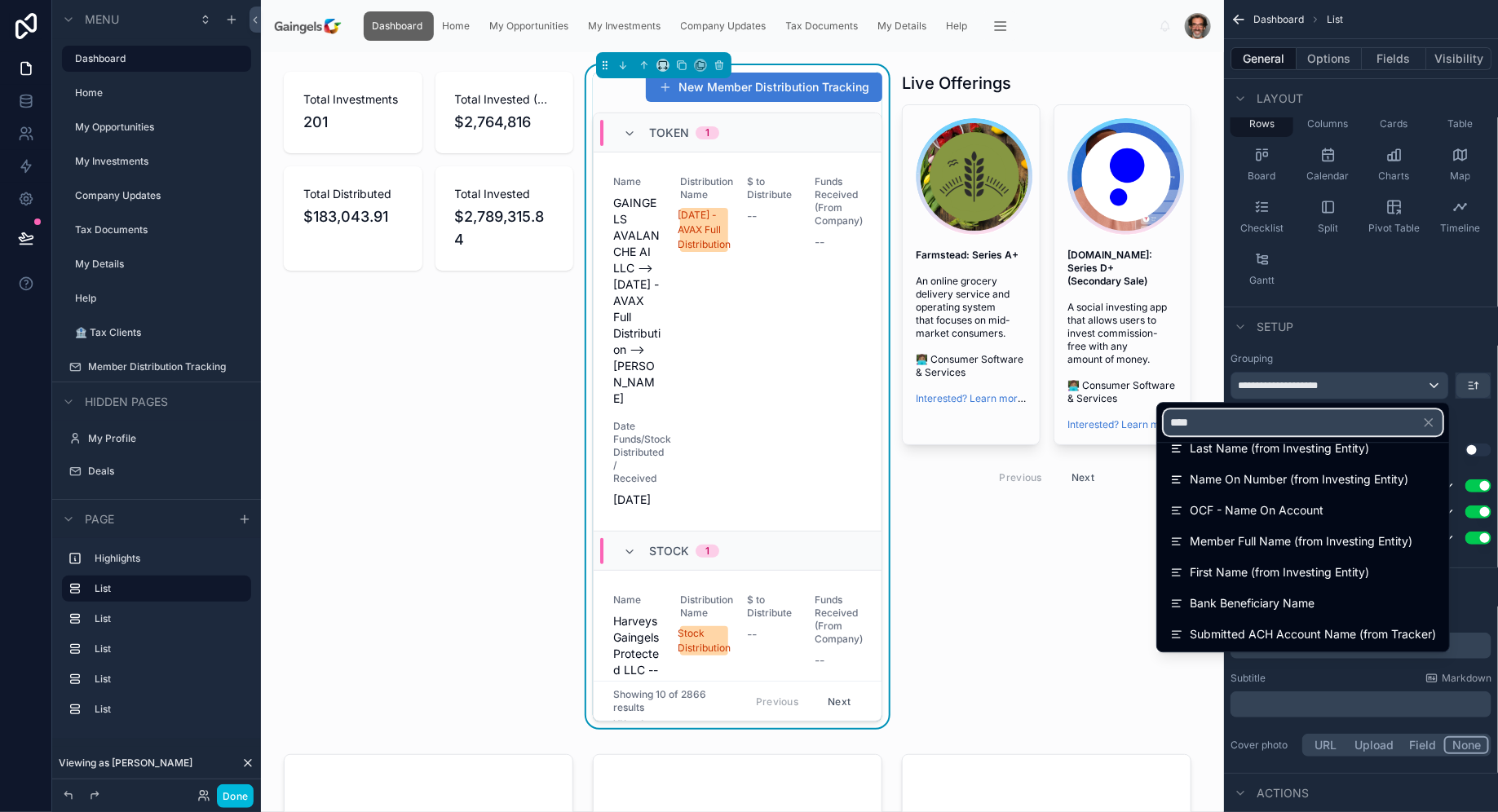
scroll to position [0, 0]
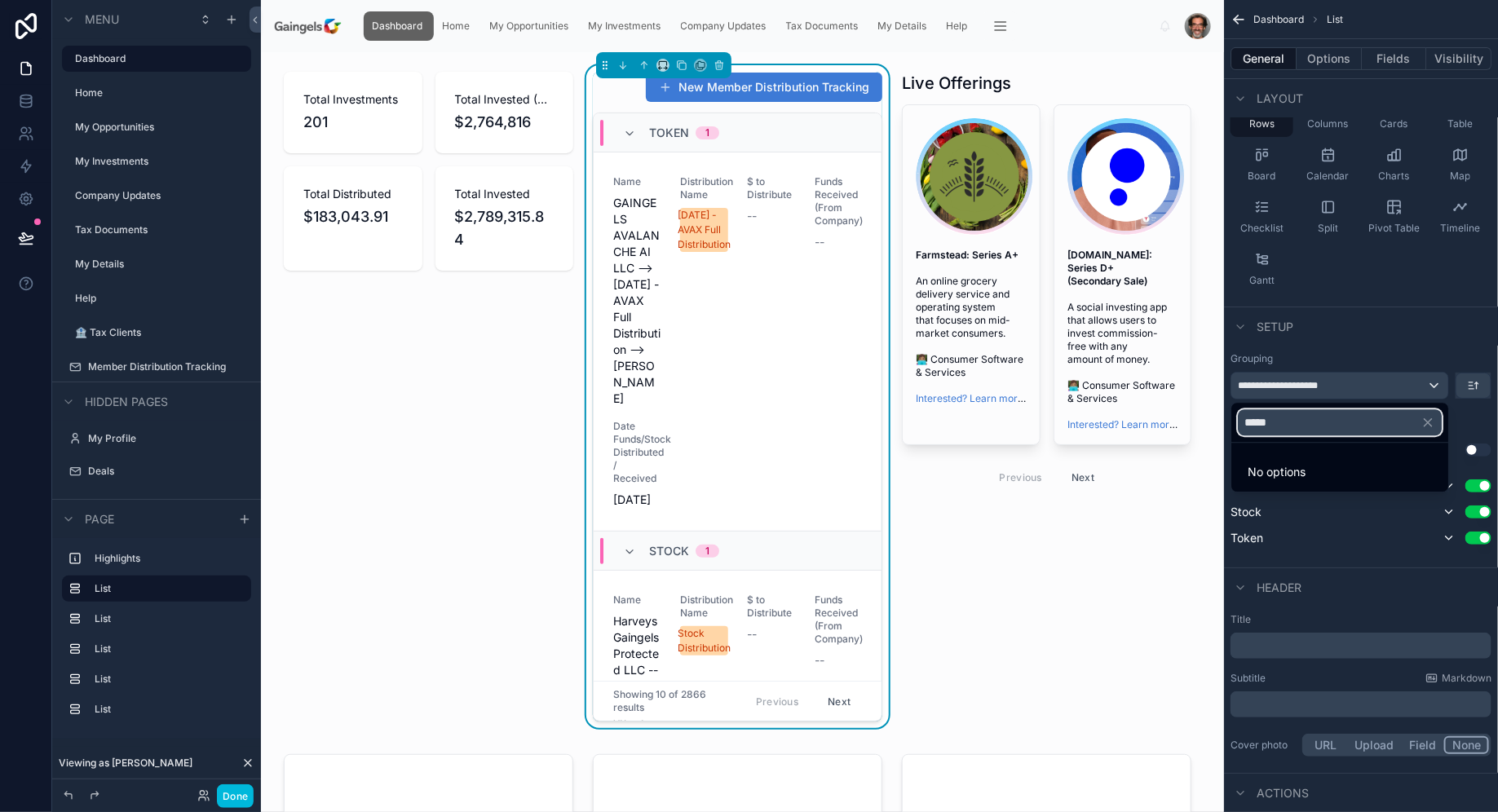
type input "******"
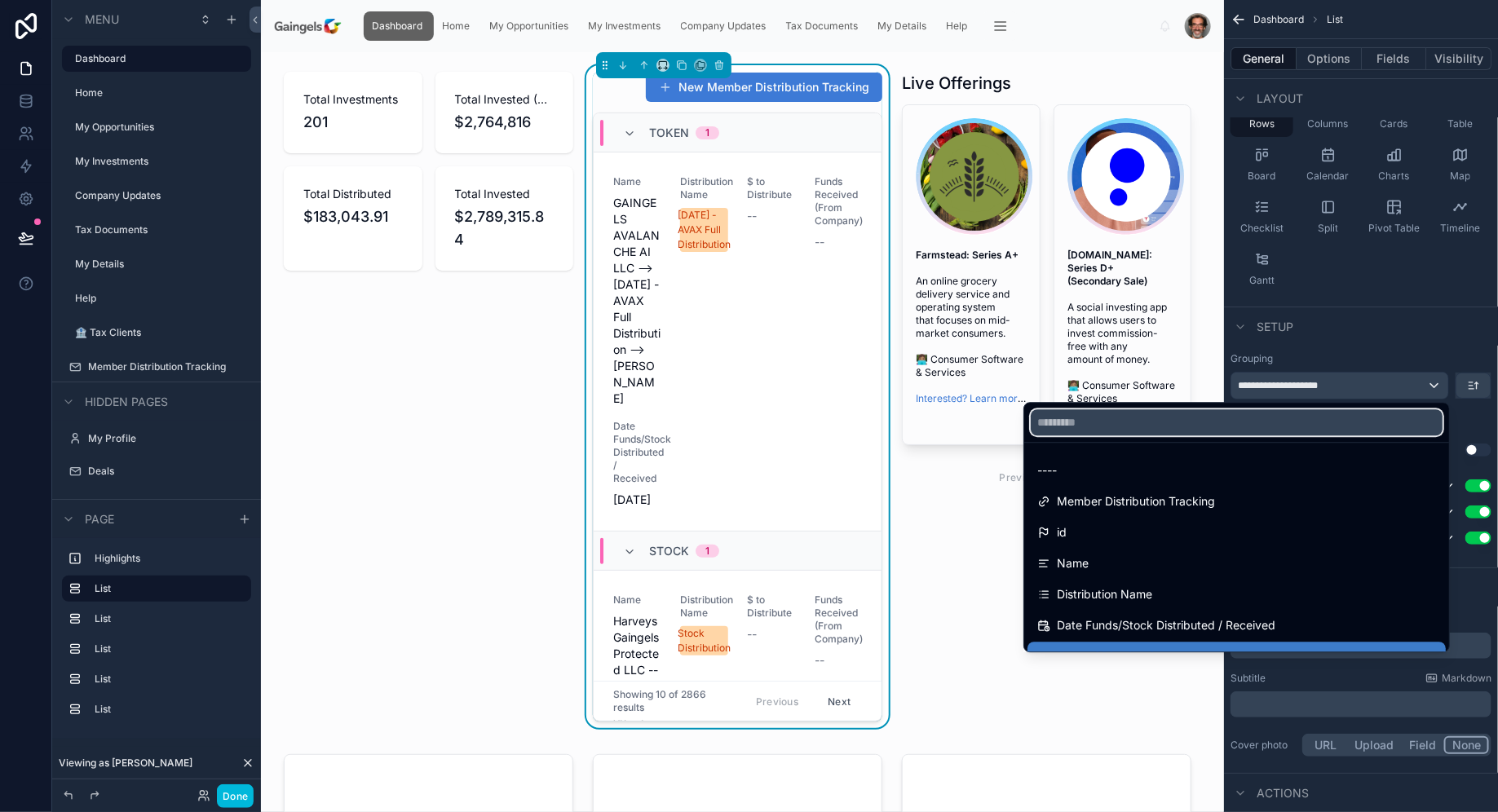
click at [1238, 417] on input "text" at bounding box center [1236, 422] width 411 height 26
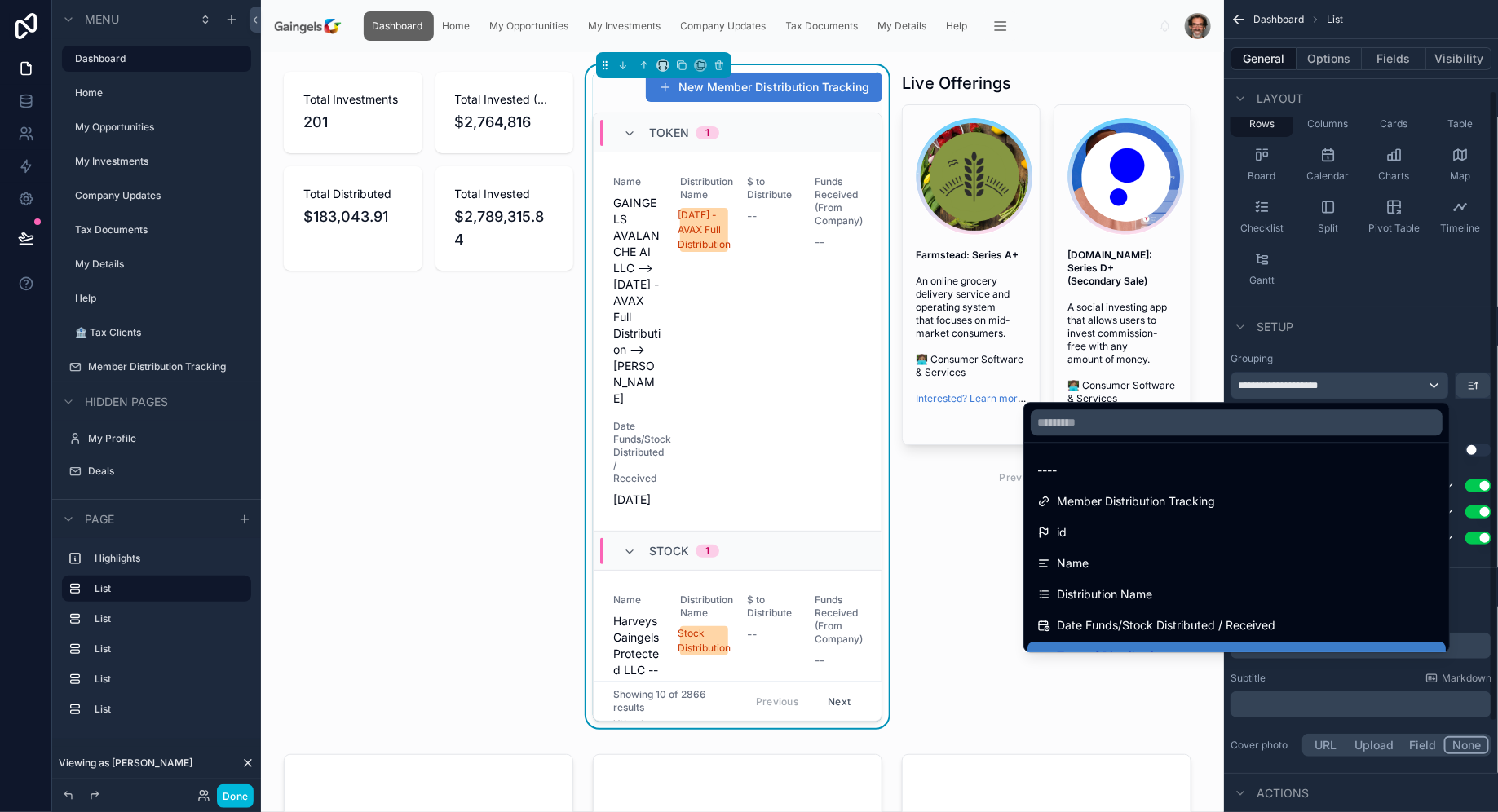
click at [1414, 321] on div "scrollable content" at bounding box center [749, 406] width 1498 height 812
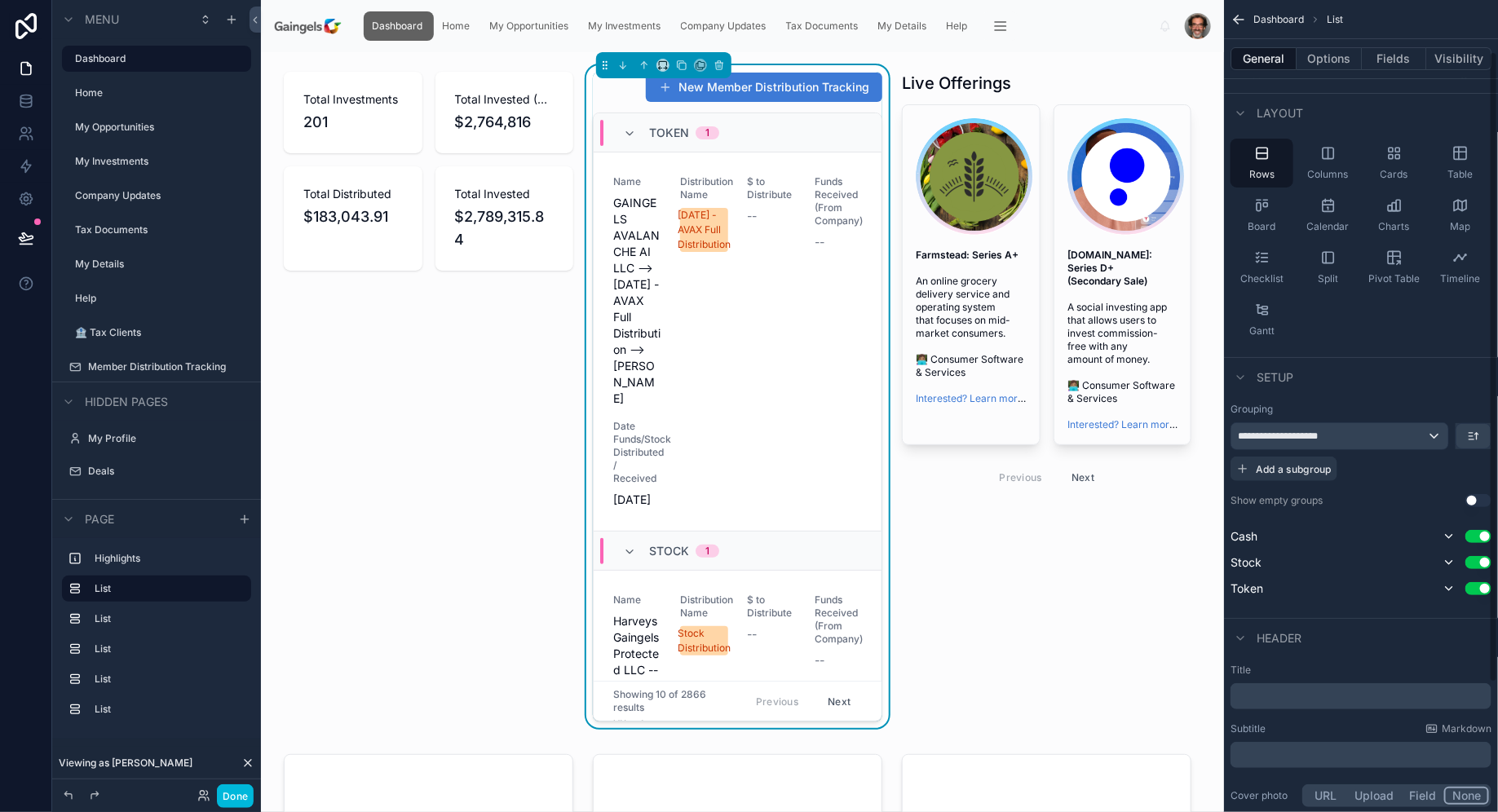
scroll to position [170, 0]
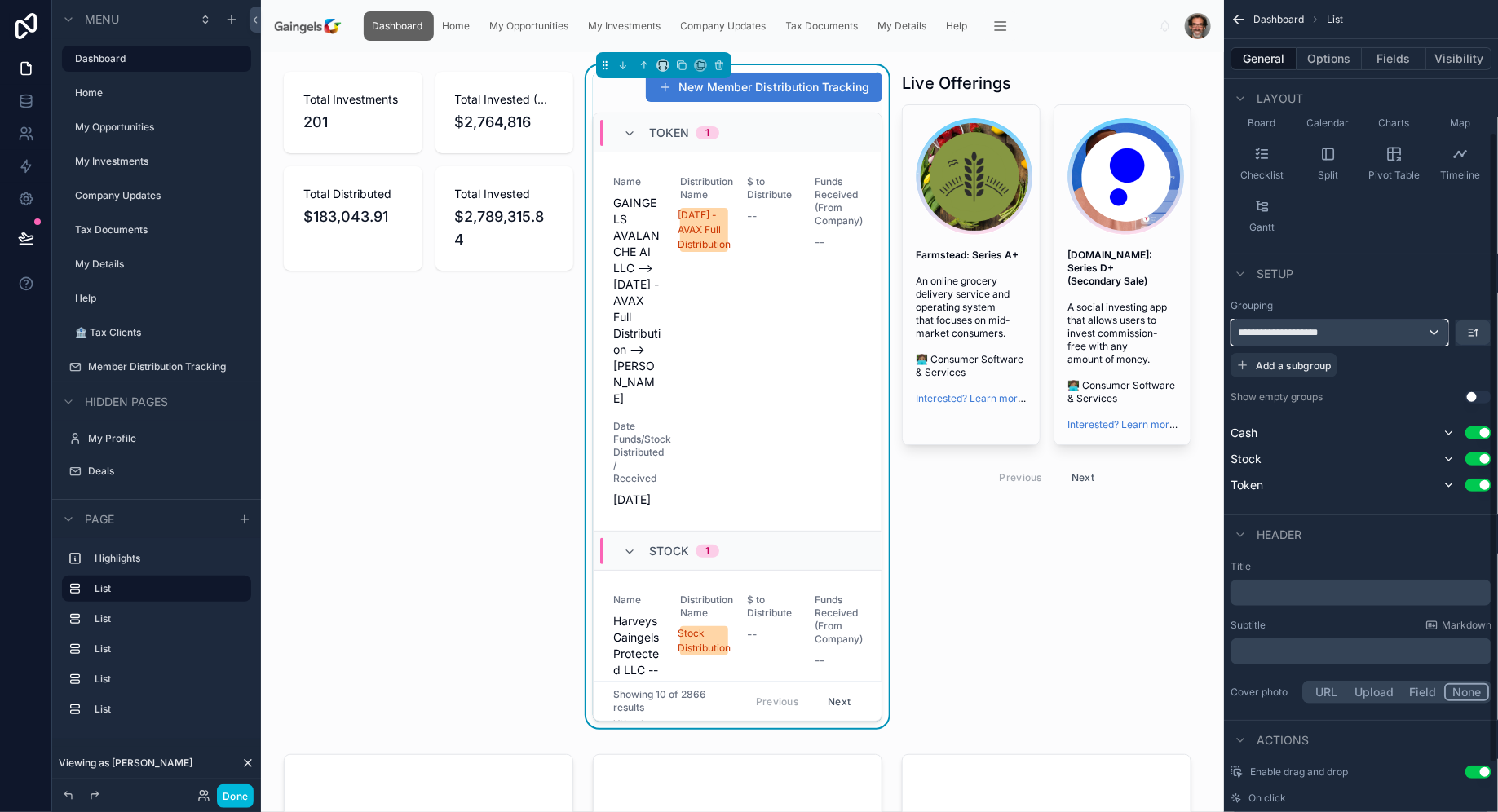
click at [1441, 331] on div "**********" at bounding box center [1339, 332] width 217 height 26
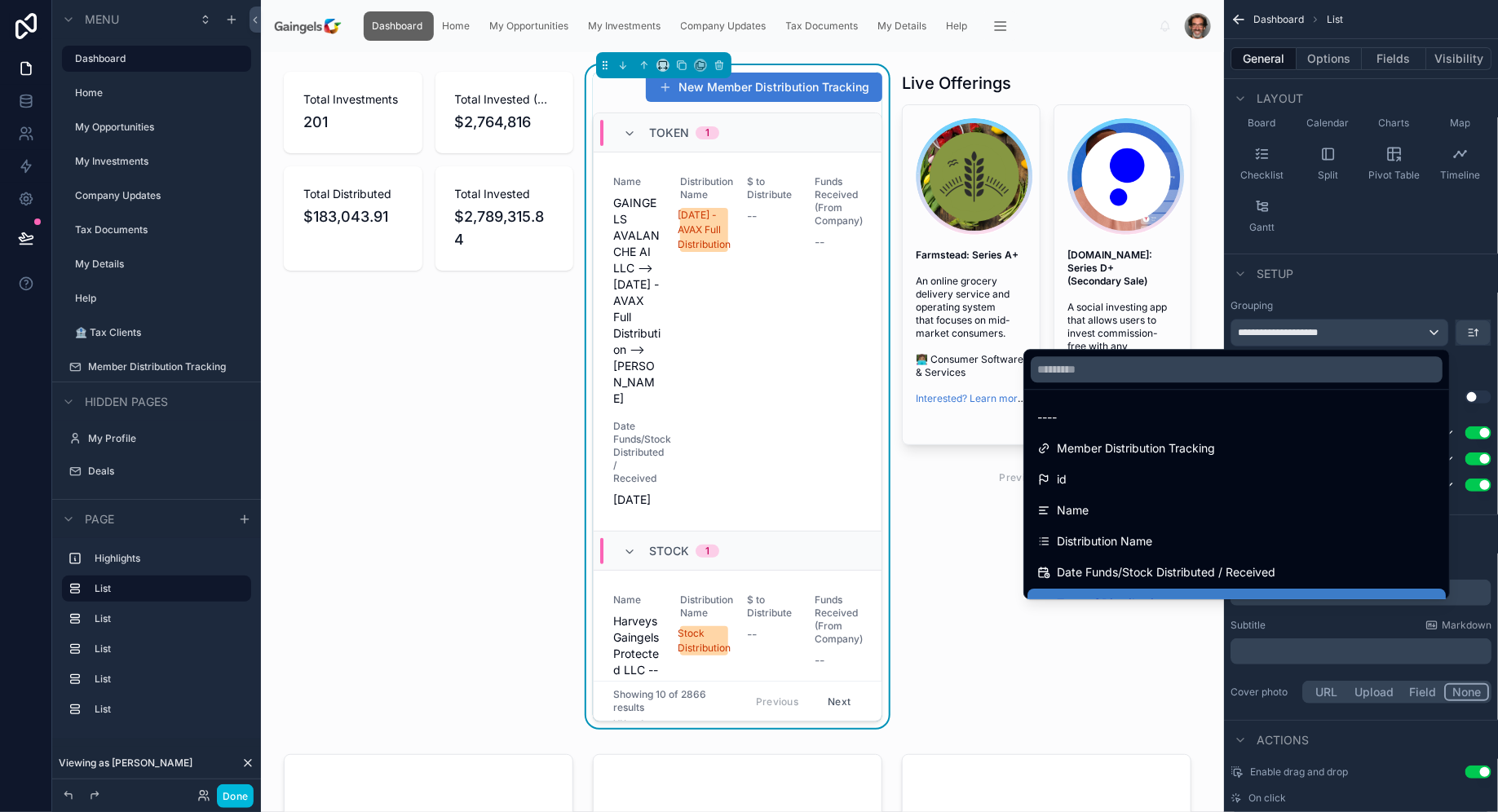
click at [1324, 428] on div "----" at bounding box center [1236, 417] width 418 height 29
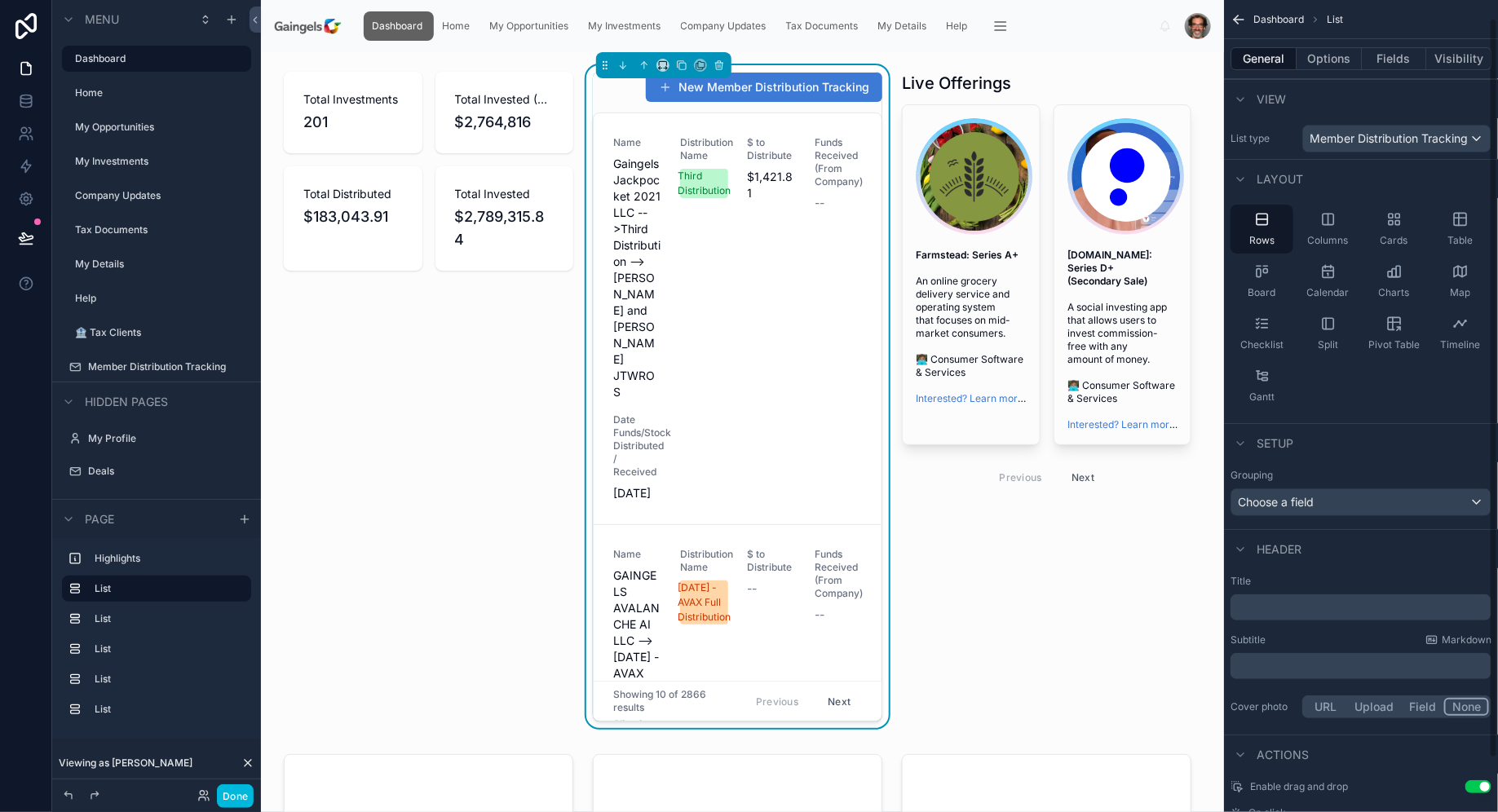
scroll to position [77, 0]
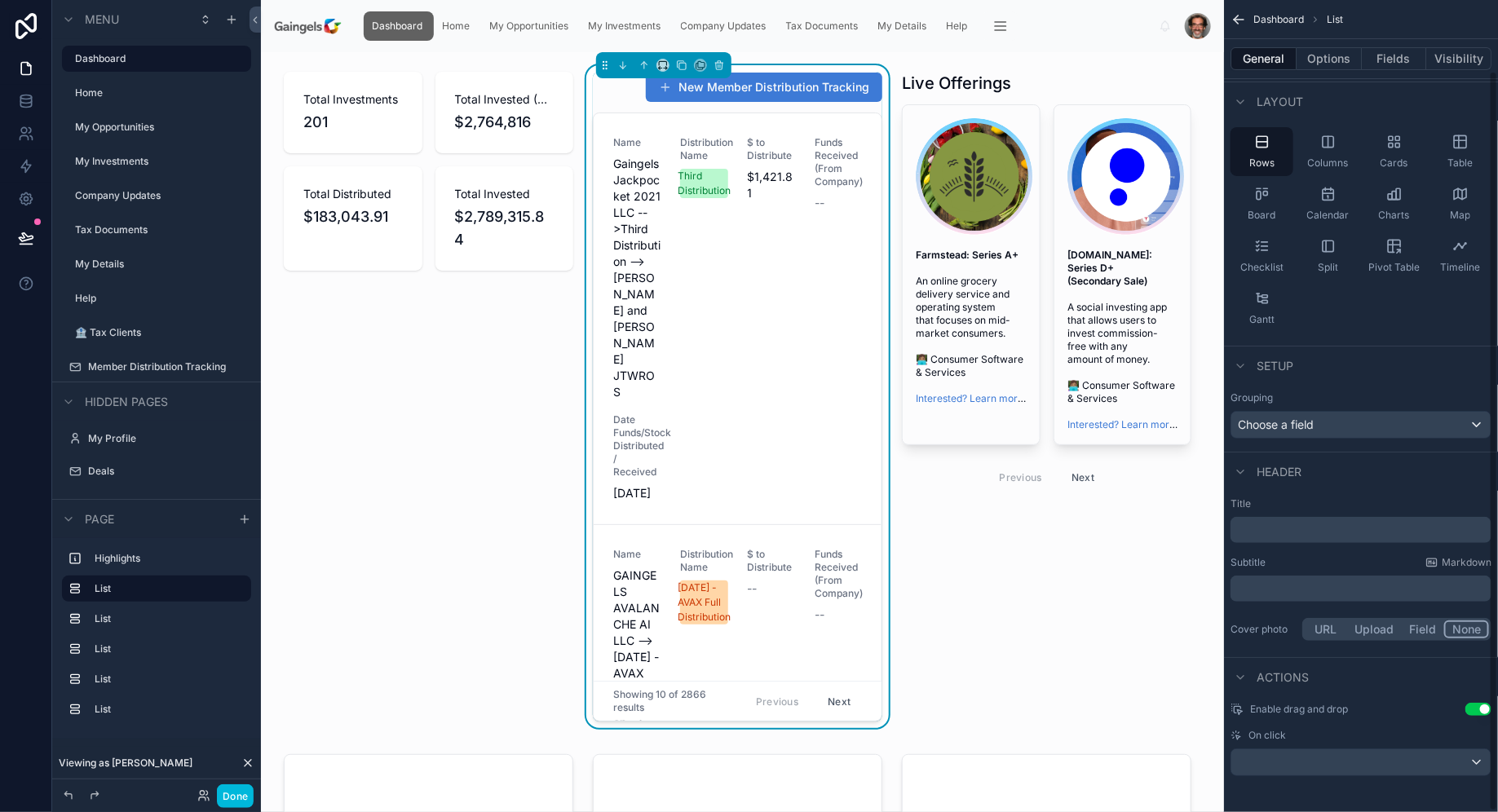
click at [1389, 55] on button "Fields" at bounding box center [1394, 59] width 66 height 23
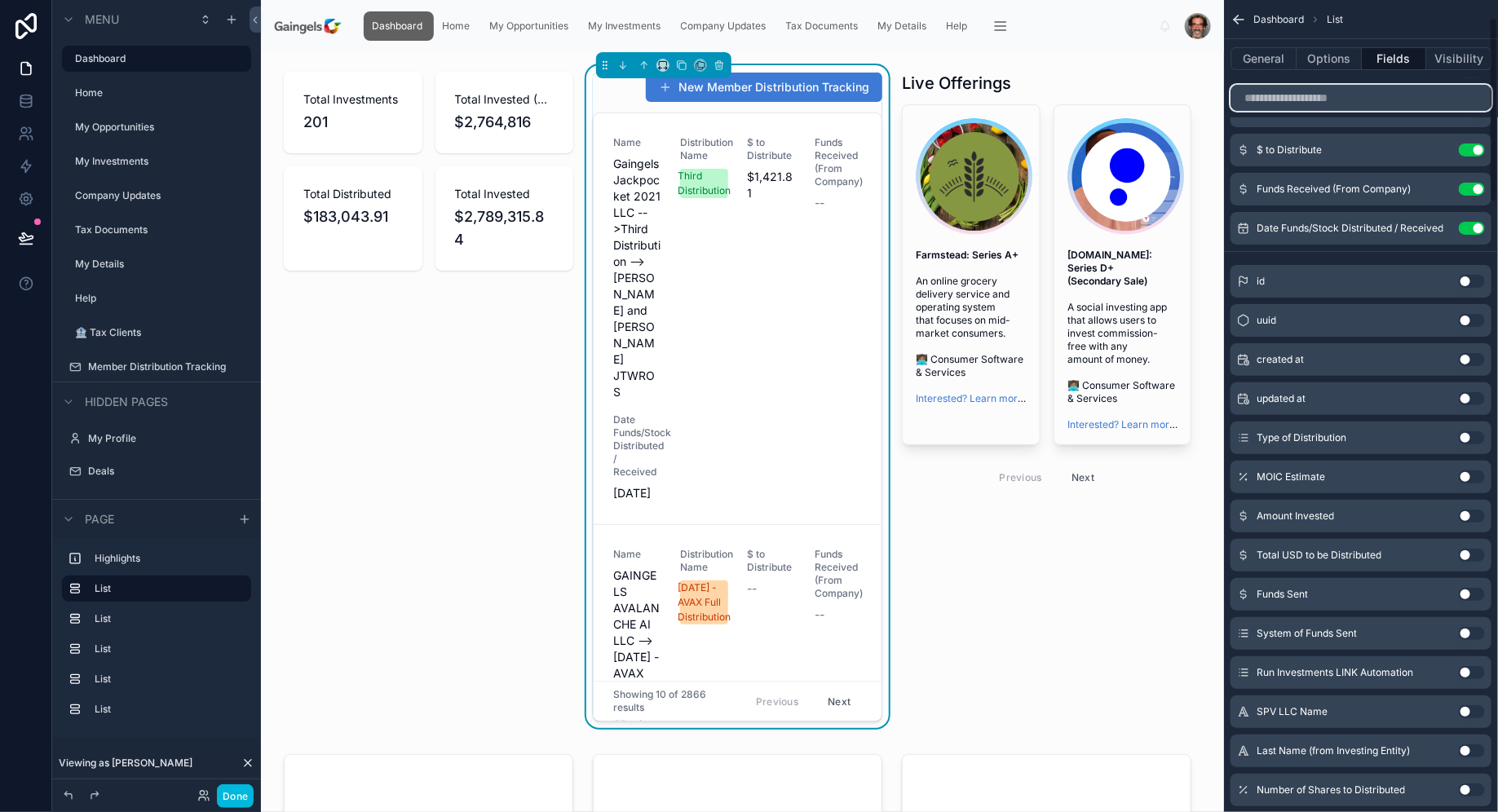
click at [1374, 95] on input "scrollable content" at bounding box center [1360, 97] width 261 height 26
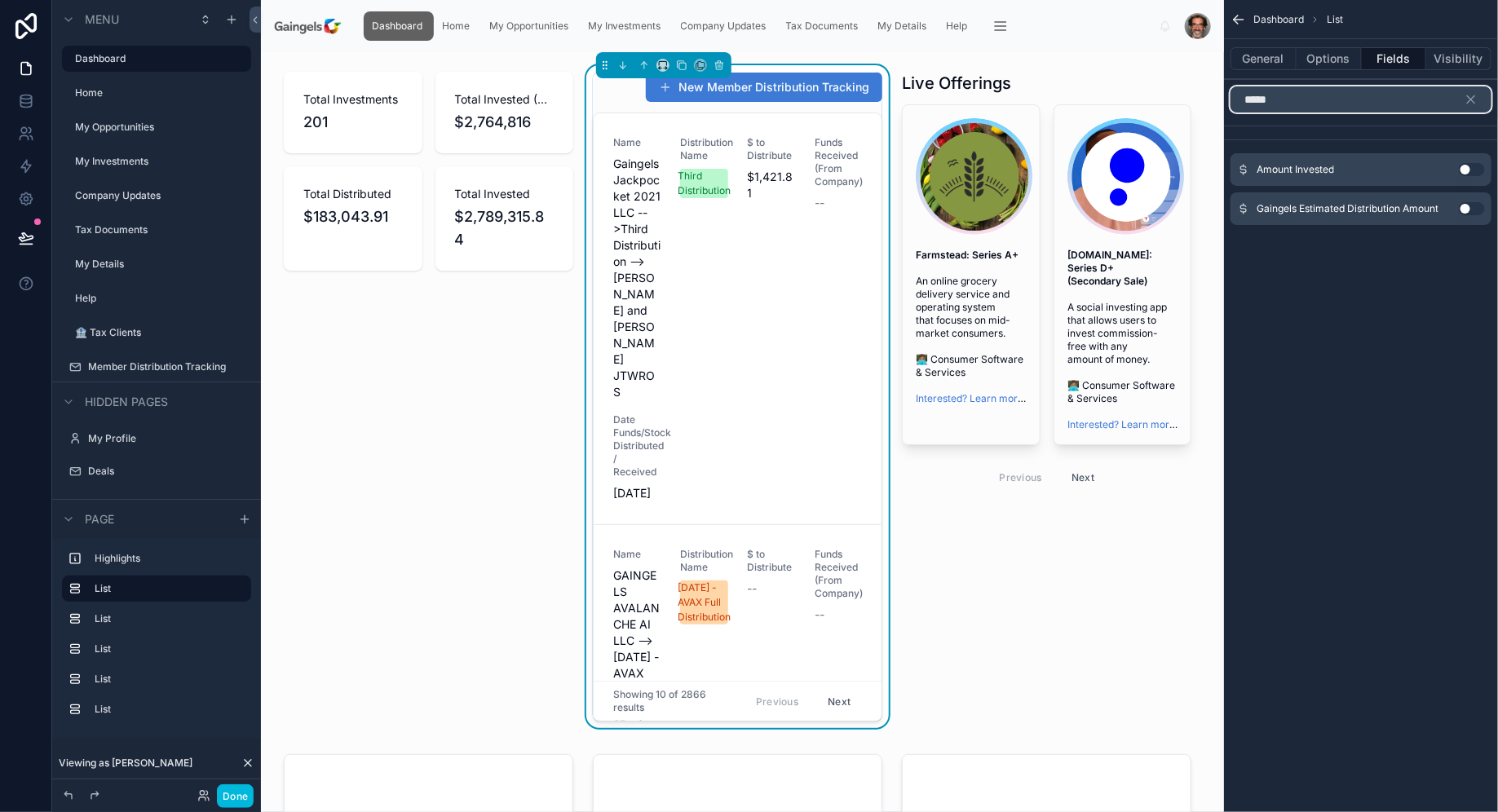
type input "*****"
click at [1477, 168] on button "Use setting" at bounding box center [1471, 170] width 26 height 13
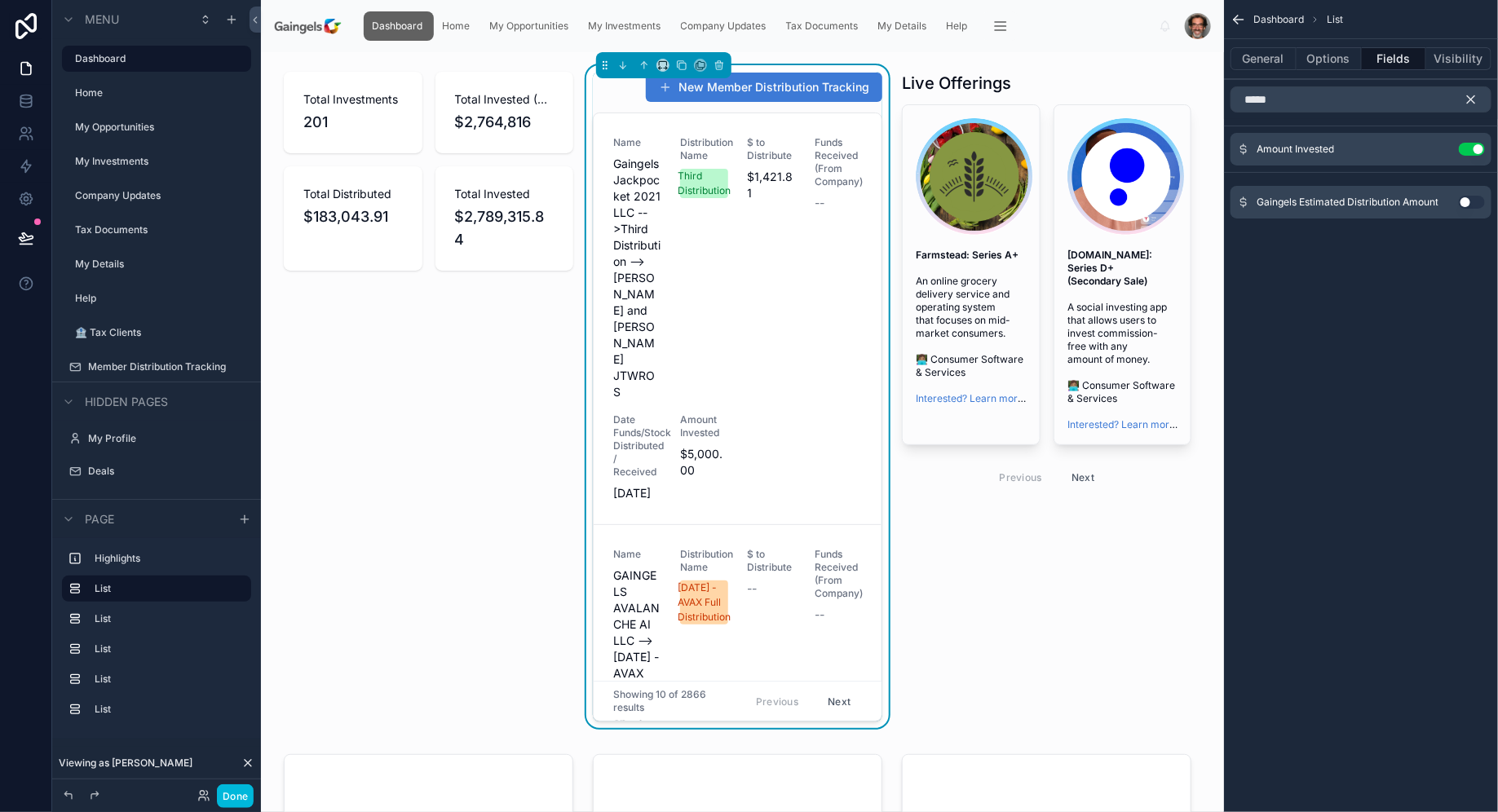
click at [1468, 100] on icon "scrollable content" at bounding box center [1470, 99] width 14 height 14
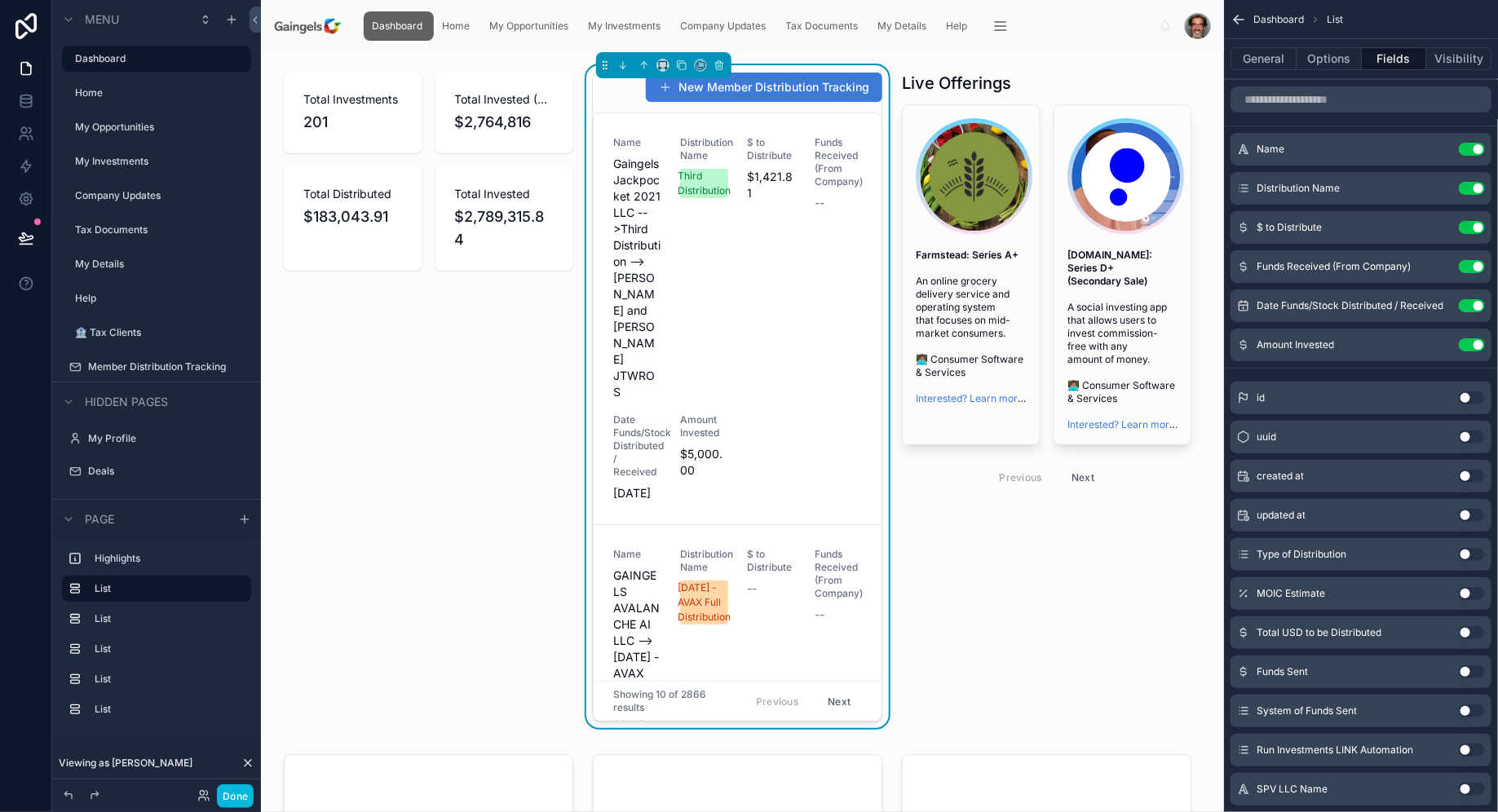
click at [1467, 151] on button "Use setting" at bounding box center [1471, 149] width 26 height 13
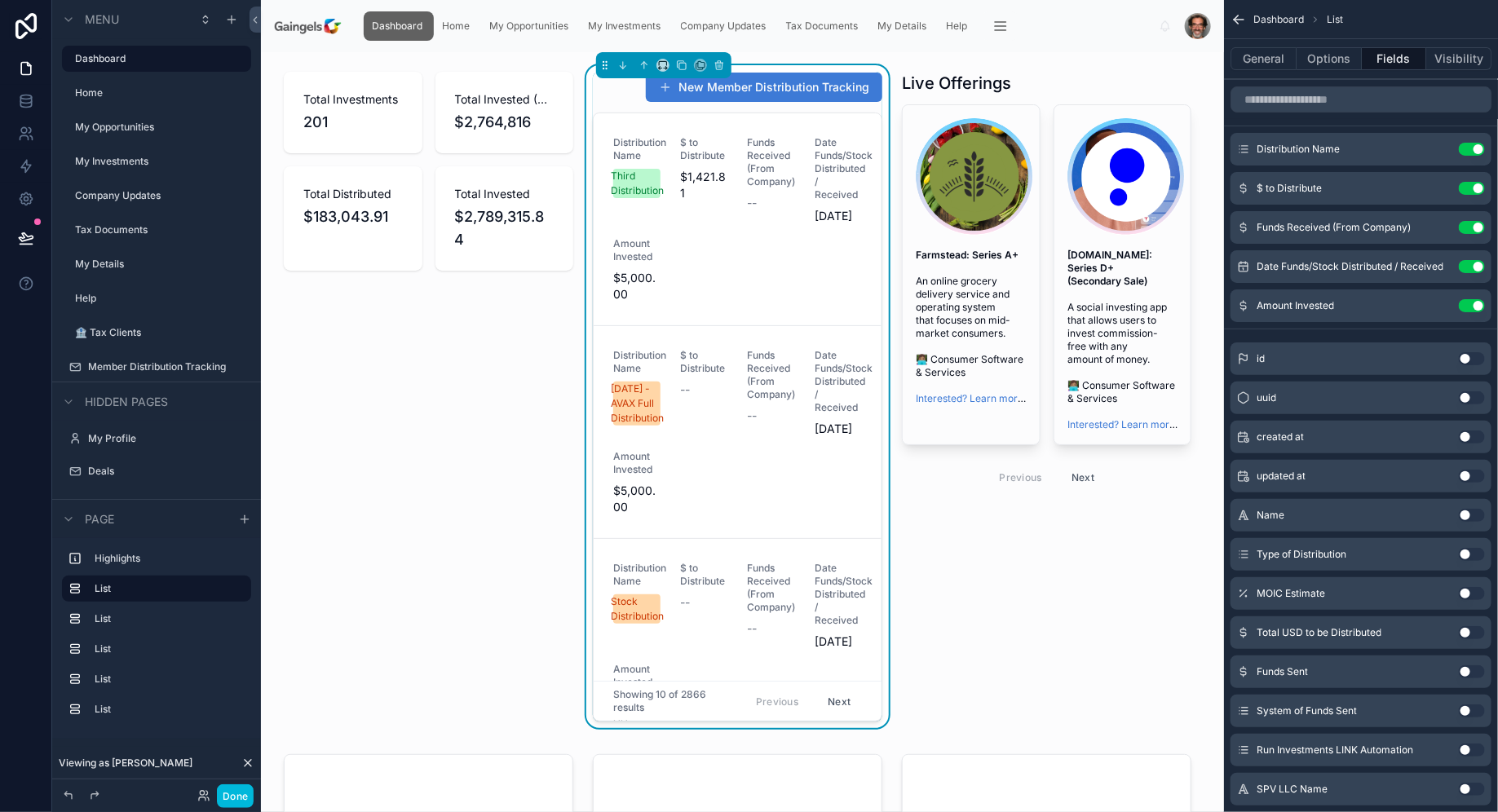
click at [1476, 152] on button "Use setting" at bounding box center [1471, 149] width 26 height 13
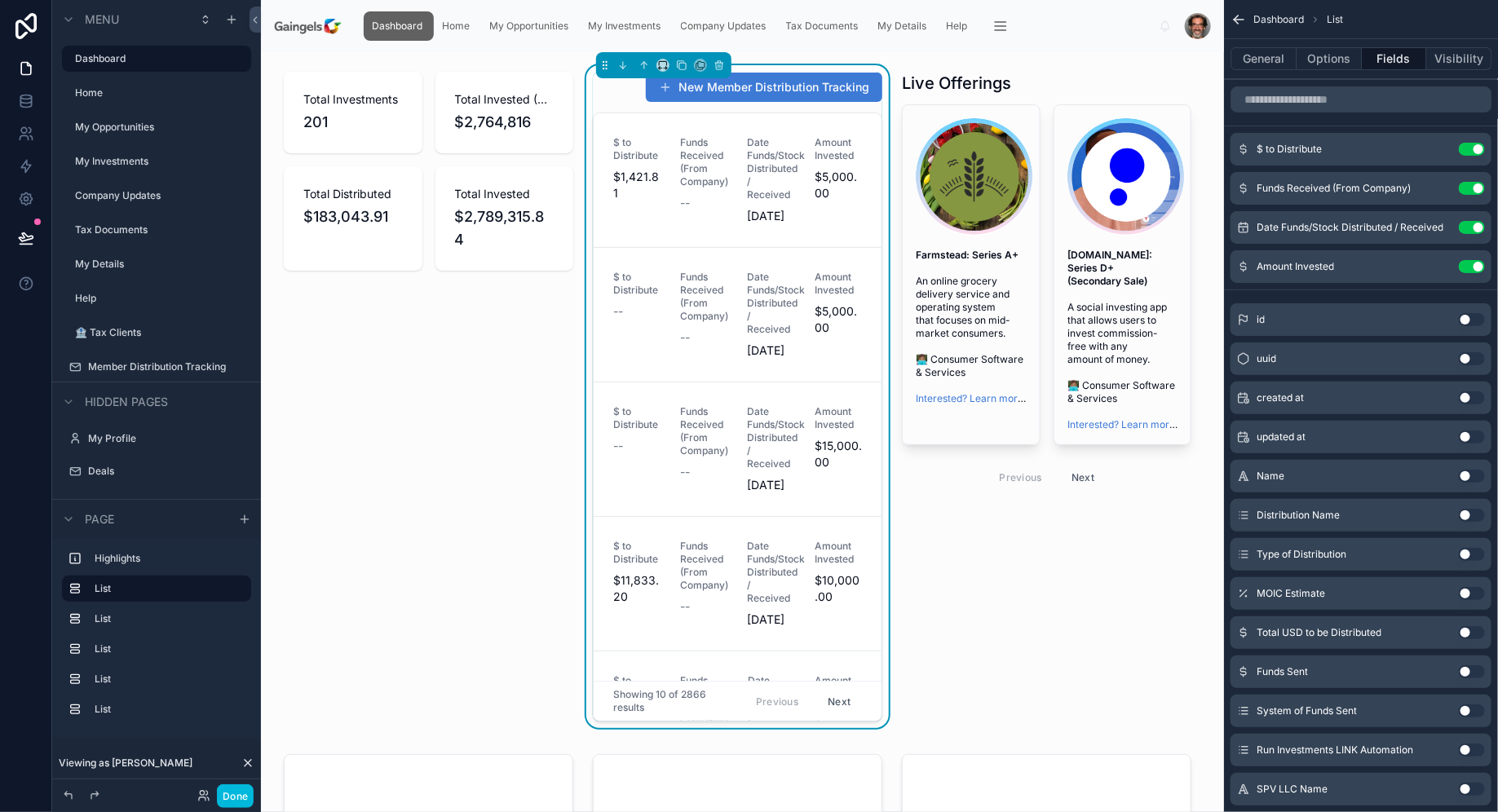
click at [1469, 227] on button "Use setting" at bounding box center [1471, 227] width 26 height 13
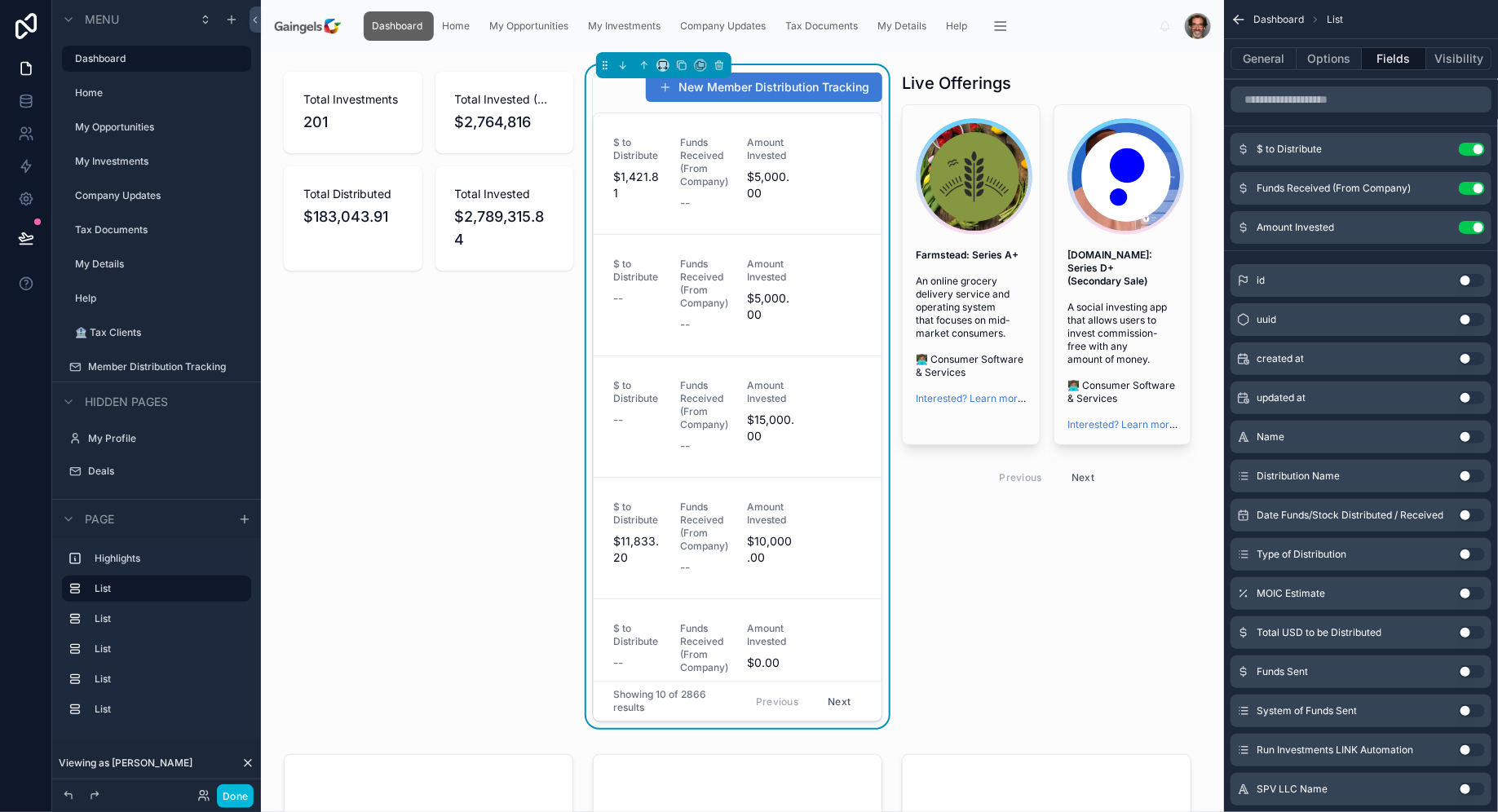
click at [1471, 187] on button "Use setting" at bounding box center [1471, 189] width 26 height 13
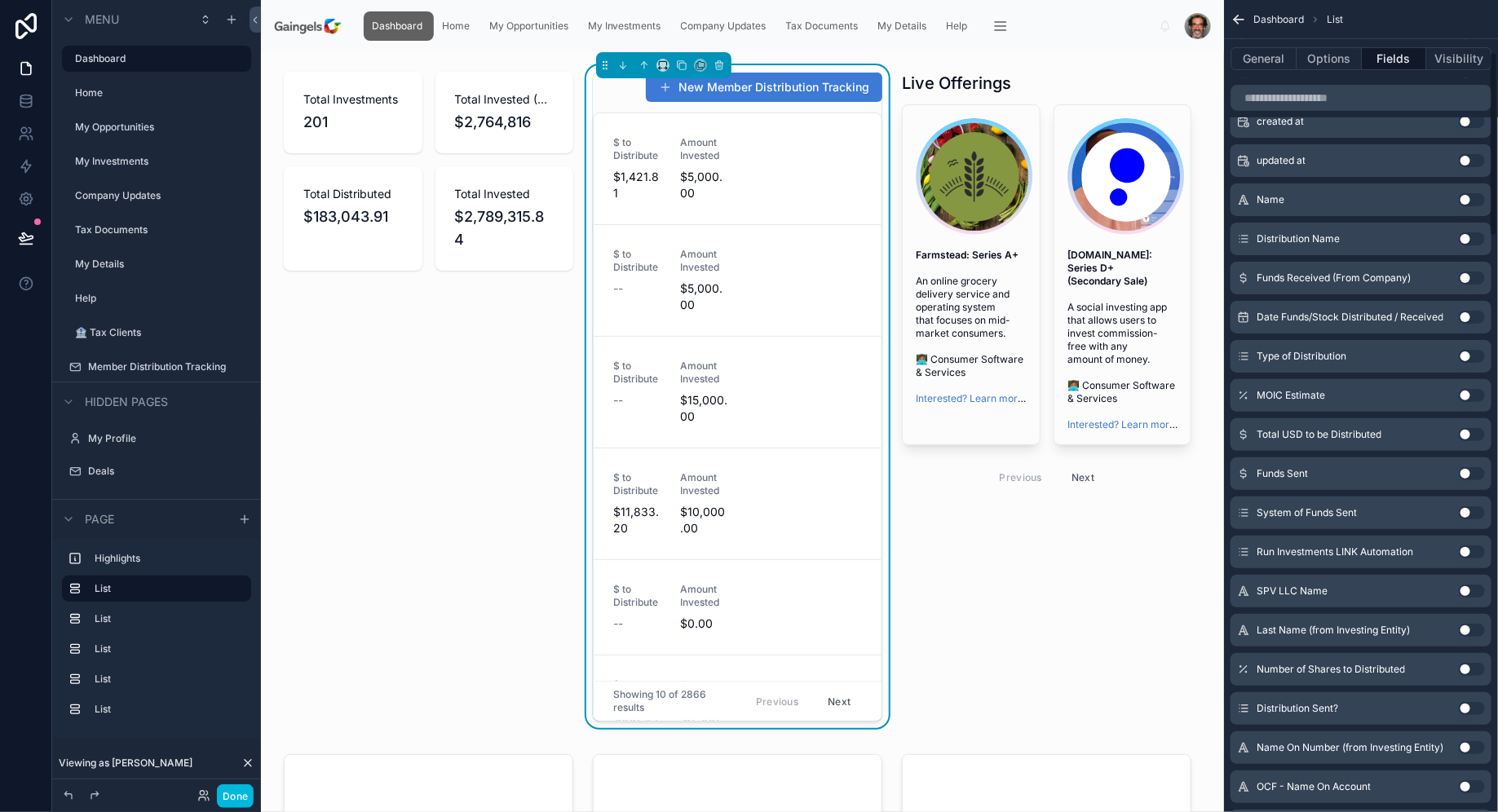
scroll to position [262, 0]
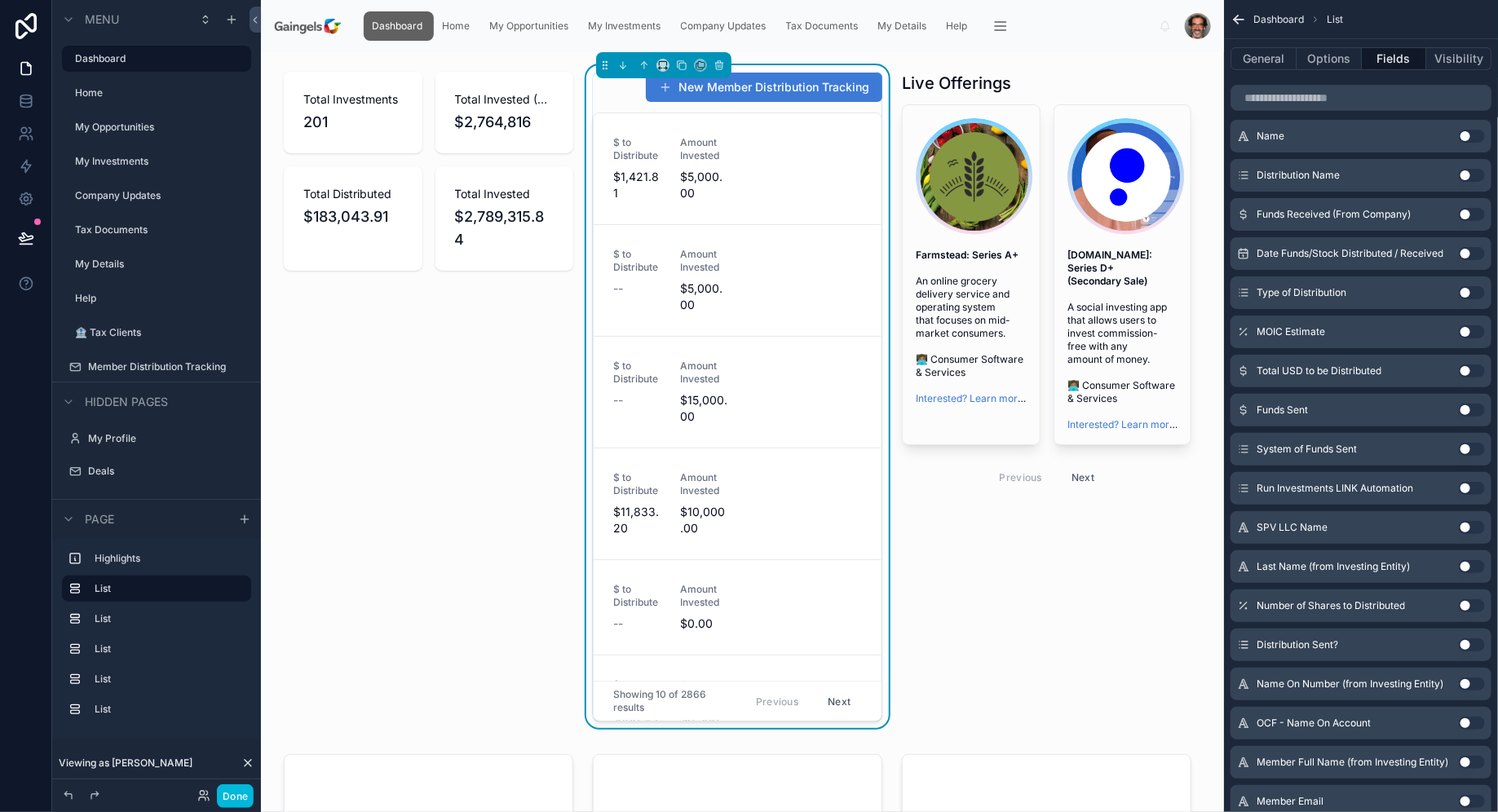
click at [1471, 372] on button "Use setting" at bounding box center [1471, 371] width 26 height 13
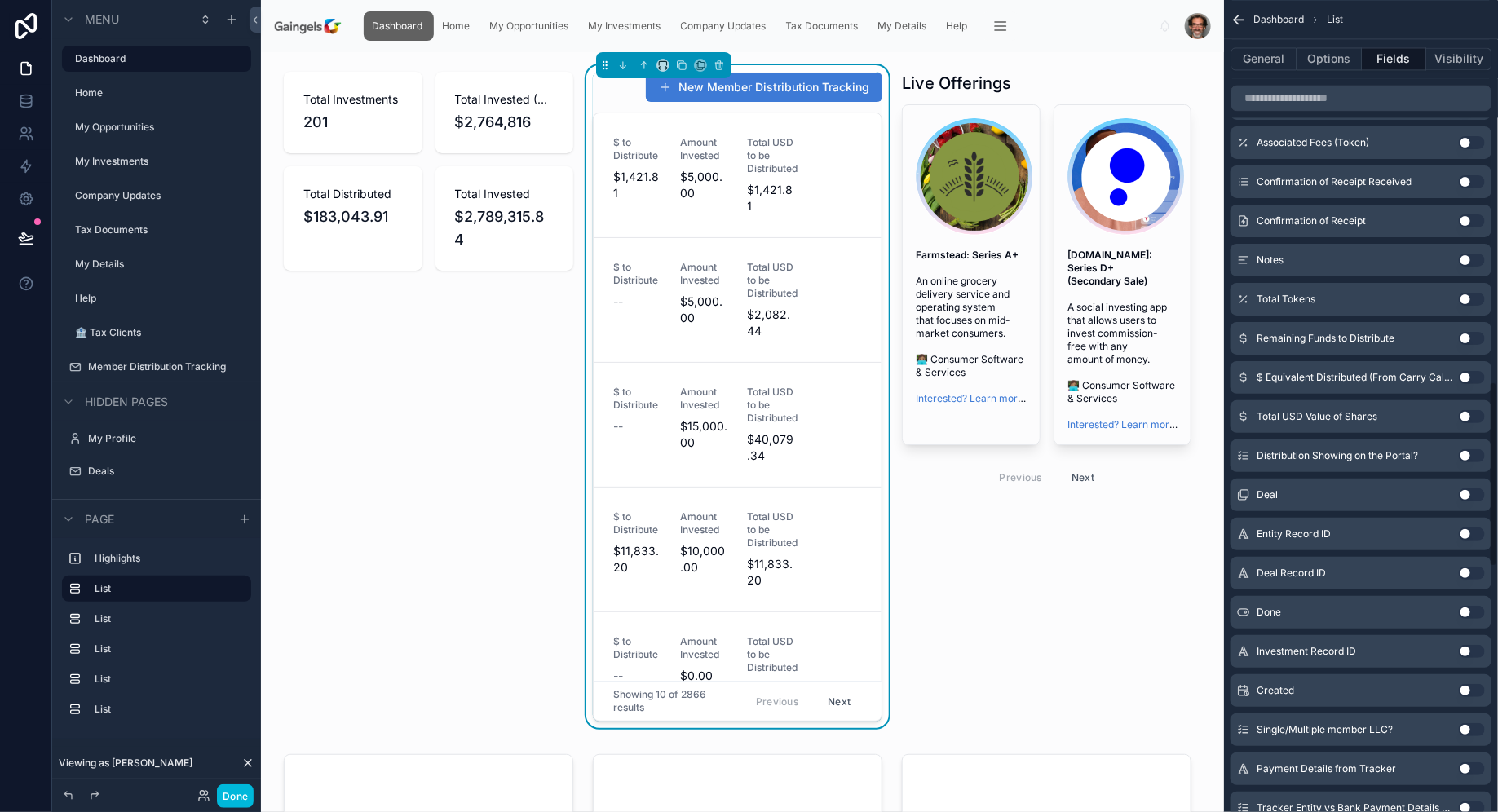
scroll to position [1668, 0]
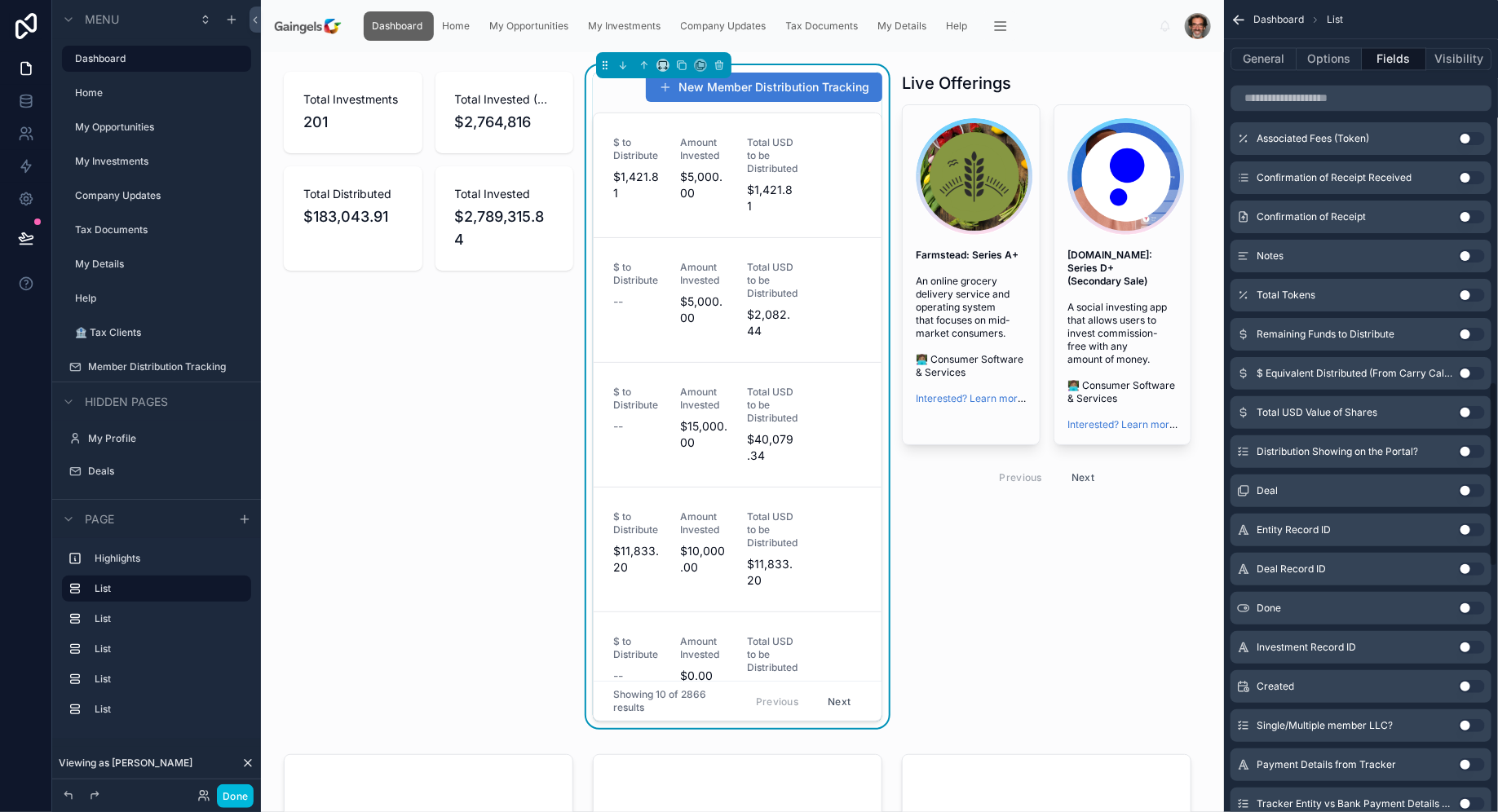
click at [1472, 327] on button "Use setting" at bounding box center [1471, 334] width 26 height 13
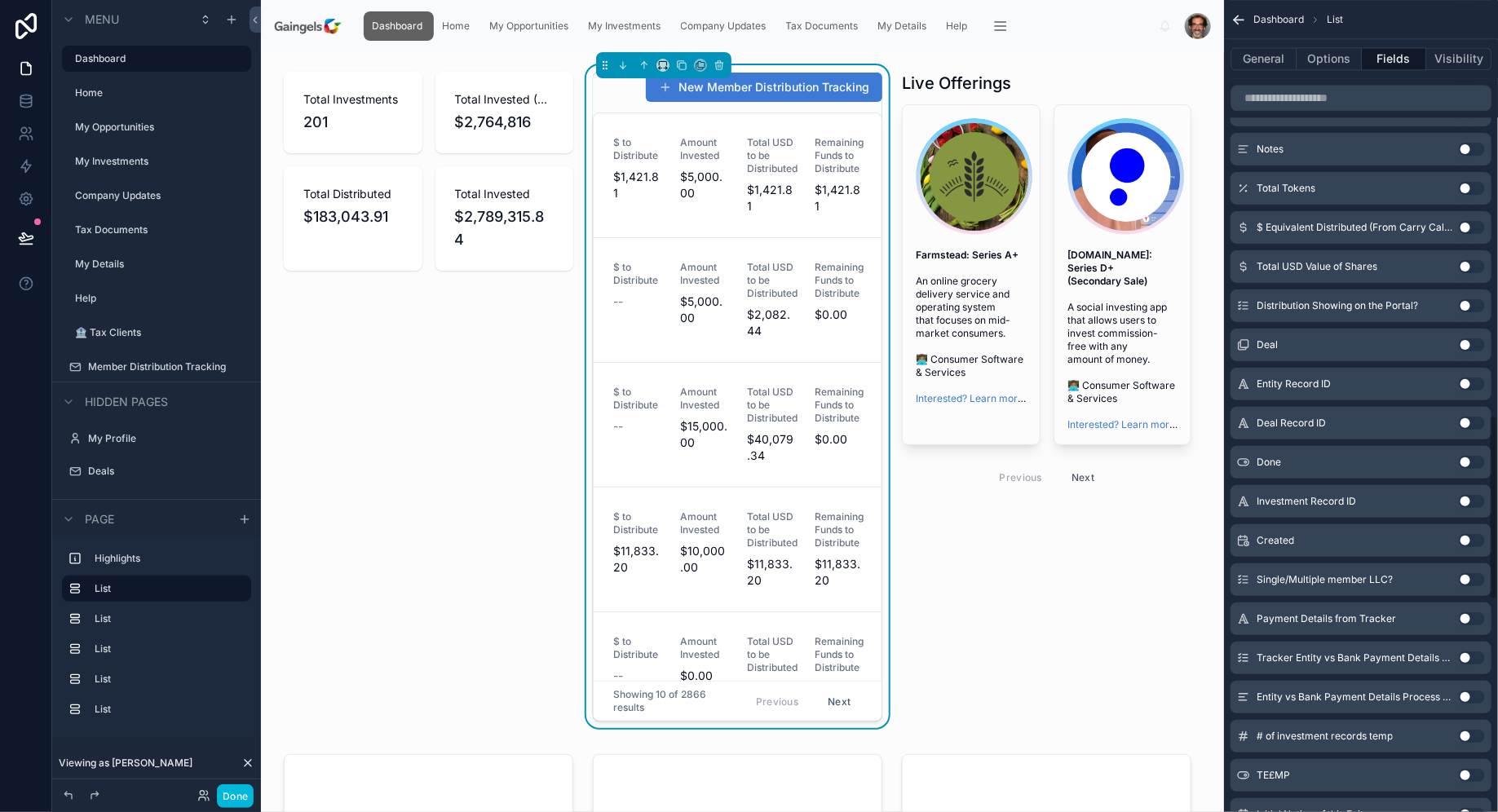
scroll to position [1827, 0]
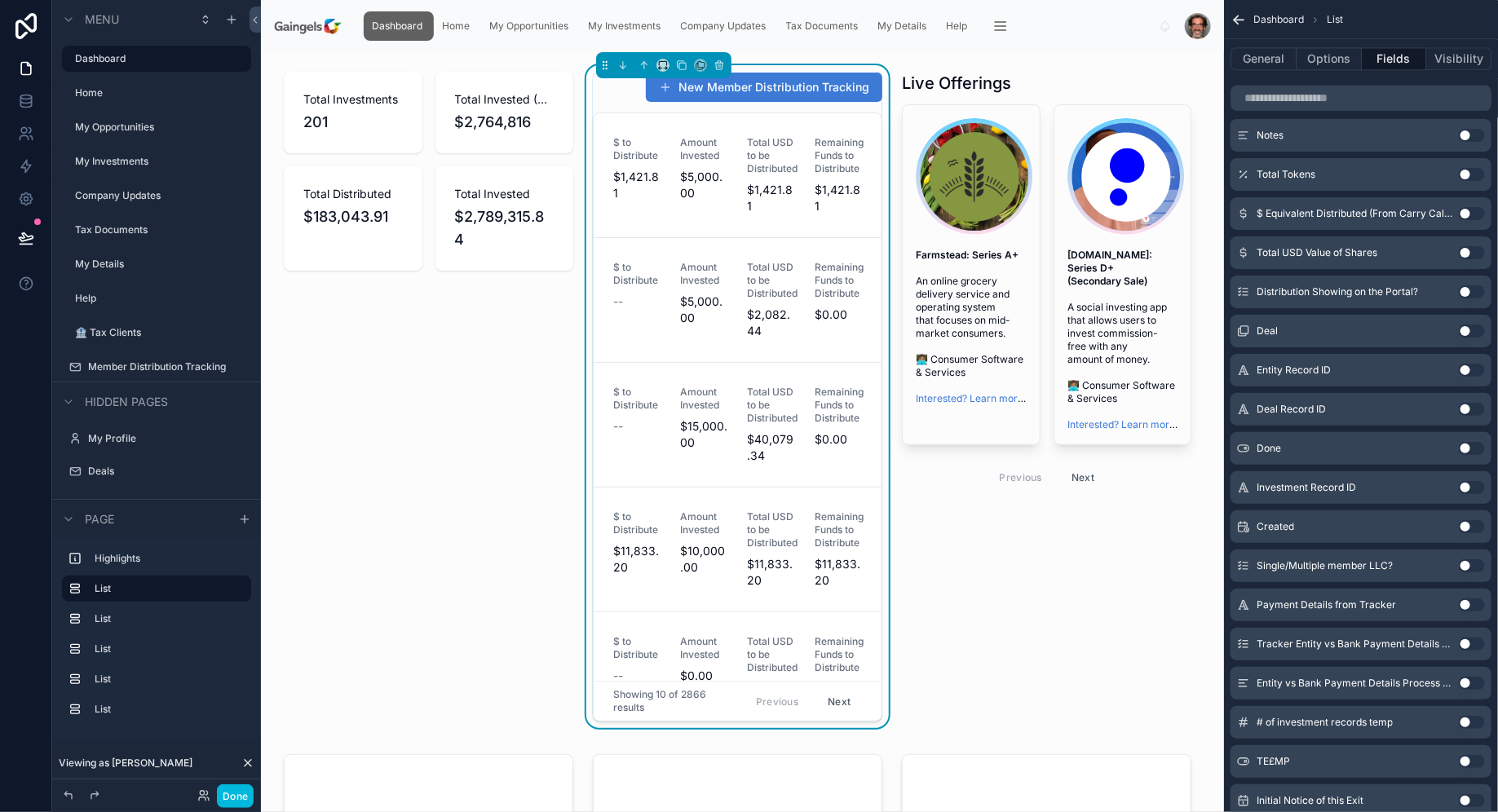
click at [1470, 252] on button "Use setting" at bounding box center [1471, 253] width 26 height 13
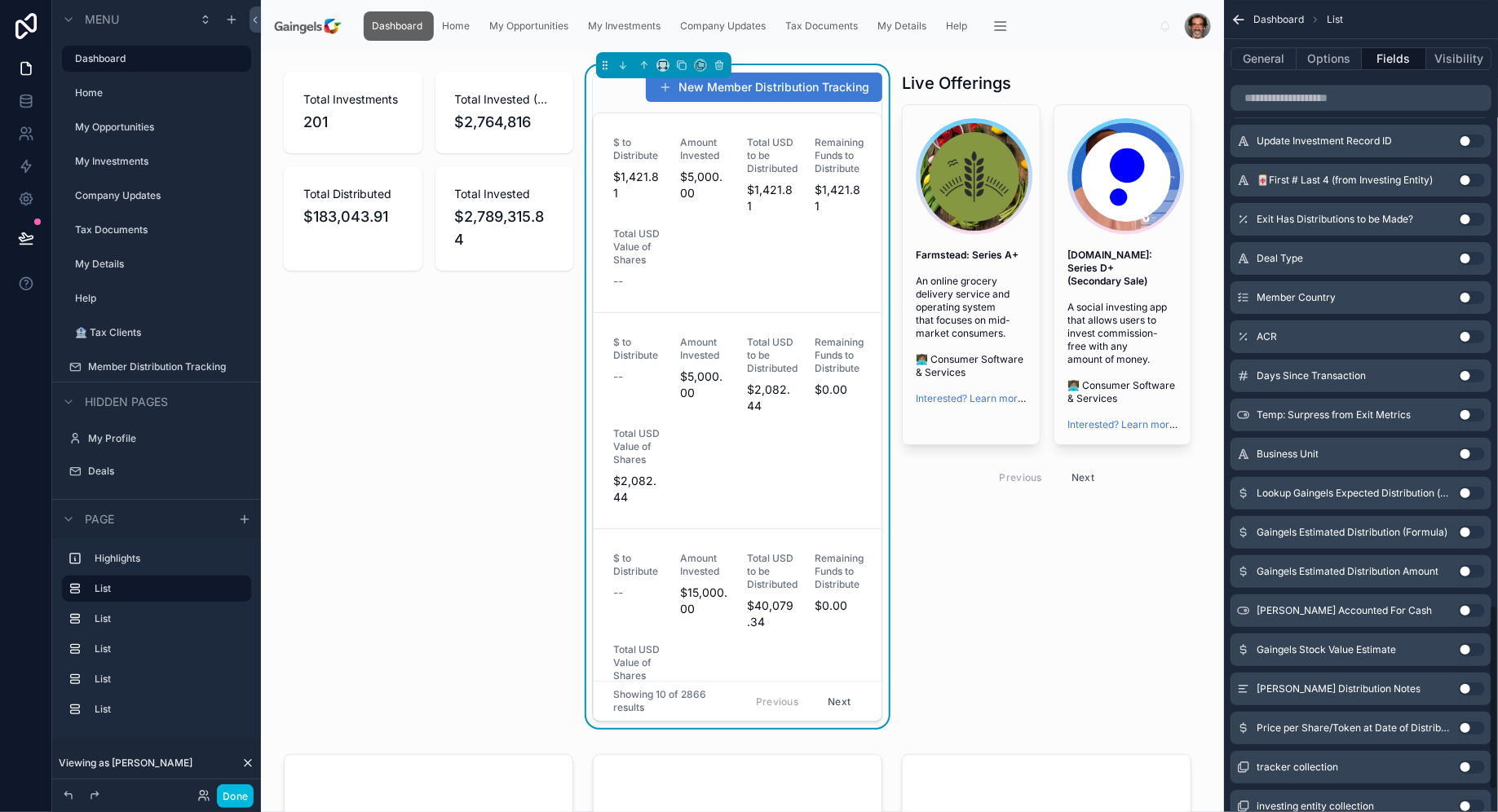
scroll to position [2628, 0]
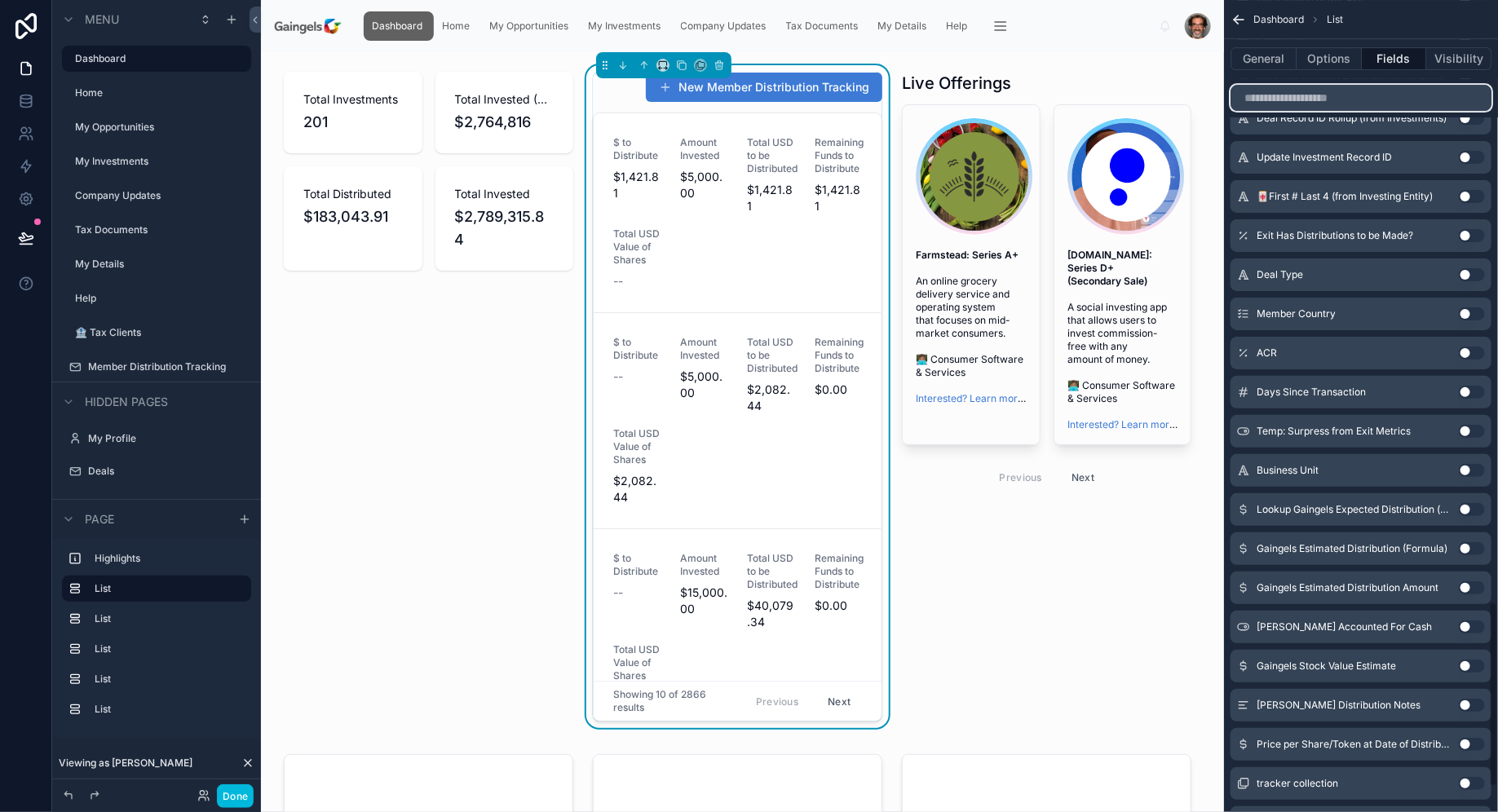
click at [1360, 103] on input "scrollable content" at bounding box center [1360, 97] width 261 height 26
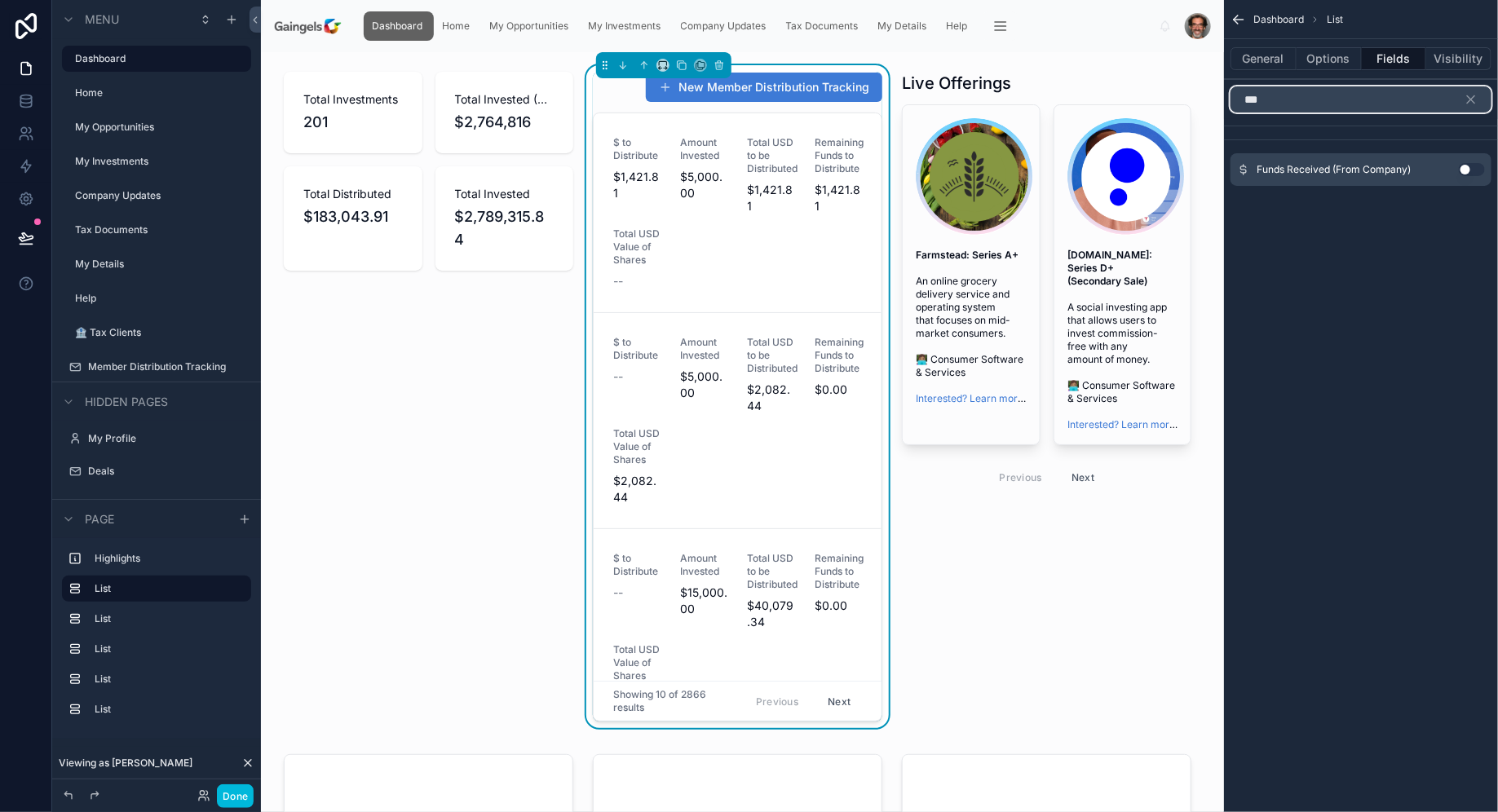
scroll to position [0, 0]
type input "****"
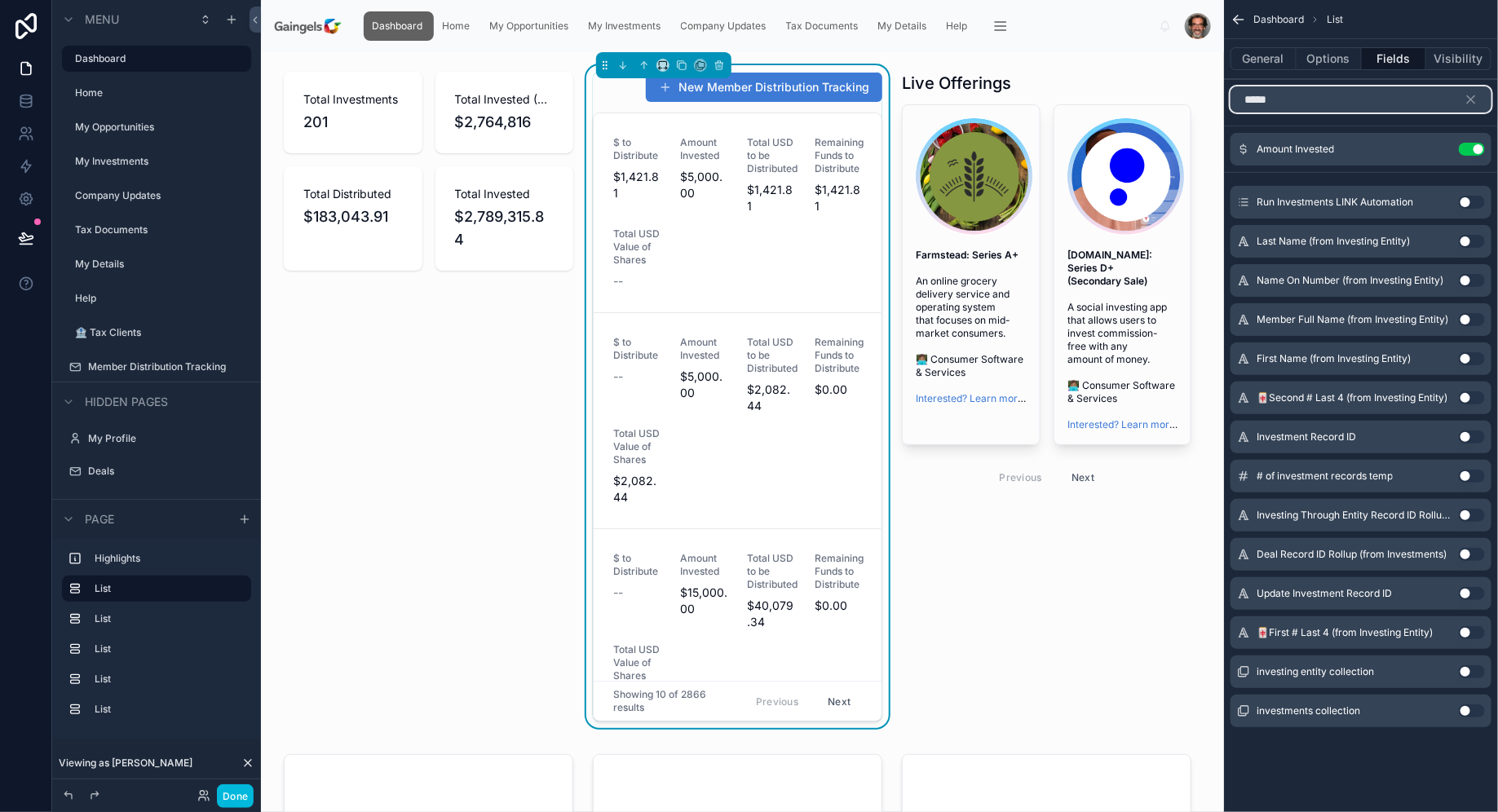
type input "******"
click at [1328, 103] on input "******" at bounding box center [1360, 99] width 261 height 26
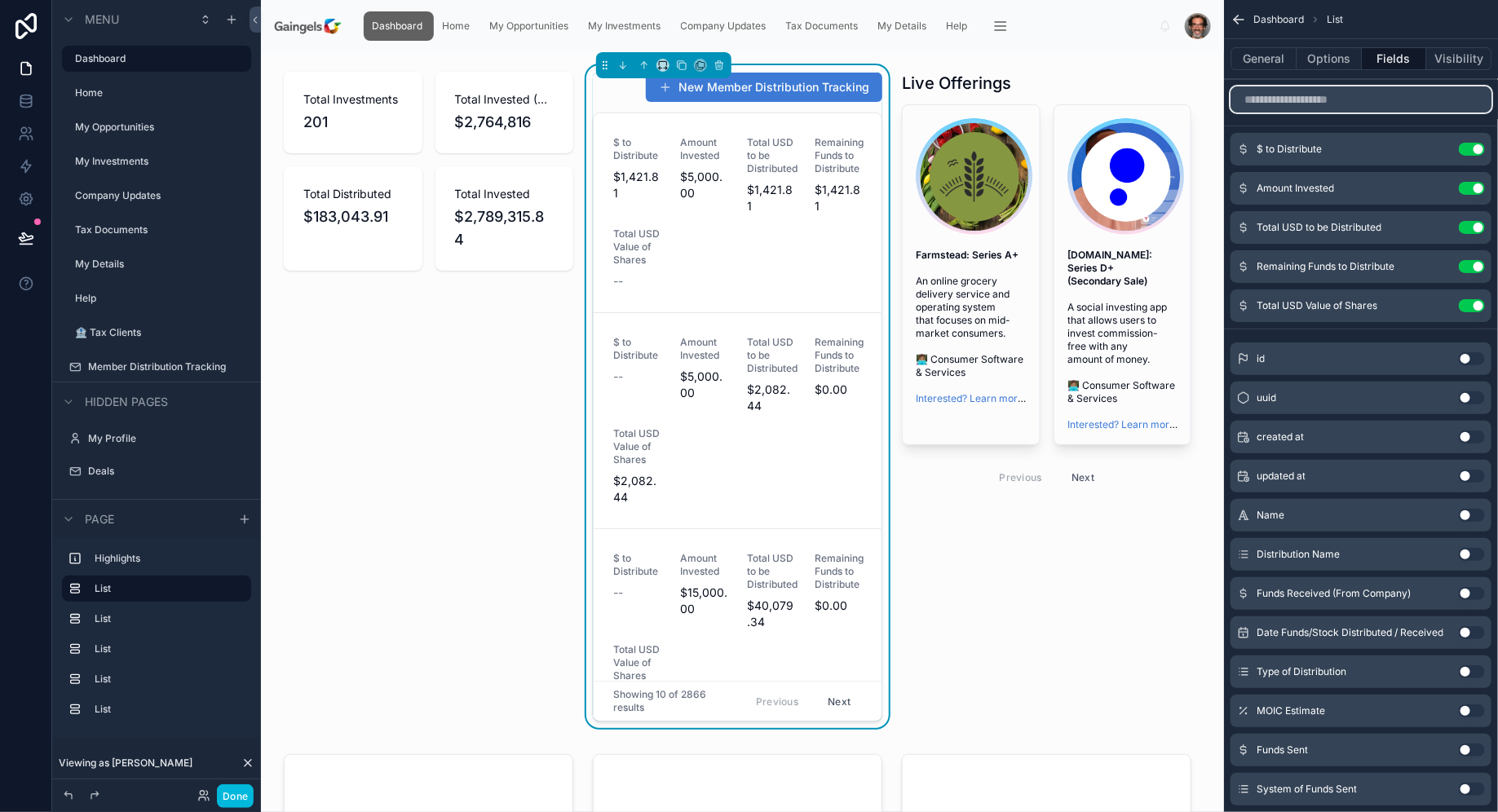
type input "*"
click at [1479, 222] on button "Use setting" at bounding box center [1471, 227] width 26 height 13
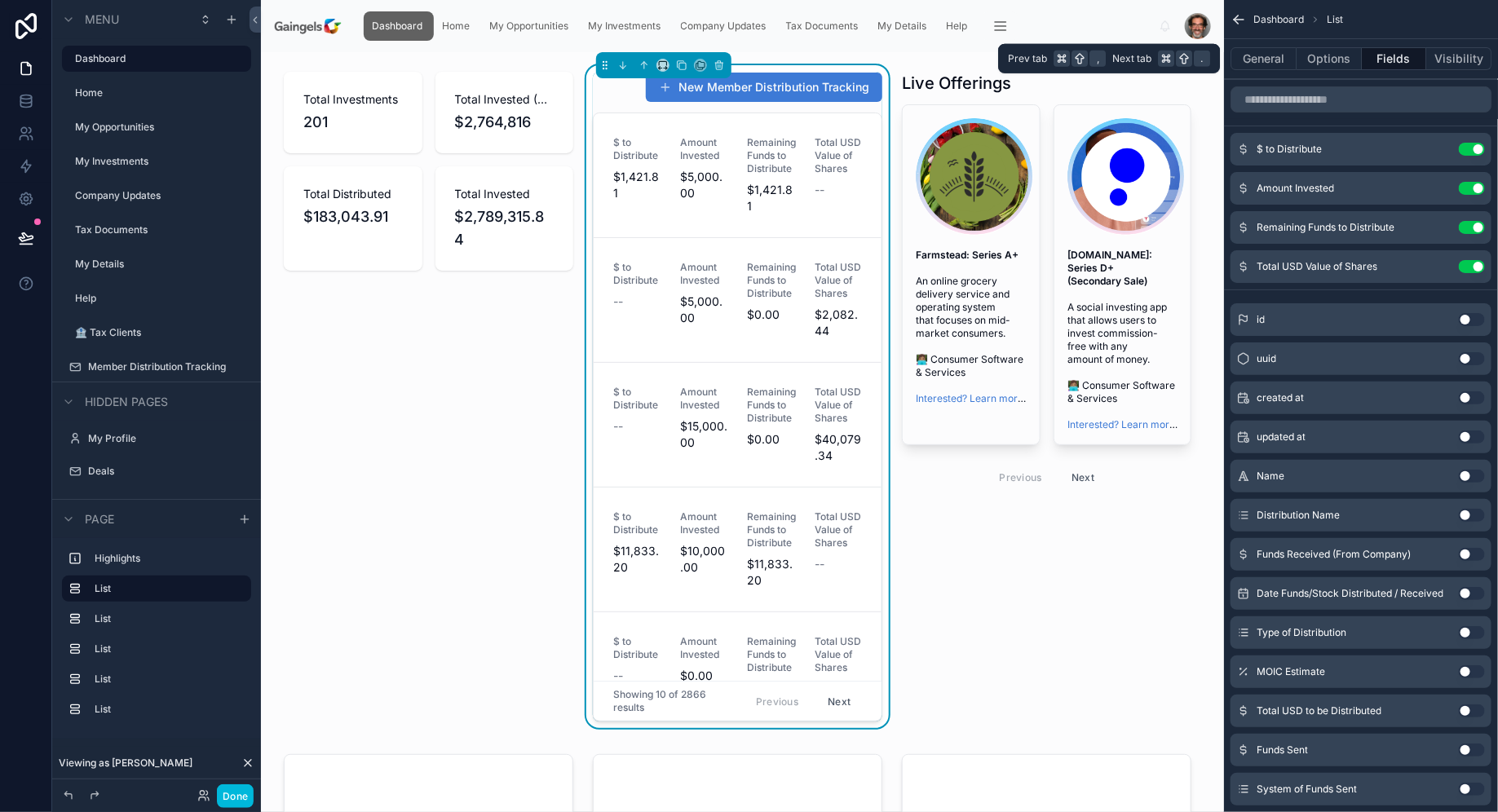
click at [1320, 66] on button "Options" at bounding box center [1329, 59] width 66 height 23
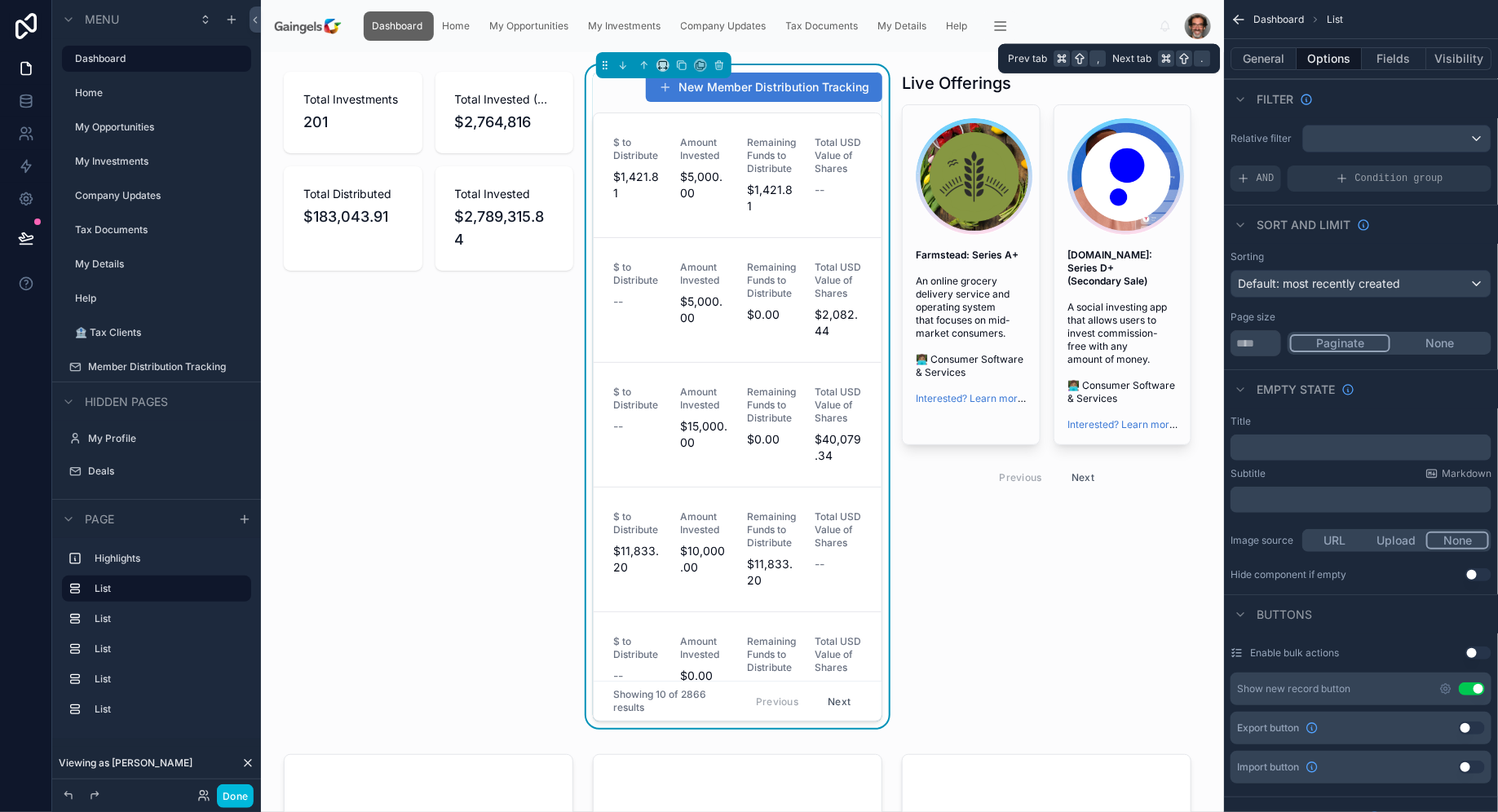
click at [1475, 63] on button "Visibility" at bounding box center [1459, 59] width 66 height 23
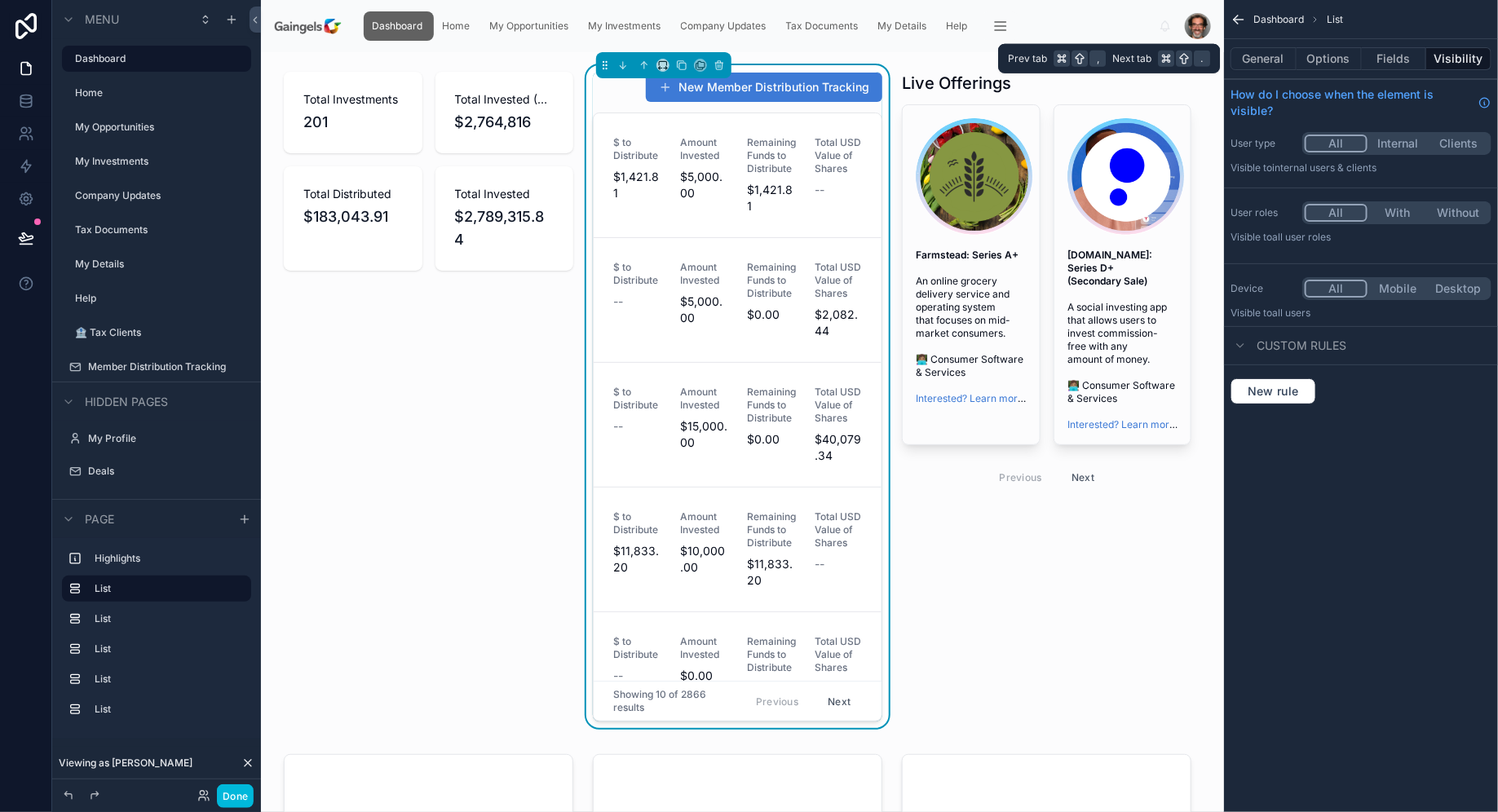
click at [1412, 61] on button "Fields" at bounding box center [1394, 59] width 66 height 23
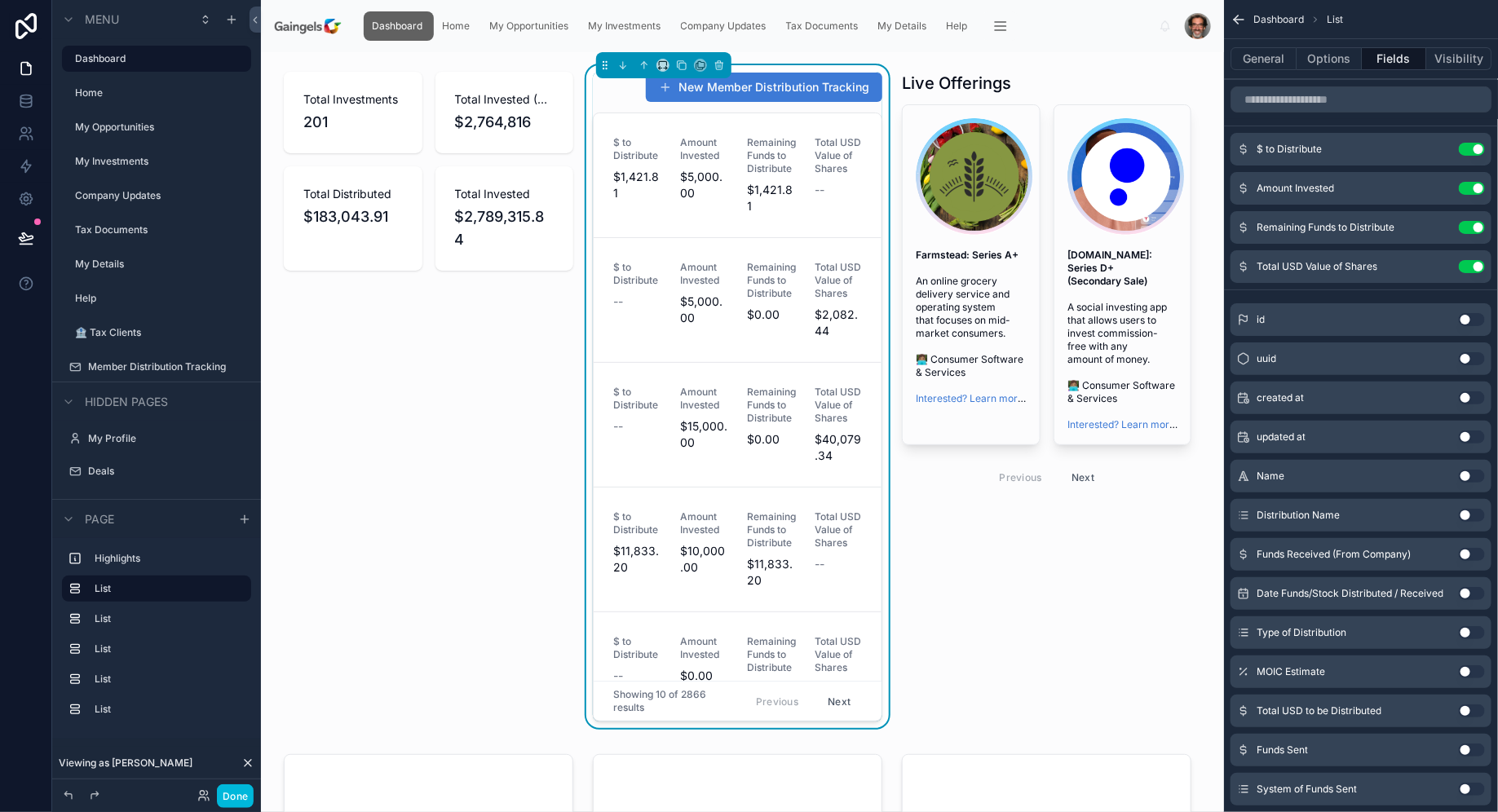
click at [0, 0] on icon "scrollable content" at bounding box center [0, 0] width 0 height 0
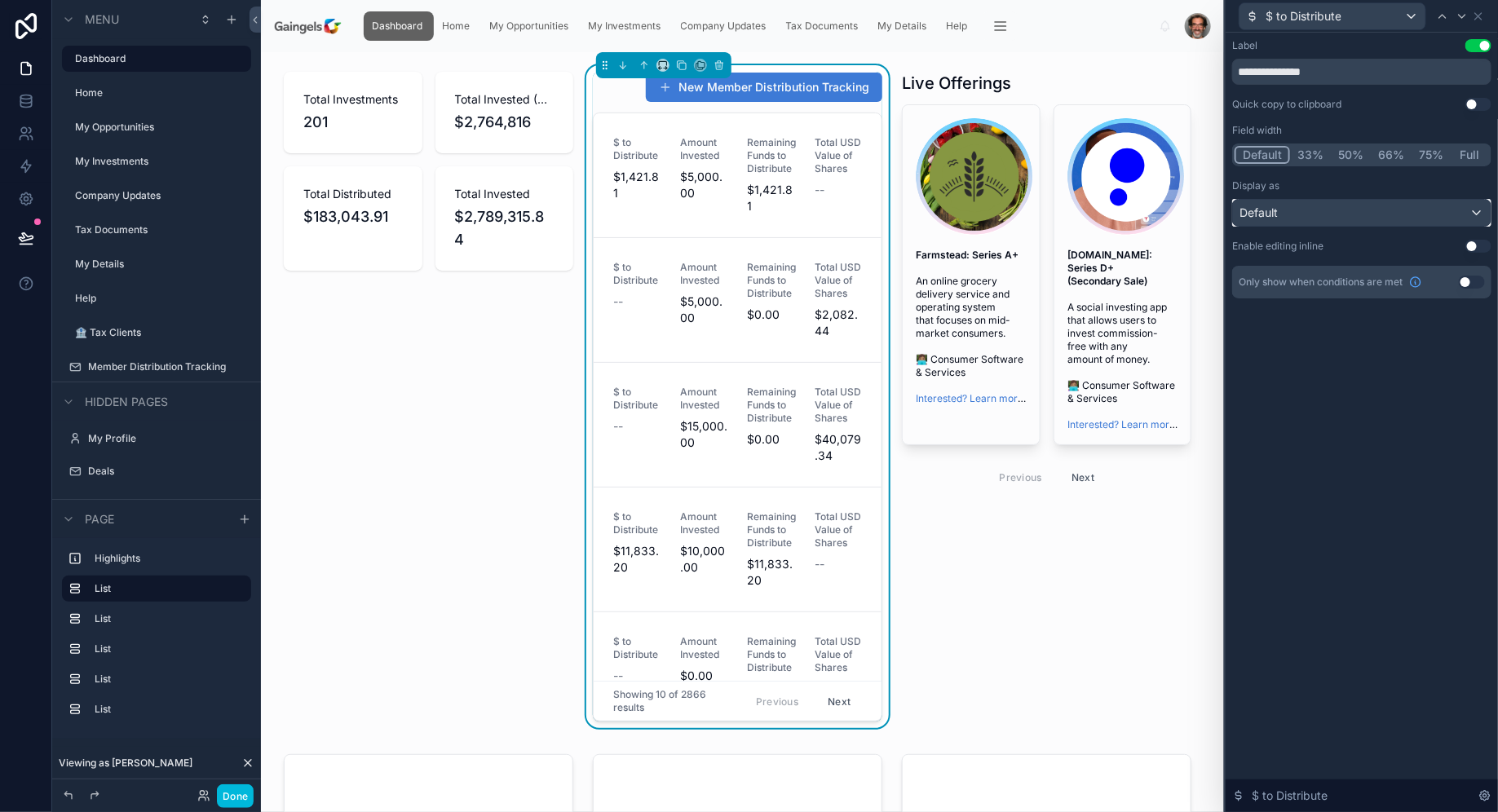
click at [1361, 209] on div "Default" at bounding box center [1361, 212] width 257 height 26
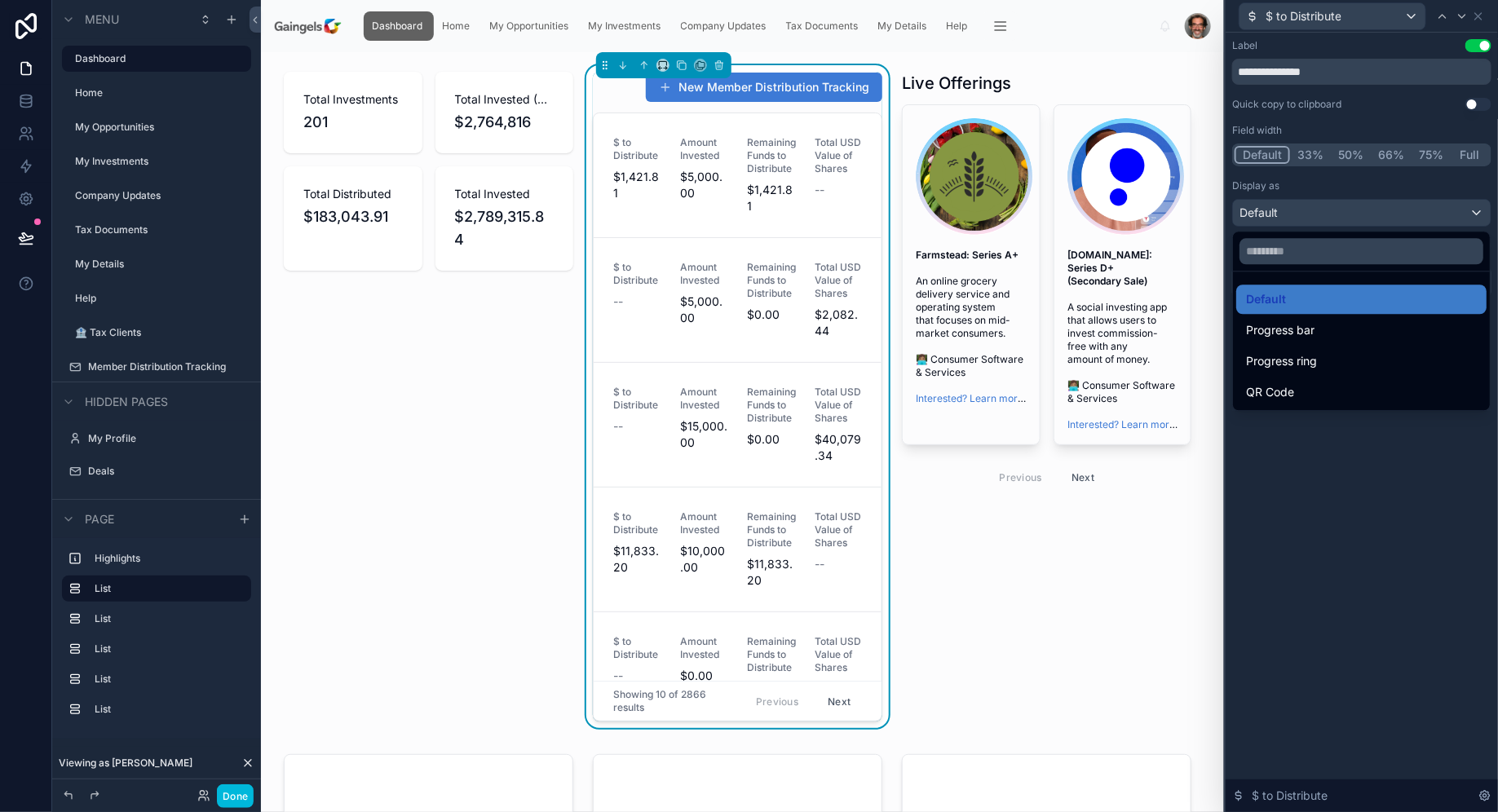
click at [1339, 326] on div "Progress bar" at bounding box center [1360, 330] width 230 height 19
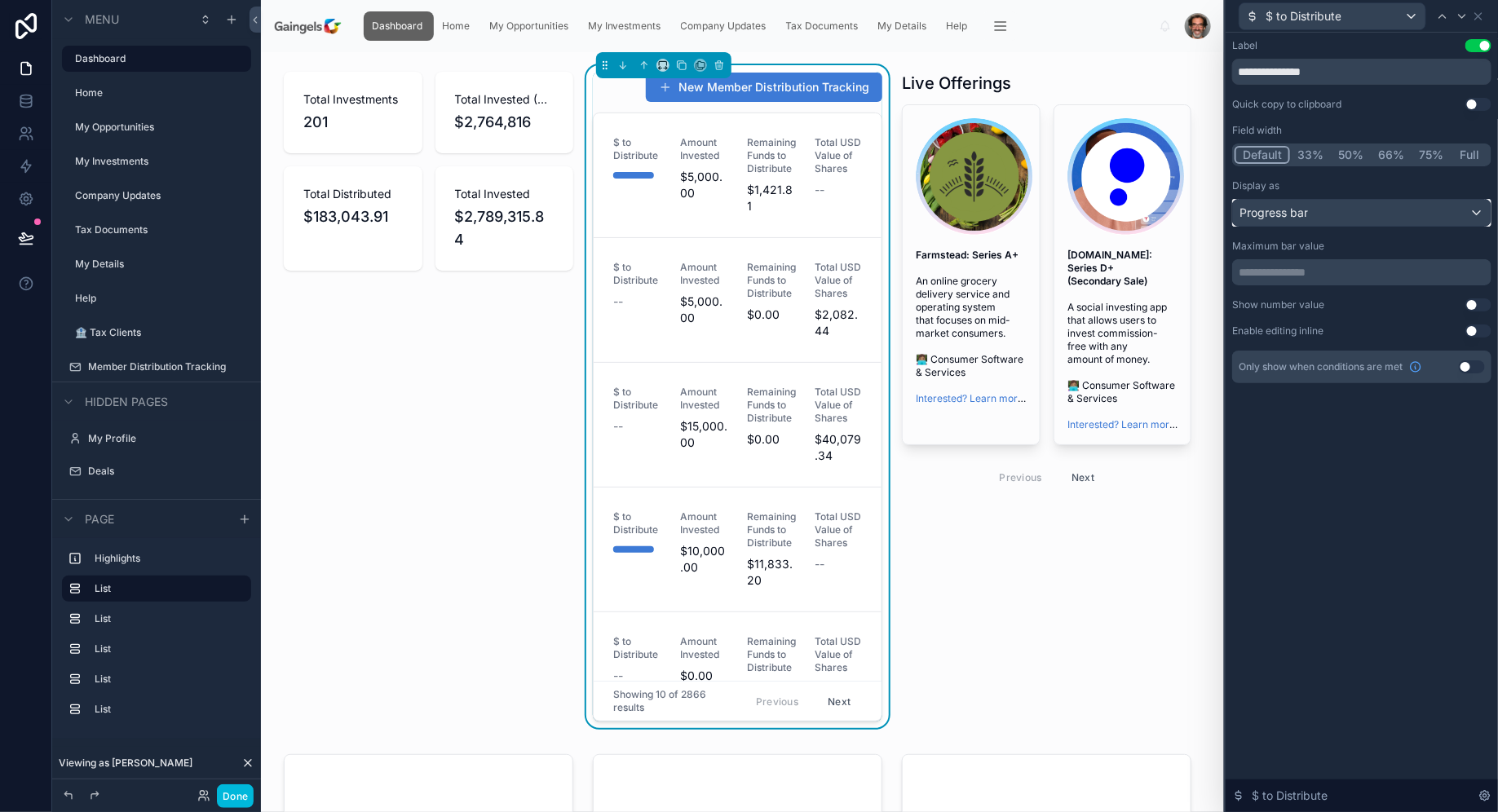
click at [1349, 218] on div "Progress bar" at bounding box center [1361, 212] width 257 height 26
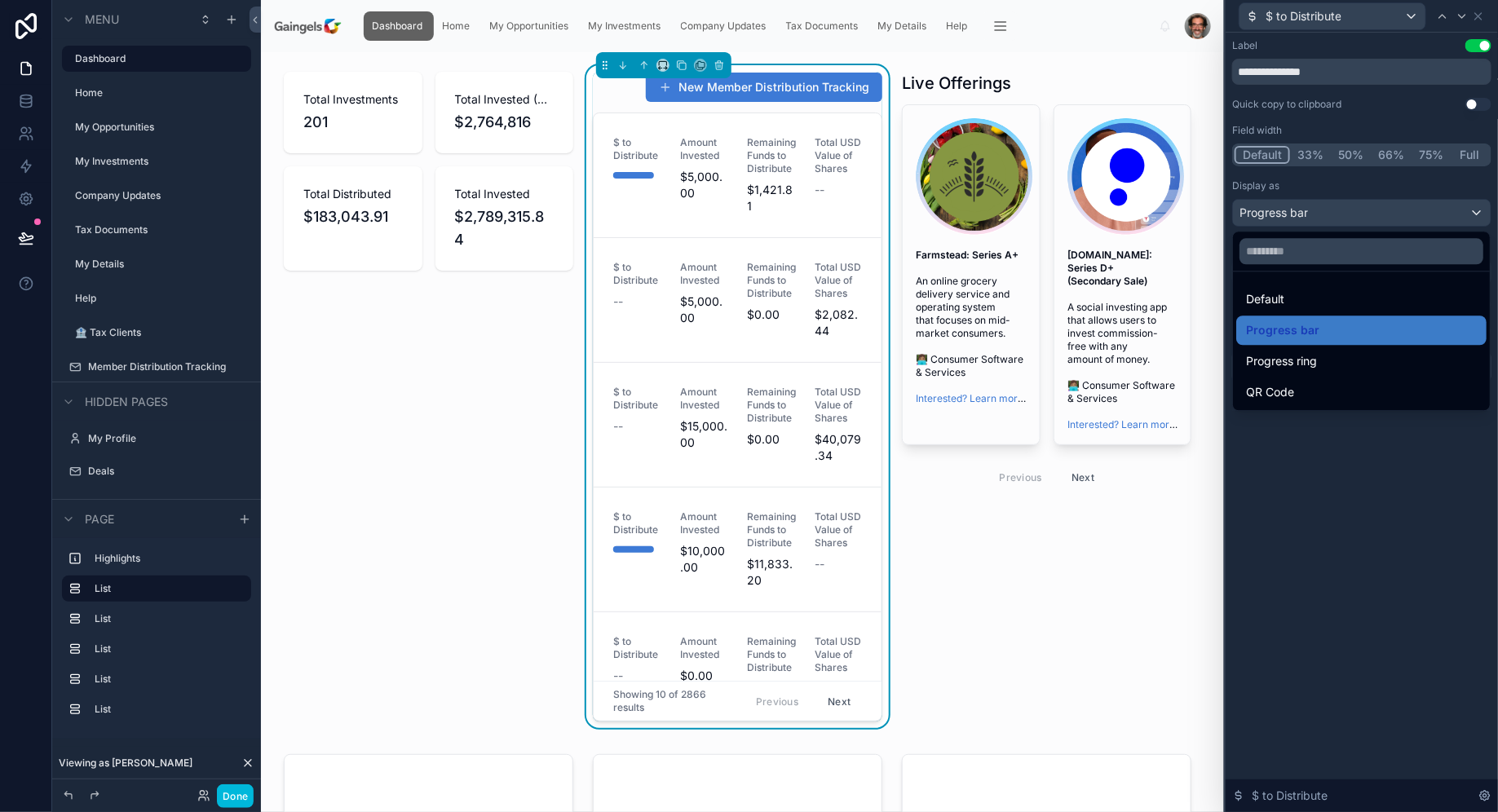
click at [1345, 299] on div "Default" at bounding box center [1360, 299] width 230 height 19
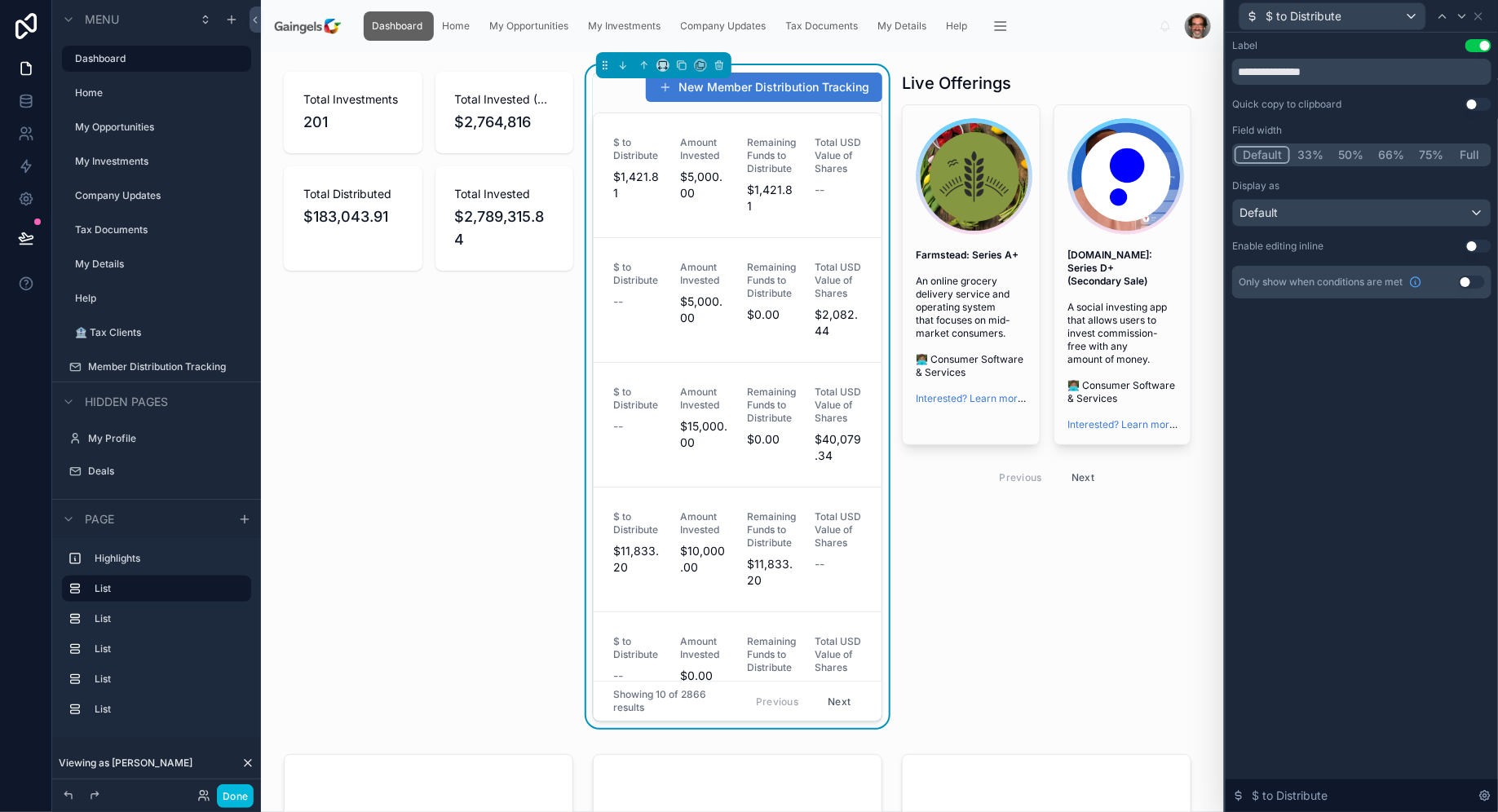
click at [1309, 157] on button "33%" at bounding box center [1310, 154] width 40 height 18
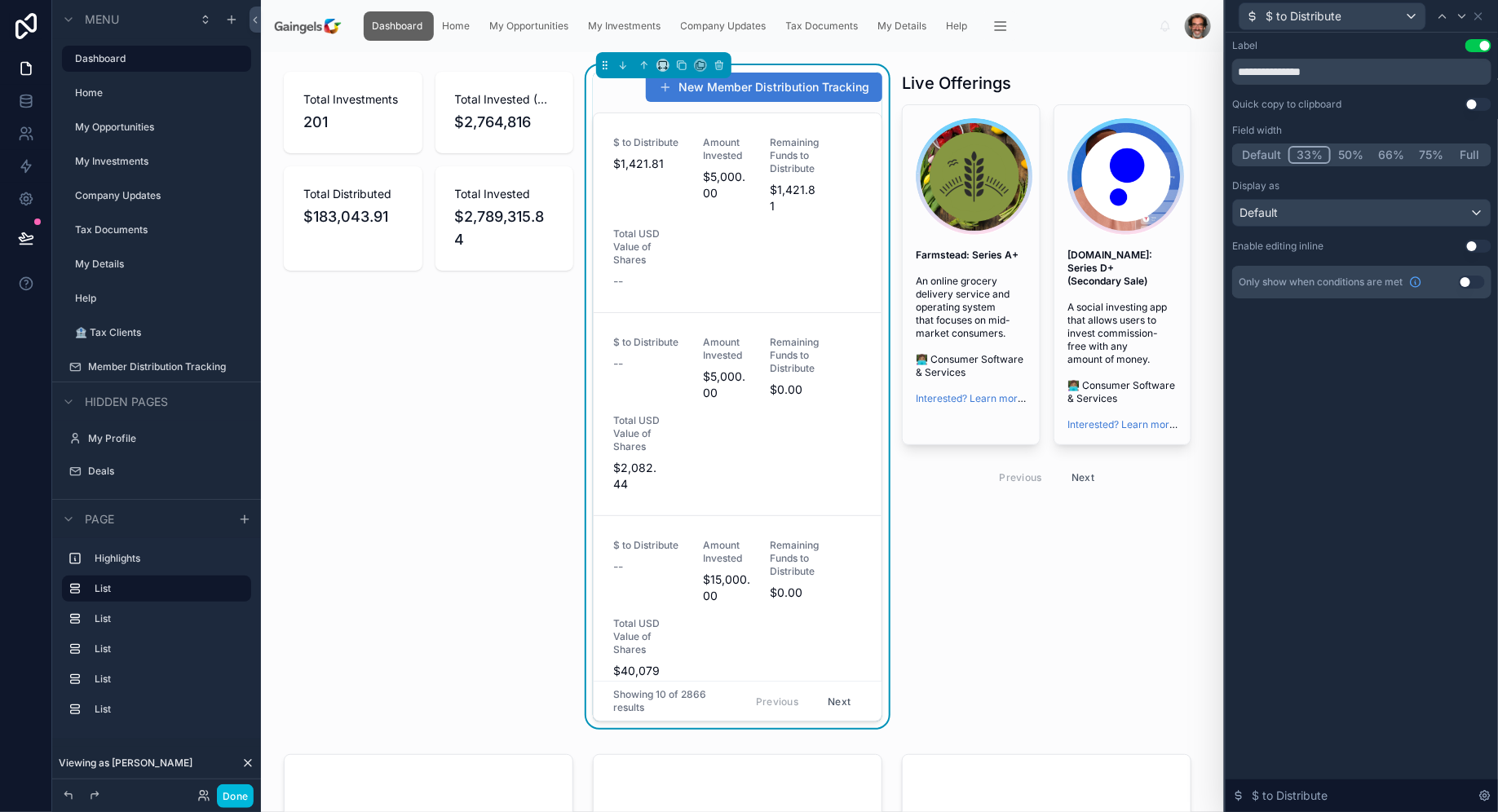
click at [1269, 160] on button "Default" at bounding box center [1261, 154] width 54 height 18
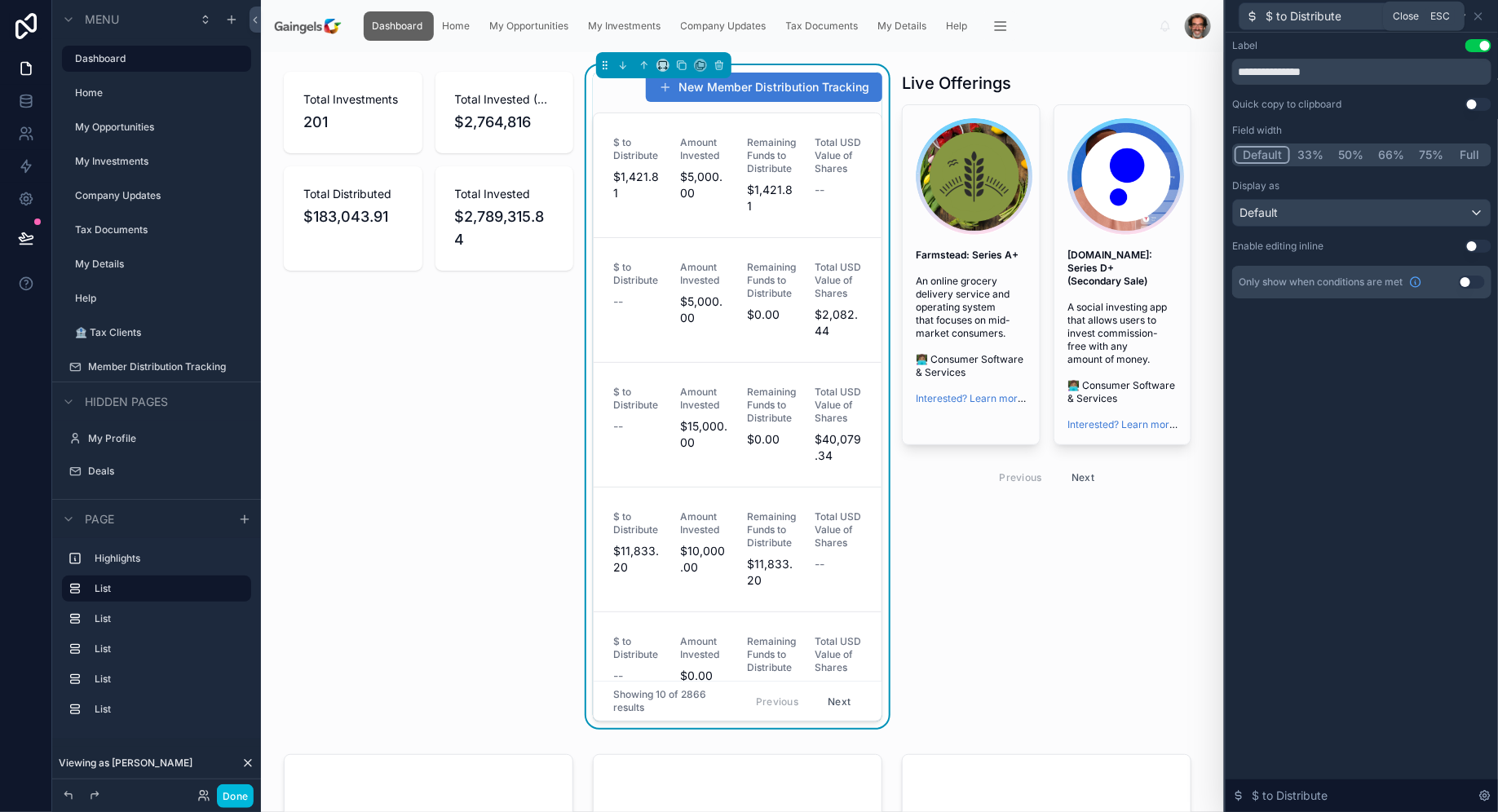
click at [1476, 16] on icon at bounding box center [1479, 16] width 13 height 13
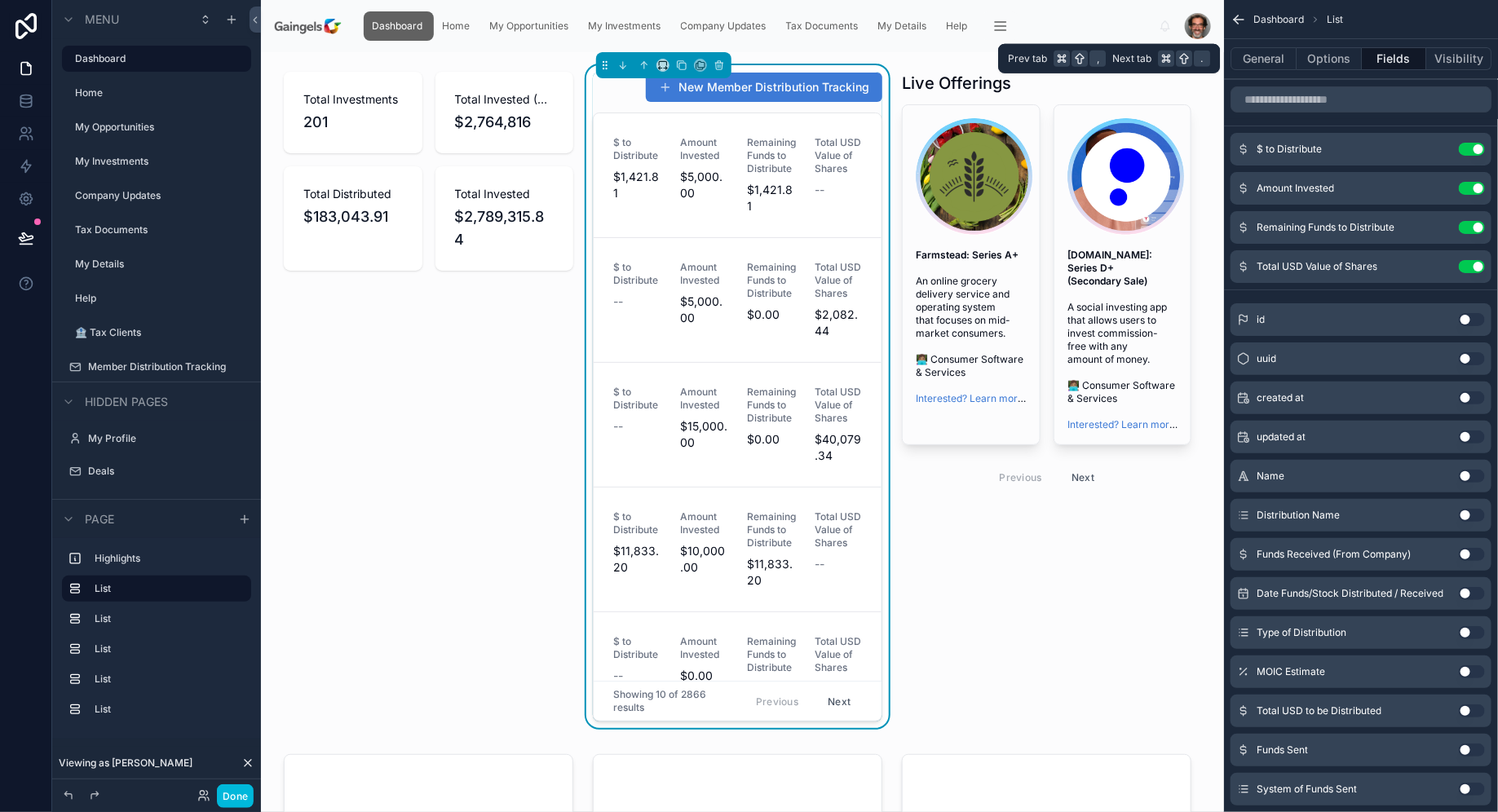
click at [1267, 61] on button "General" at bounding box center [1263, 59] width 66 height 23
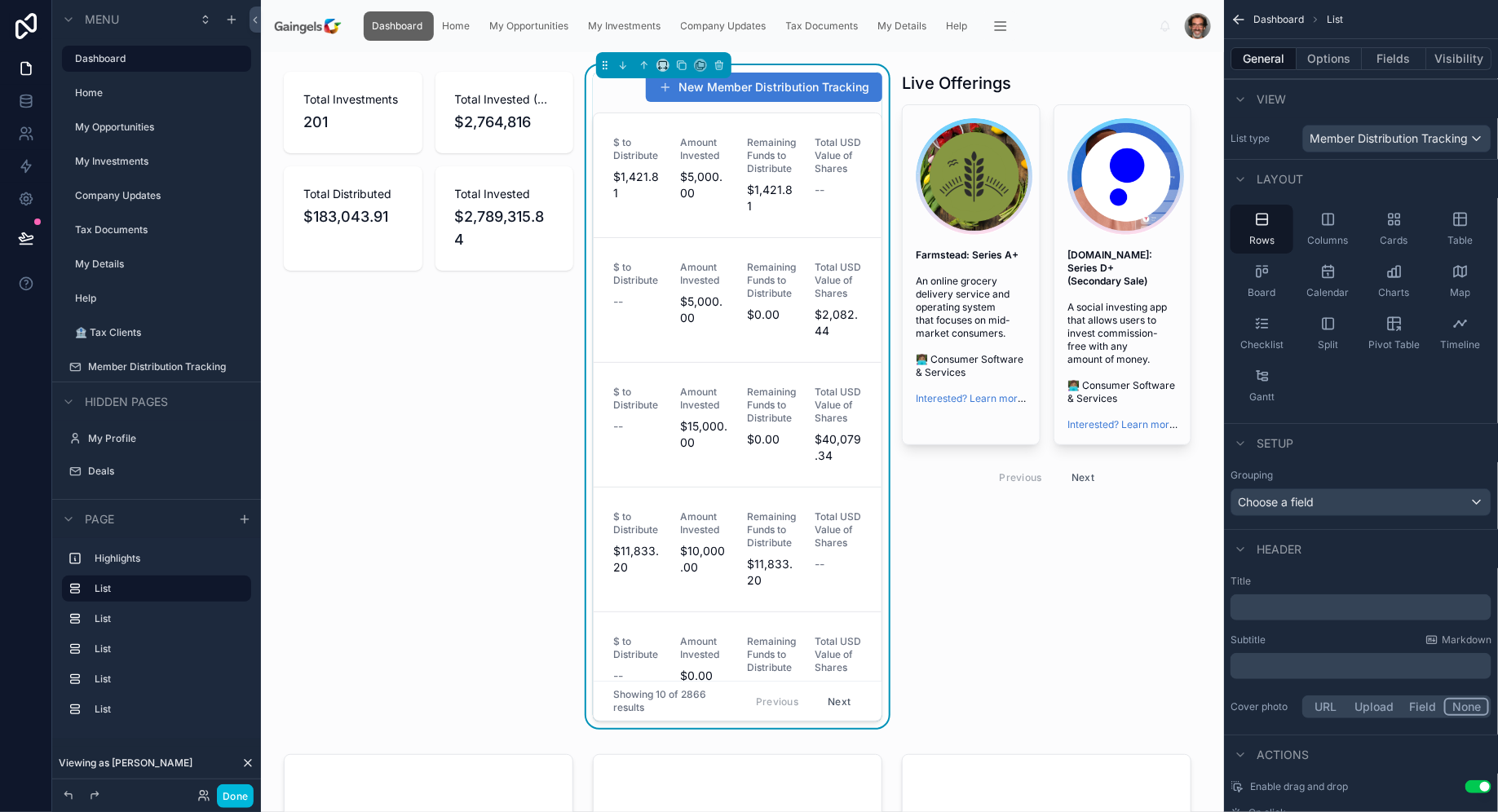
click at [1337, 62] on button "Options" at bounding box center [1329, 59] width 66 height 23
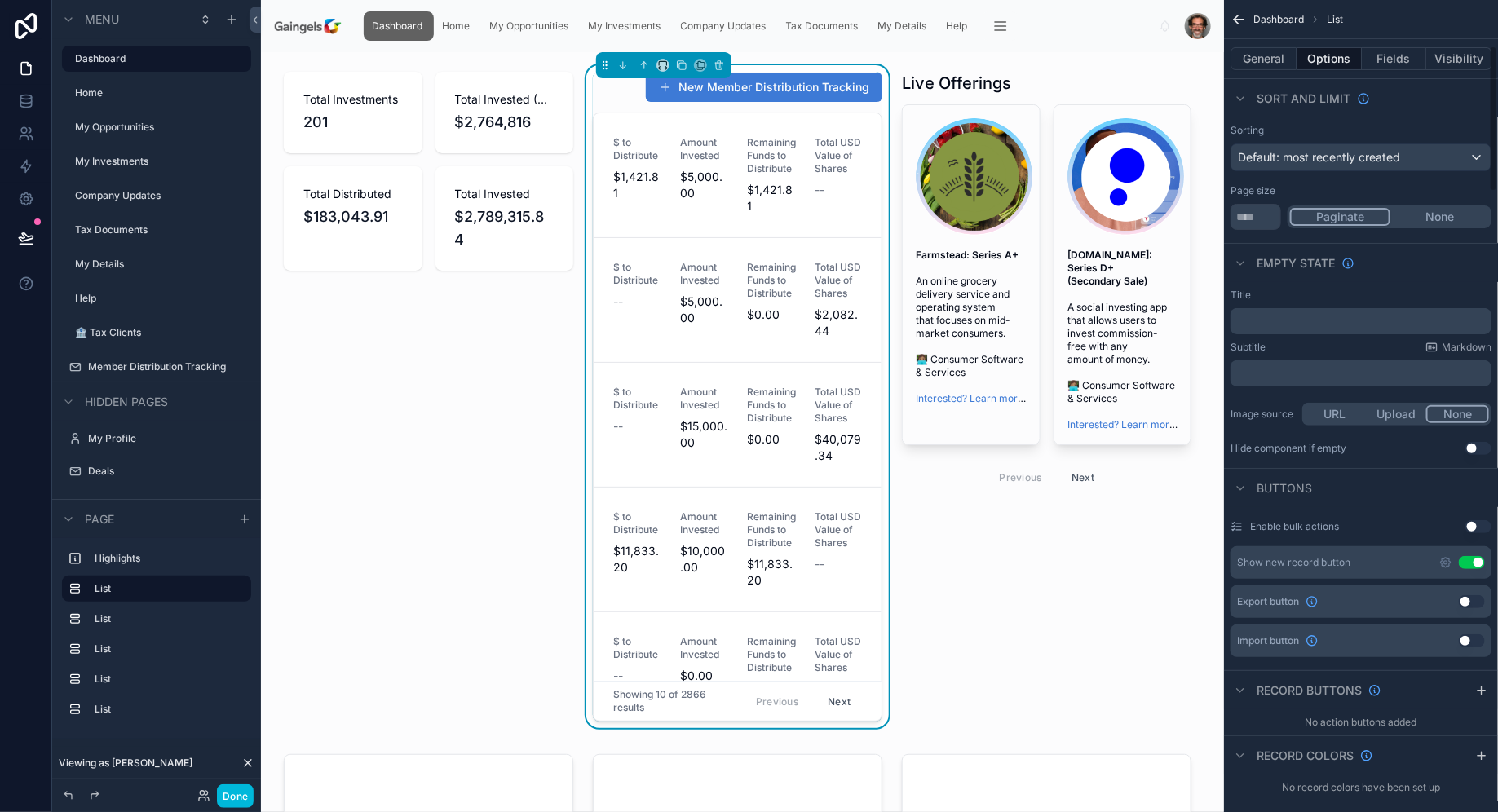
scroll to position [327, 0]
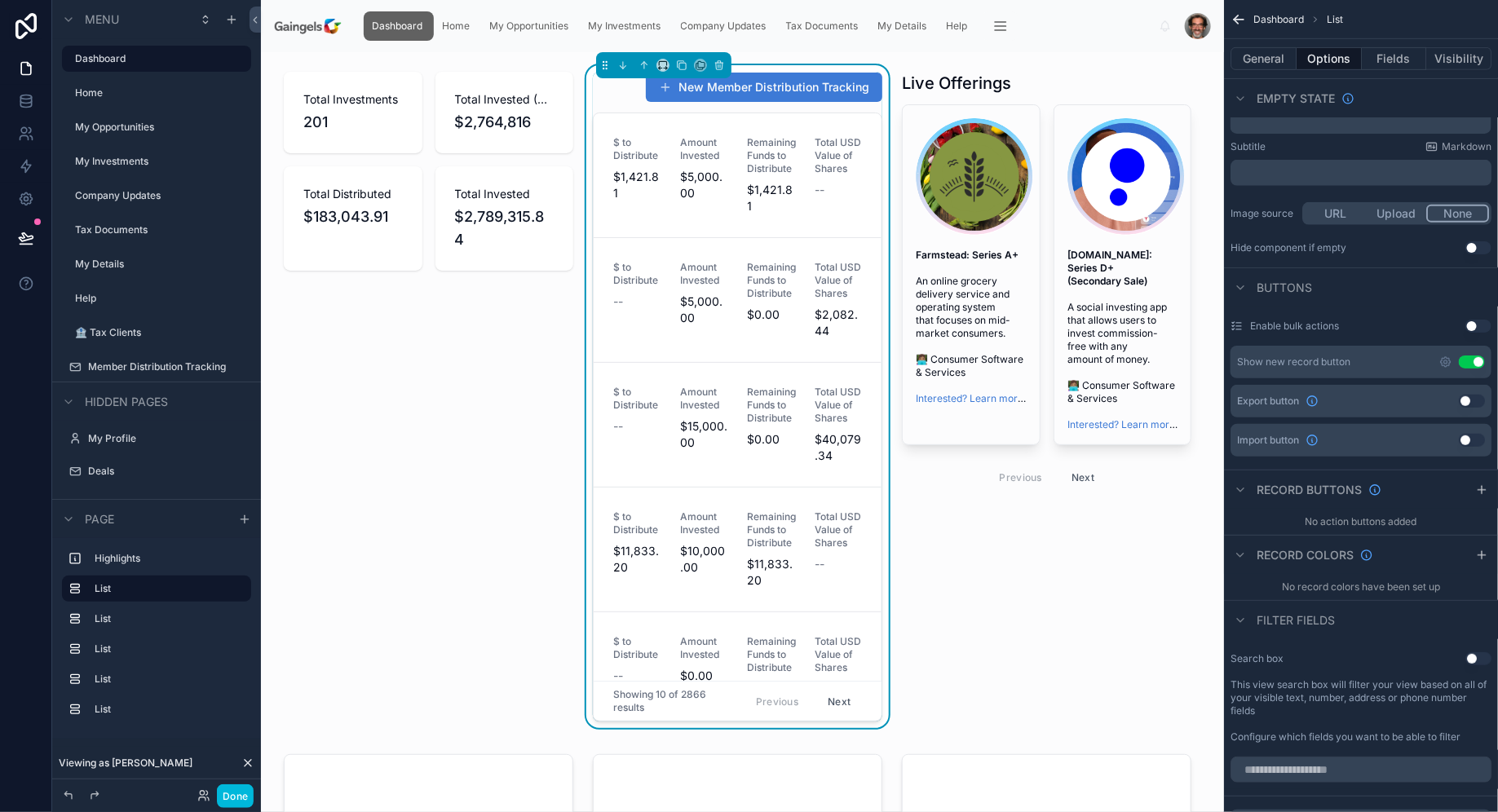
click at [1472, 362] on button "Use setting" at bounding box center [1471, 362] width 26 height 13
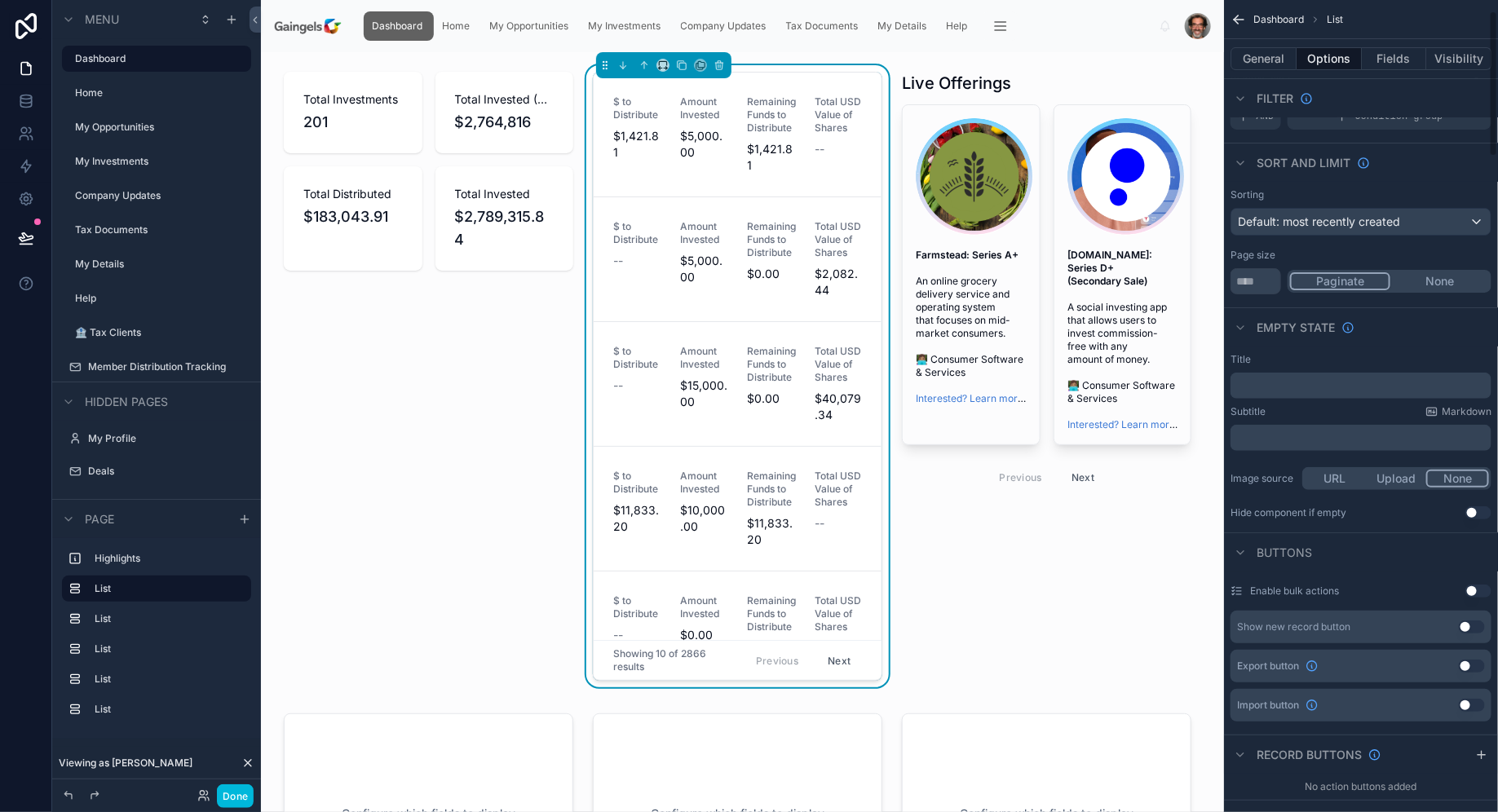
scroll to position [38, 0]
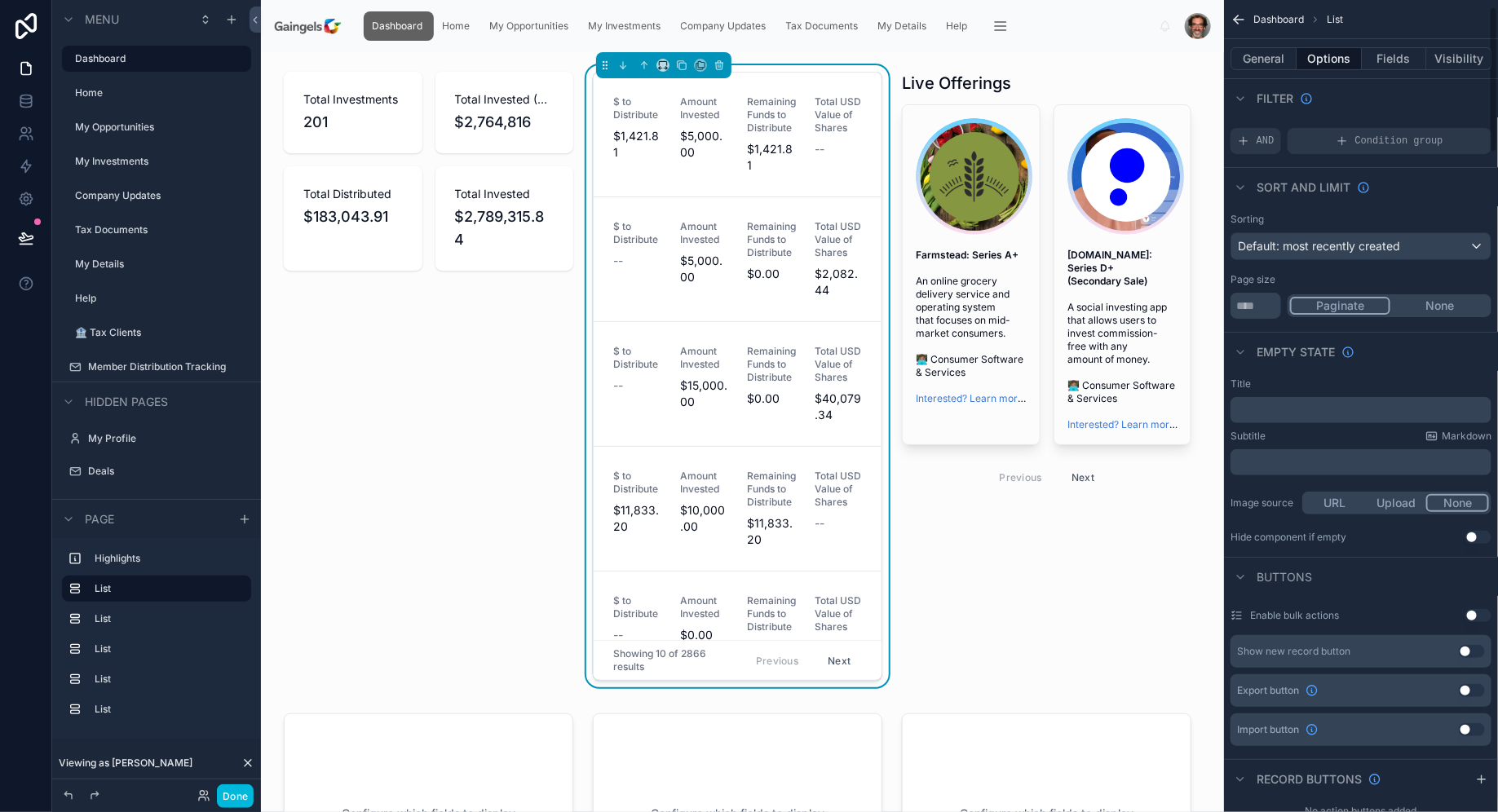
click at [1331, 412] on p "﻿" at bounding box center [1362, 410] width 251 height 13
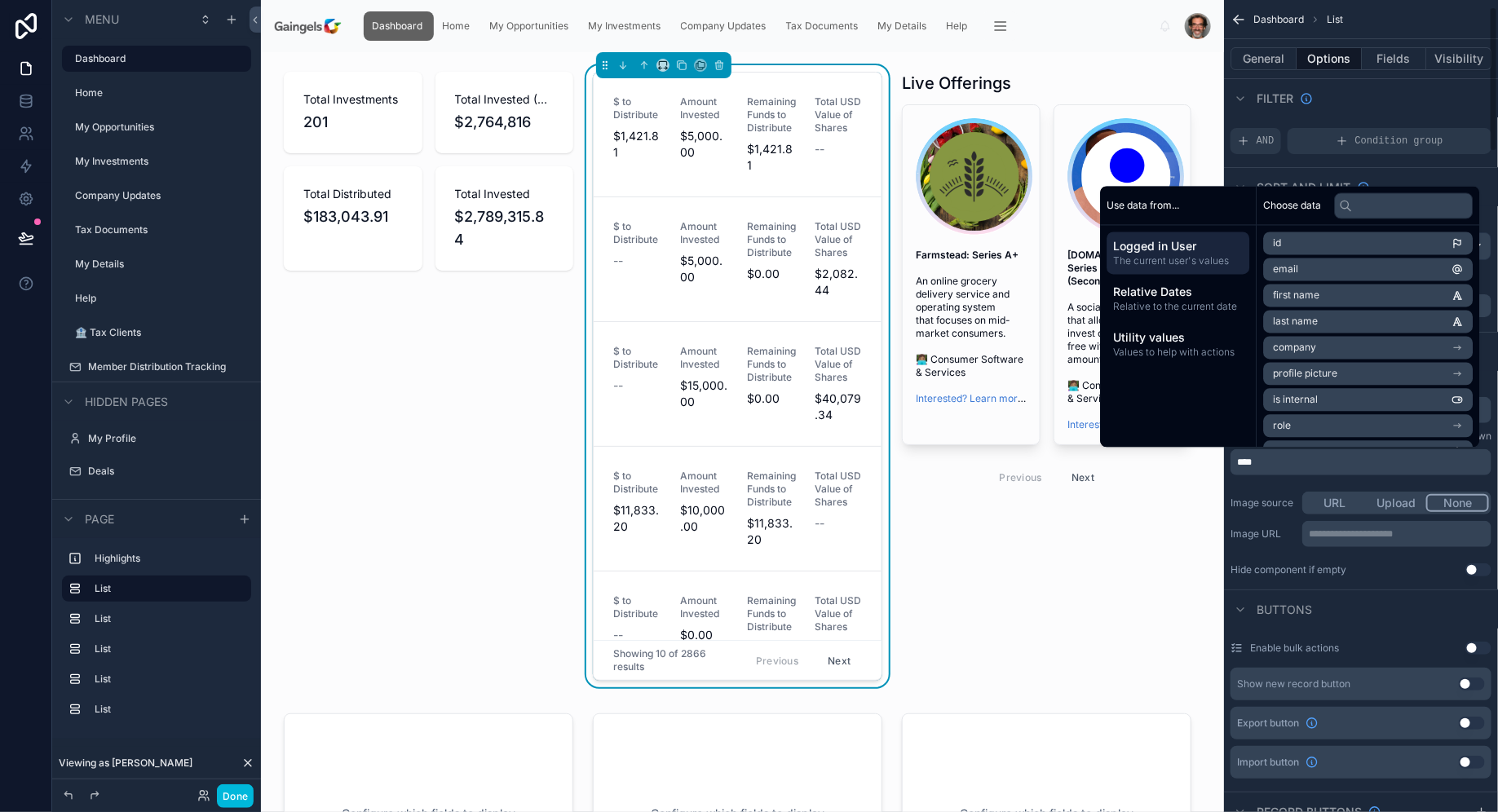
click at [1265, 485] on div "**********" at bounding box center [1360, 477] width 274 height 212
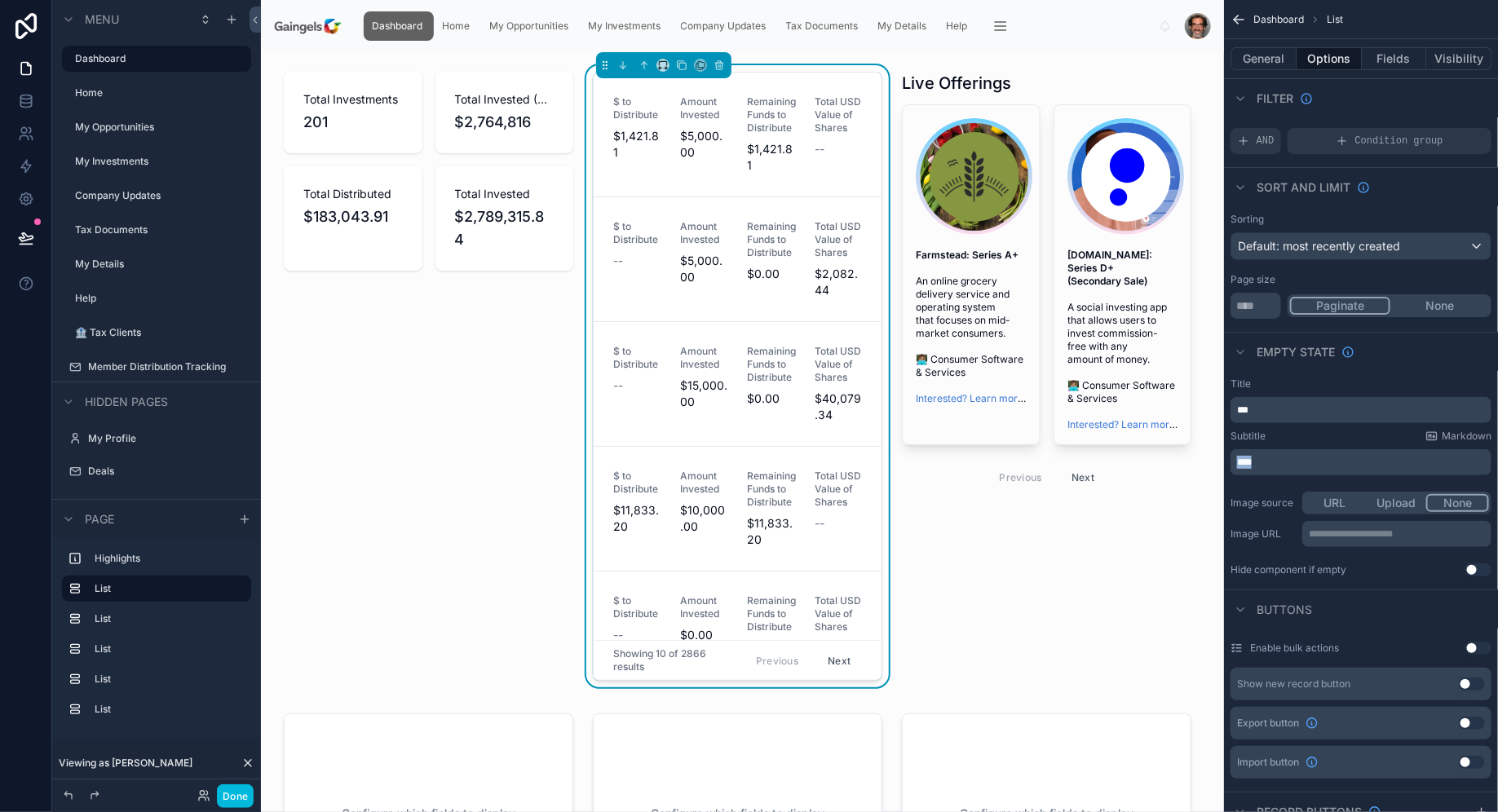
drag, startPoint x: 1281, startPoint y: 458, endPoint x: 1195, endPoint y: 462, distance: 86.1
click at [1195, 462] on div "Dashboard Home My Opportunities My Investments Company Updates Tax Documents My…" at bounding box center [880, 406] width 1237 height 812
click at [1232, 406] on div "***" at bounding box center [1360, 409] width 261 height 26
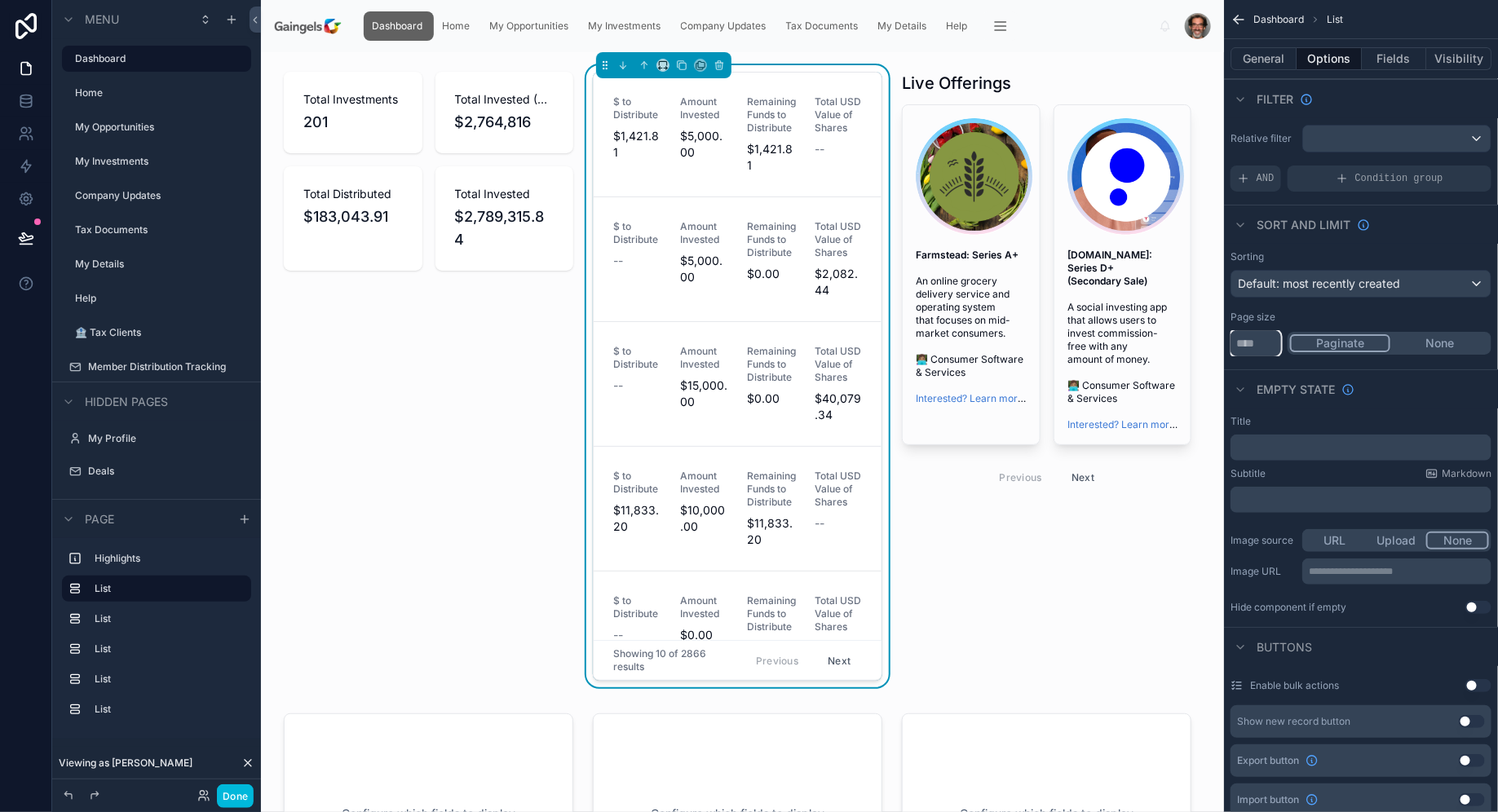
click at [1267, 346] on input "**" at bounding box center [1255, 343] width 50 height 26
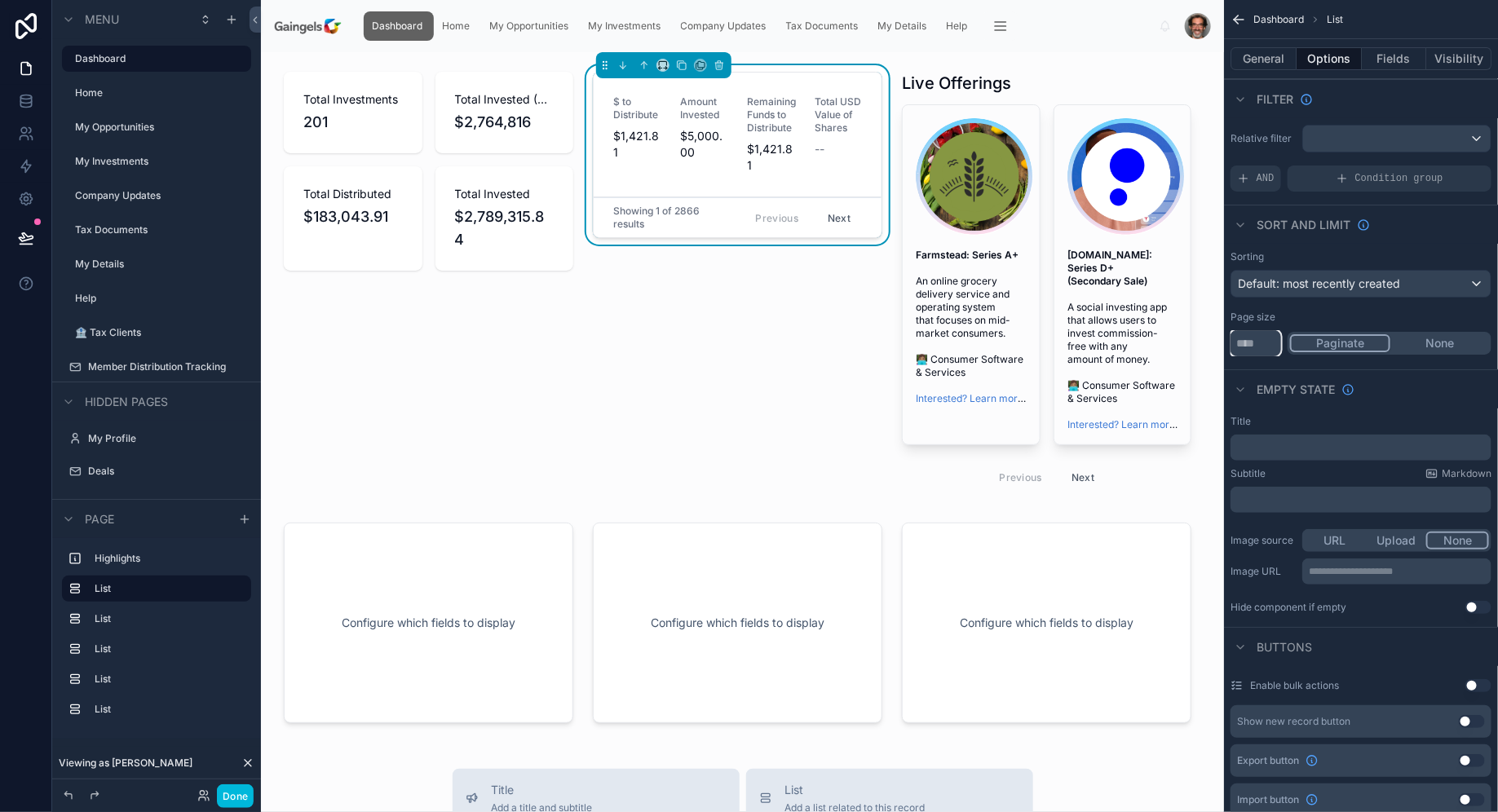
type input "*"
click at [1368, 399] on div "Empty state" at bounding box center [1360, 388] width 274 height 39
click at [1407, 55] on button "Fields" at bounding box center [1394, 59] width 66 height 23
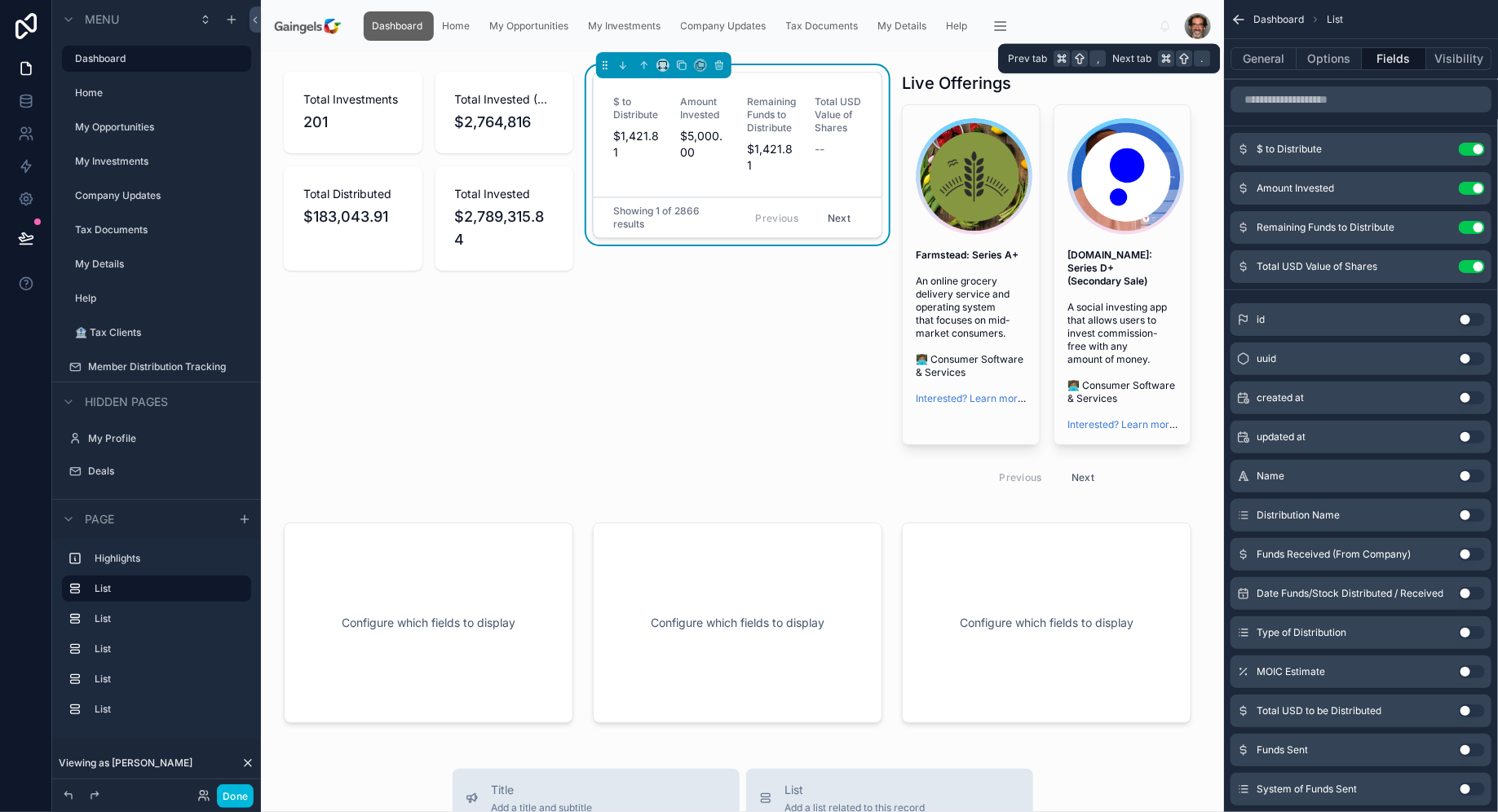
click at [1458, 54] on button "Visibility" at bounding box center [1459, 59] width 66 height 23
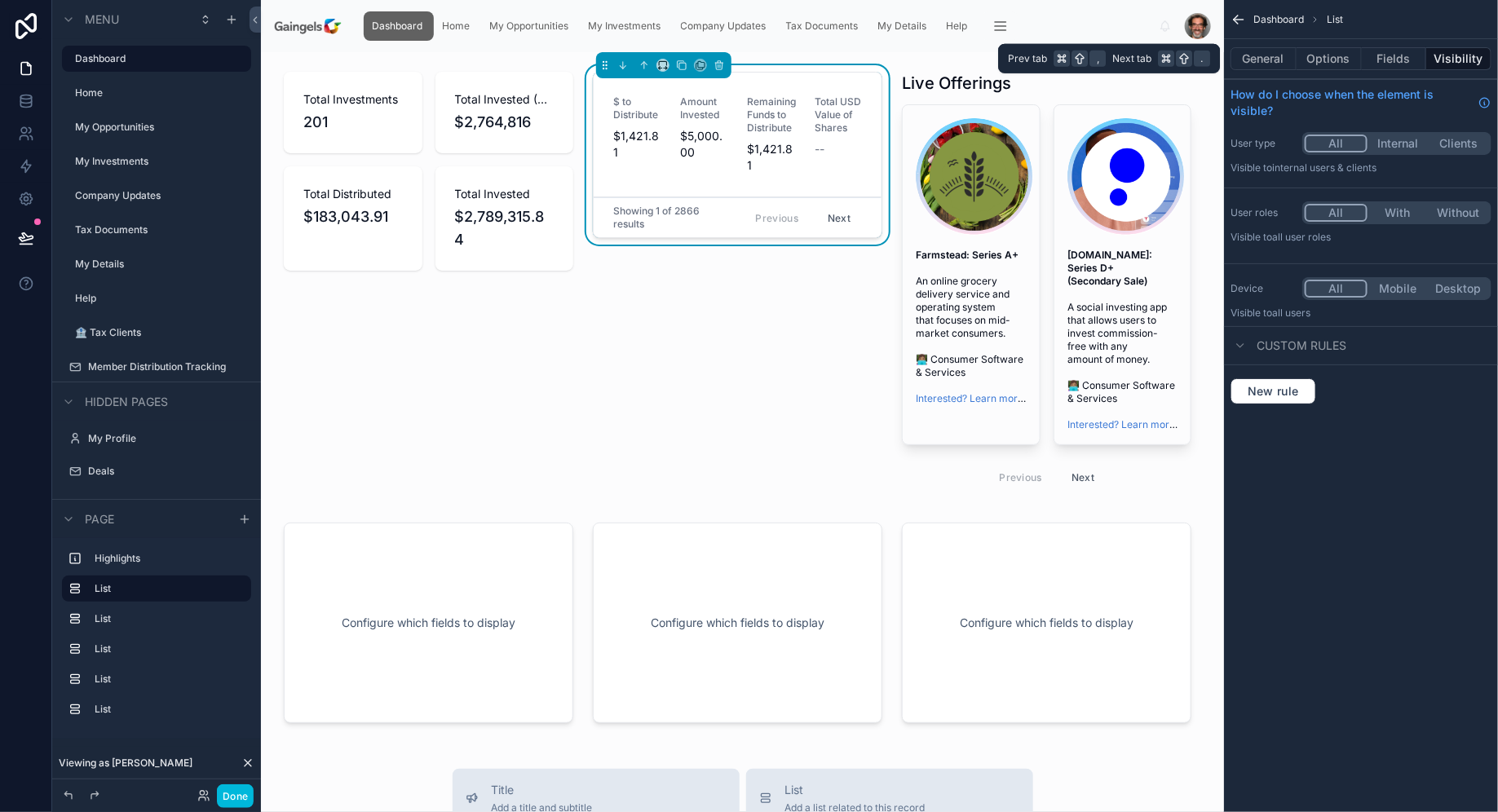
click at [1402, 64] on button "Fields" at bounding box center [1394, 59] width 66 height 23
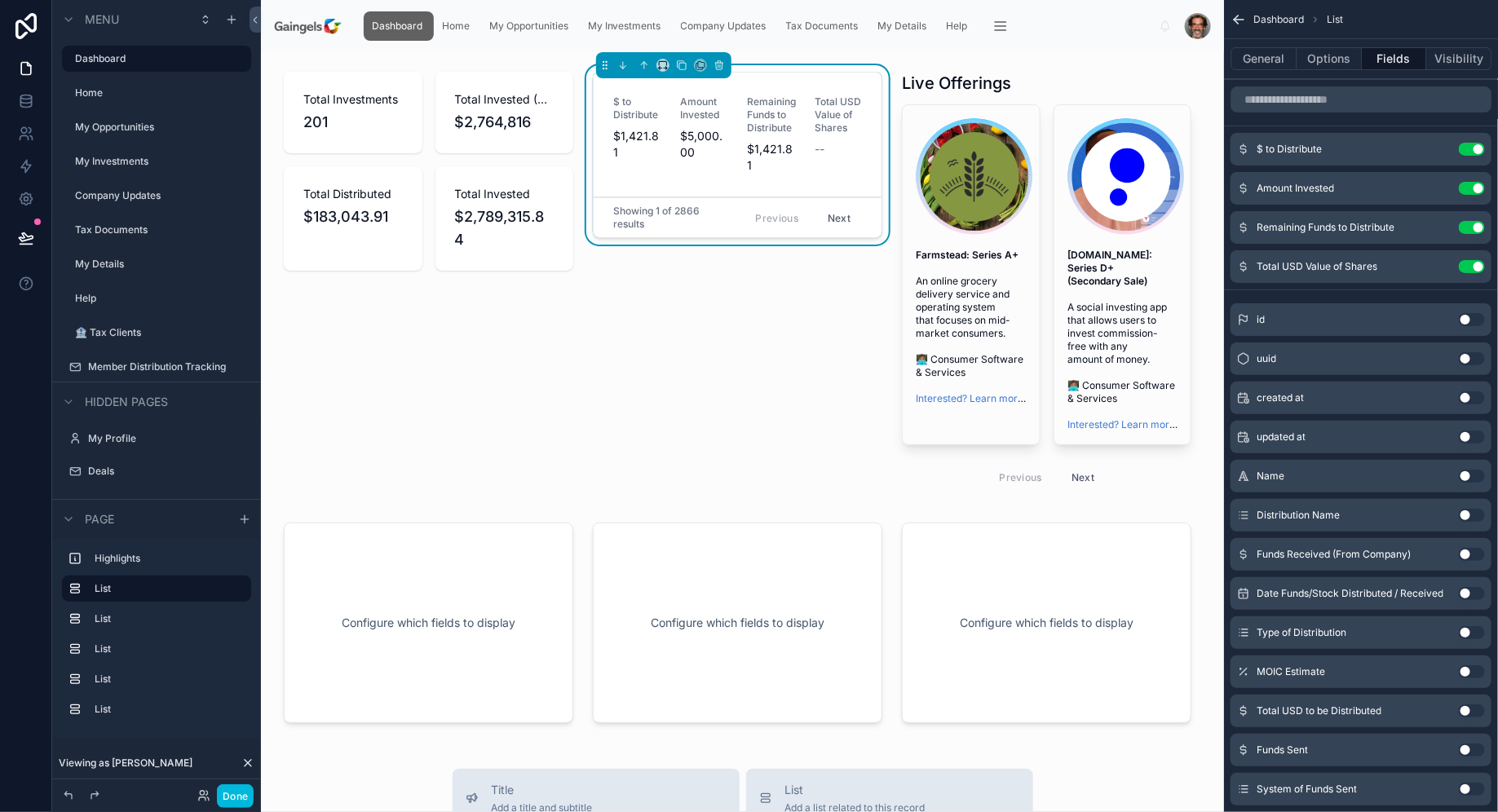
click at [1259, 62] on button "General" at bounding box center [1263, 59] width 66 height 23
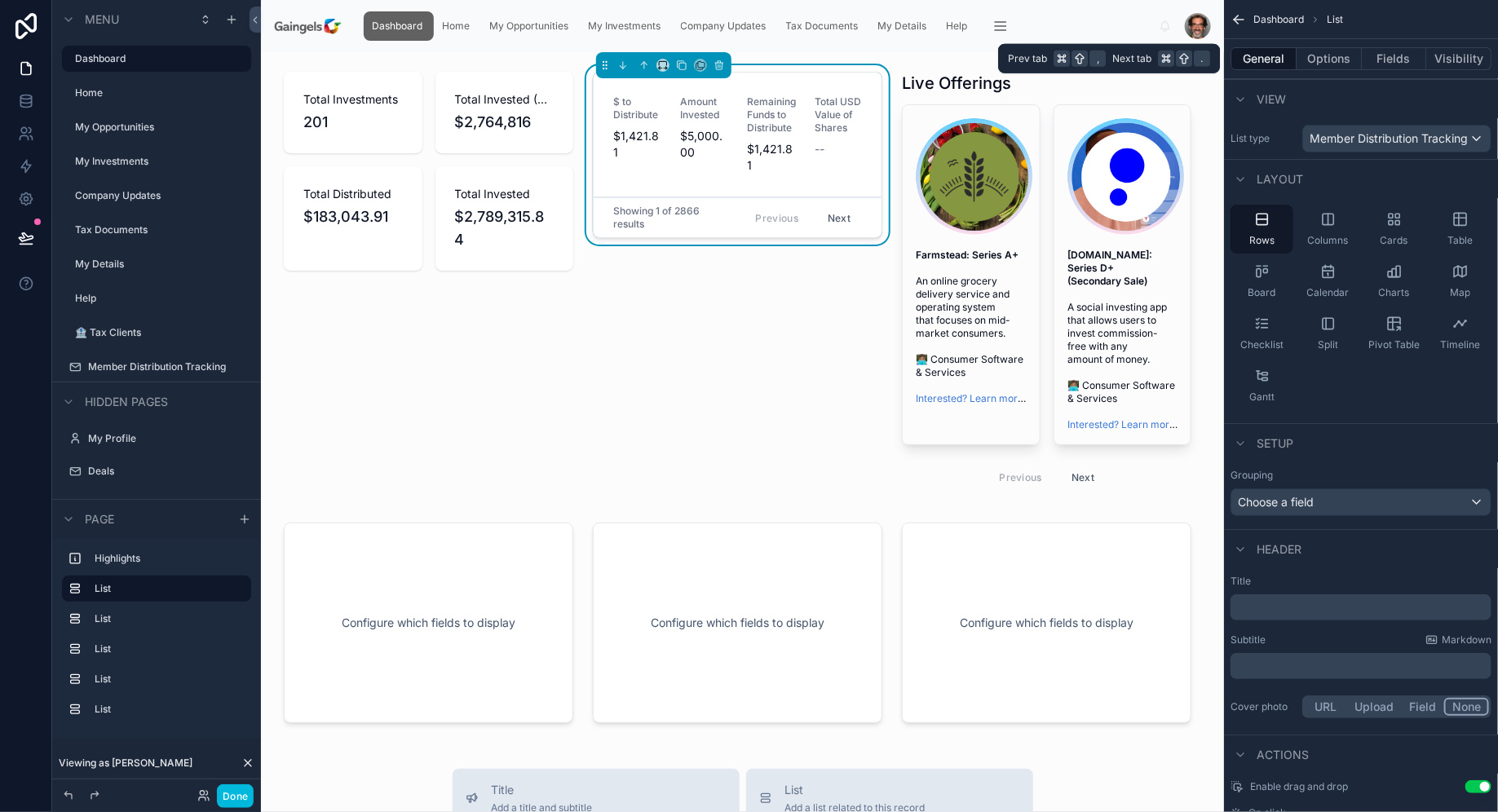
click at [1322, 61] on button "Options" at bounding box center [1329, 59] width 66 height 23
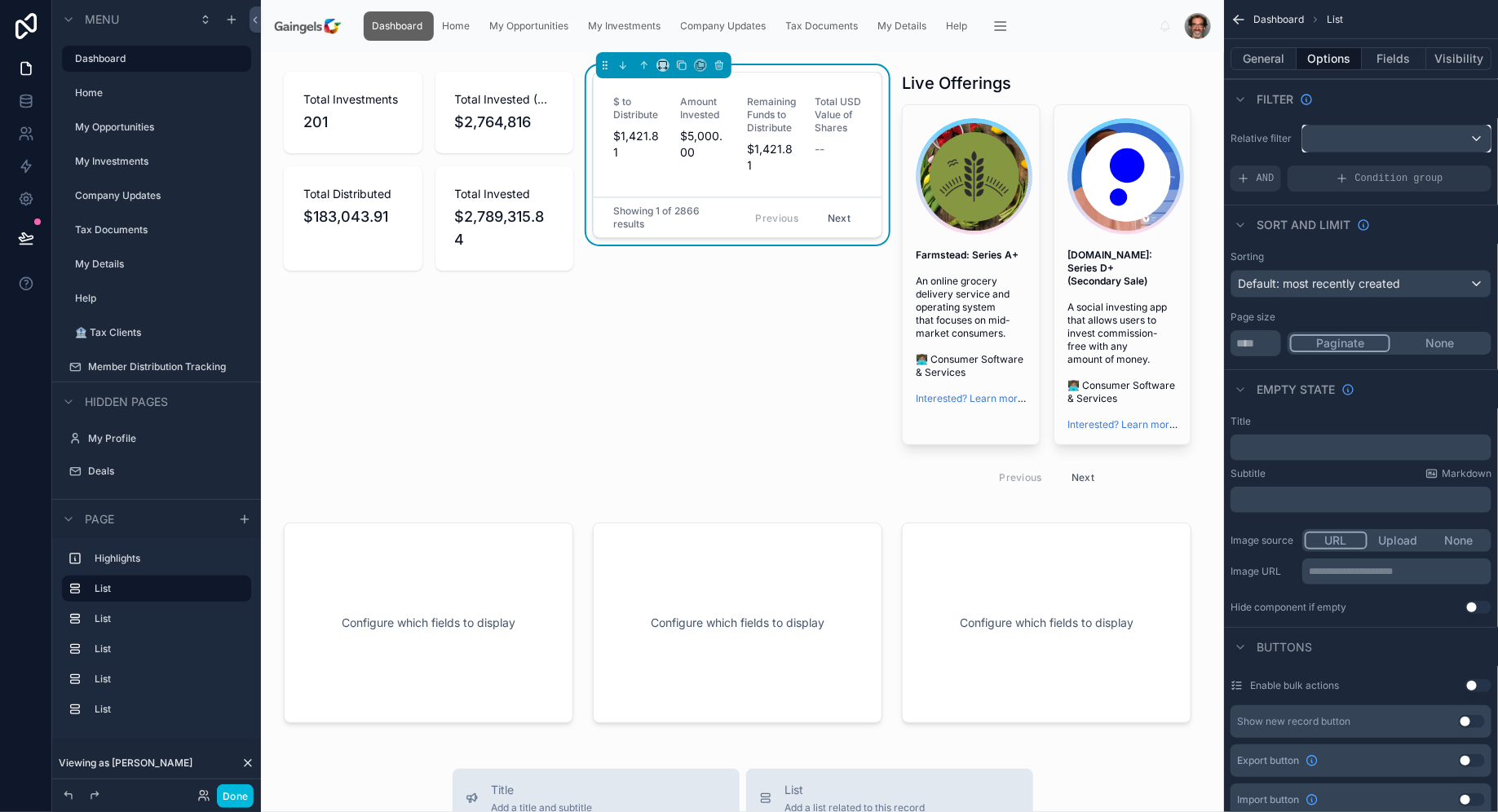
click at [1372, 135] on div "scrollable content" at bounding box center [1396, 138] width 188 height 26
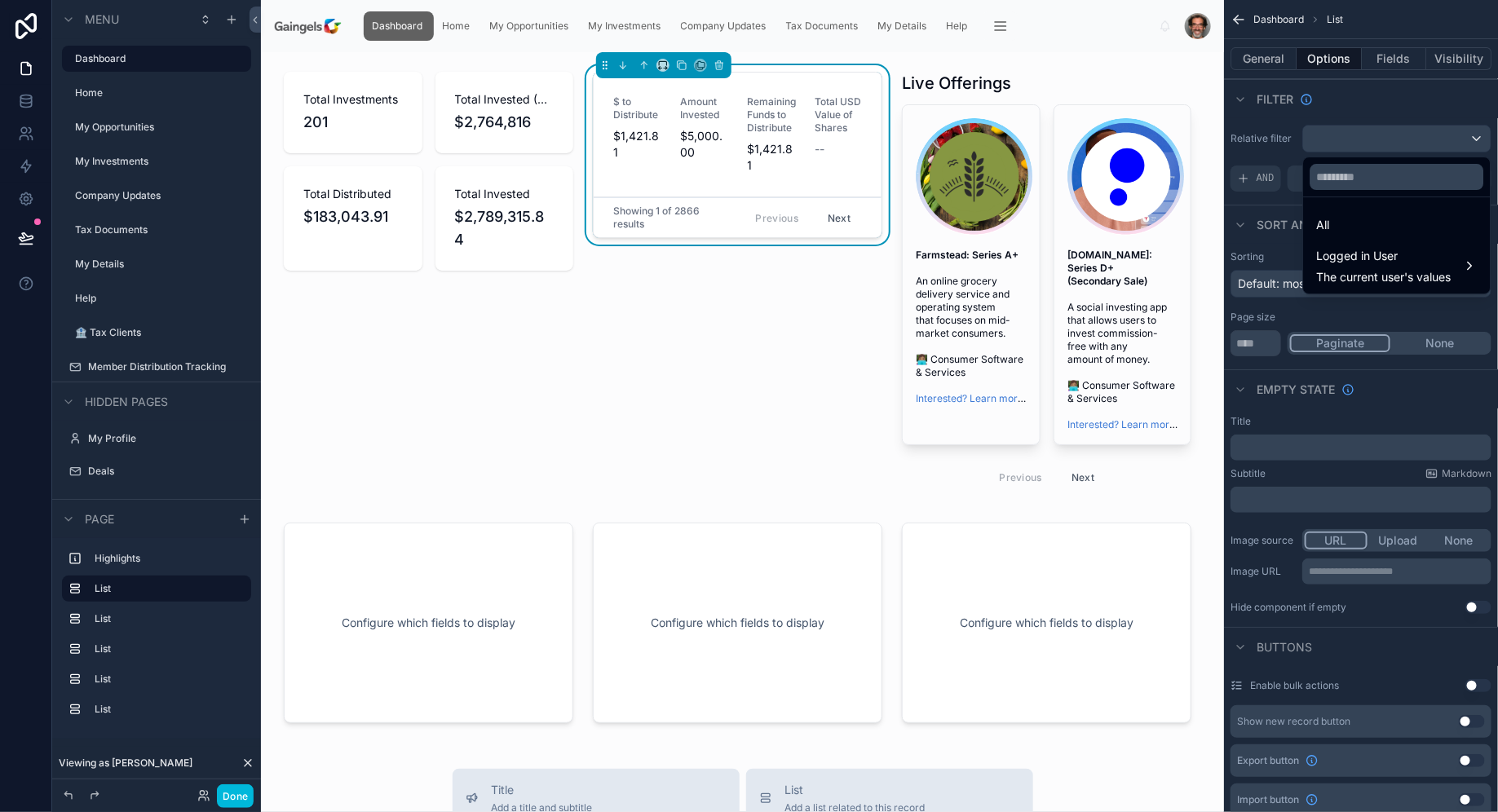
click at [1354, 218] on div "All" at bounding box center [1397, 224] width 161 height 19
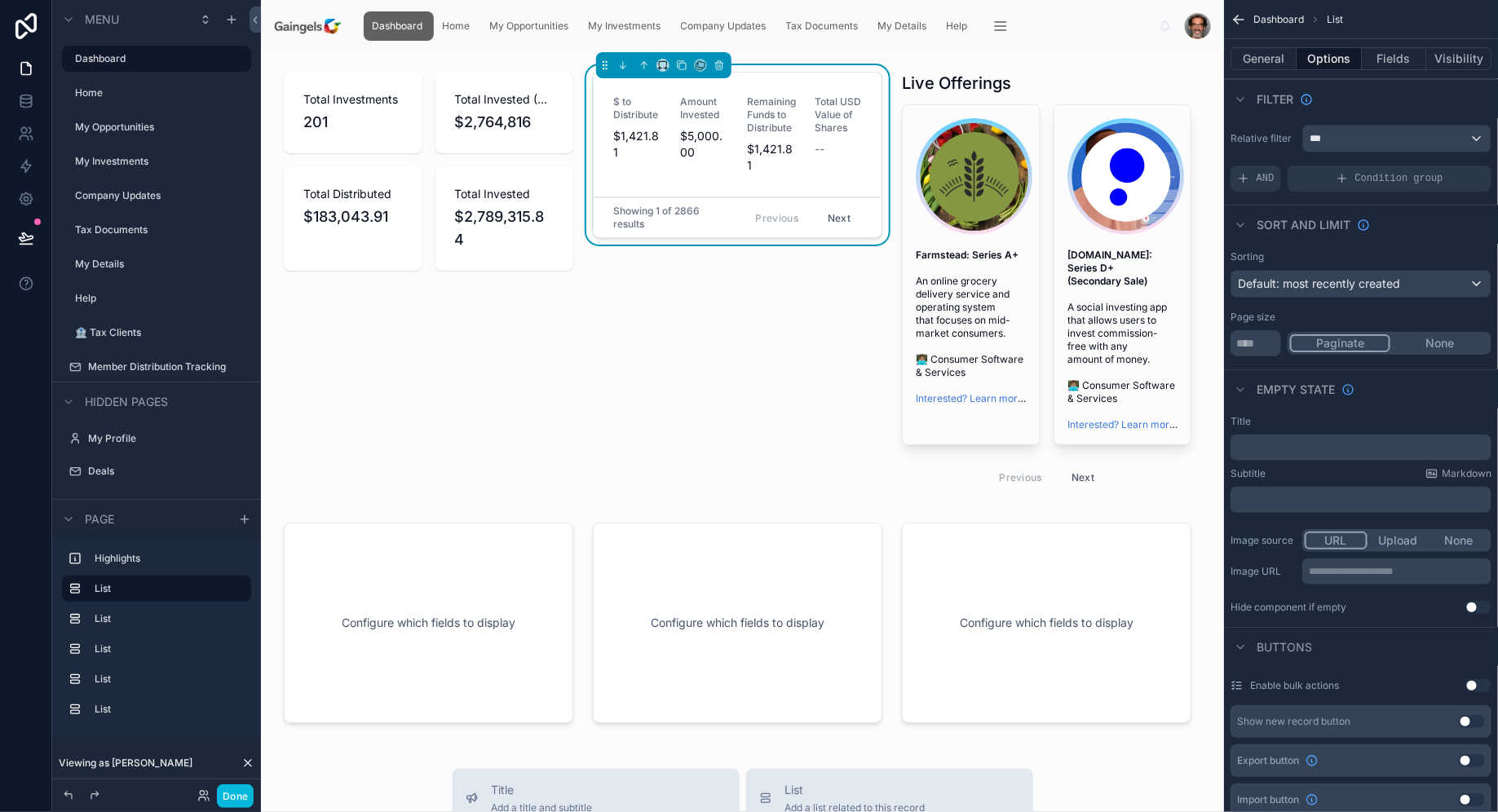
click at [1253, 177] on div "AND" at bounding box center [1255, 178] width 50 height 26
click at [0, 0] on icon "scrollable content" at bounding box center [0, 0] width 0 height 0
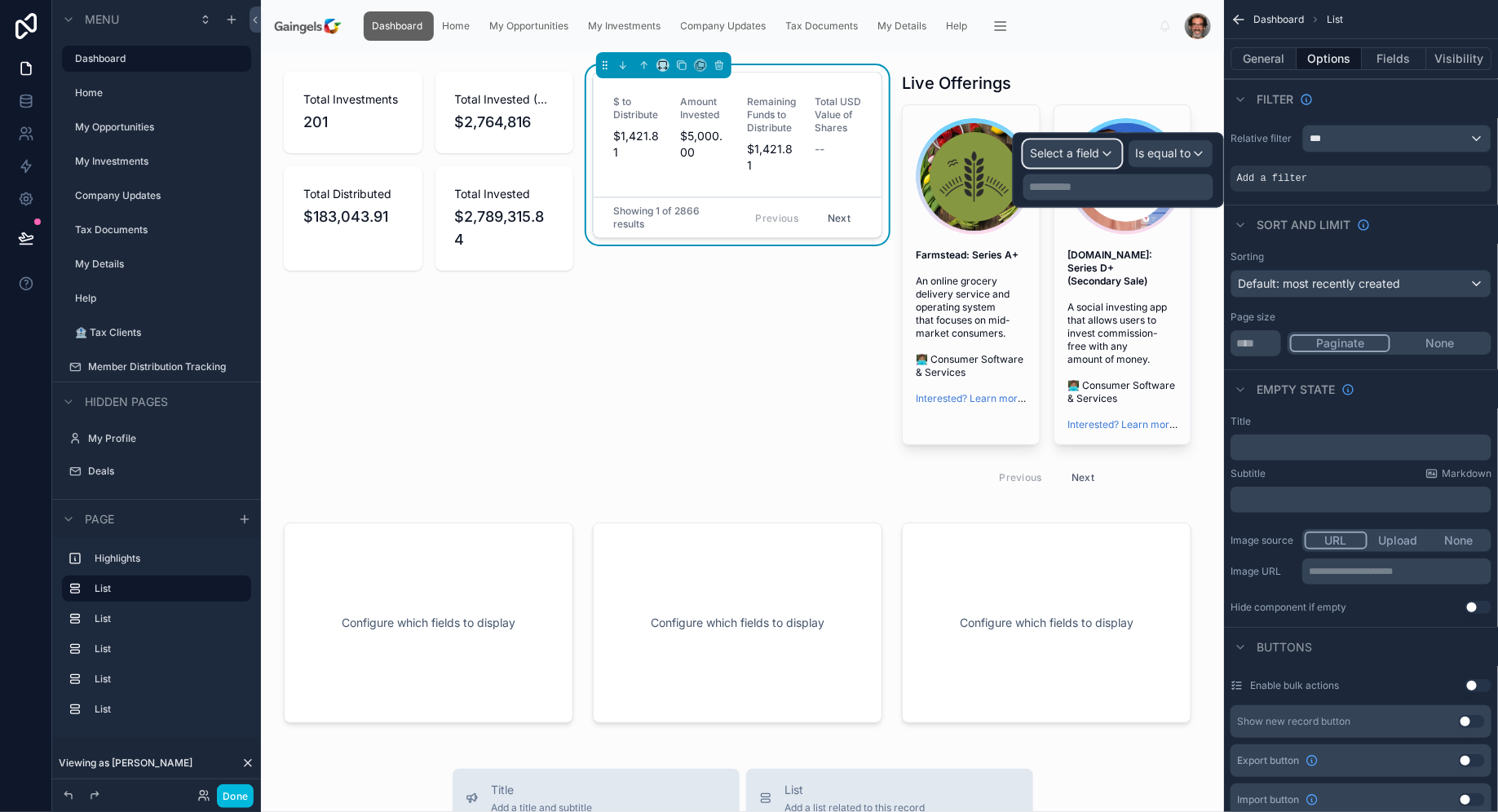
click at [1064, 160] on span "Select a field" at bounding box center [1065, 153] width 69 height 16
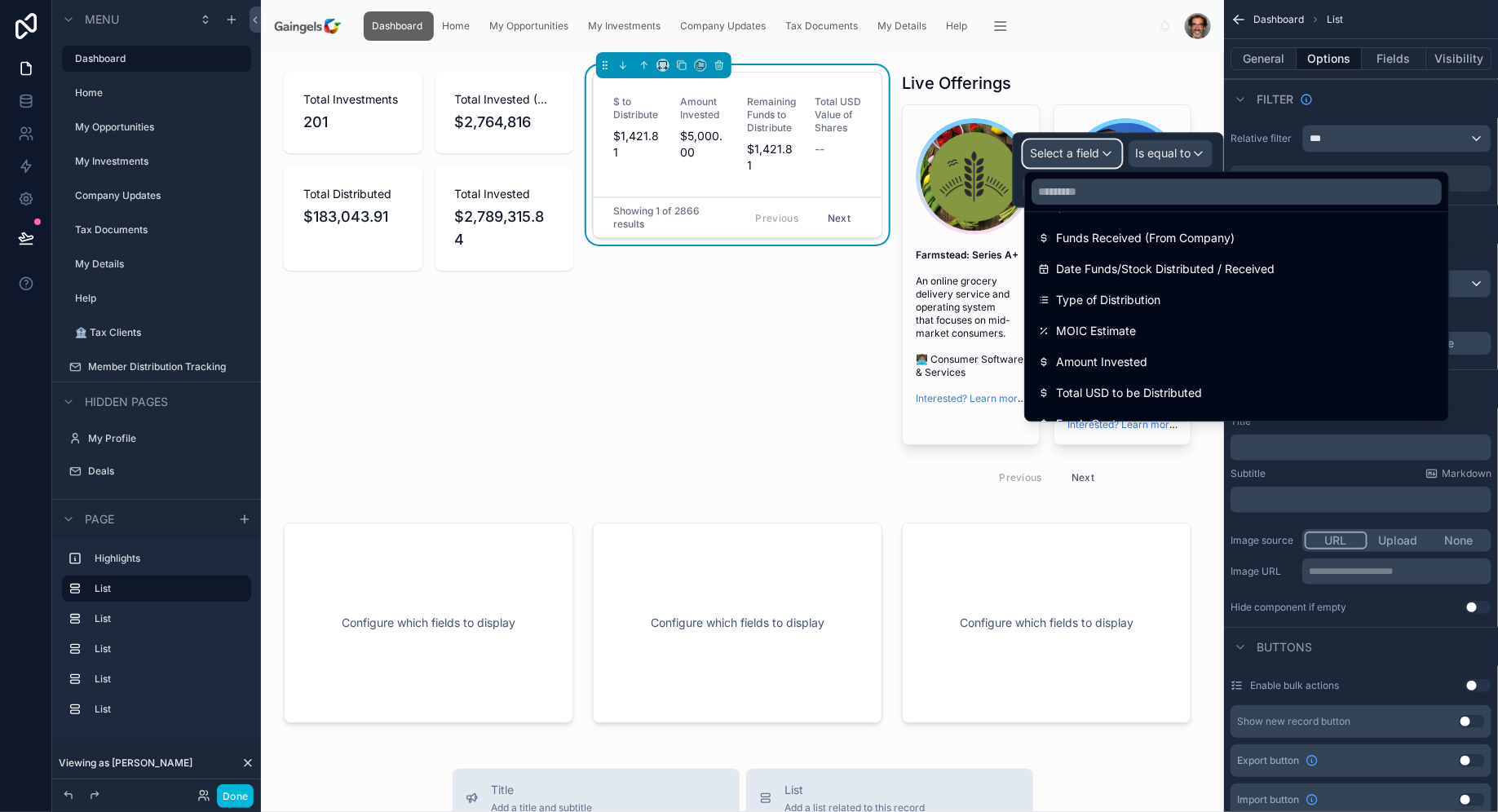
scroll to position [232, 0]
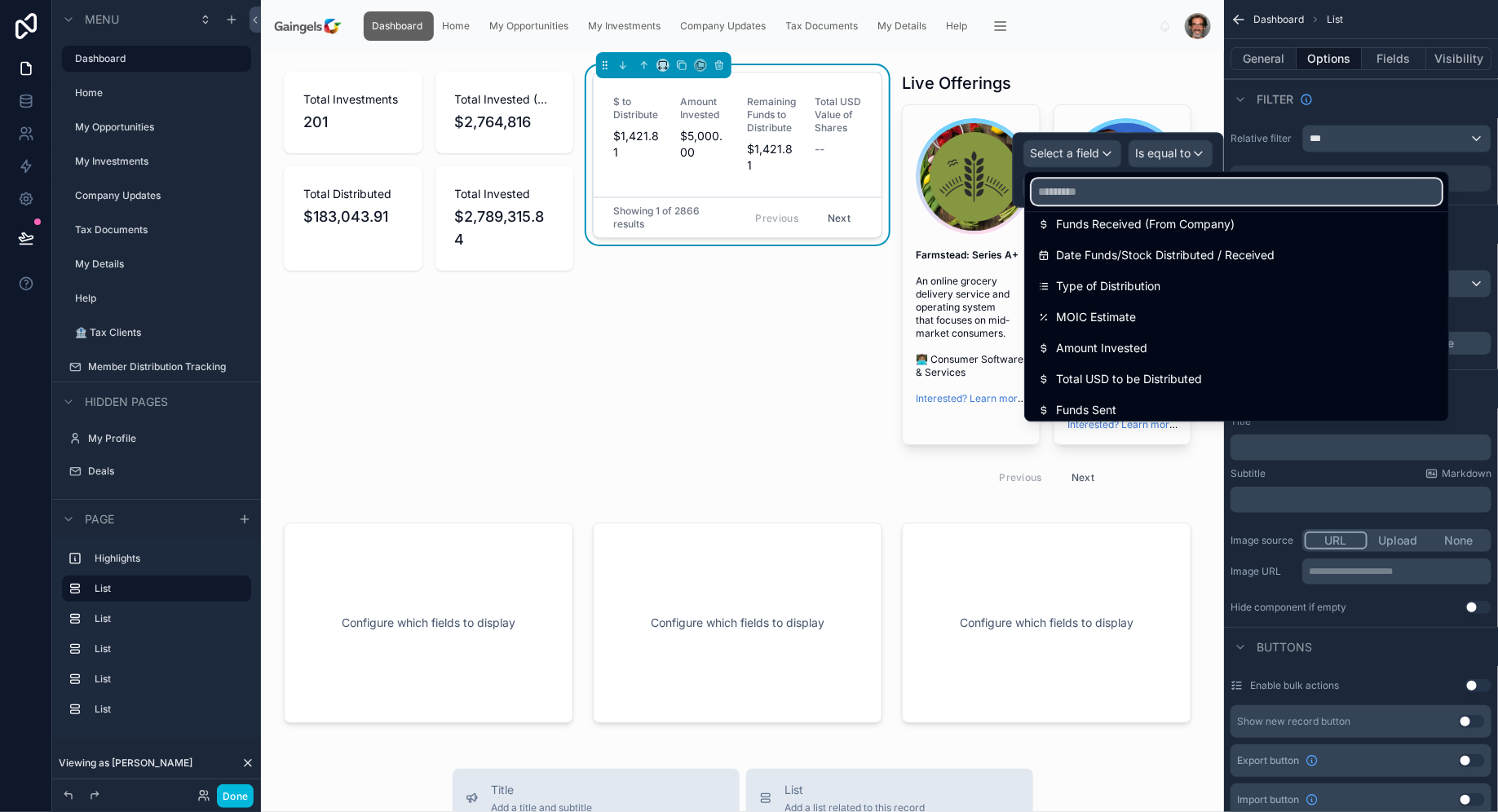
click at [1104, 195] on input "text" at bounding box center [1237, 191] width 410 height 26
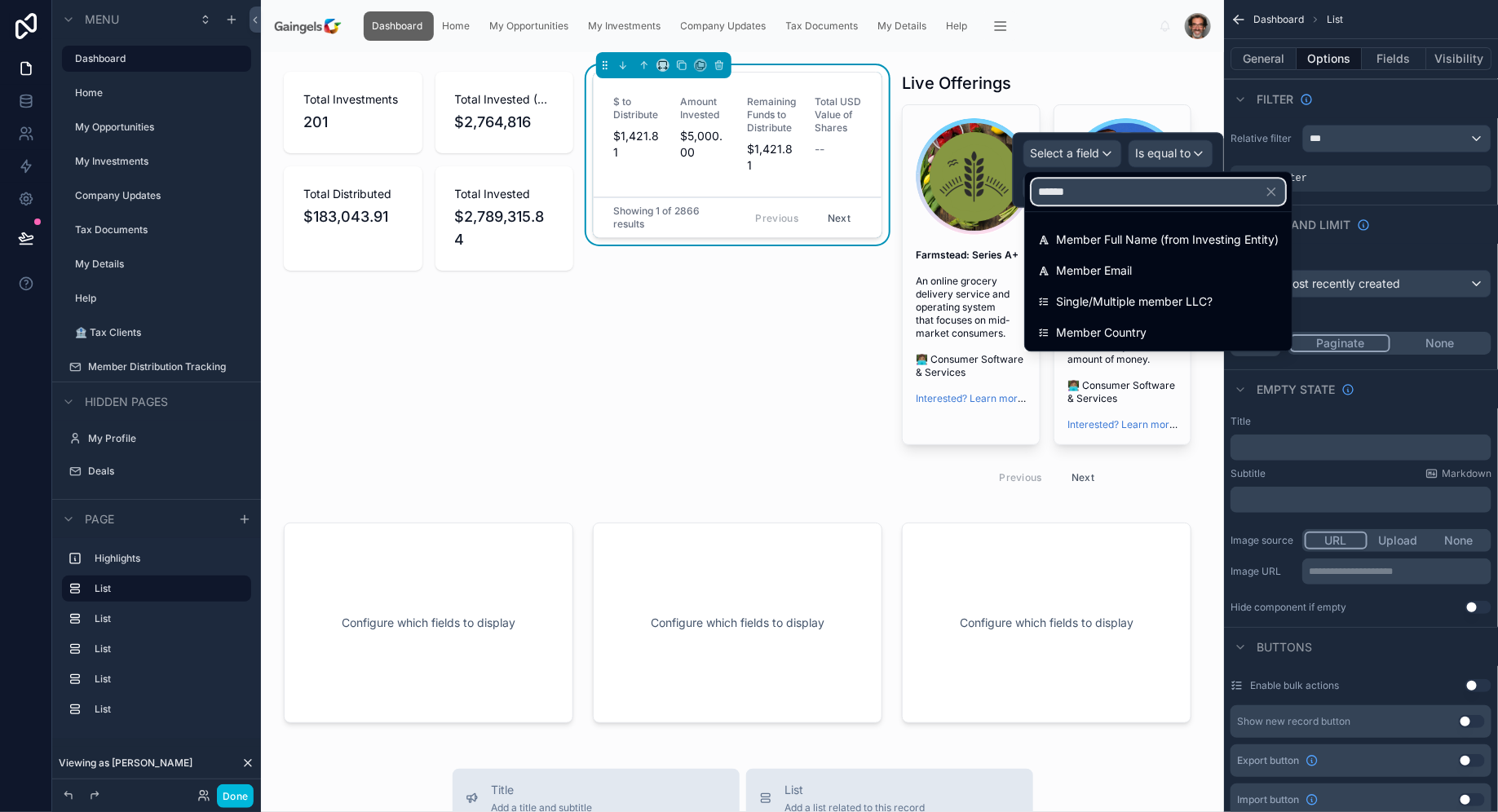
type input "******"
click at [1134, 274] on div "Member Email" at bounding box center [1158, 271] width 241 height 19
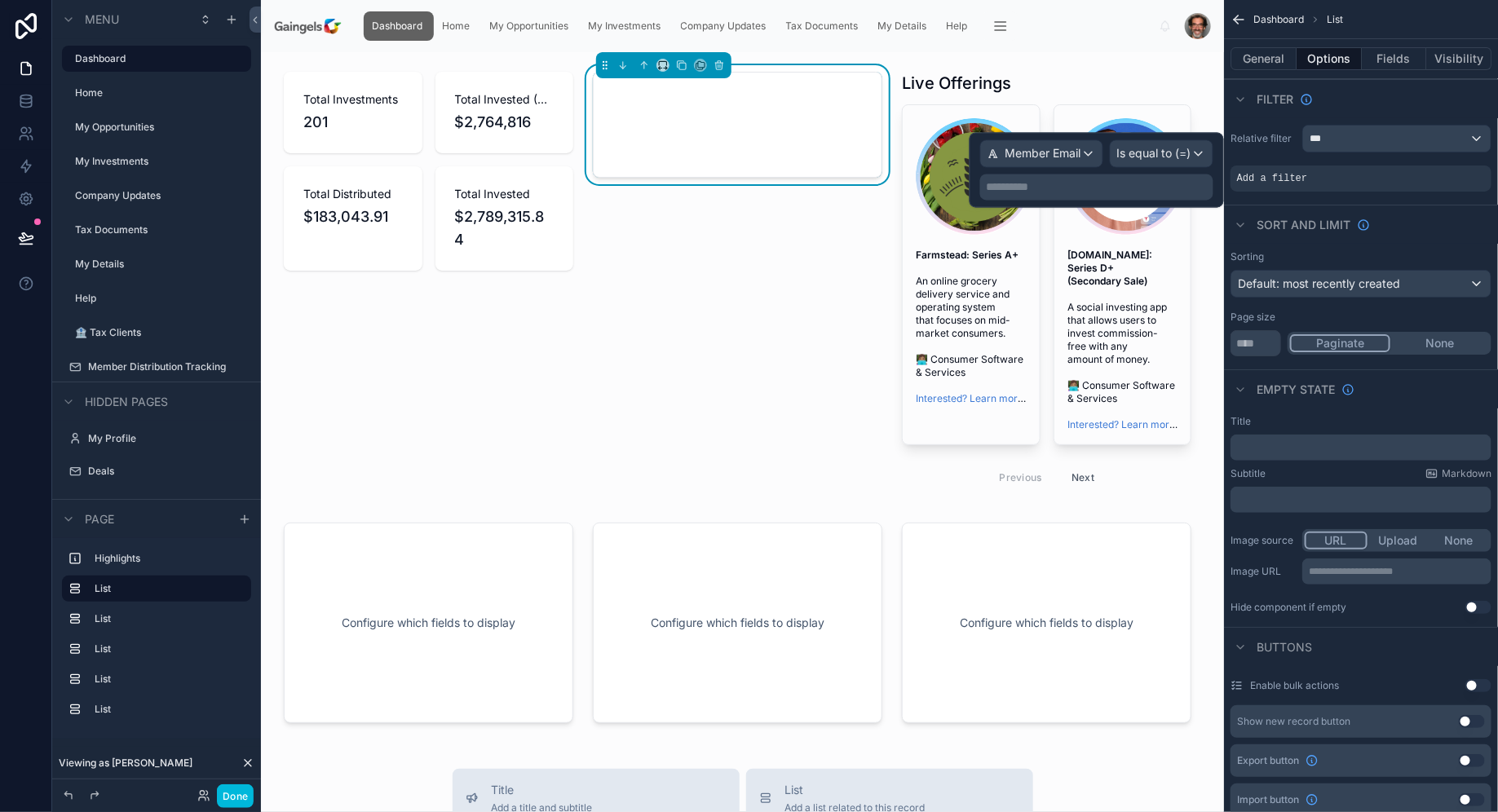
click at [1184, 183] on p "**********" at bounding box center [1098, 187] width 223 height 16
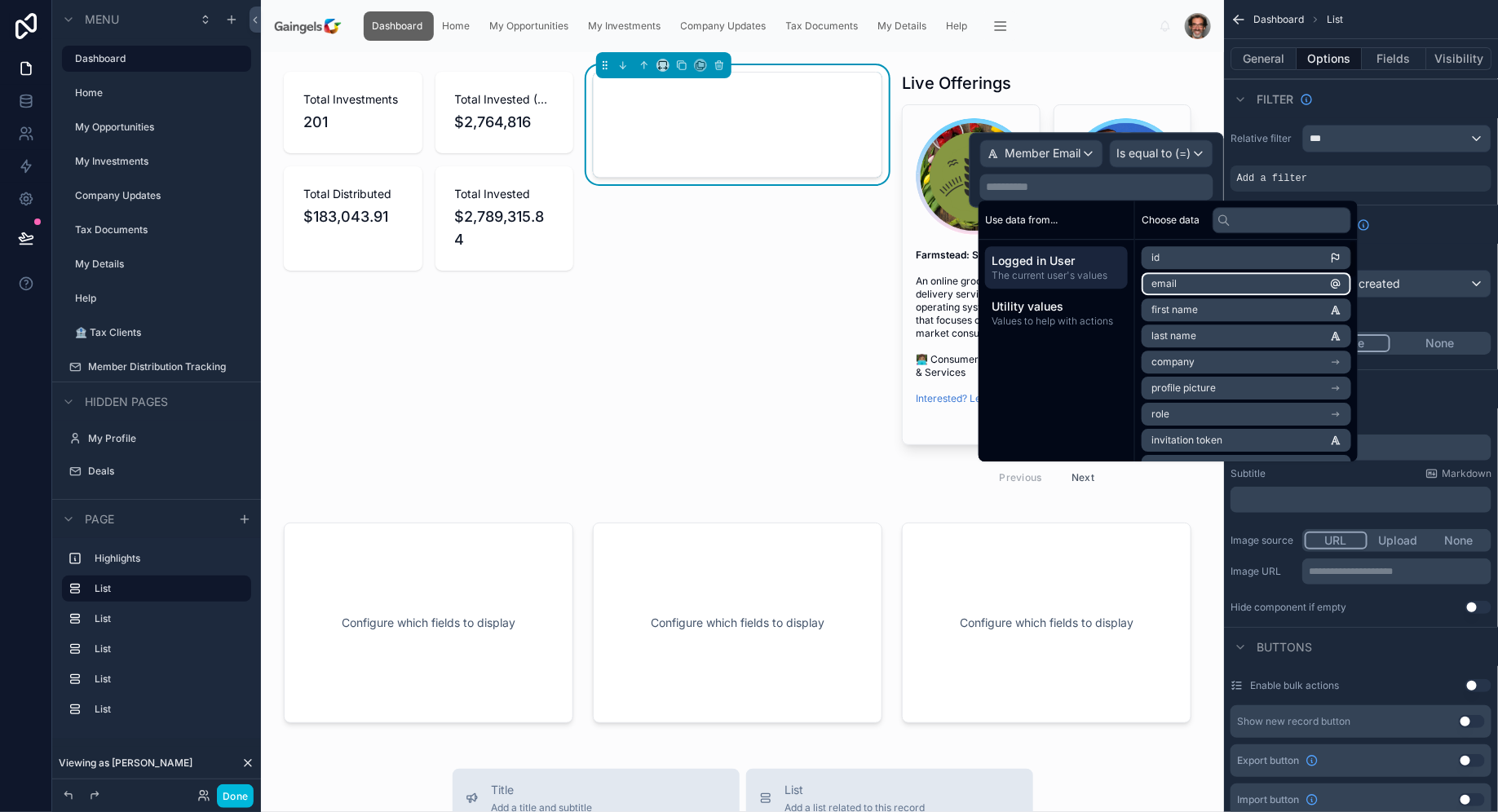
click at [1219, 277] on li "email" at bounding box center [1246, 284] width 209 height 23
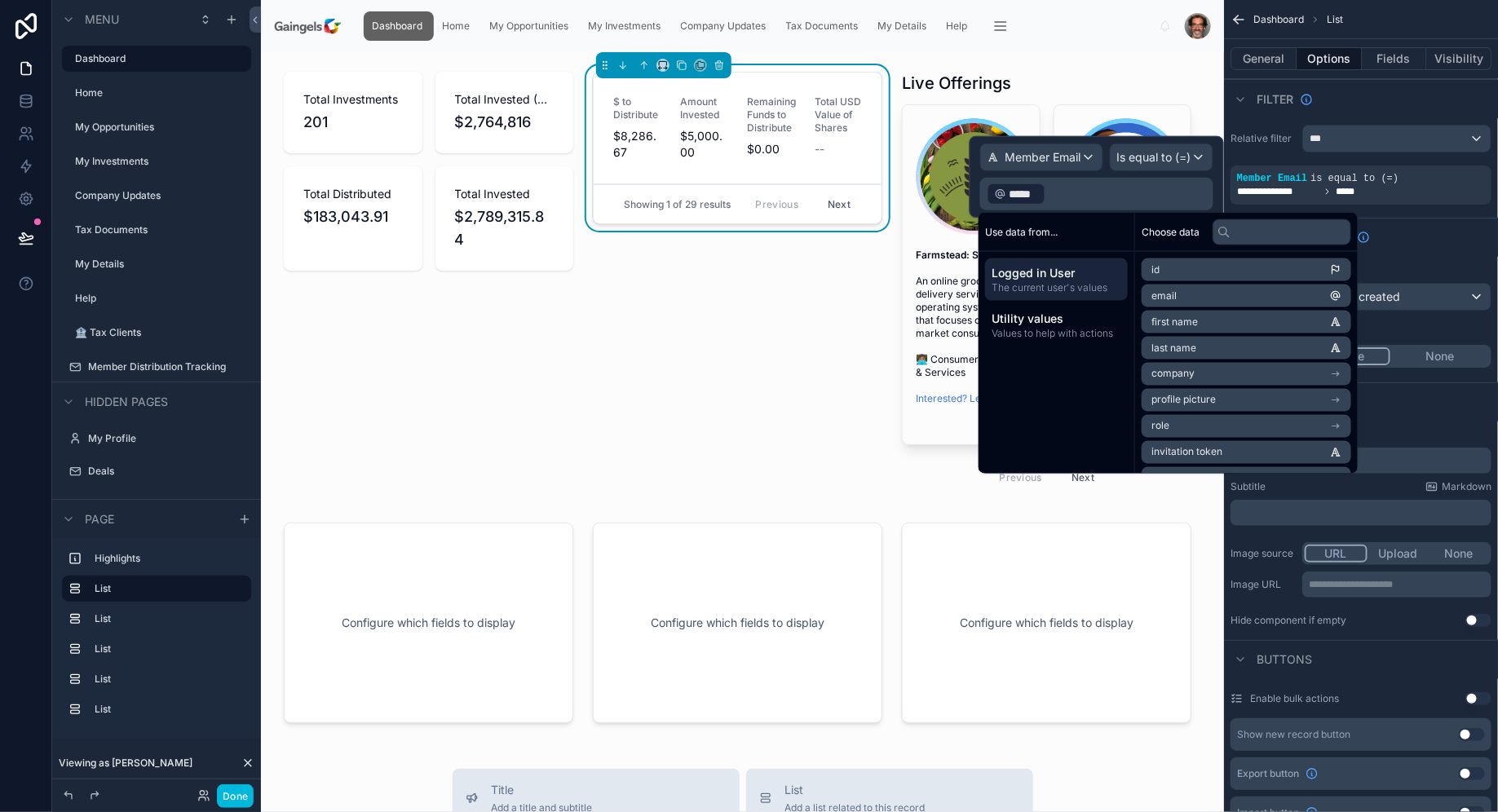
click at [1410, 98] on div "Filter" at bounding box center [1360, 98] width 274 height 39
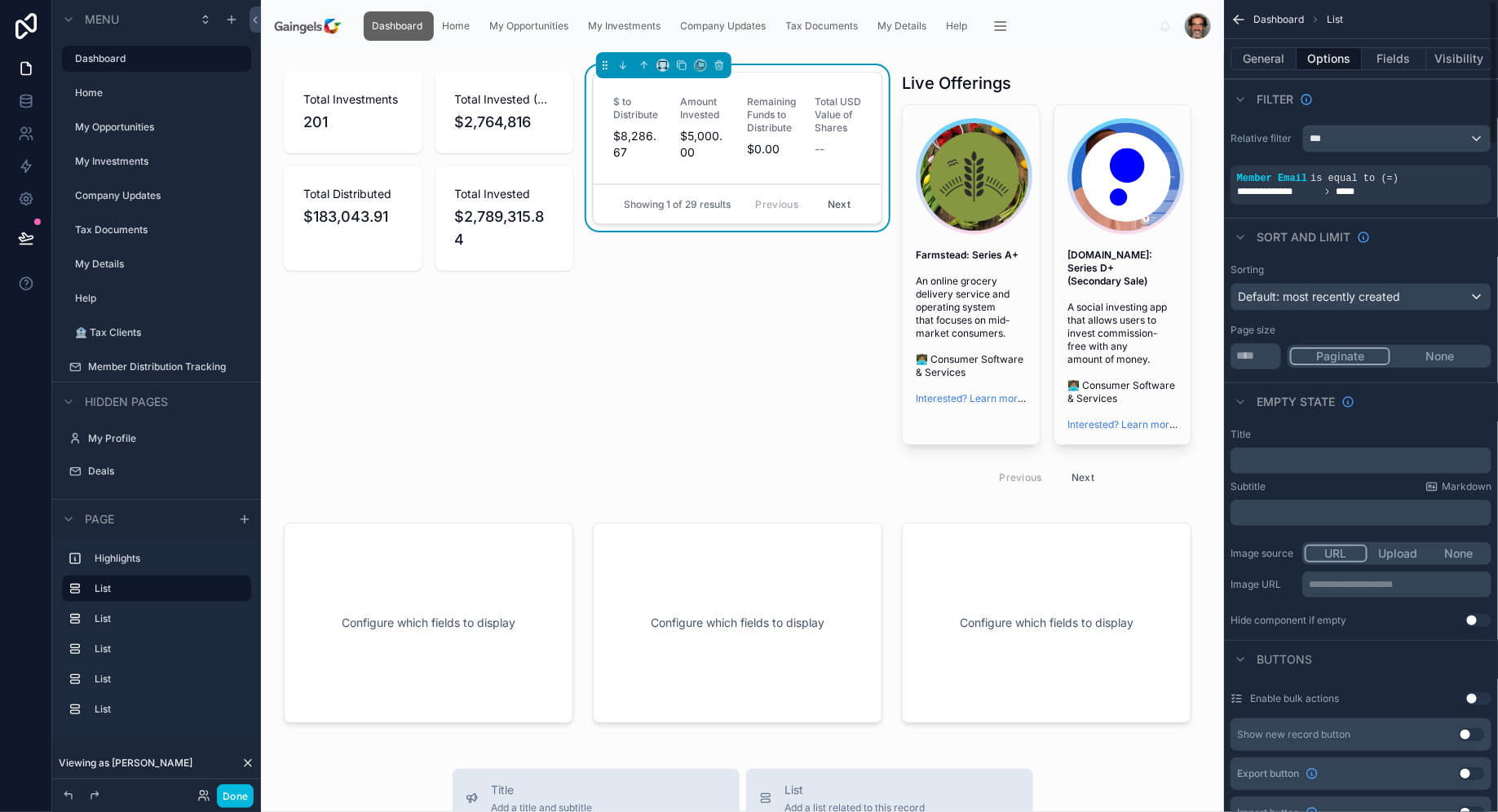
click at [850, 203] on button "Next" at bounding box center [838, 204] width 45 height 25
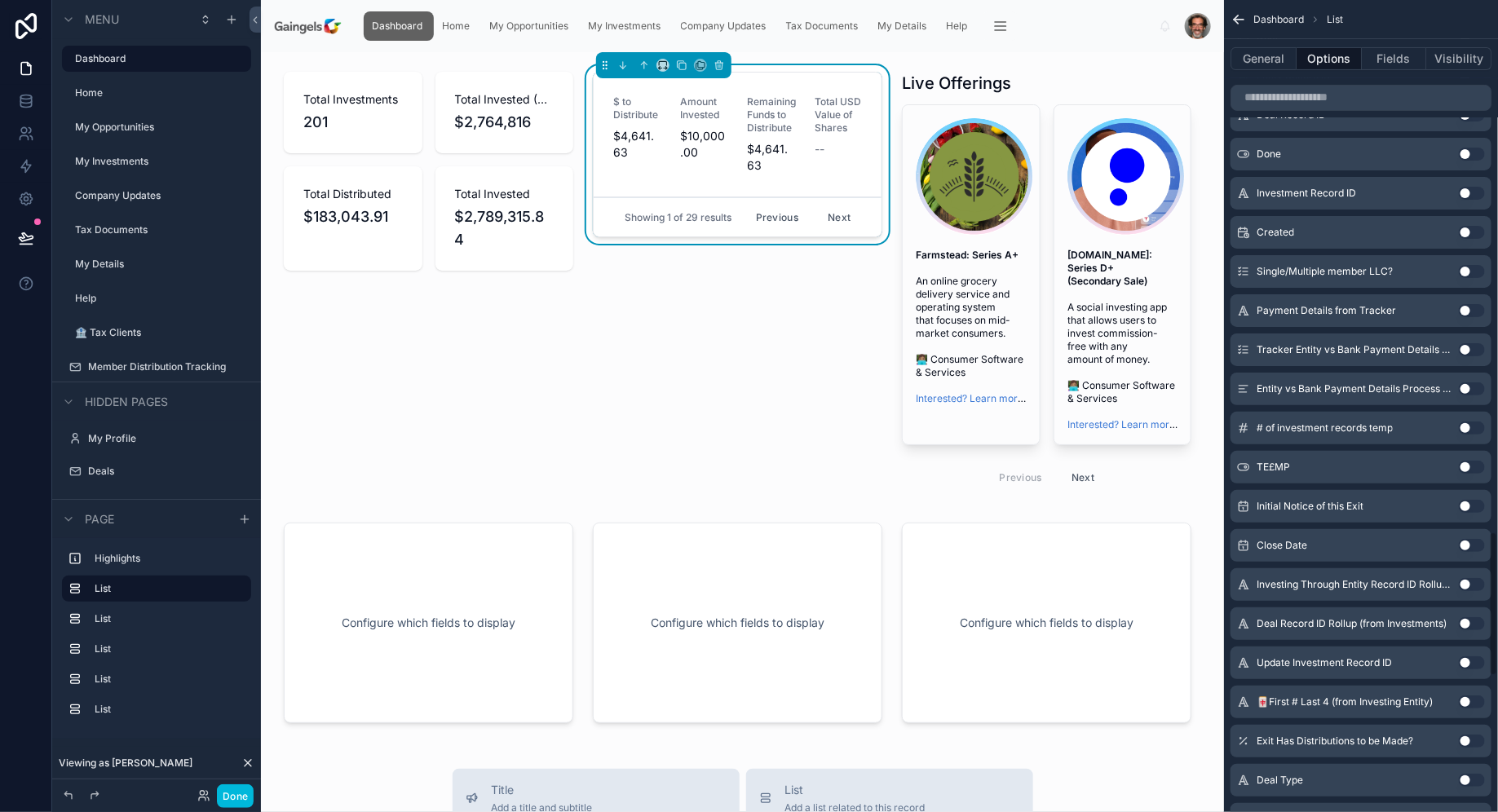
scroll to position [3731, 0]
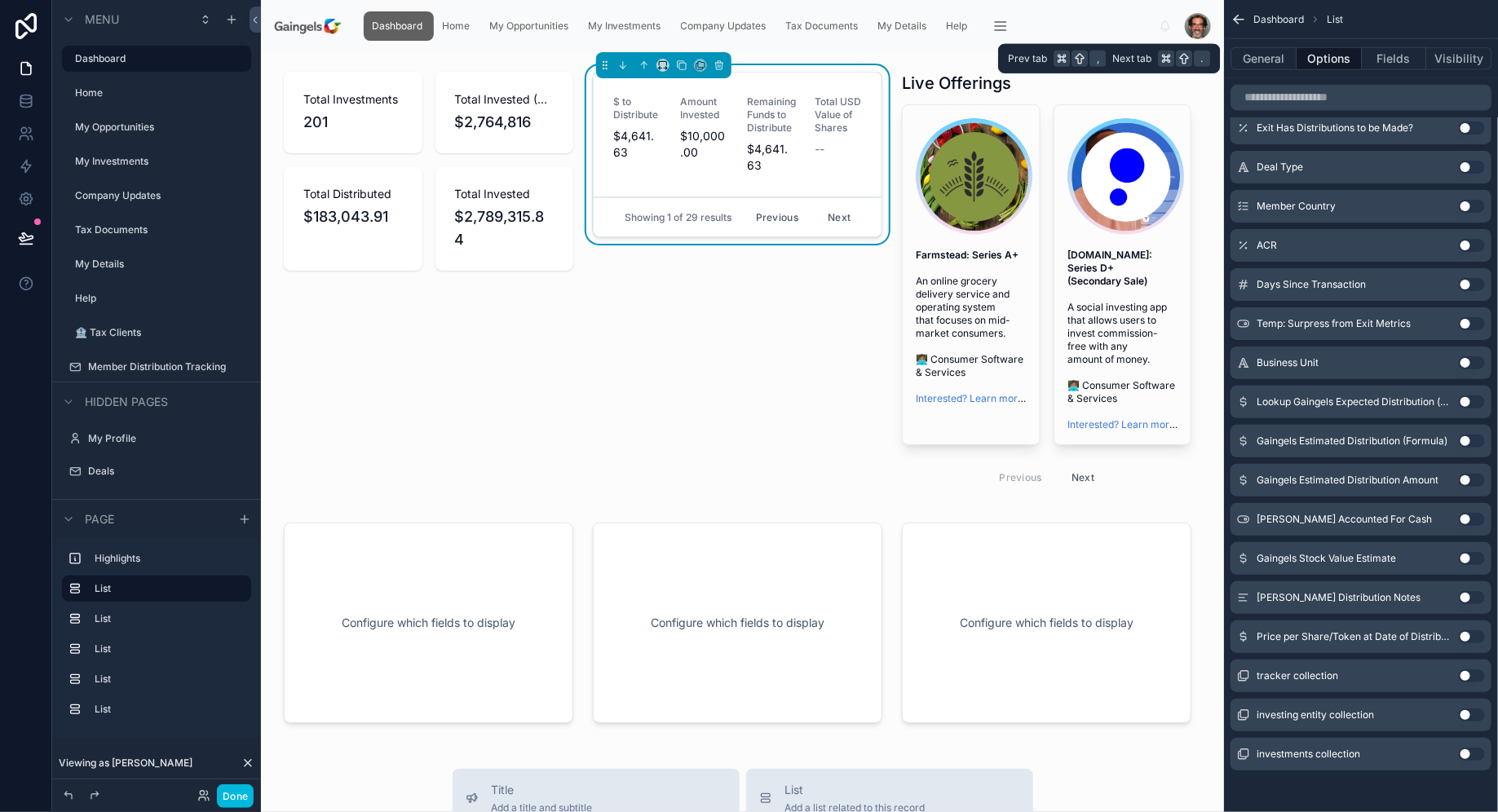
click at [1392, 56] on button "Fields" at bounding box center [1394, 59] width 66 height 23
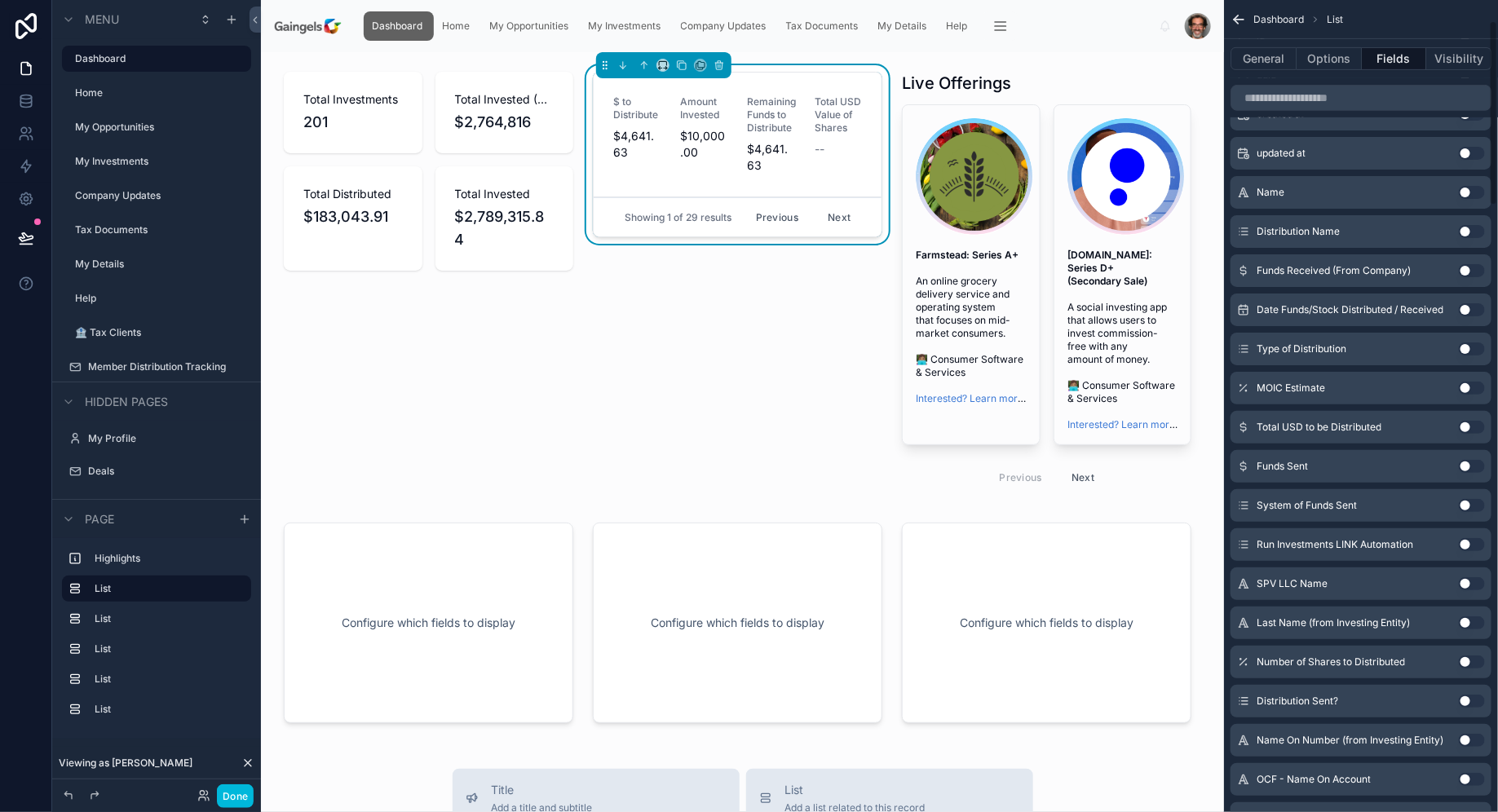
scroll to position [0, 0]
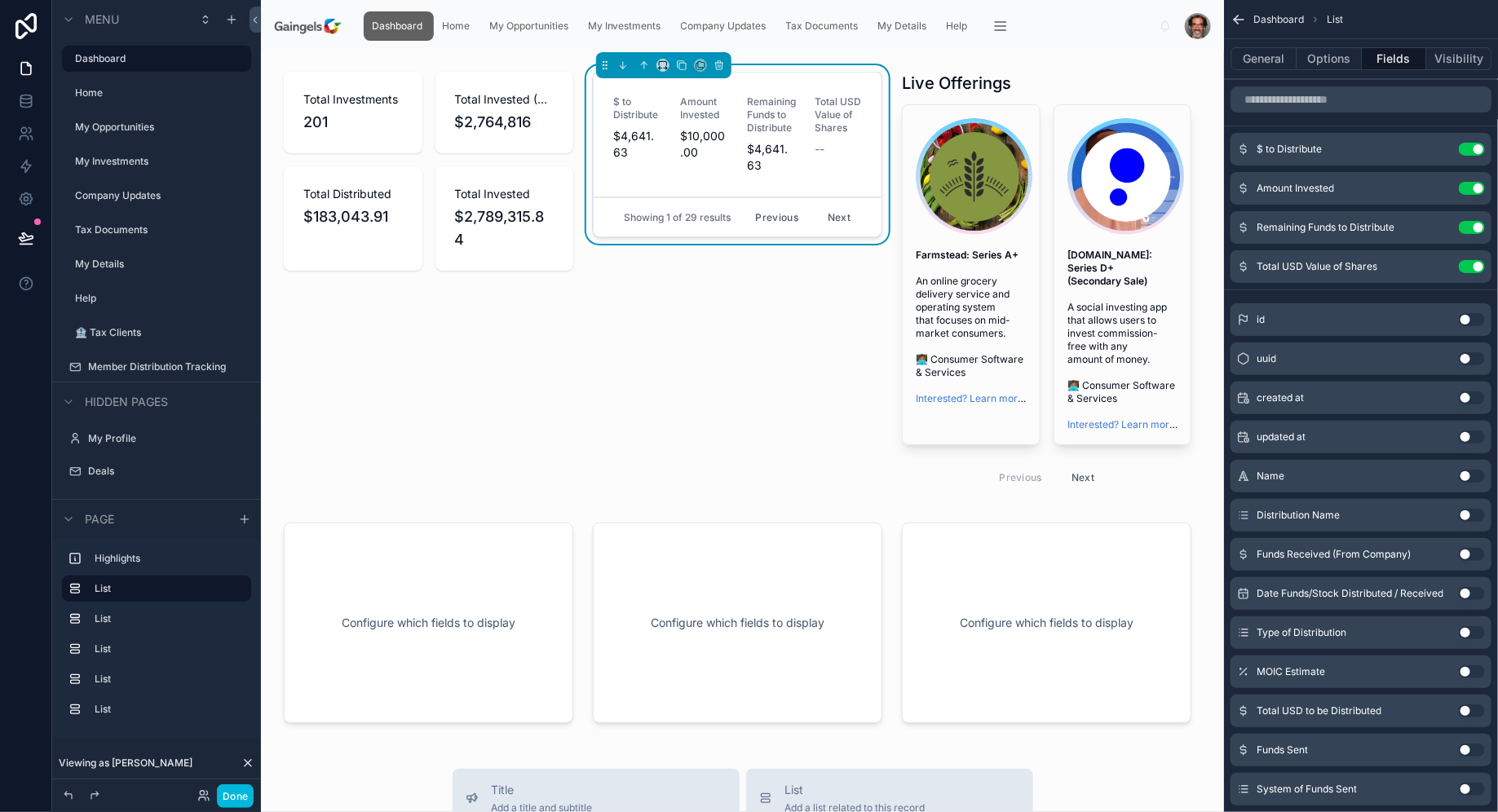
click at [1477, 267] on button "Use setting" at bounding box center [1471, 267] width 26 height 13
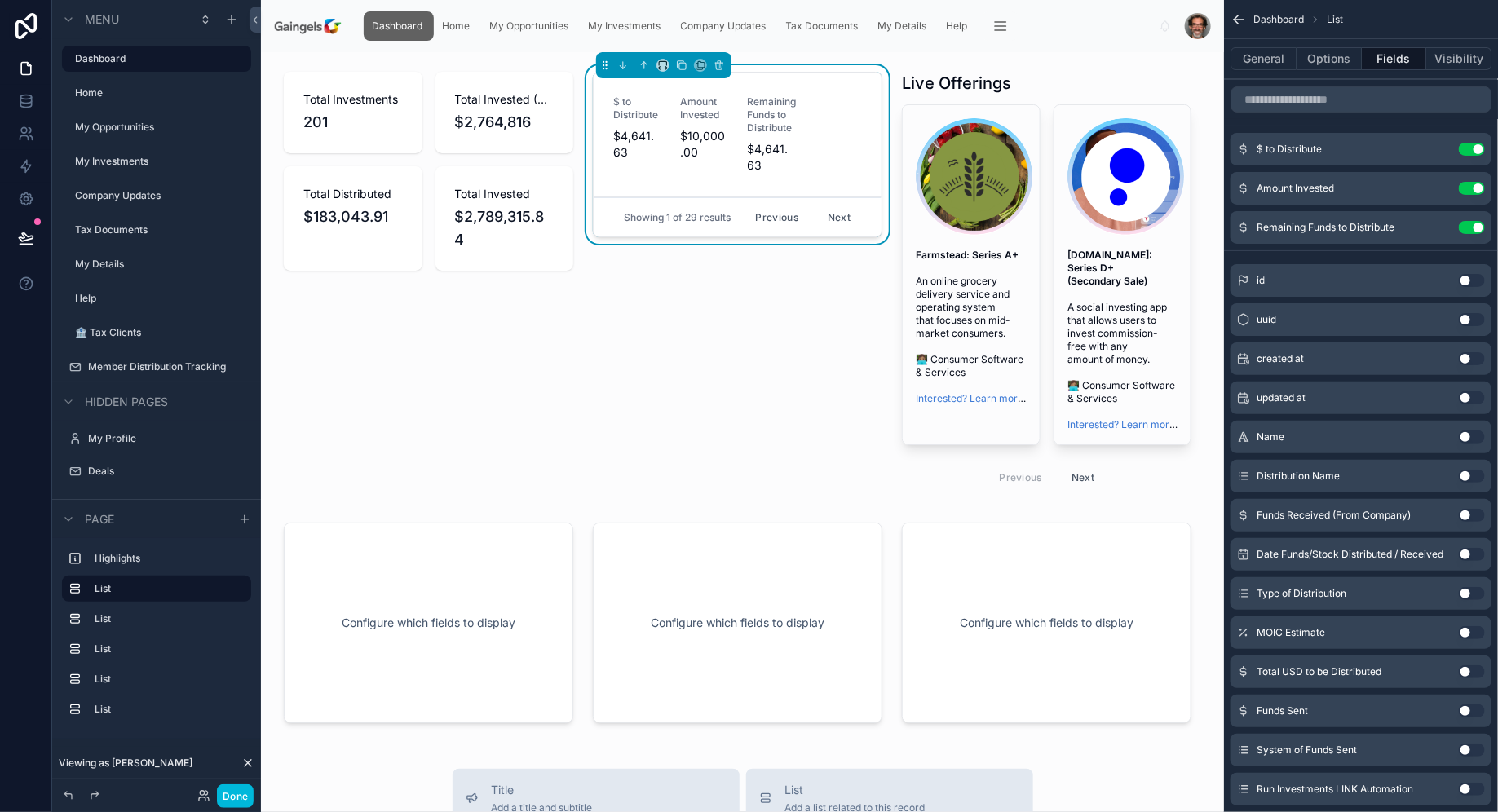
click at [1473, 224] on button "Use setting" at bounding box center [1471, 227] width 26 height 13
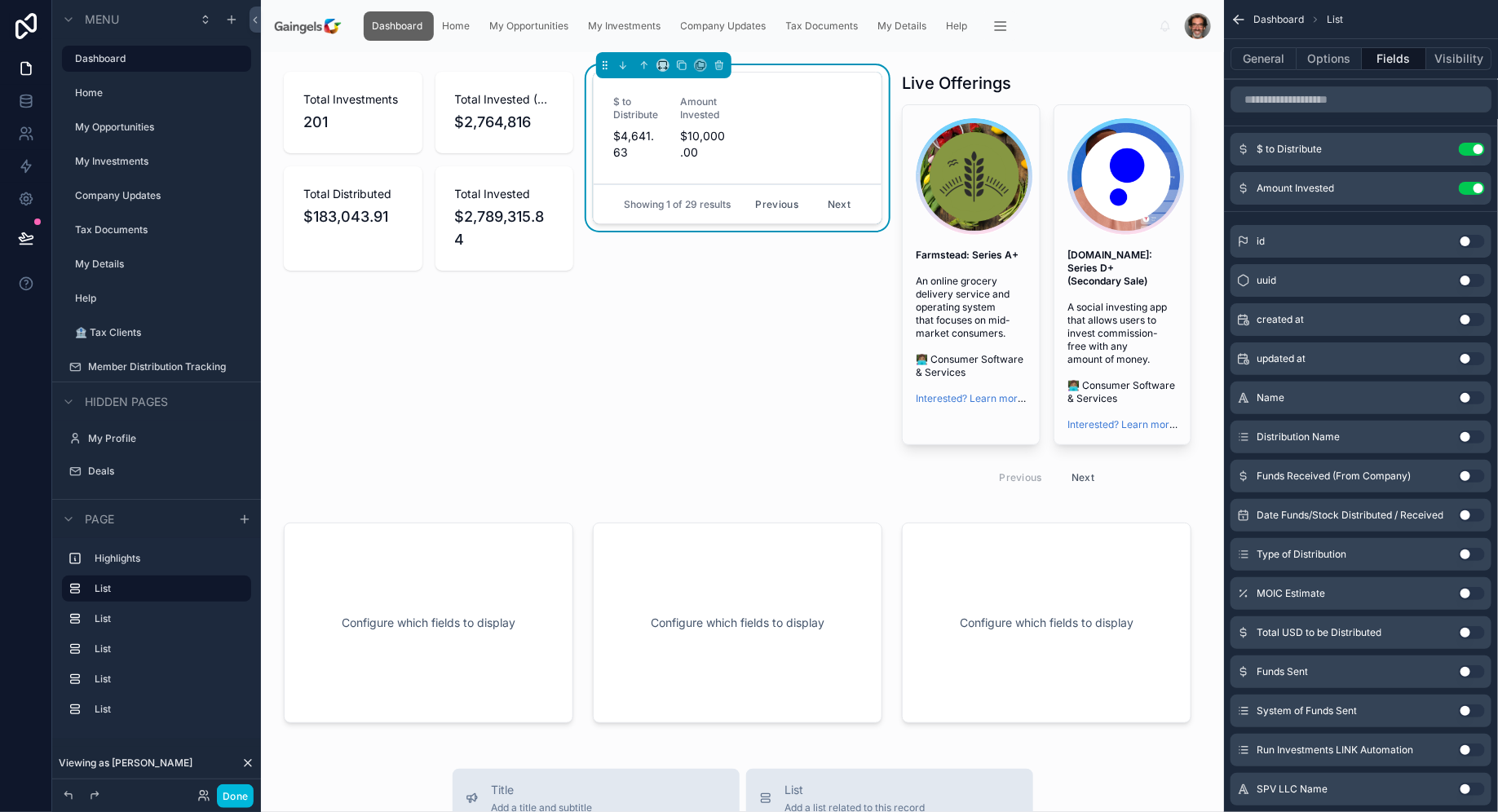
click at [0, 0] on icon "scrollable content" at bounding box center [0, 0] width 0 height 0
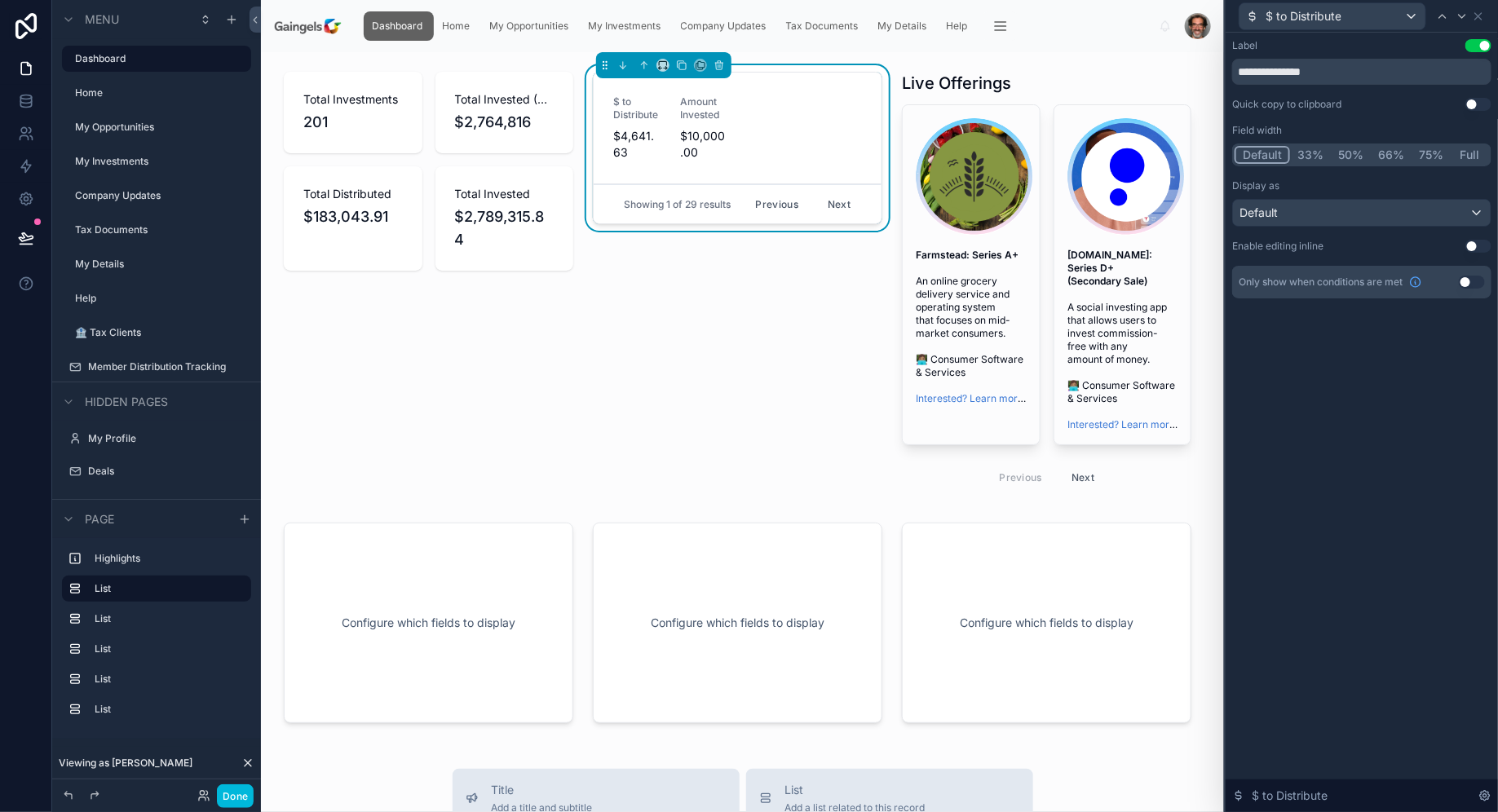
click at [1315, 154] on button "33%" at bounding box center [1310, 154] width 40 height 18
click at [1353, 149] on button "50%" at bounding box center [1350, 154] width 39 height 18
click at [1302, 154] on button "33%" at bounding box center [1308, 154] width 40 height 18
click at [1426, 149] on button "75%" at bounding box center [1431, 154] width 39 height 18
click at [1464, 151] on button "Full" at bounding box center [1470, 154] width 39 height 18
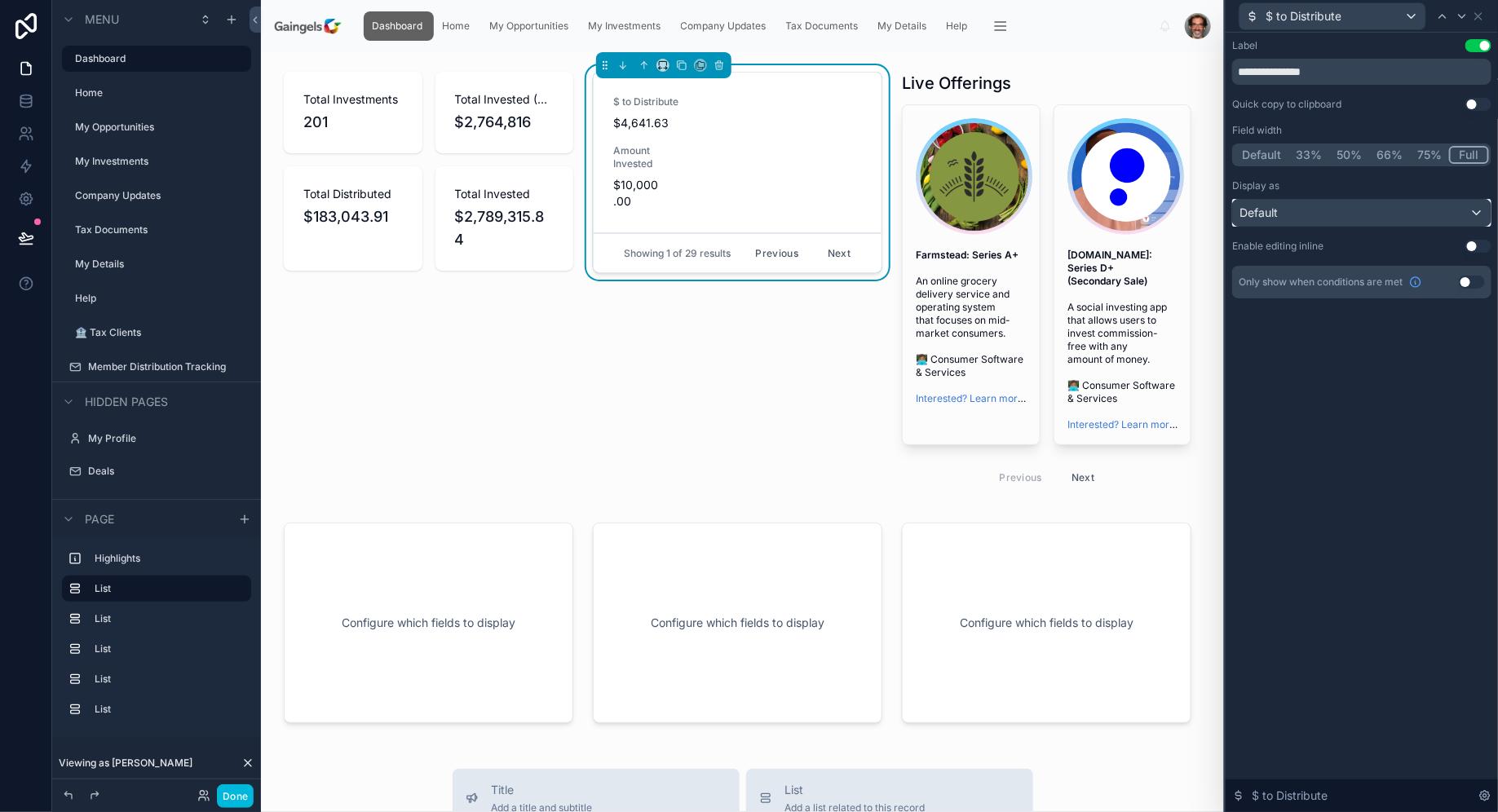
click at [1467, 213] on div "Default" at bounding box center [1361, 212] width 257 height 26
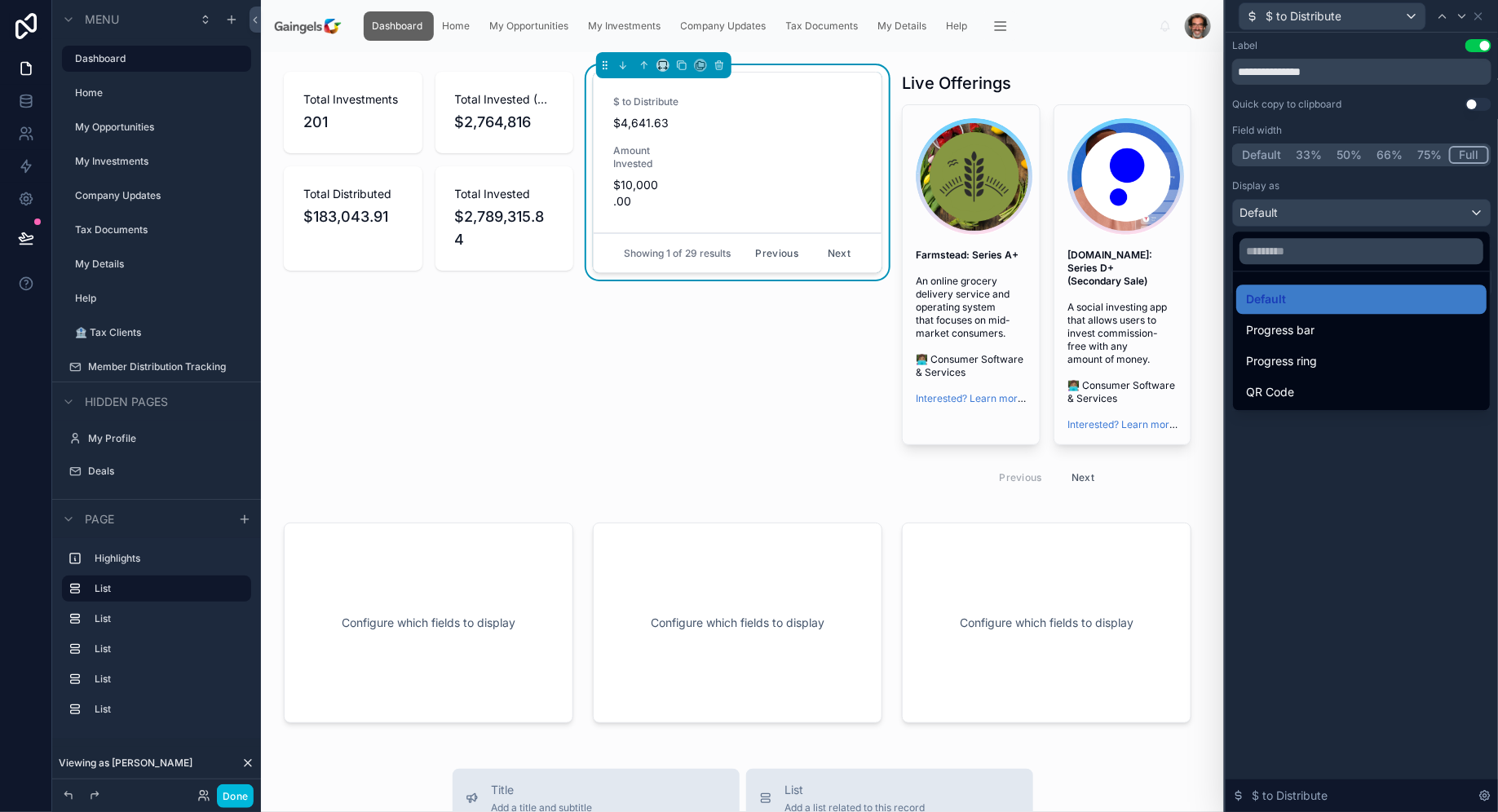
click at [1470, 213] on div at bounding box center [1361, 406] width 273 height 812
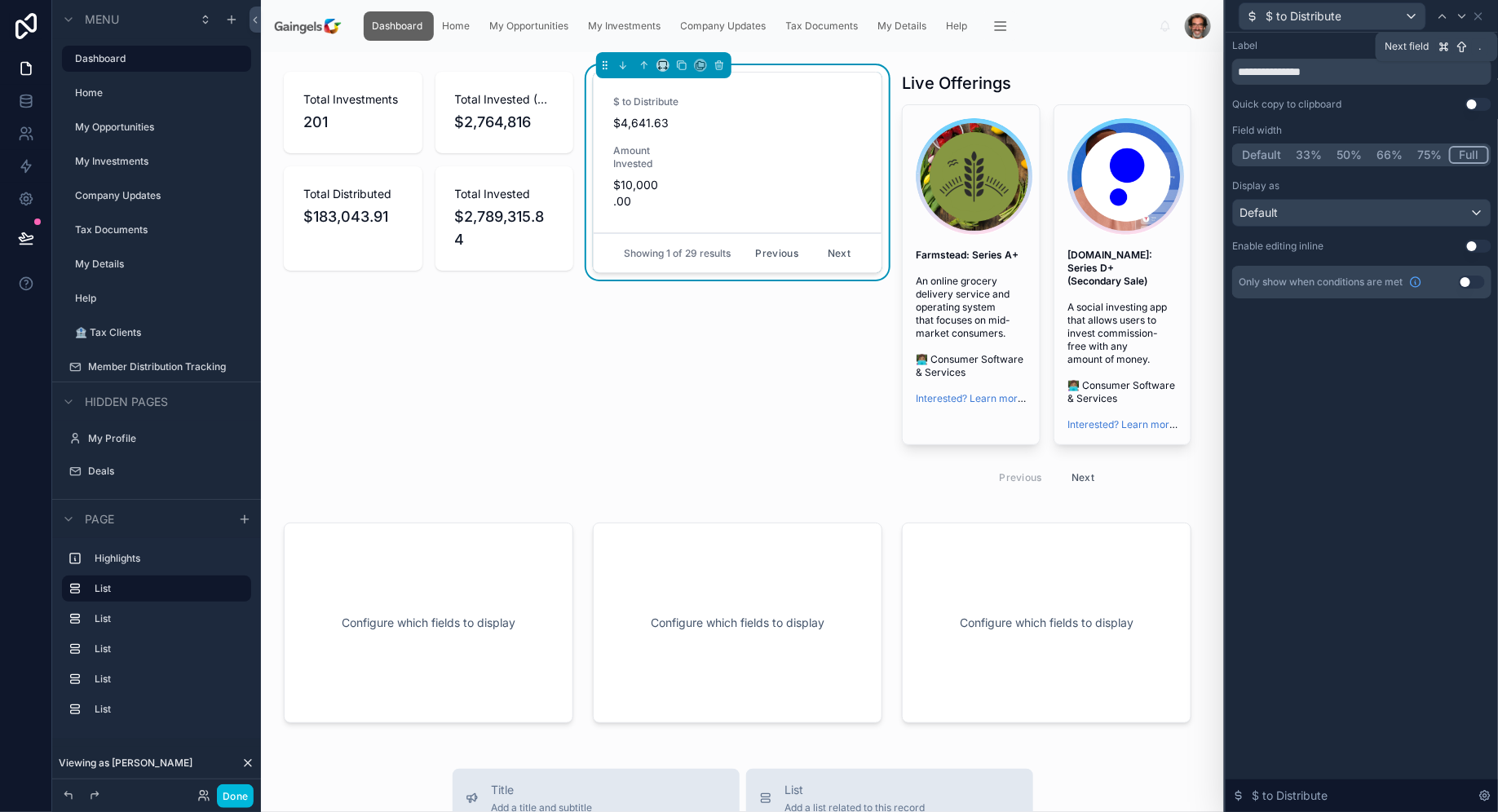
click at [1459, 20] on icon at bounding box center [1462, 16] width 13 height 13
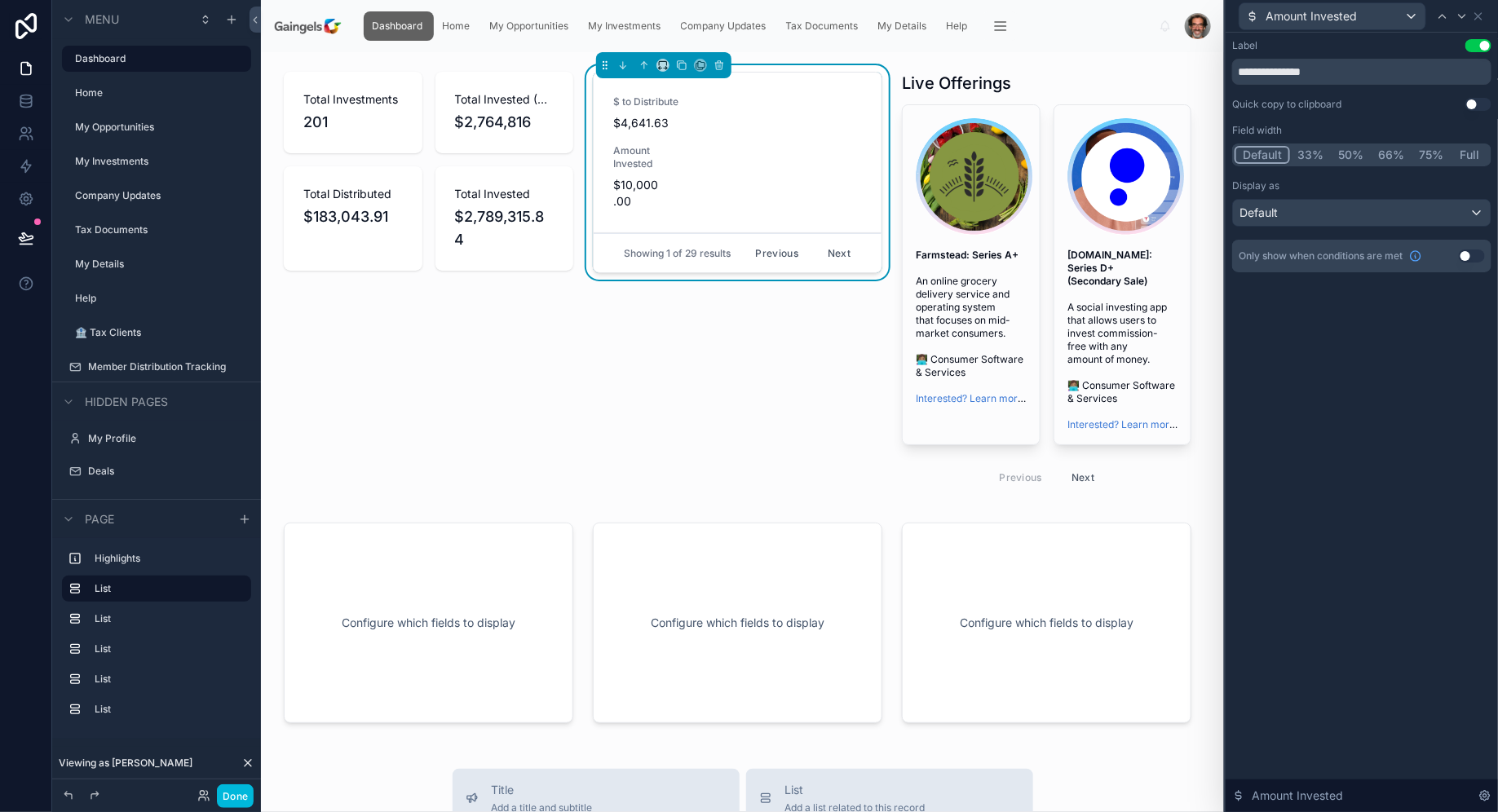
click at [1473, 151] on button "Full" at bounding box center [1470, 154] width 39 height 18
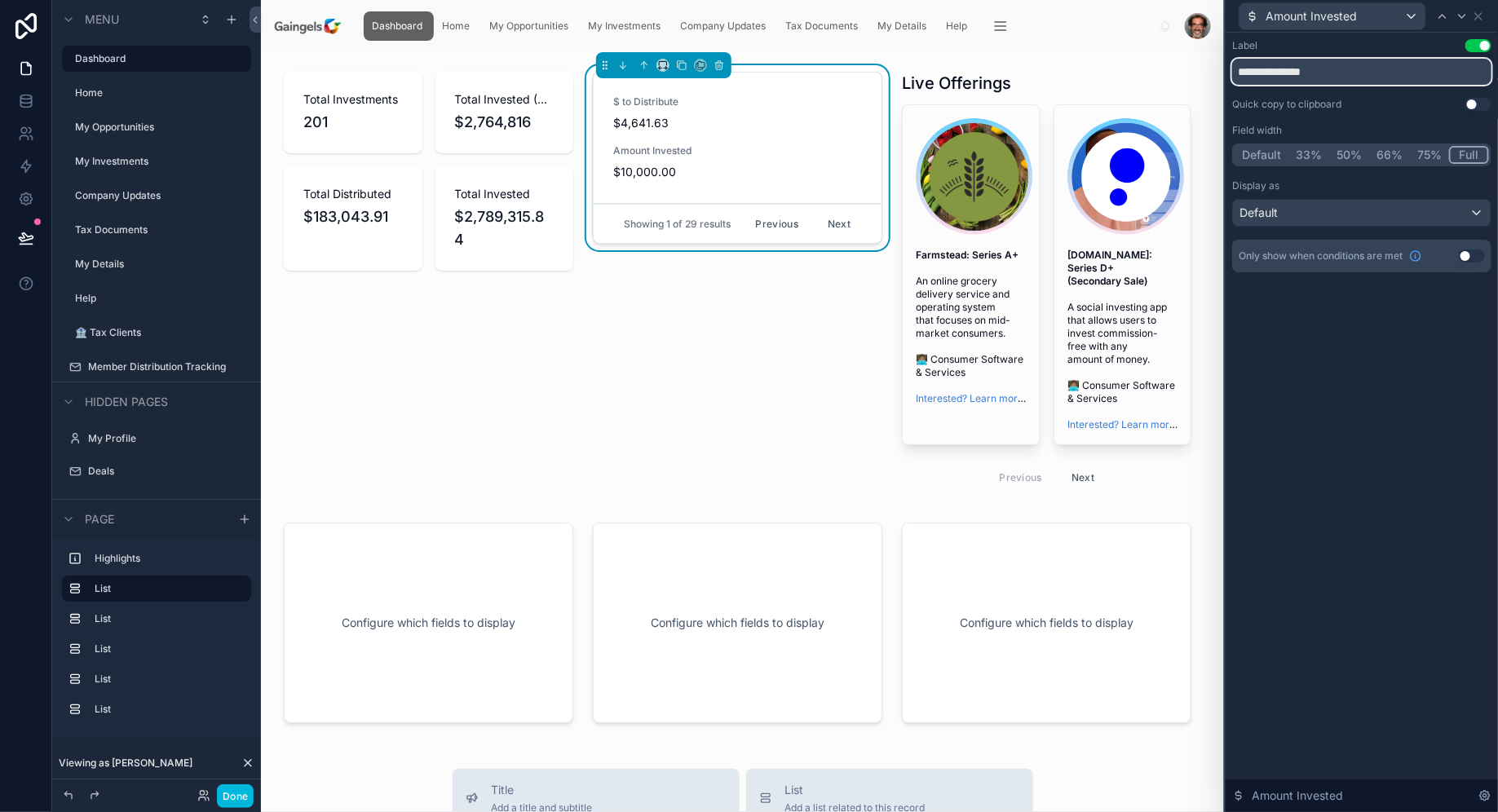
click at [1359, 71] on input "**********" at bounding box center [1361, 71] width 259 height 26
type input "**********"
click at [1485, 205] on div "Default" at bounding box center [1361, 212] width 257 height 26
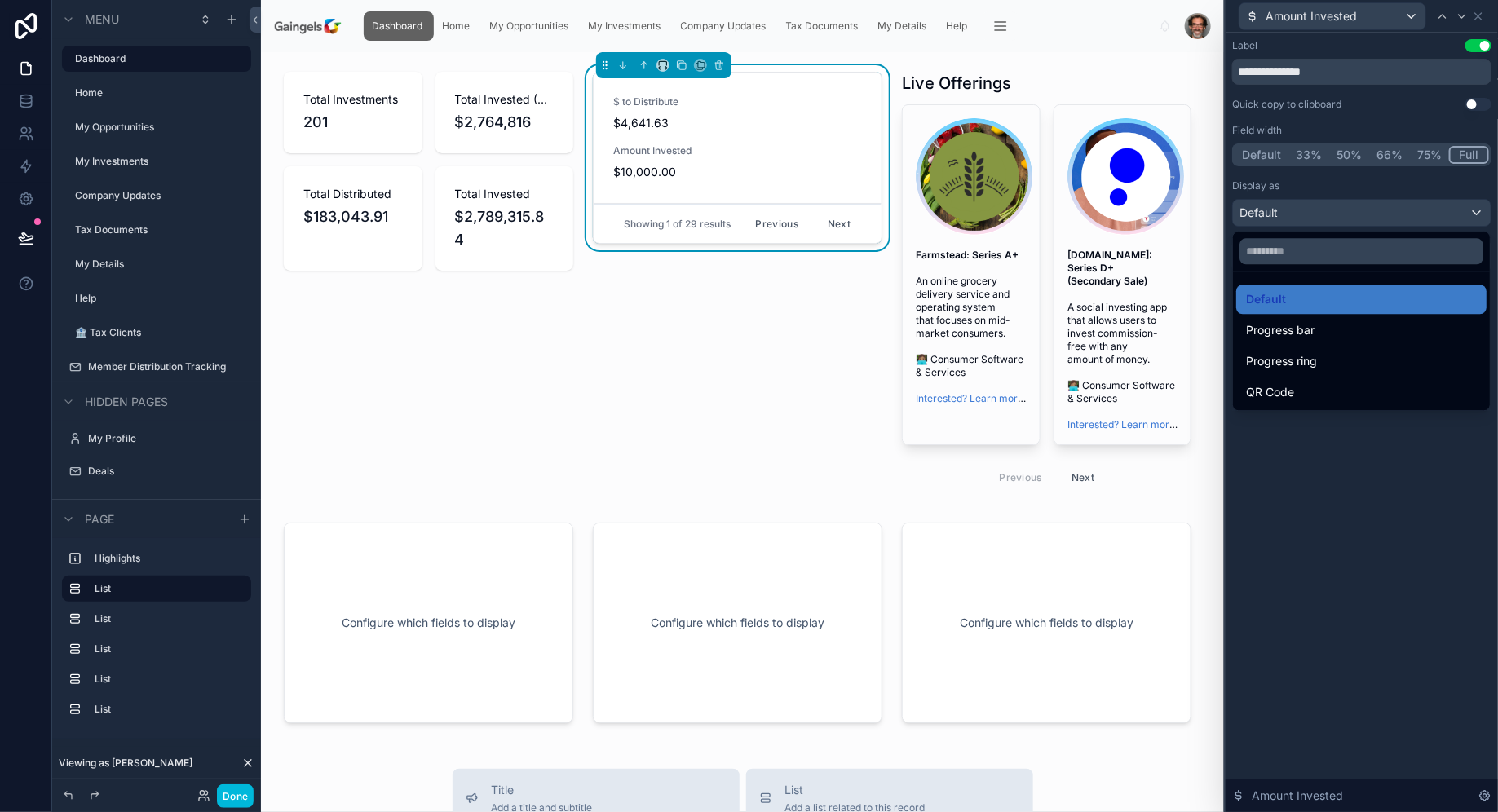
click at [1411, 456] on div at bounding box center [1361, 406] width 273 height 812
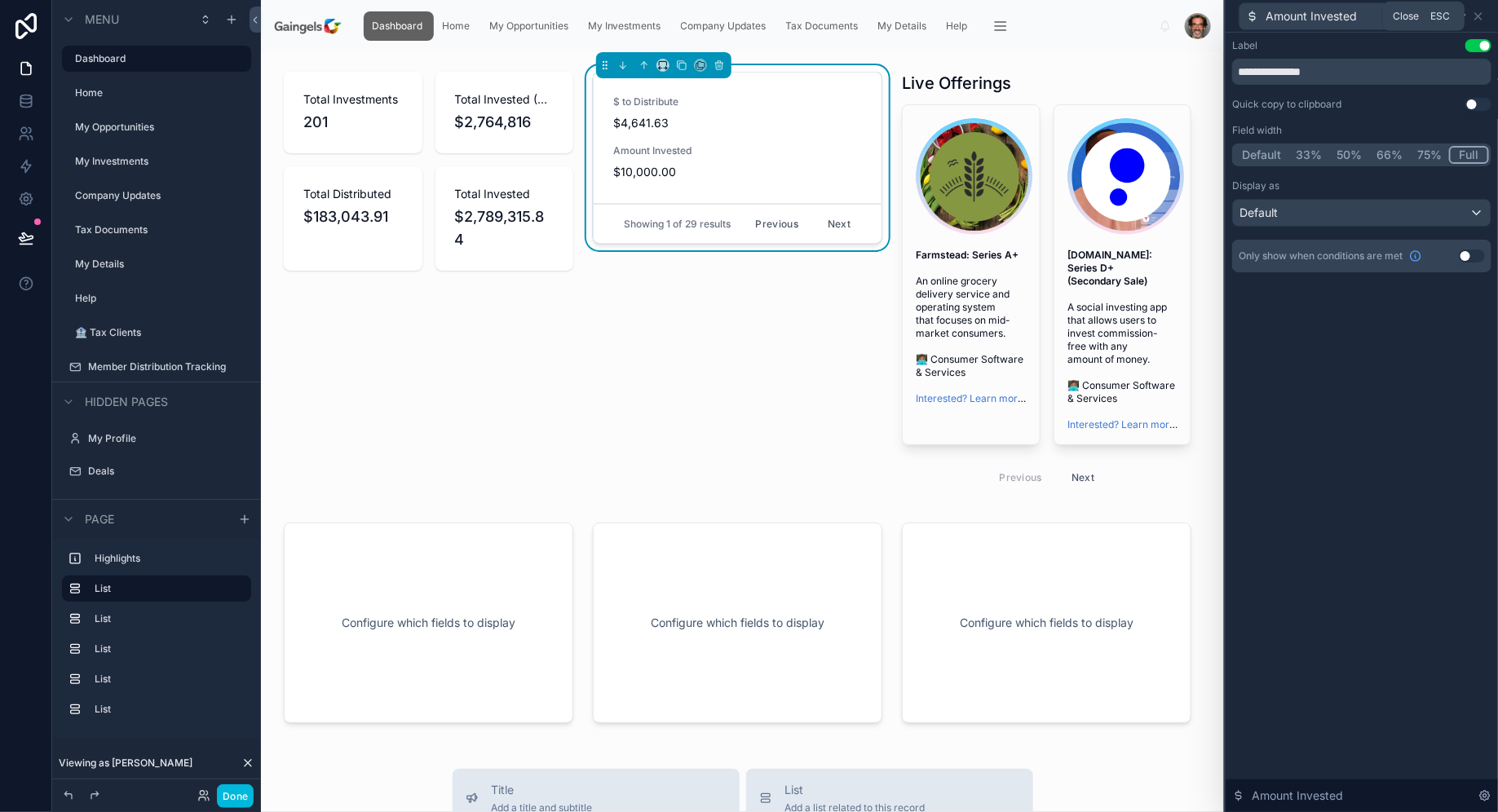
click at [1483, 16] on icon at bounding box center [1479, 16] width 13 height 13
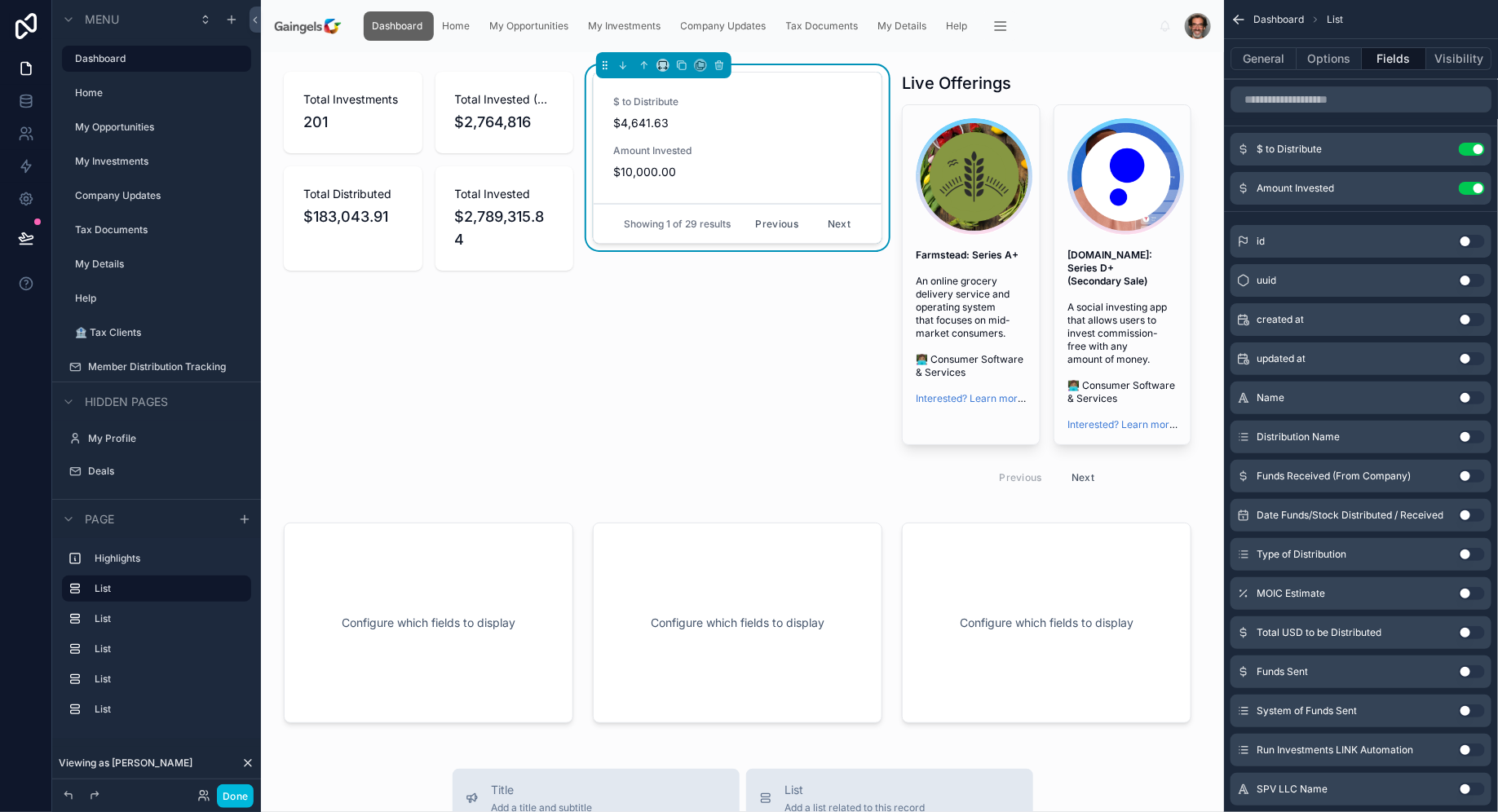
click at [1265, 55] on button "General" at bounding box center [1263, 59] width 66 height 23
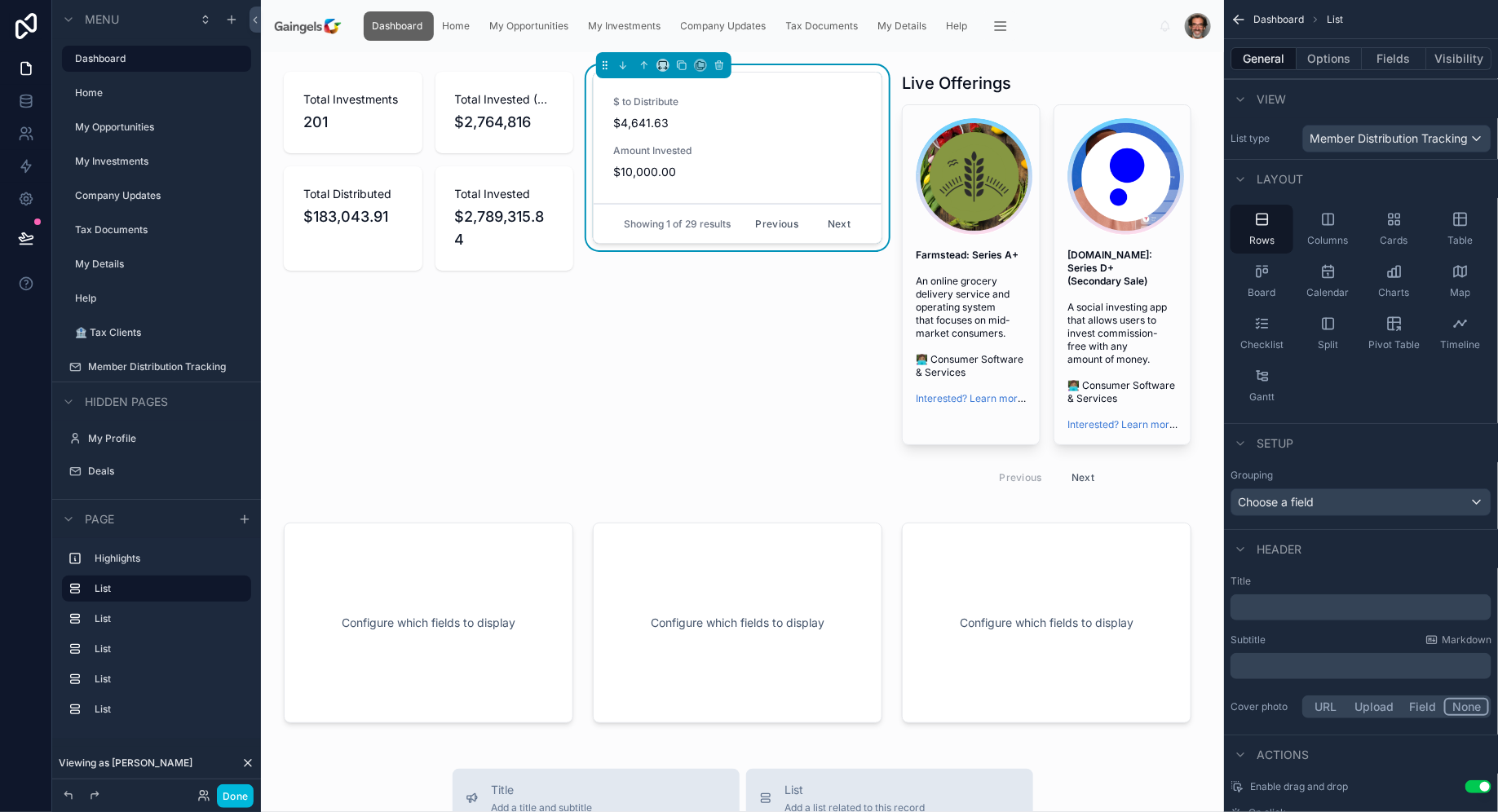
click at [979, 83] on div at bounding box center [1046, 284] width 309 height 437
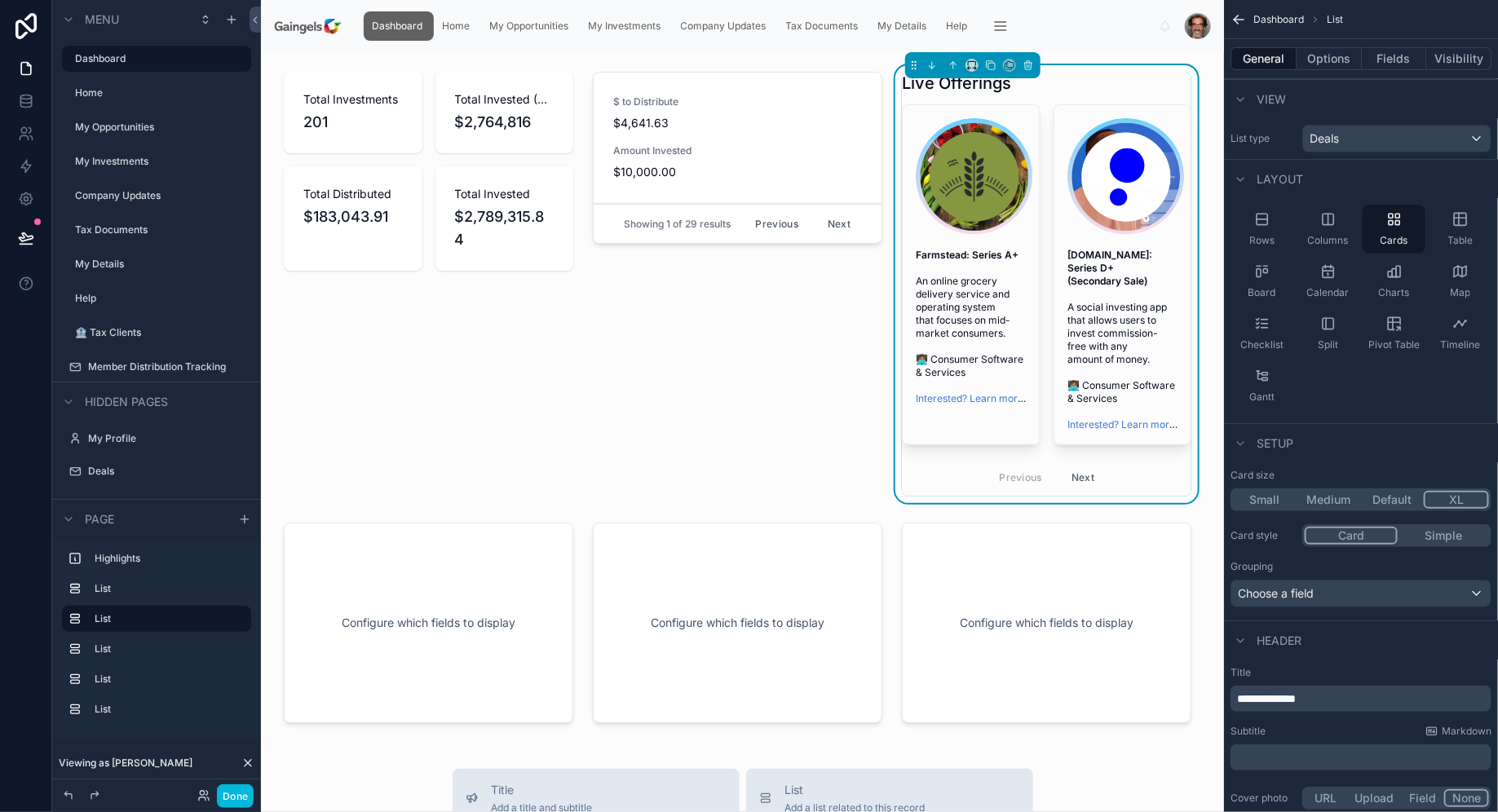
click at [809, 316] on div at bounding box center [737, 284] width 309 height 437
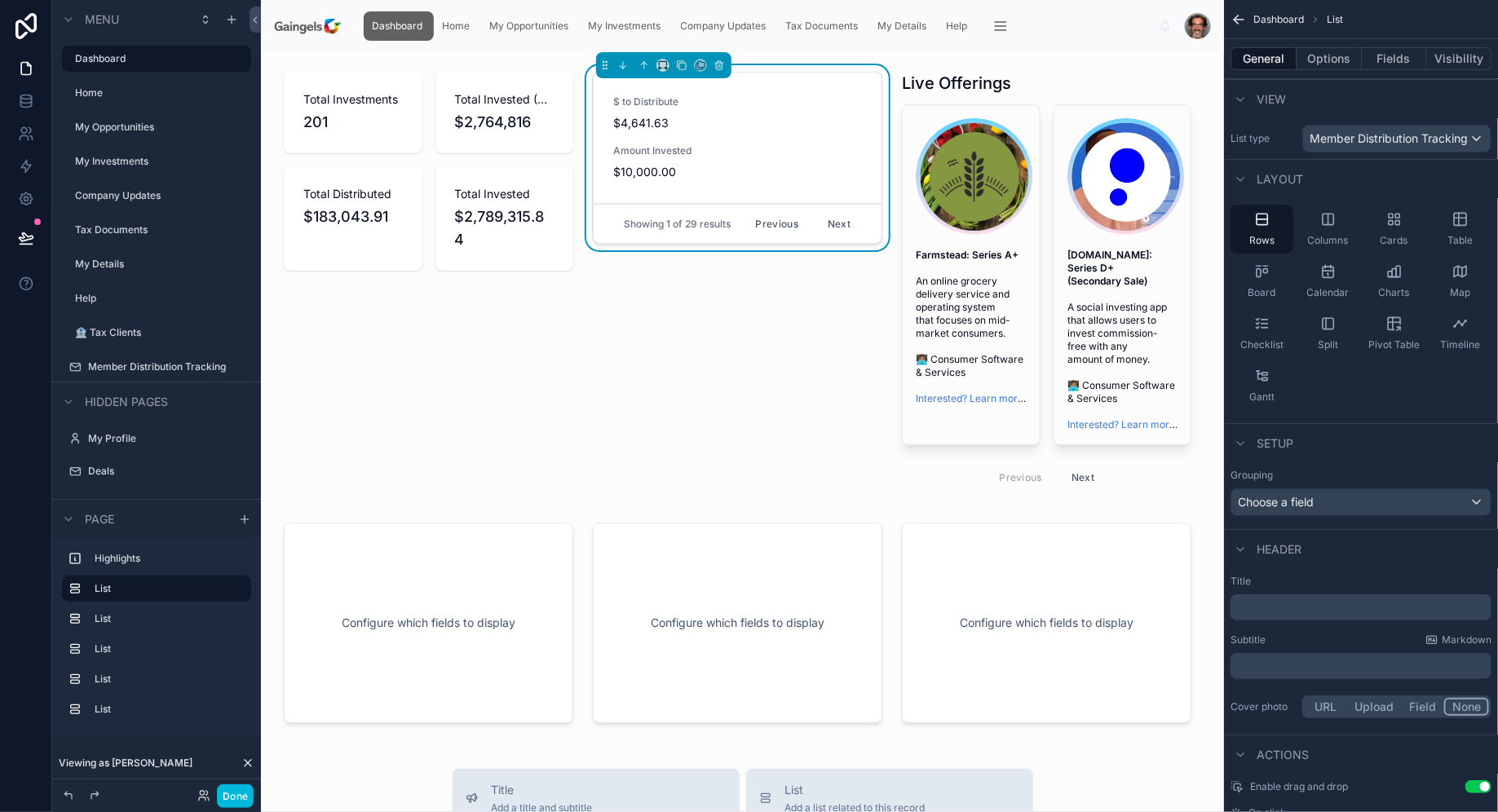
click at [443, 269] on div at bounding box center [428, 284] width 309 height 437
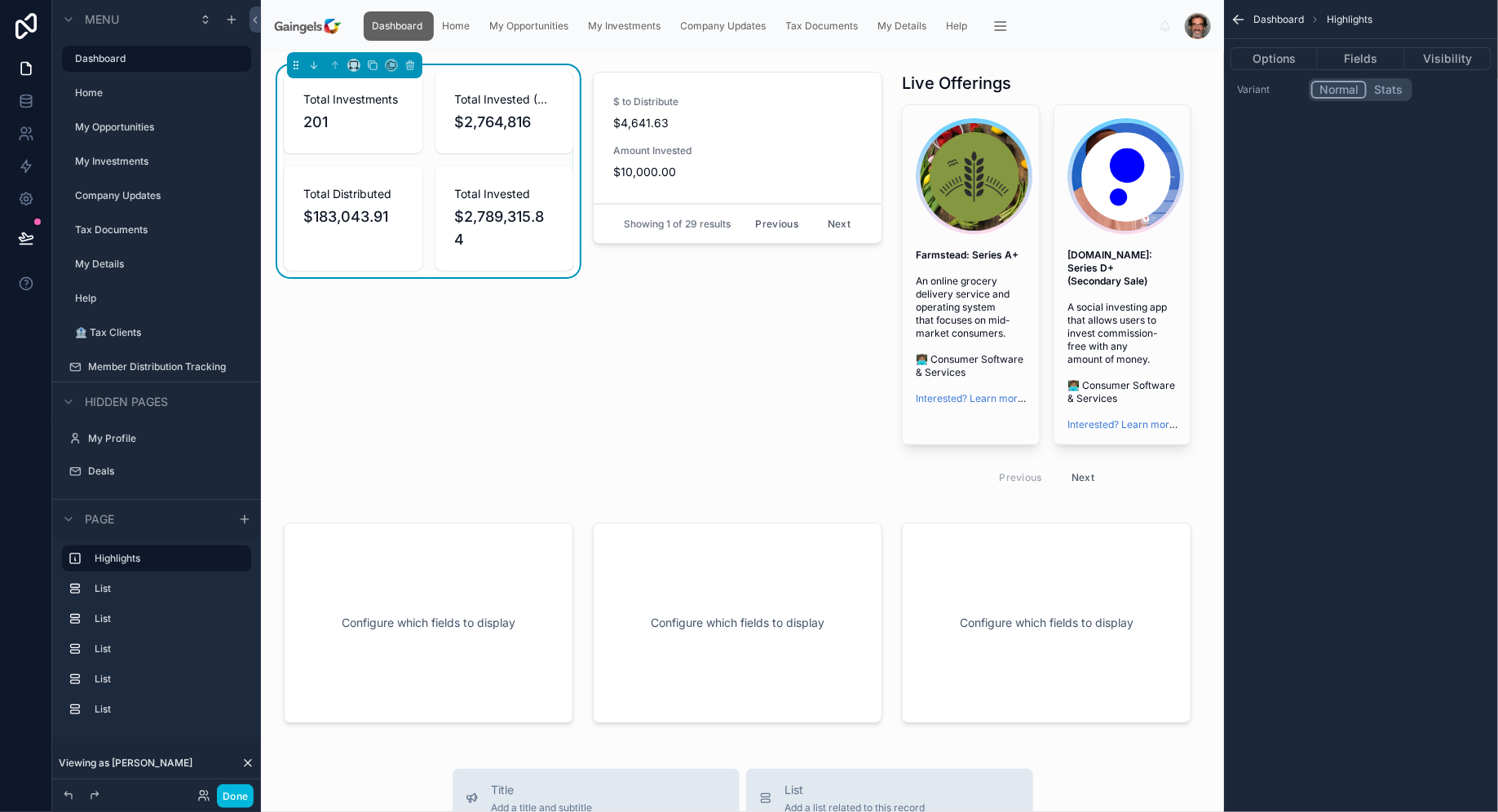
click at [793, 176] on div at bounding box center [737, 284] width 309 height 437
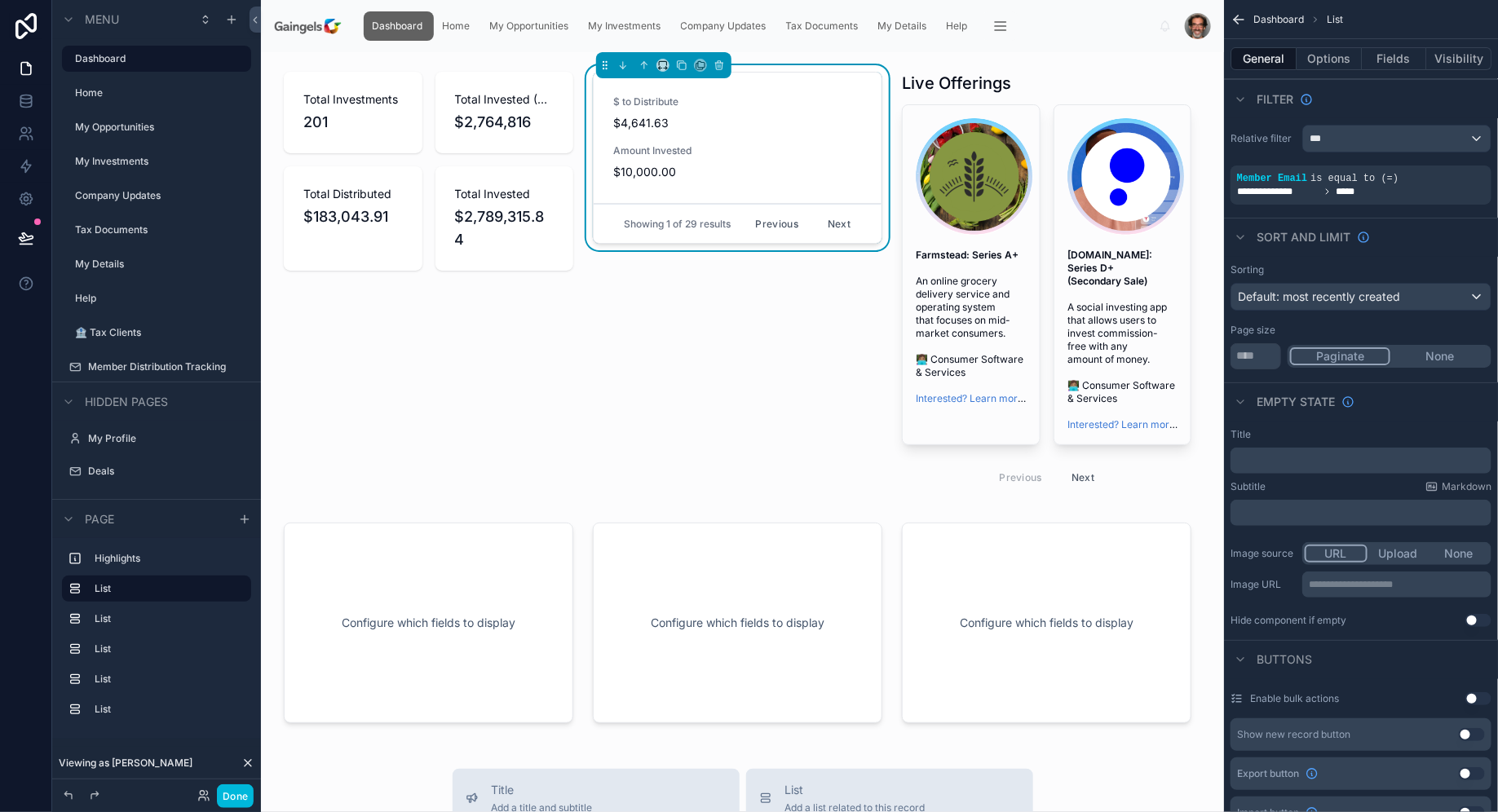
click at [1008, 251] on div at bounding box center [1046, 284] width 309 height 437
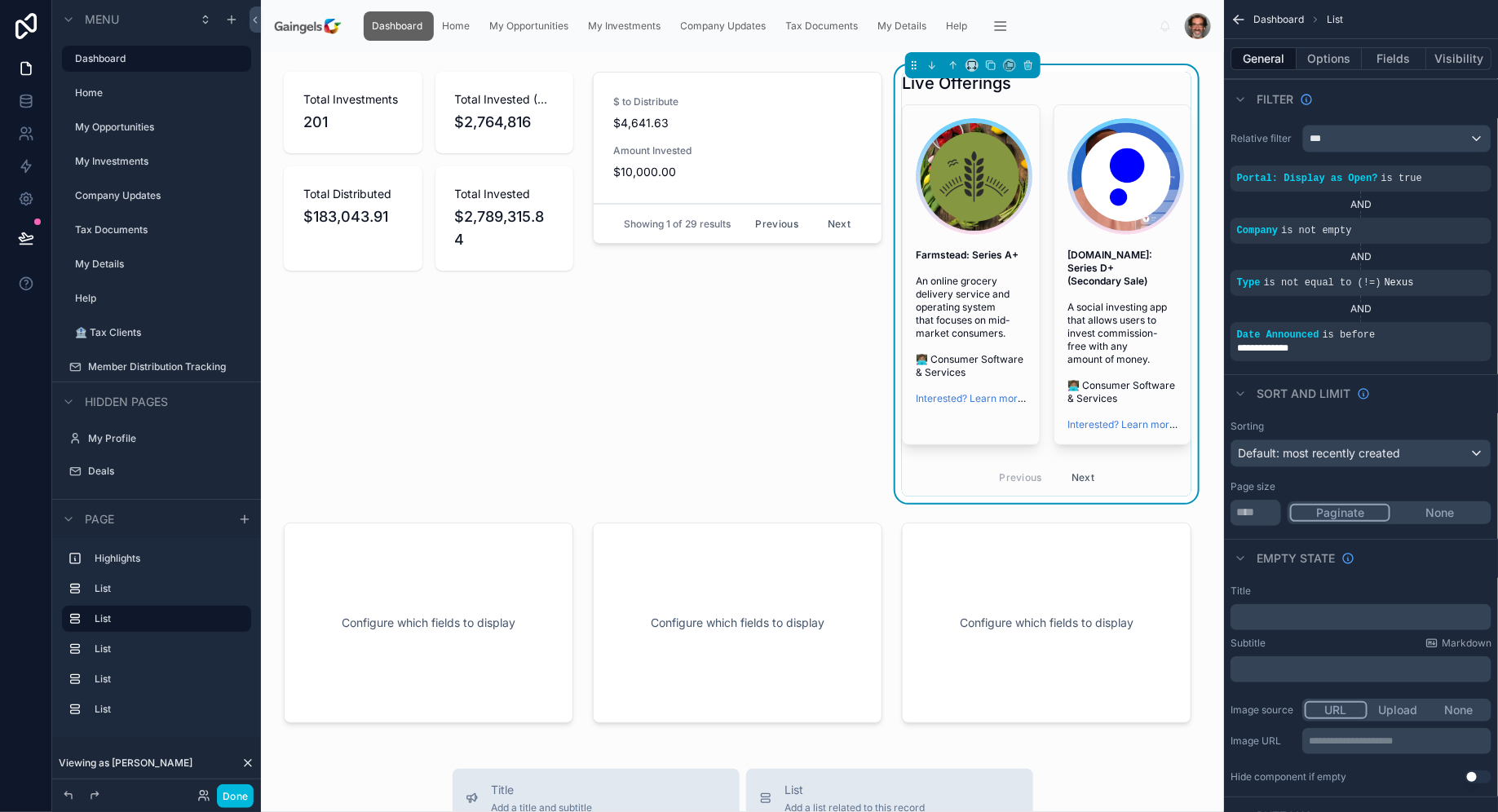
click at [775, 164] on div at bounding box center [737, 284] width 309 height 437
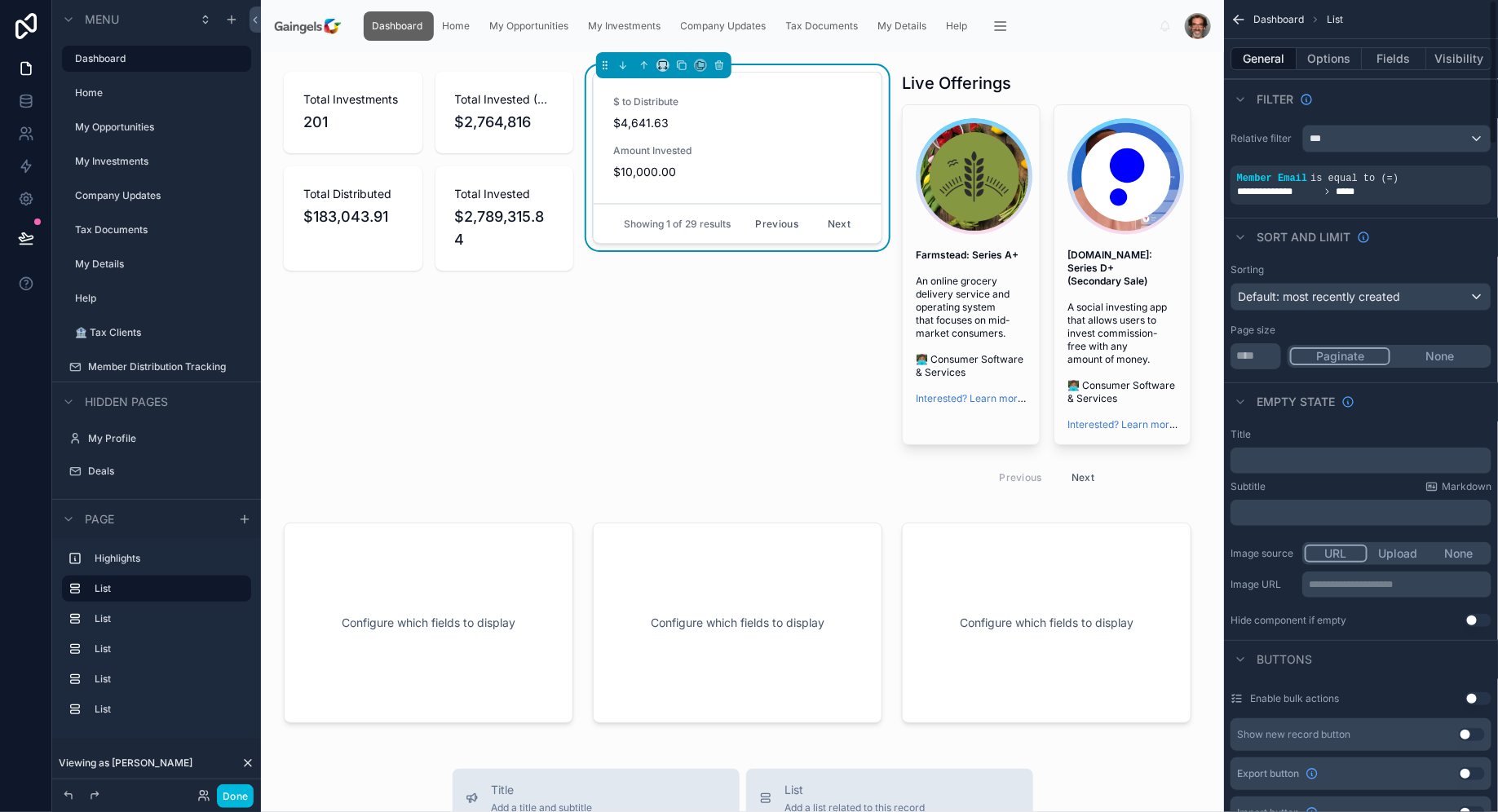
click at [1339, 56] on button "Options" at bounding box center [1329, 59] width 66 height 23
click at [1269, 56] on button "General" at bounding box center [1263, 59] width 66 height 23
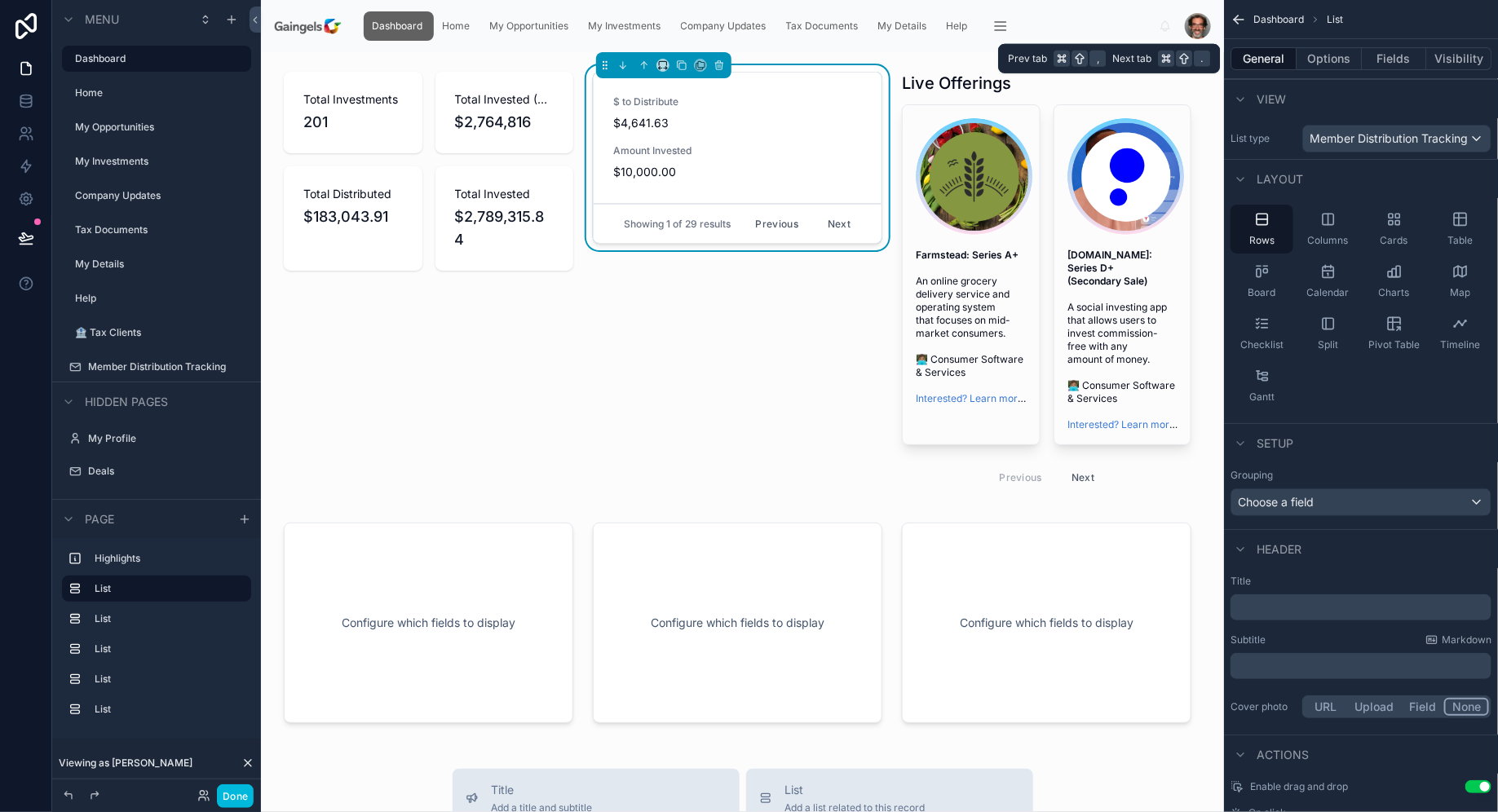
click at [1392, 55] on button "Fields" at bounding box center [1394, 59] width 66 height 23
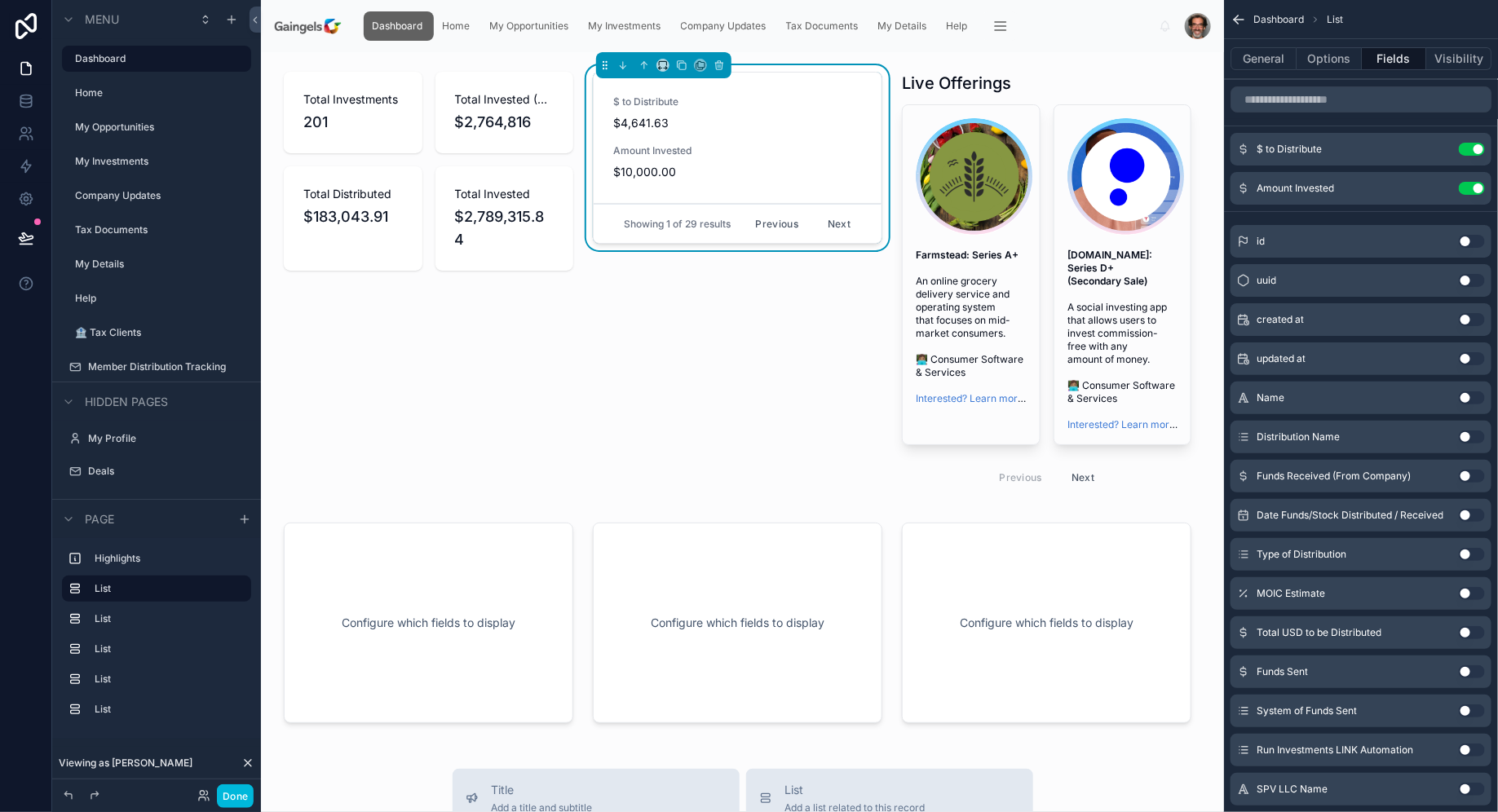
click at [0, 0] on icon "scrollable content" at bounding box center [0, 0] width 0 height 0
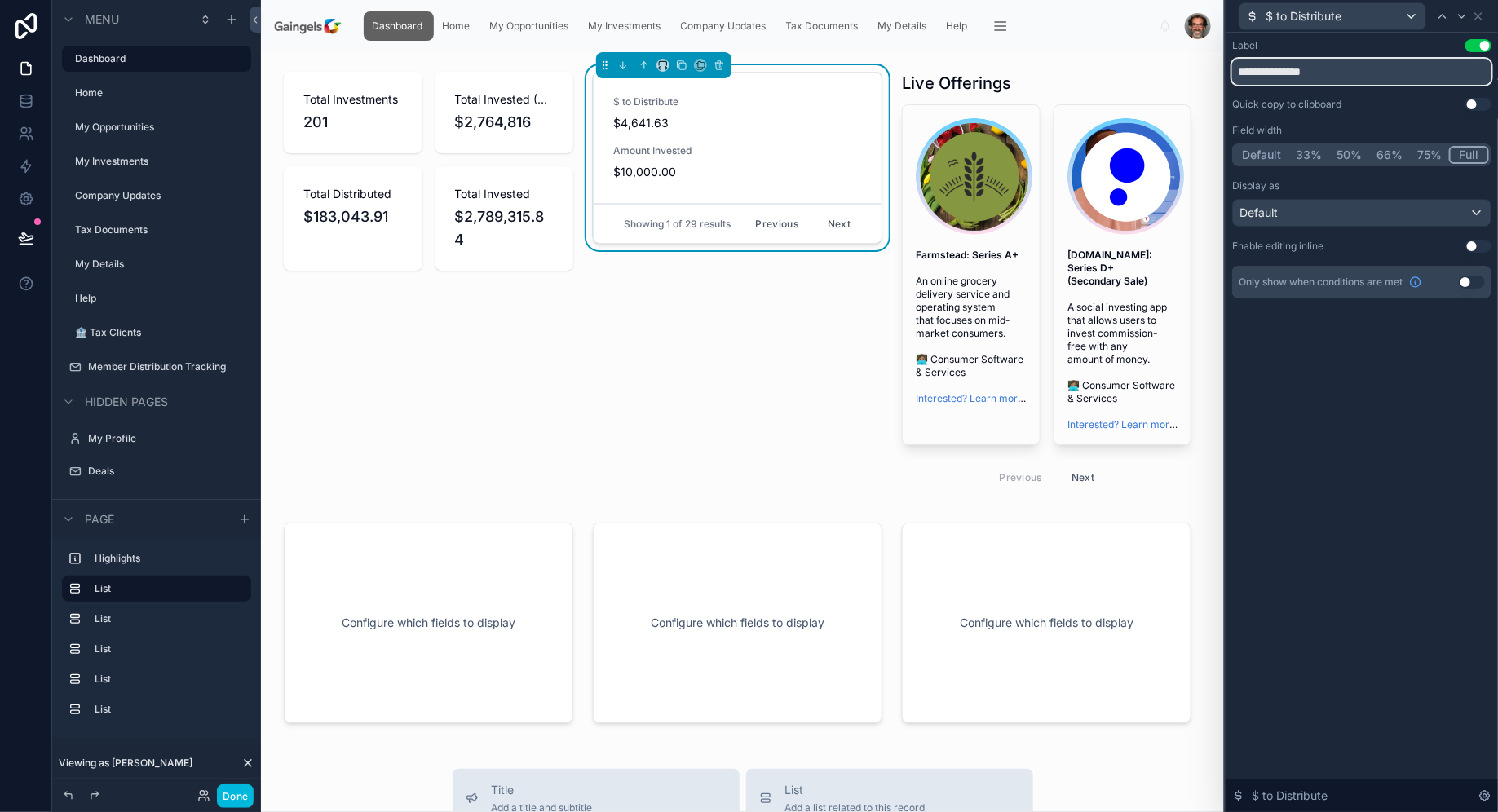
click at [1244, 71] on input "**********" at bounding box center [1361, 71] width 259 height 26
type input "**********"
click at [1371, 342] on div "**********" at bounding box center [1361, 422] width 273 height 779
click at [1478, 14] on icon at bounding box center [1479, 16] width 13 height 13
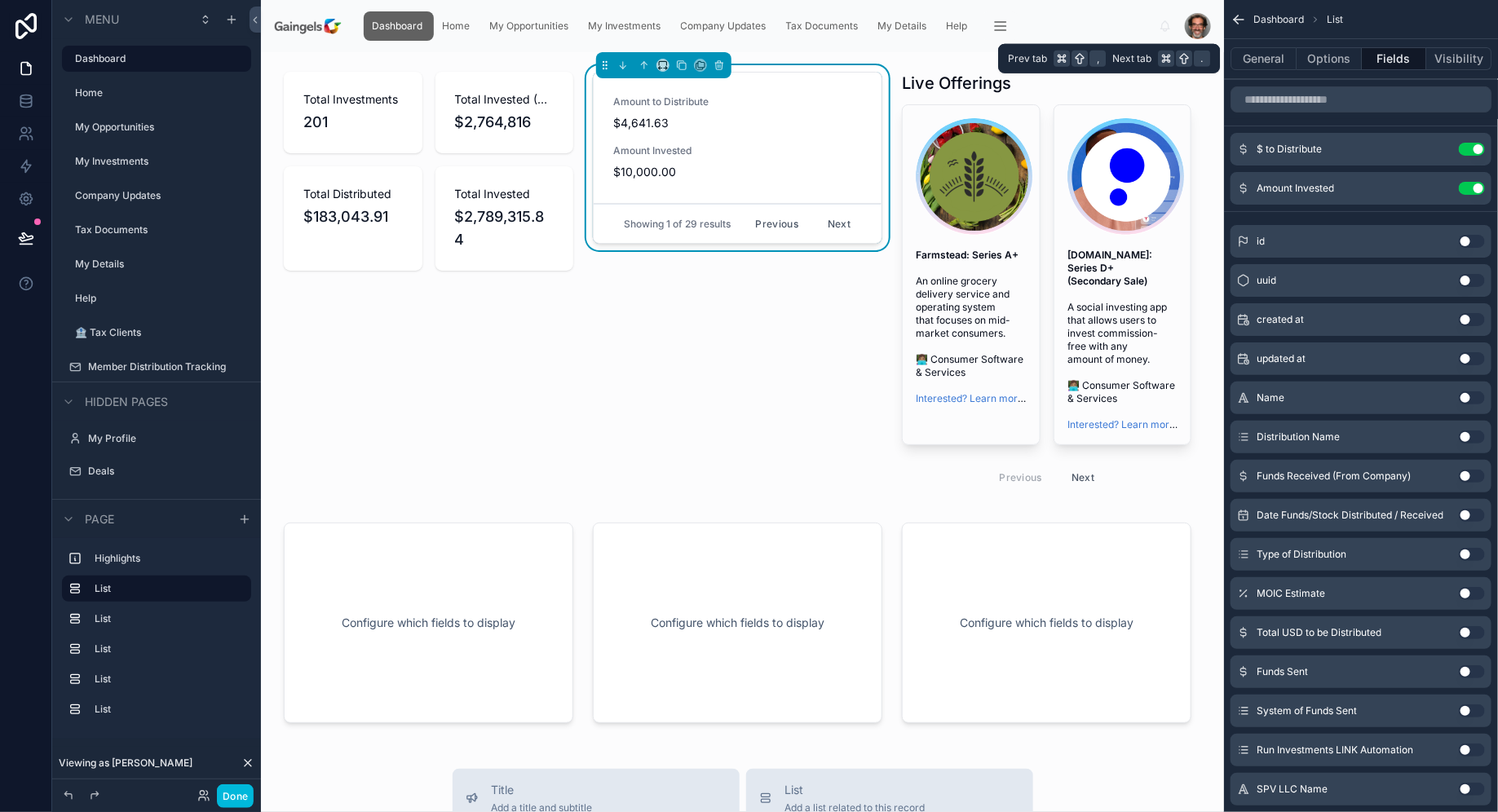
click at [1319, 66] on button "Options" at bounding box center [1329, 59] width 66 height 23
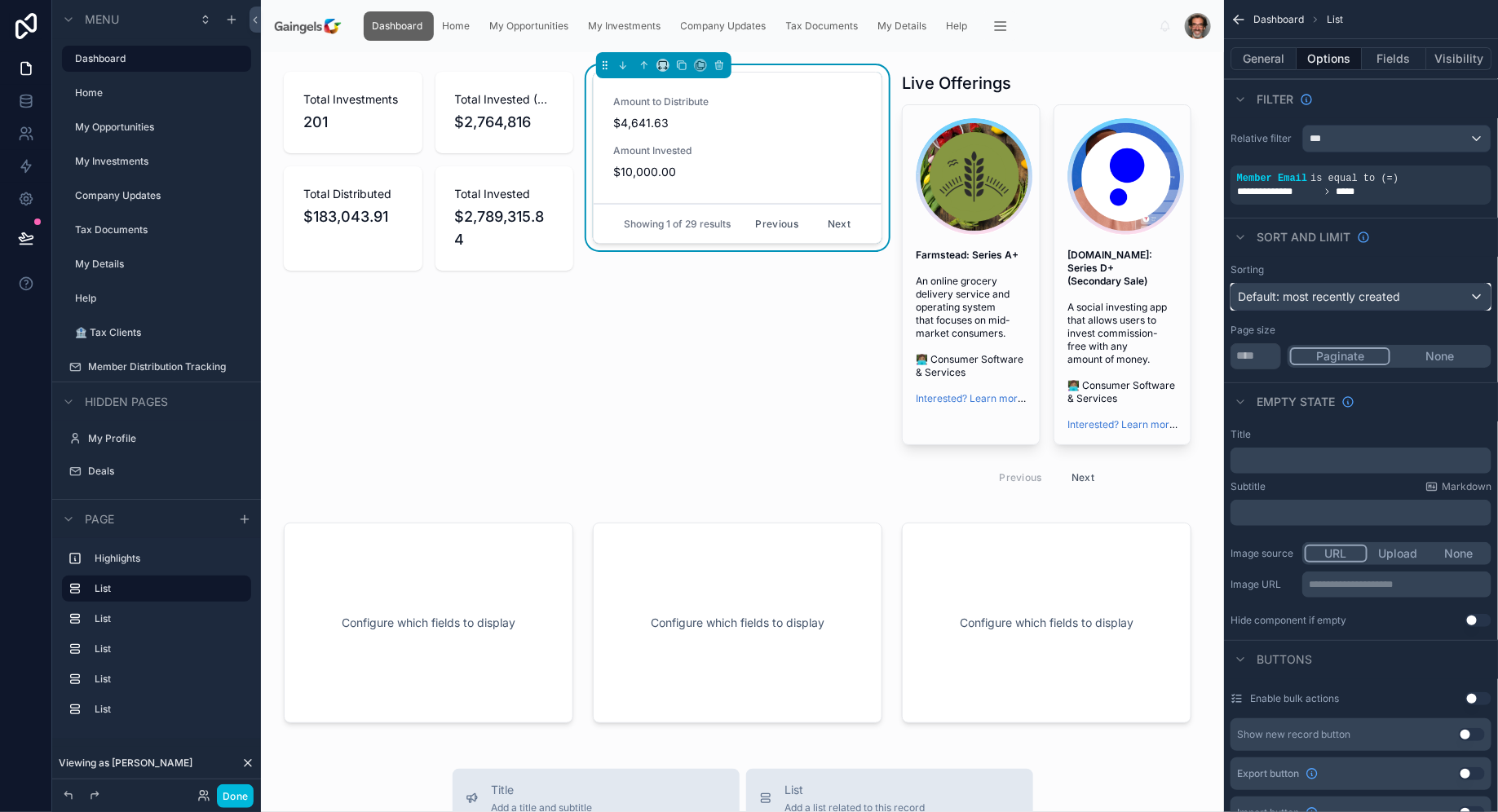
click at [1407, 295] on div "Default: most recently created" at bounding box center [1360, 297] width 259 height 26
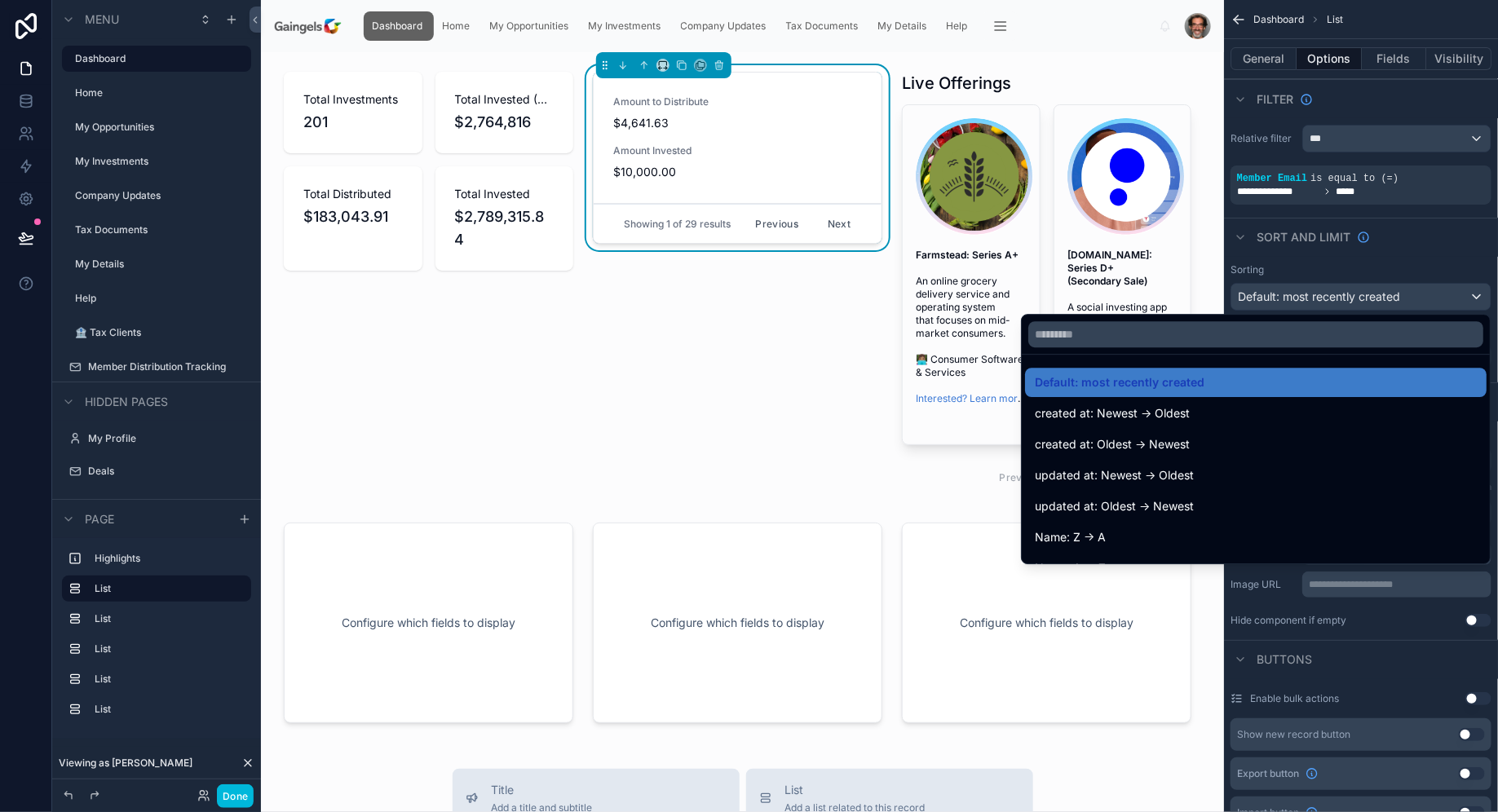
click at [1407, 295] on div "scrollable content" at bounding box center [749, 406] width 1498 height 812
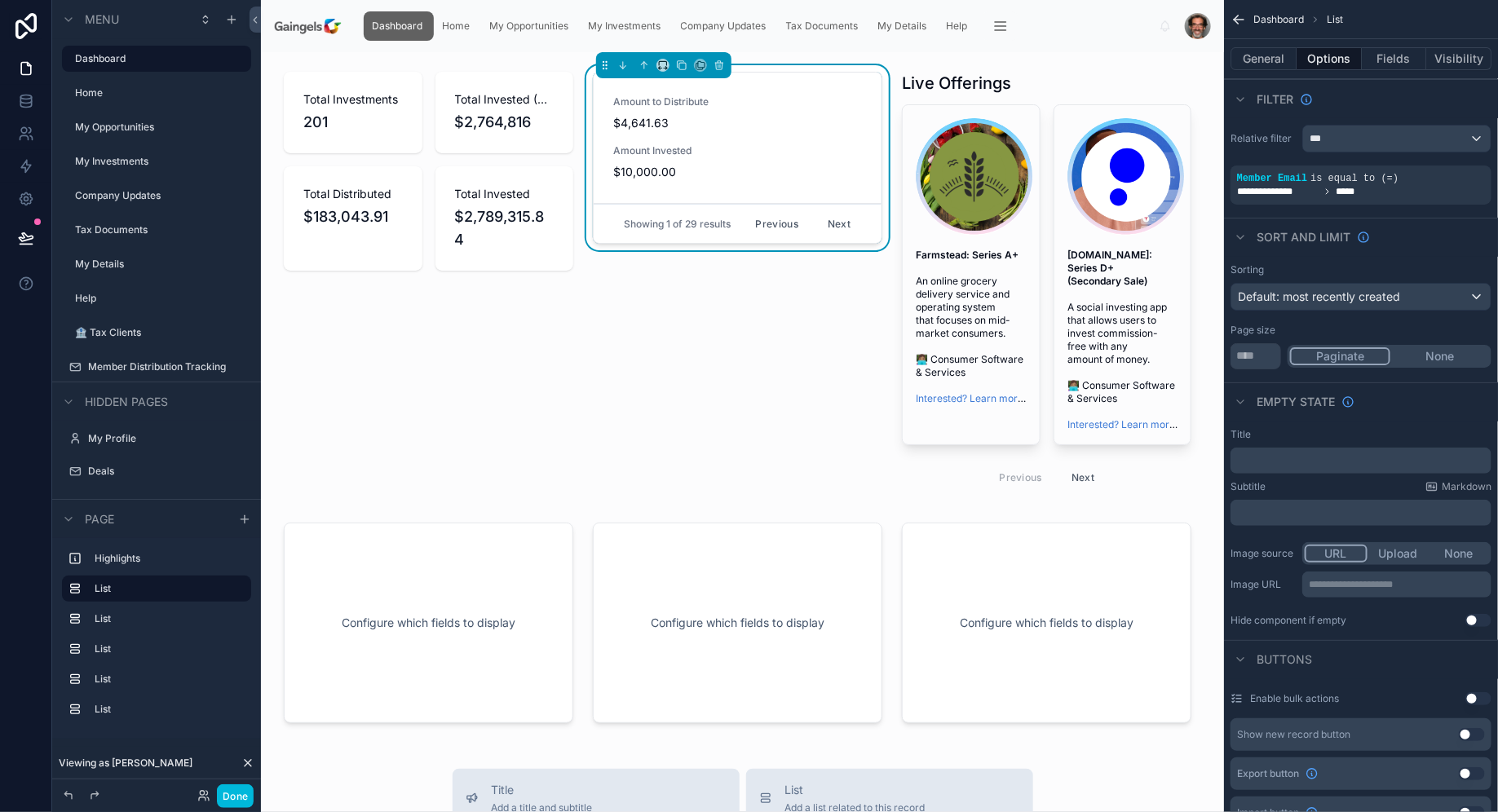
click at [1448, 353] on button "None" at bounding box center [1439, 356] width 98 height 18
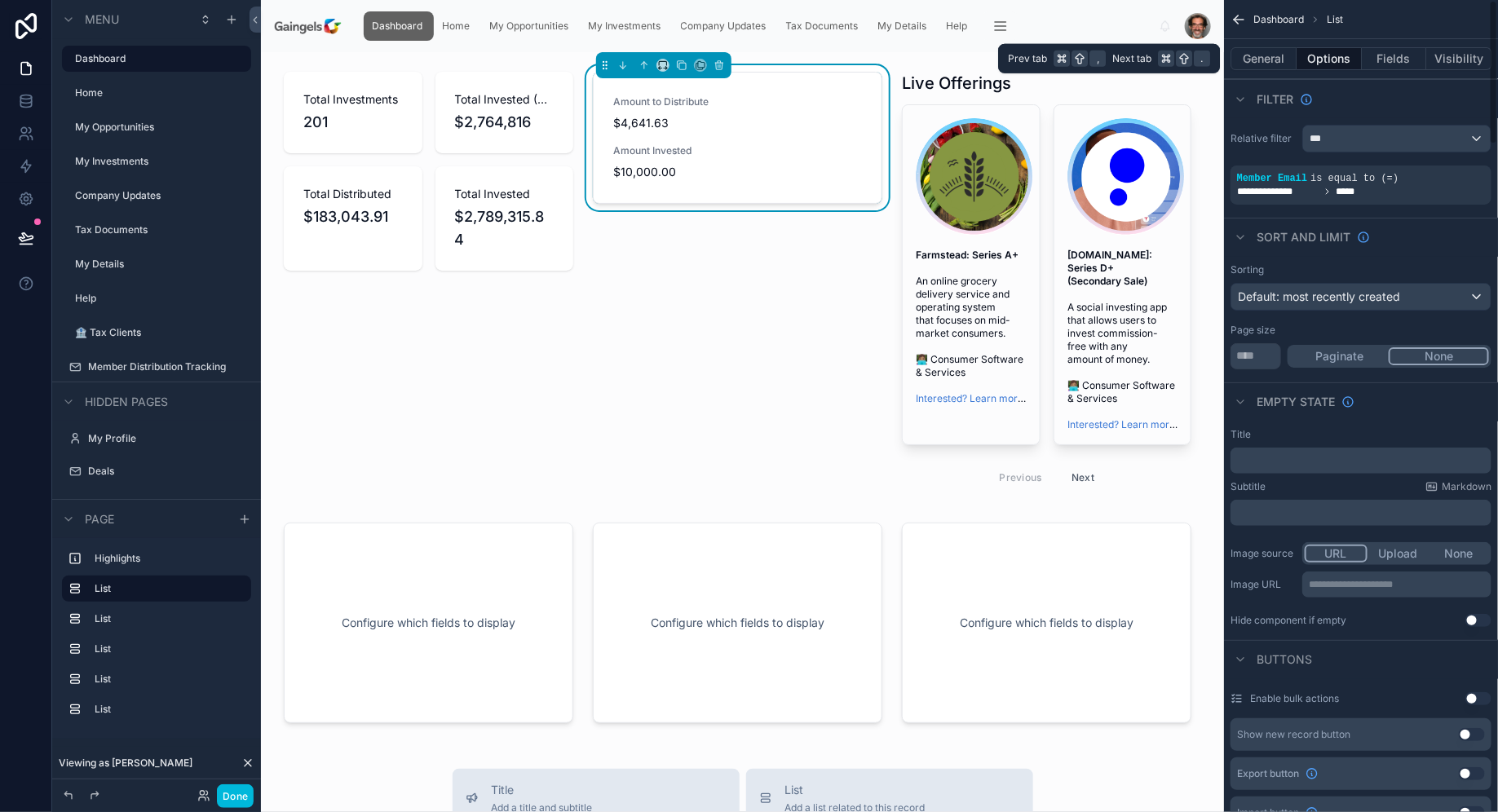
click at [1399, 61] on button "Fields" at bounding box center [1394, 59] width 66 height 23
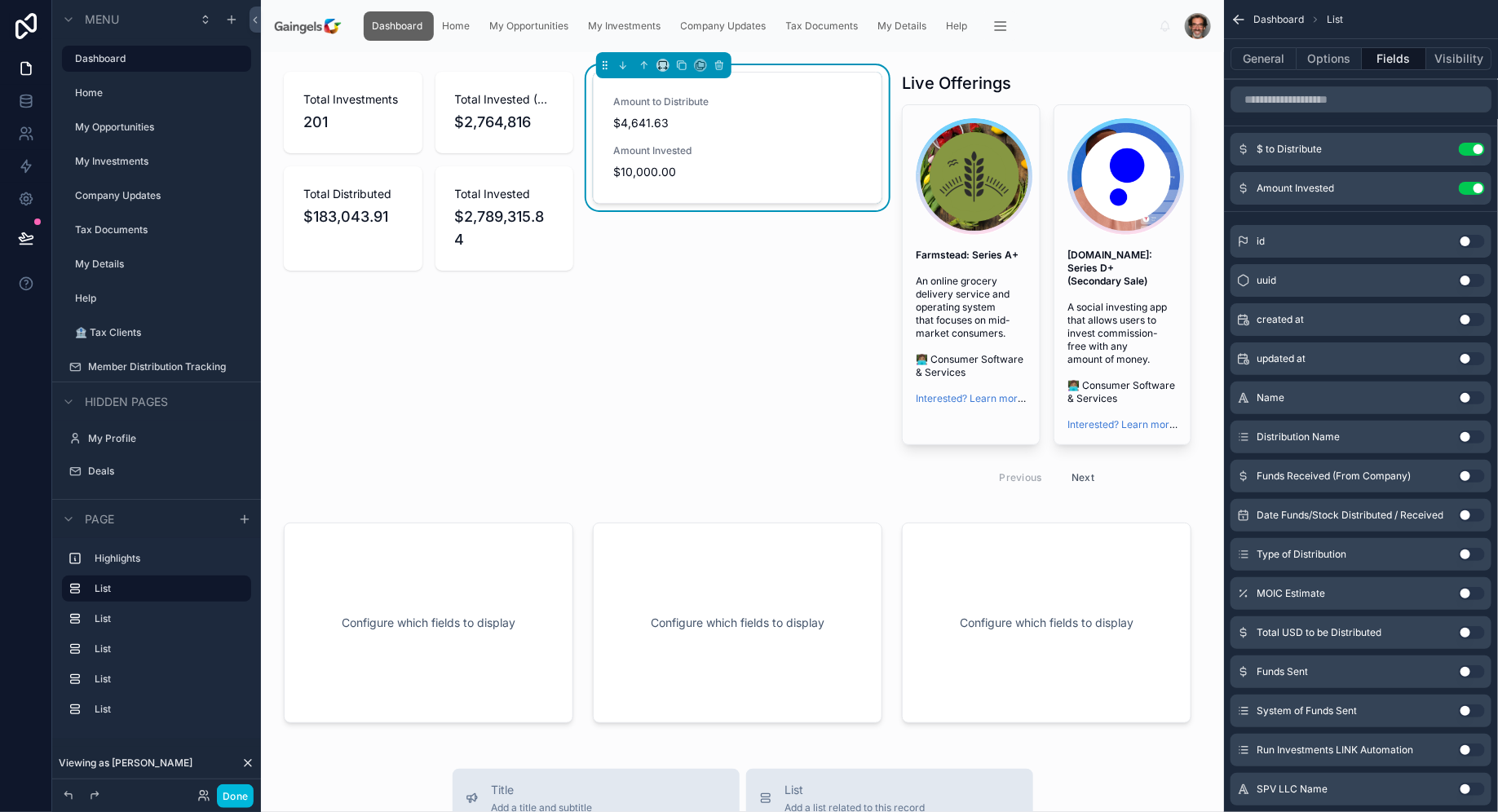
click at [0, 0] on icon "scrollable content" at bounding box center [0, 0] width 0 height 0
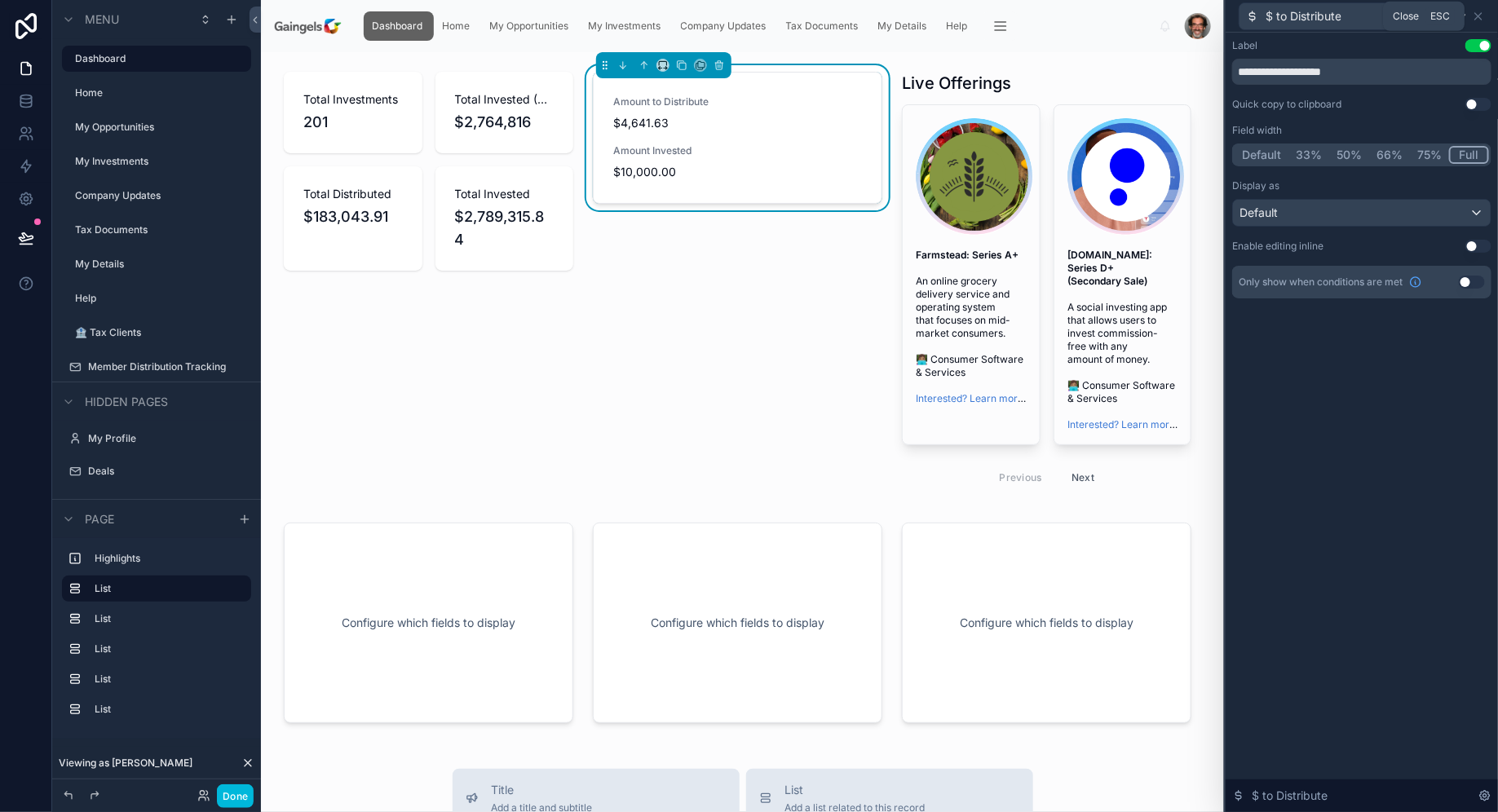
click at [1478, 14] on icon at bounding box center [1479, 16] width 13 height 13
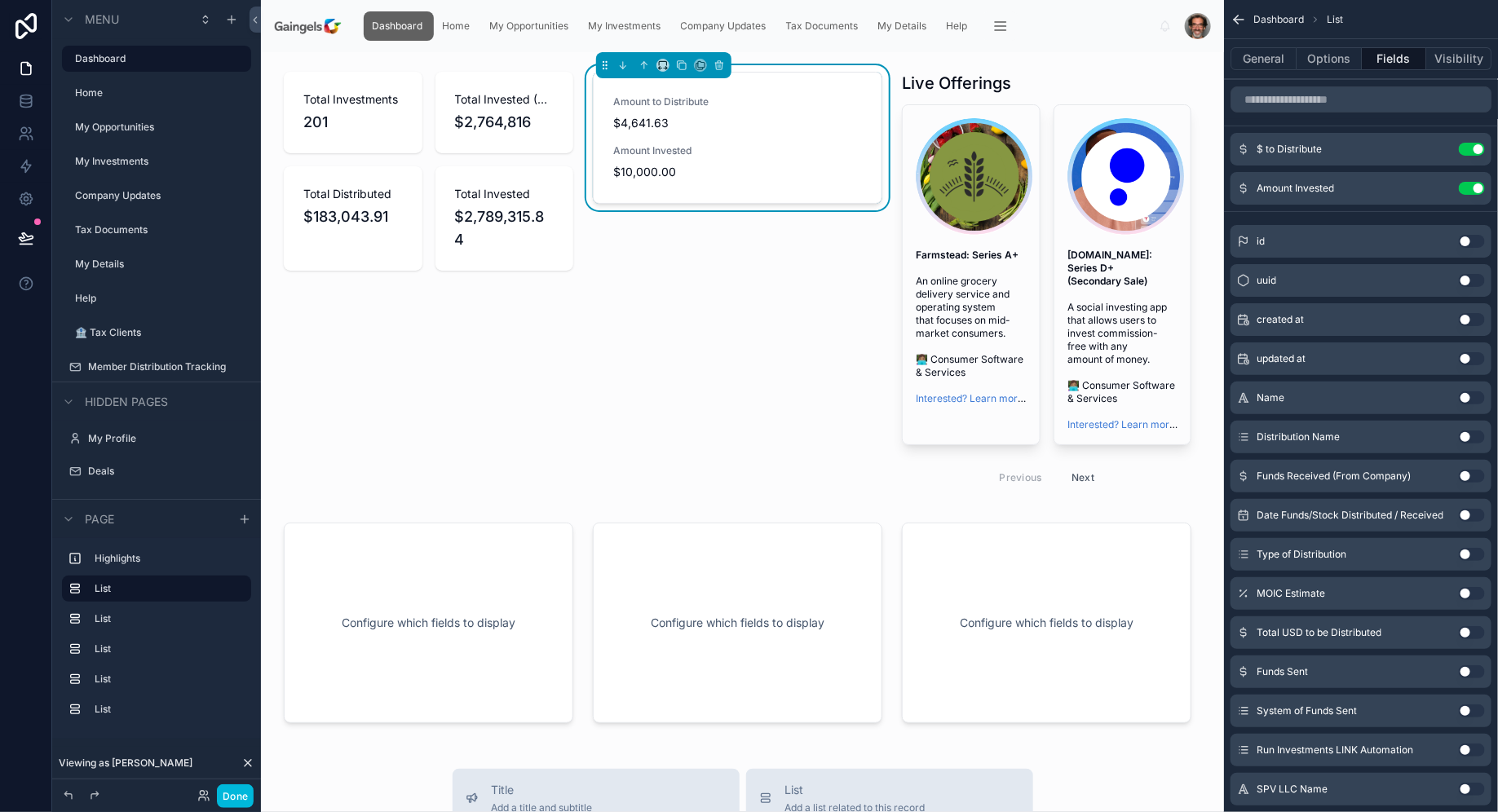
click at [718, 441] on div "Amount to Distribute $4,641.63 Amount Invested $10,000.00" at bounding box center [737, 284] width 309 height 437
